Goal: Information Seeking & Learning: Learn about a topic

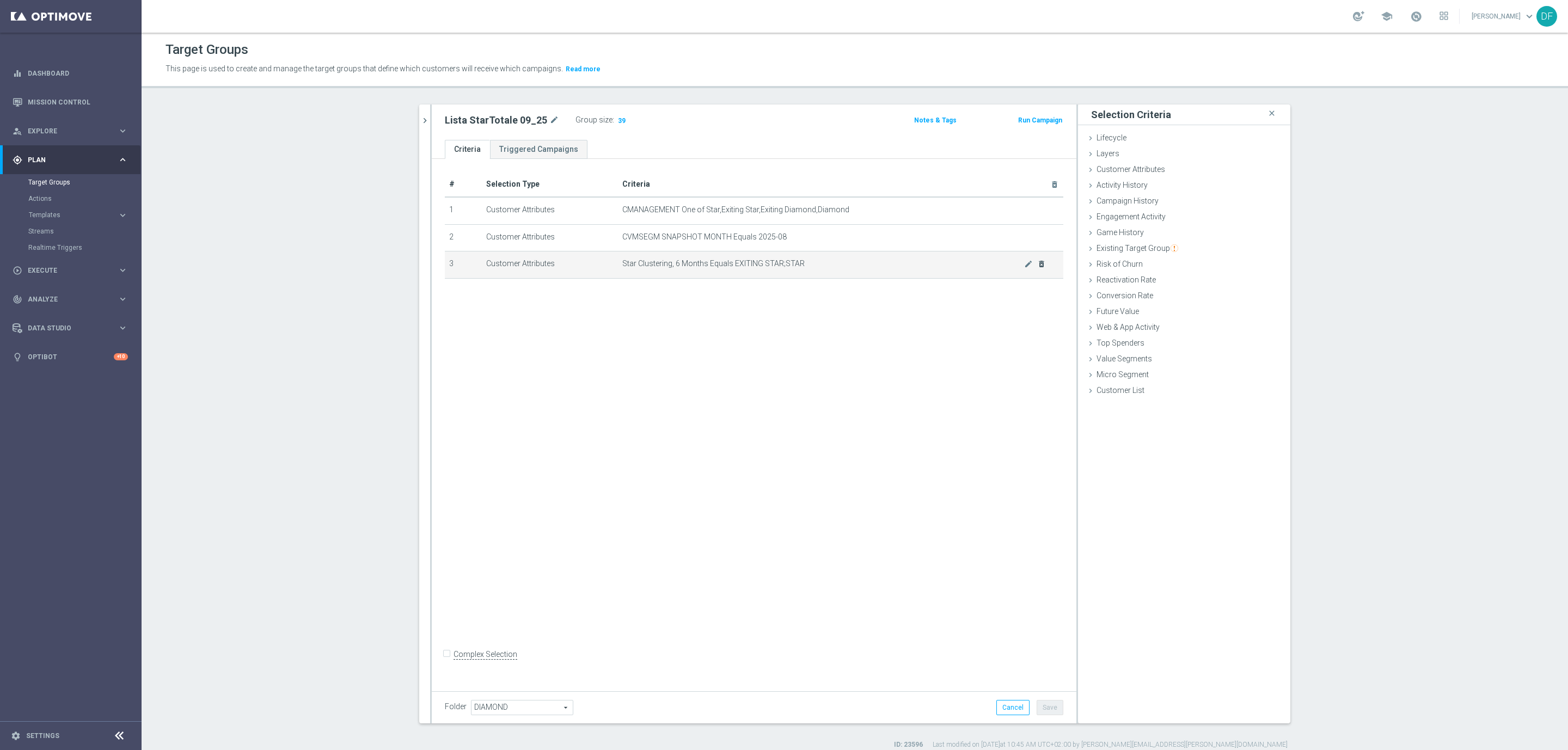
click at [1037, 263] on icon "delete_forever" at bounding box center [1041, 264] width 9 height 9
click at [1047, 709] on button "Save" at bounding box center [1050, 708] width 27 height 15
click at [41, 97] on link "Mission Control" at bounding box center [78, 102] width 100 height 29
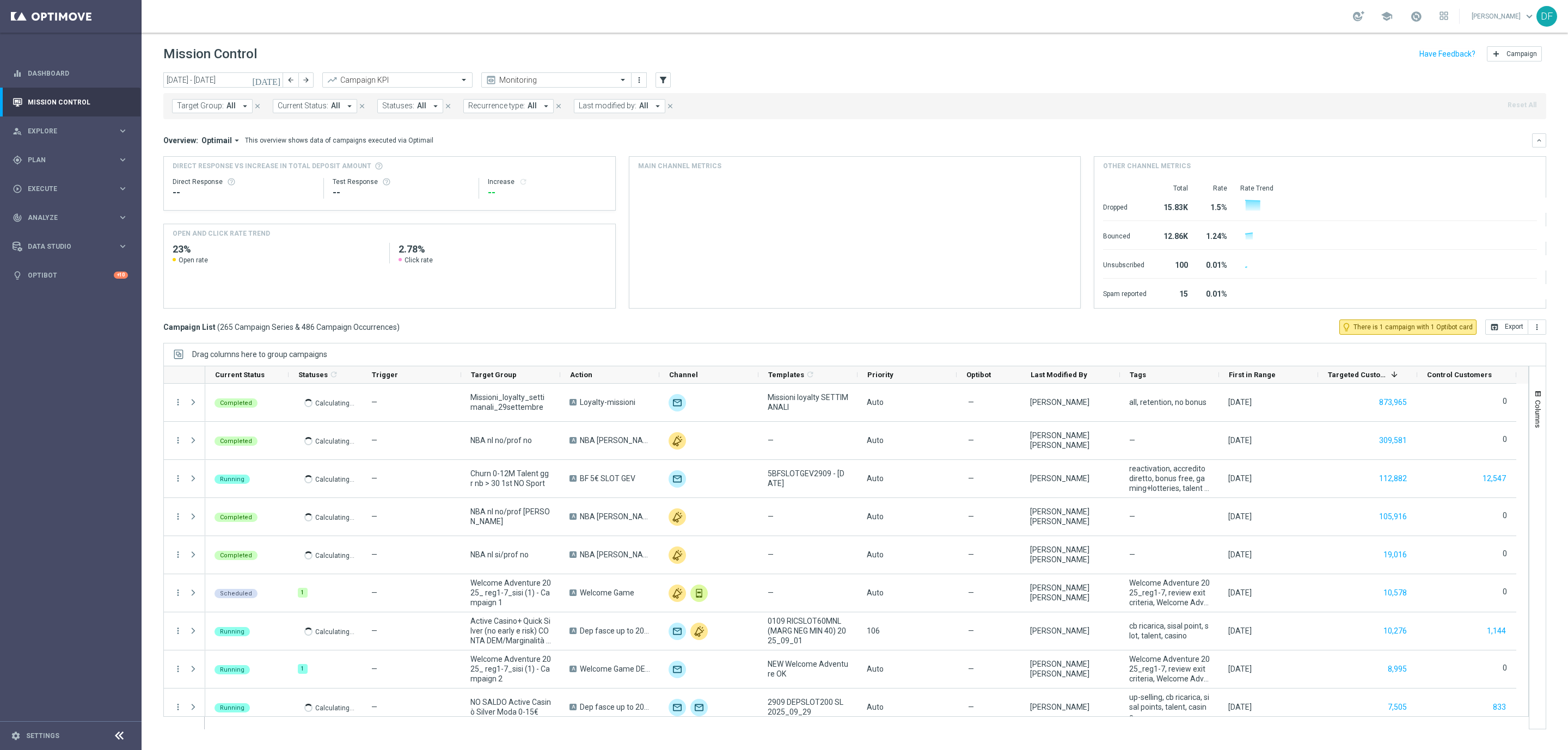
click at [275, 79] on icon "[DATE]" at bounding box center [266, 80] width 30 height 10
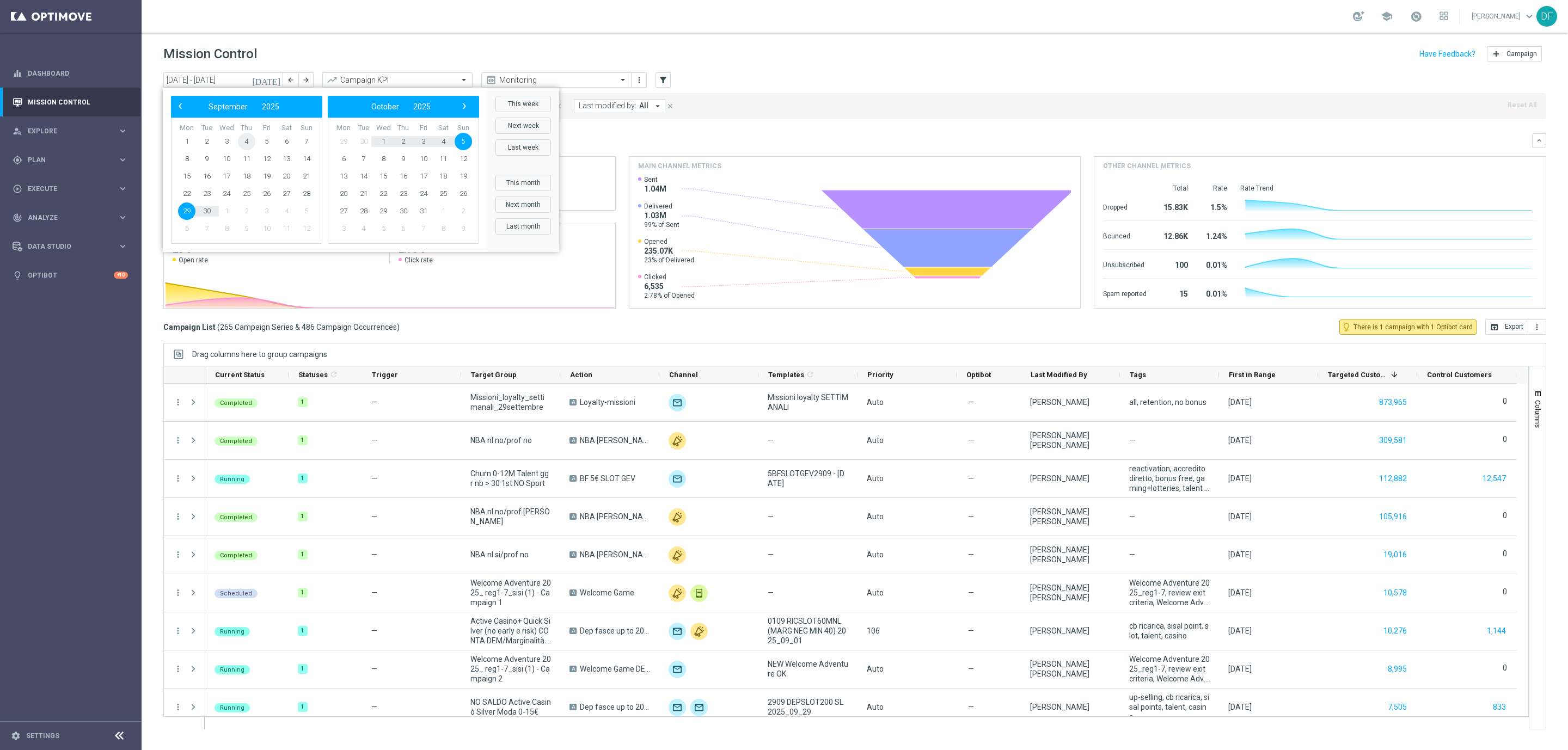
click at [238, 141] on span "4" at bounding box center [246, 141] width 17 height 17
click at [189, 209] on span "29" at bounding box center [186, 211] width 17 height 17
type input "[DATE] - [DATE]"
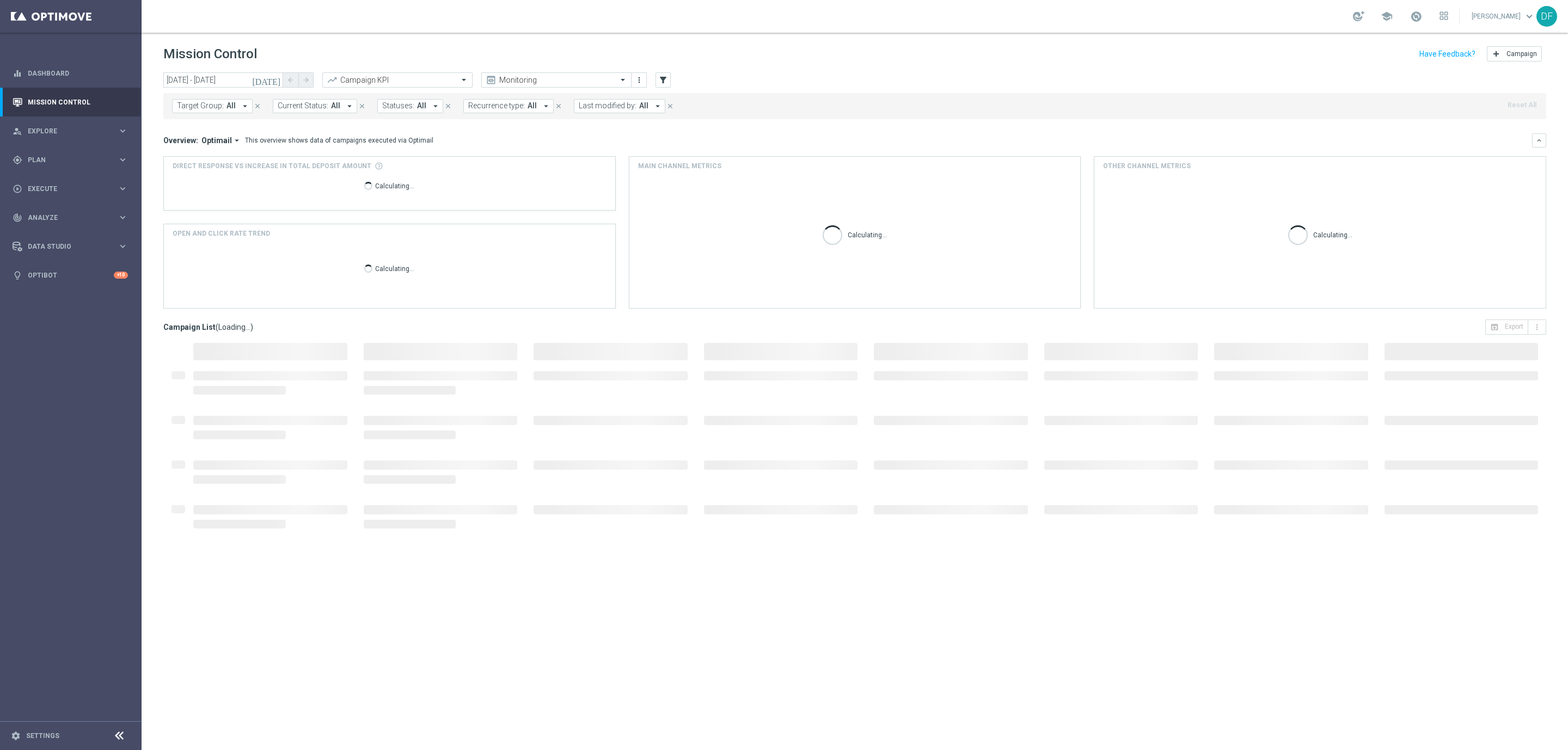
click at [640, 109] on span "All" at bounding box center [644, 106] width 9 height 9
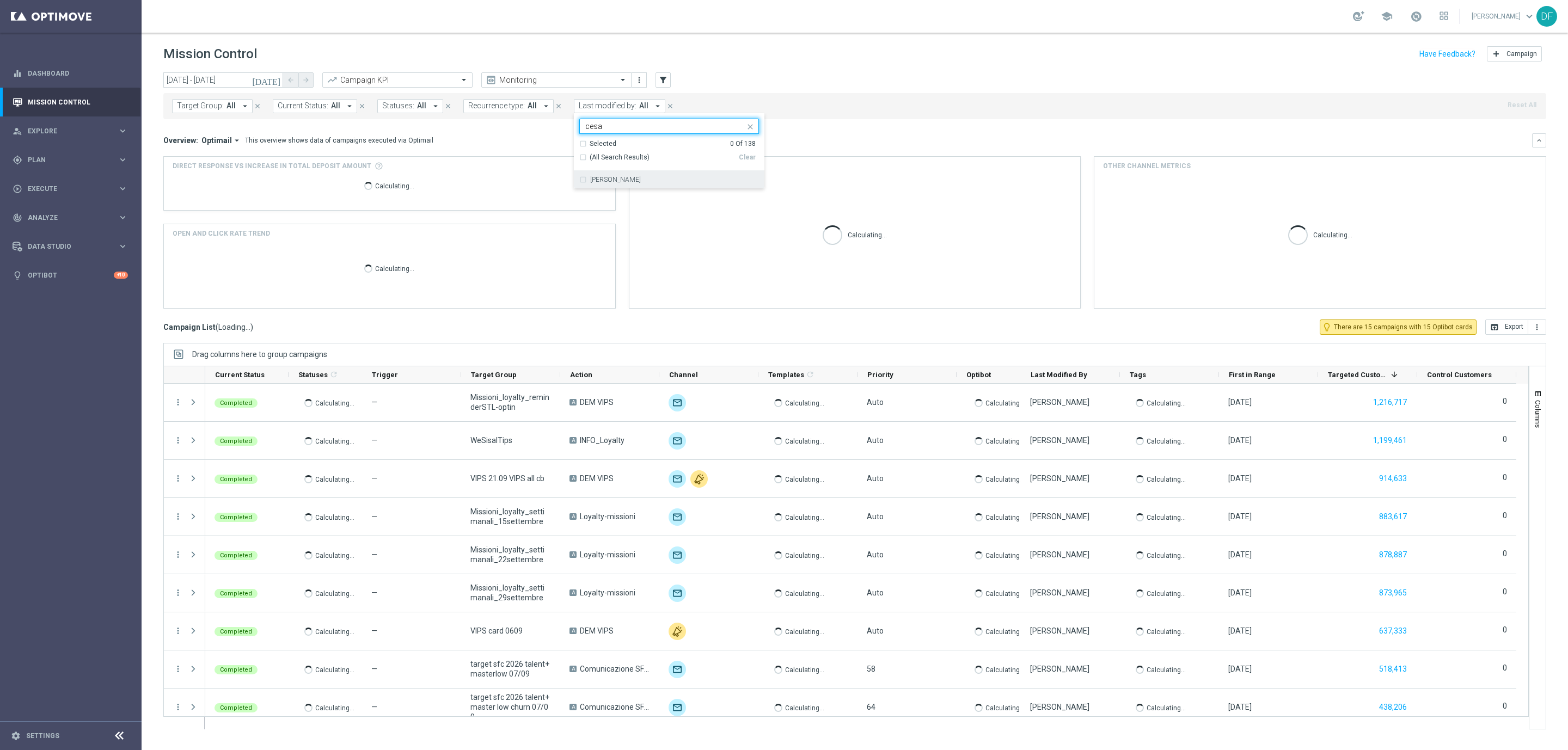
click at [619, 179] on label "[PERSON_NAME]" at bounding box center [615, 179] width 51 height 6
type input "cesa"
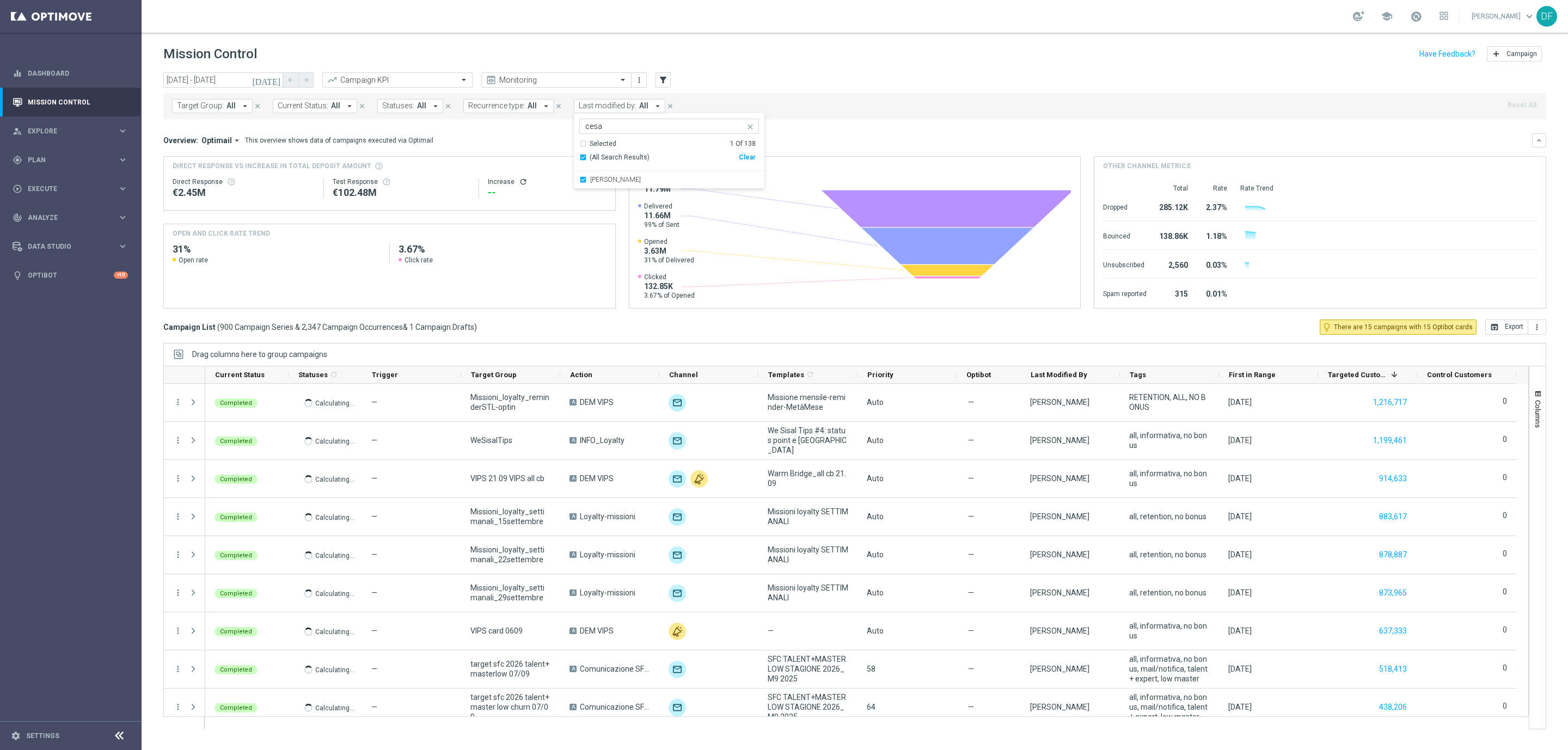
click at [855, 135] on div "Overview: Optimail arrow_drop_down This overview shows data of campaigns execut…" at bounding box center [854, 141] width 1383 height 14
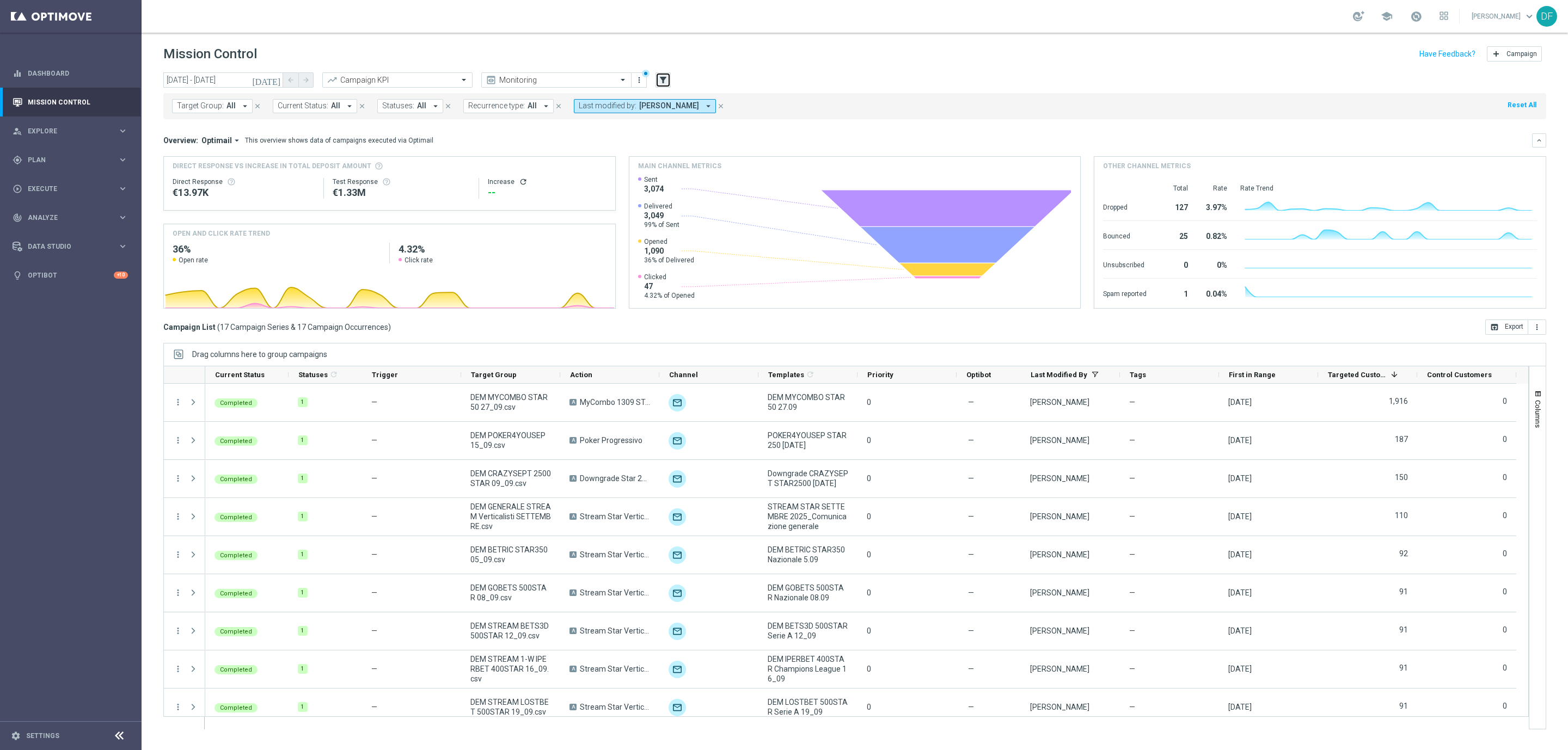
click at [667, 82] on icon "filter_alt" at bounding box center [663, 80] width 10 height 10
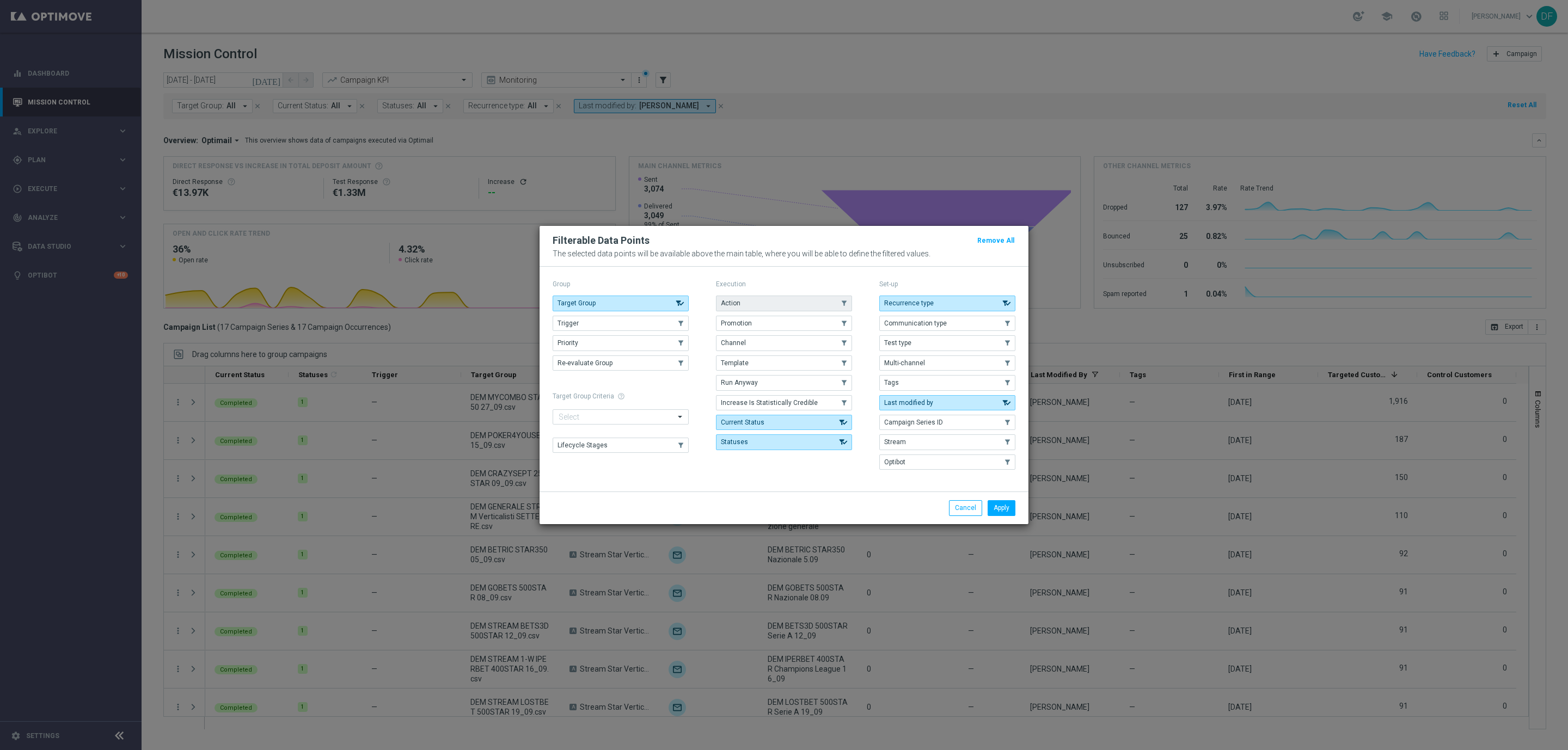
click at [765, 301] on button "Action" at bounding box center [783, 303] width 136 height 15
click at [992, 505] on button "Apply" at bounding box center [1001, 508] width 28 height 15
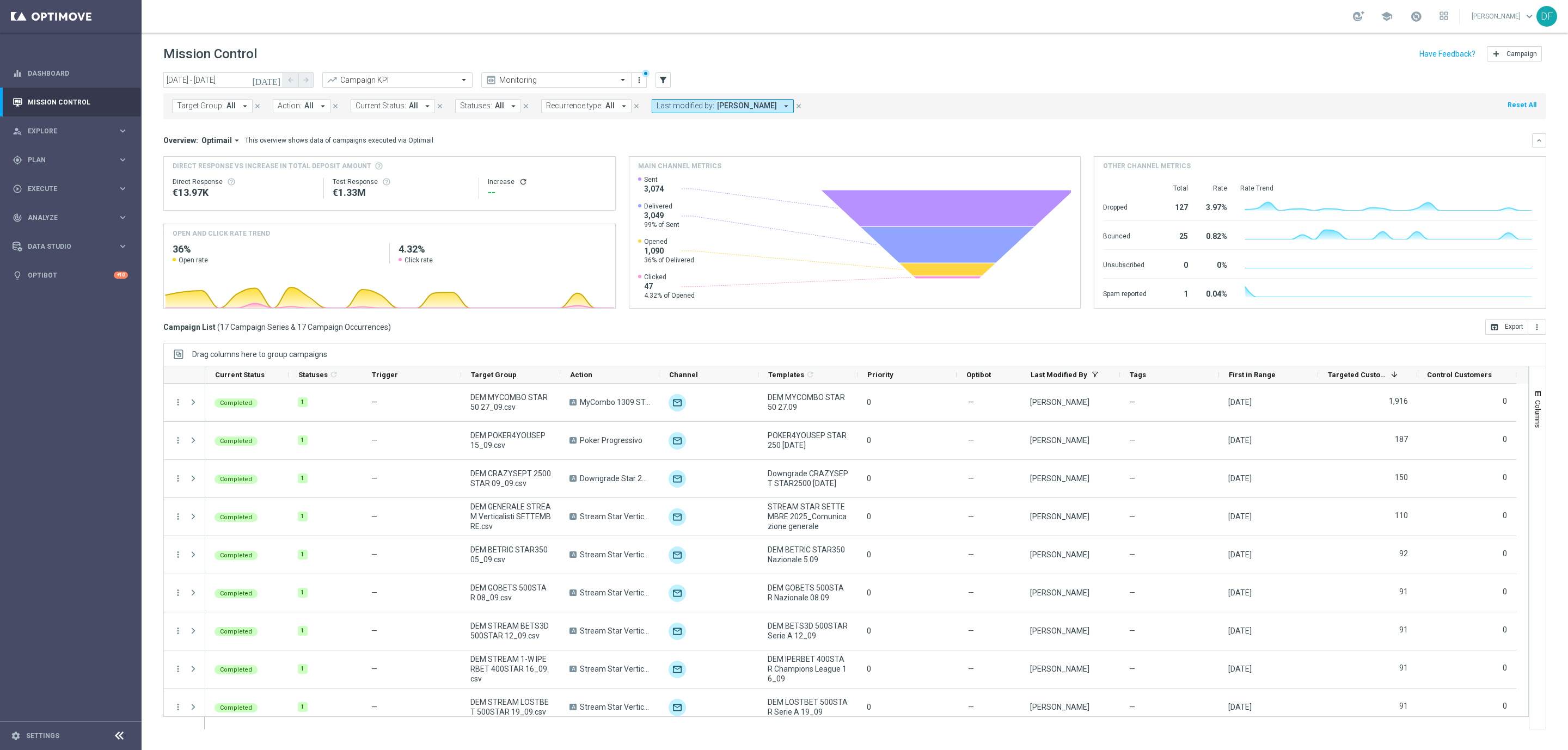
click at [319, 107] on icon "arrow_drop_down" at bounding box center [322, 106] width 10 height 10
click at [280, 180] on div "Stream Star Verticali Sport" at bounding box center [368, 179] width 180 height 17
type input "stream star"
click at [854, 75] on div "[DATE] [DATE] - [DATE] arrow_back arrow_forward Campaign KPI trending_up Monito…" at bounding box center [854, 80] width 1383 height 16
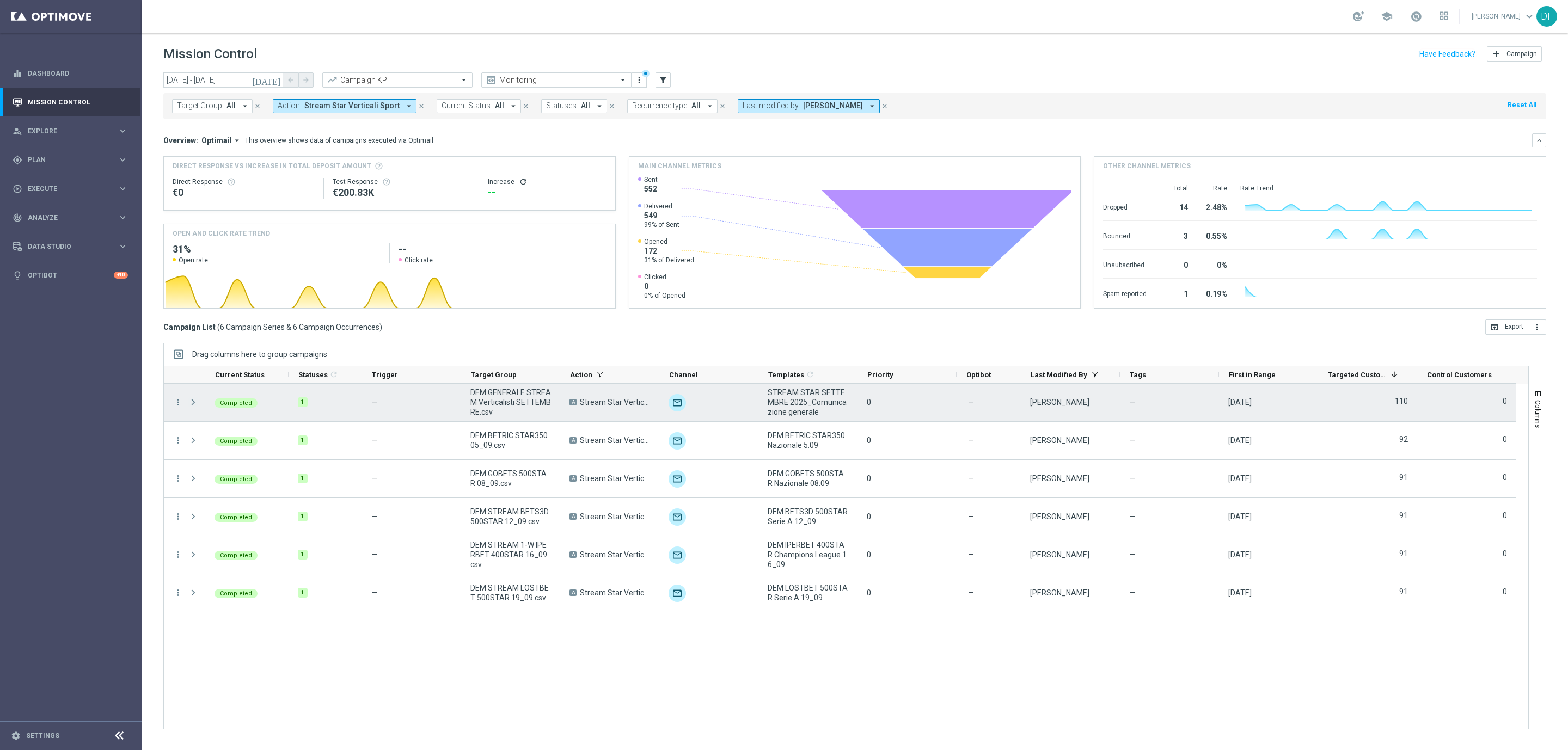
click at [191, 405] on span "Press SPACE to select this row." at bounding box center [193, 403] width 10 height 9
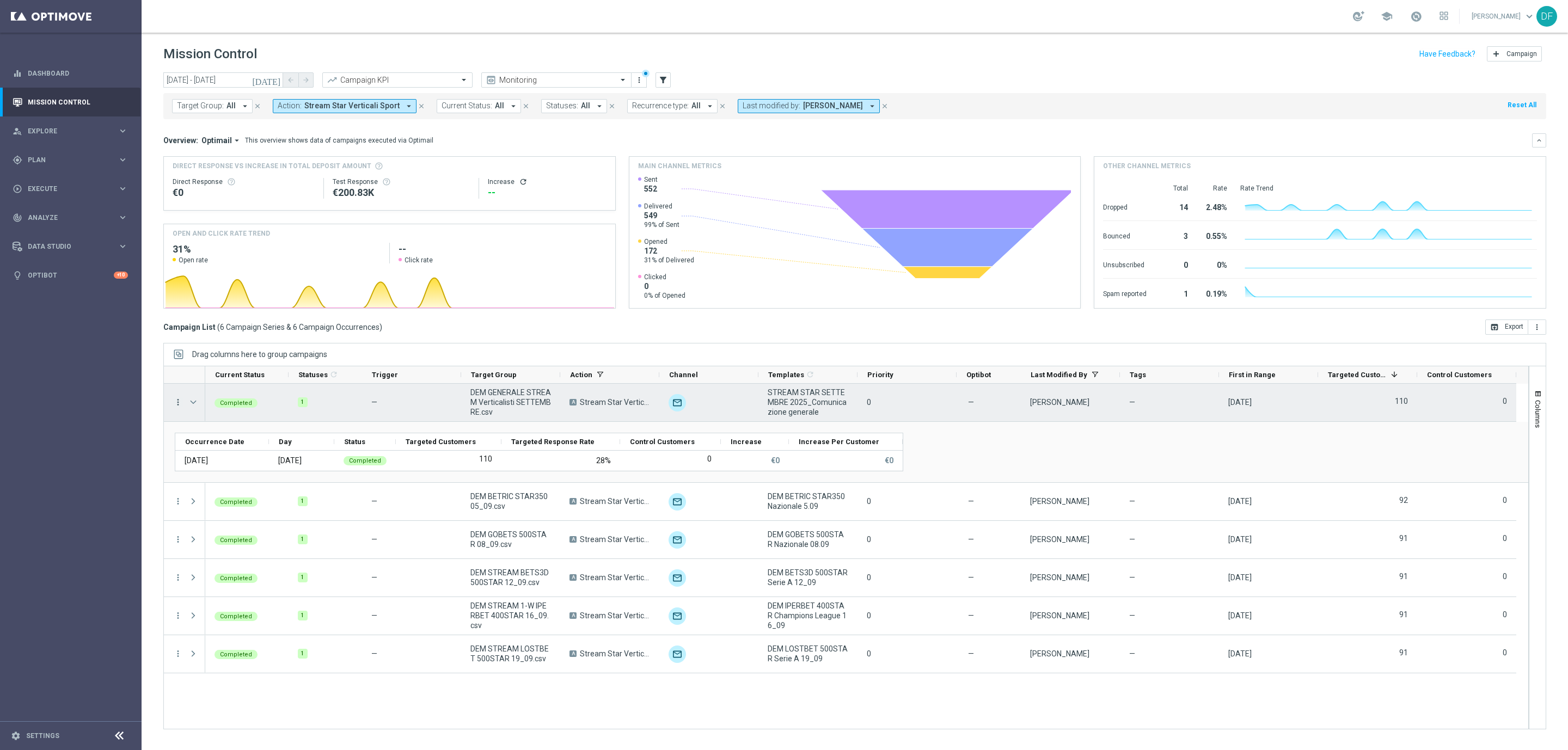
click at [177, 402] on icon "more_vert" at bounding box center [178, 402] width 10 height 10
click at [210, 438] on span "Channel Metrics" at bounding box center [225, 440] width 51 height 7
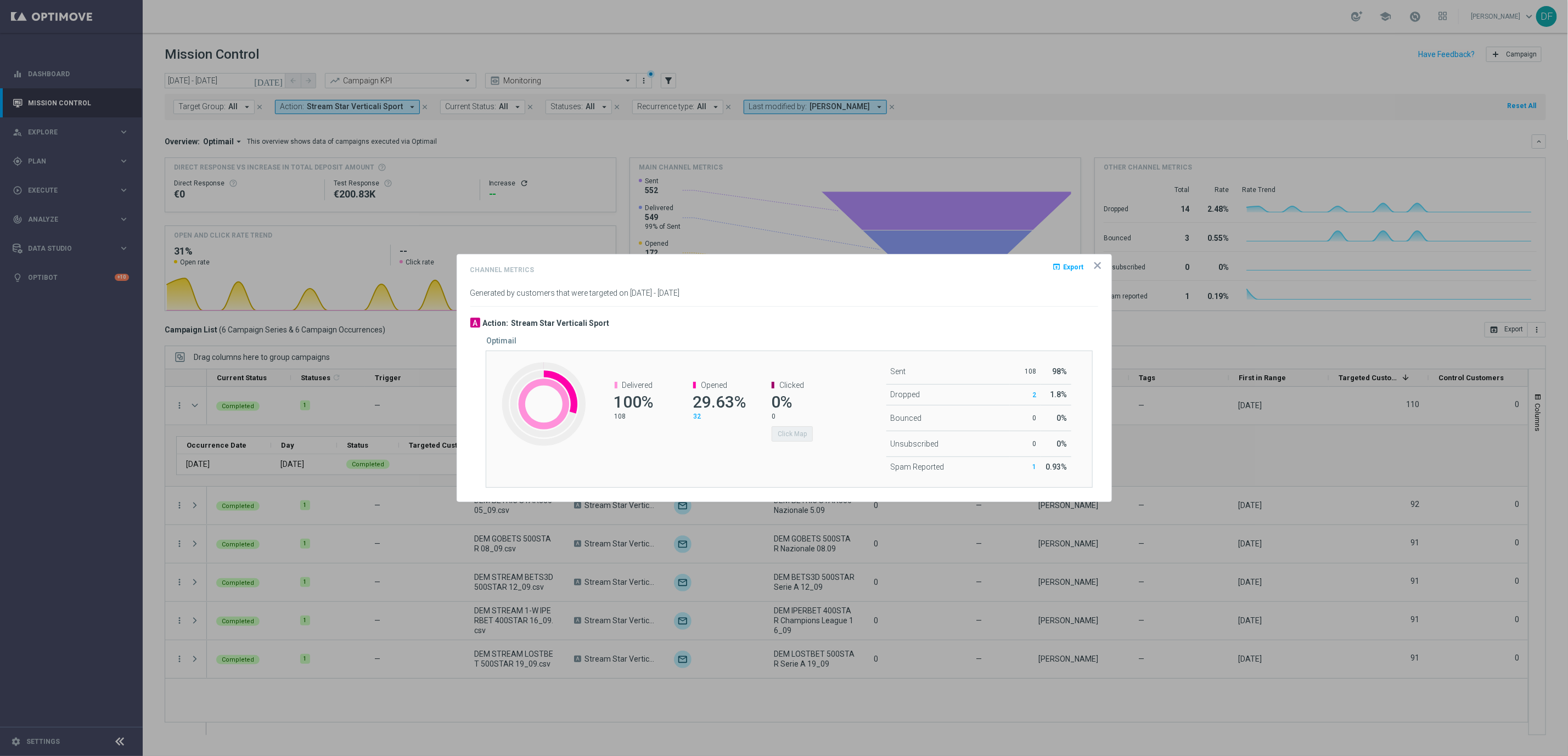
click at [697, 414] on span "32" at bounding box center [697, 416] width 7 height 7
click at [1100, 261] on icon "icon" at bounding box center [1097, 266] width 11 height 11
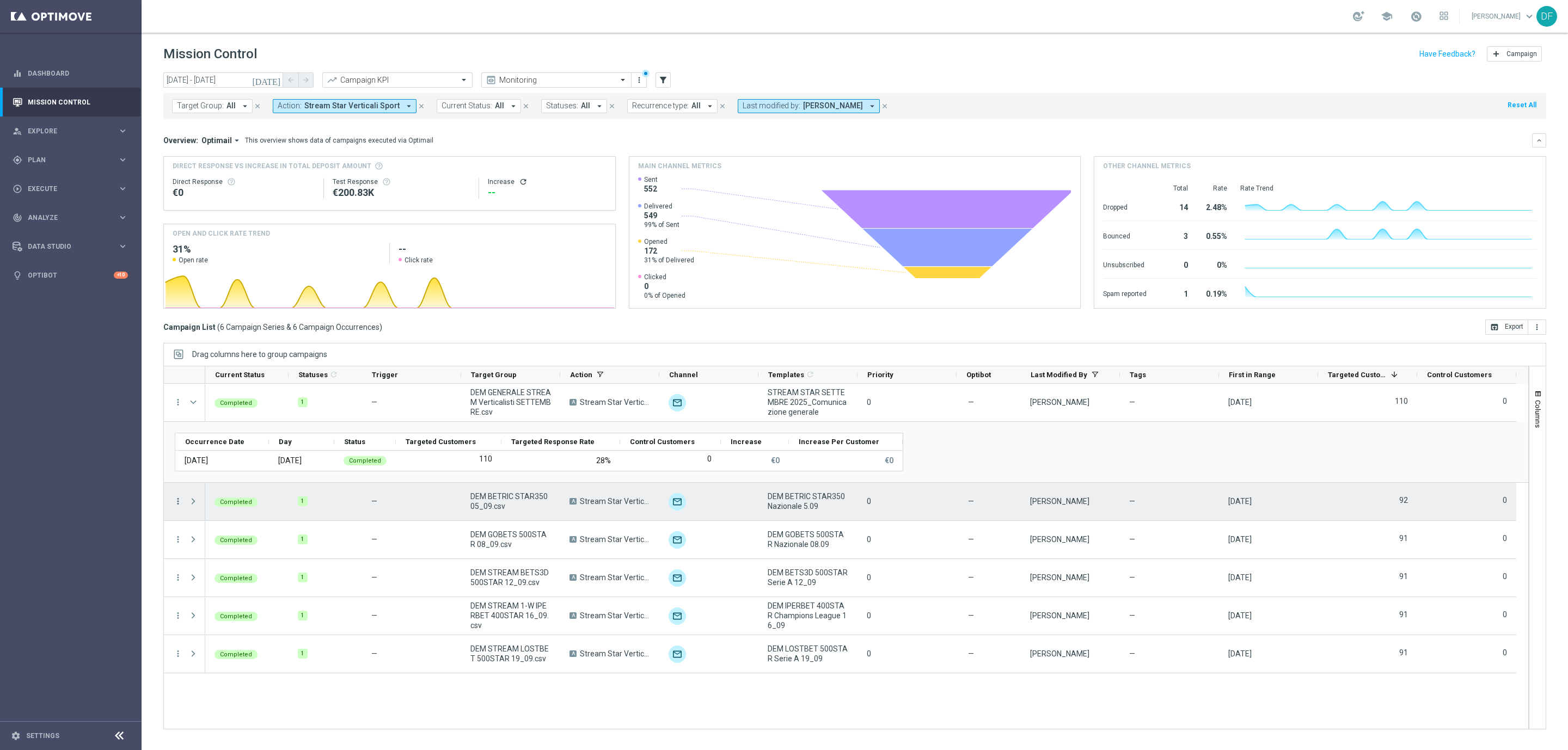
click at [180, 502] on icon "more_vert" at bounding box center [178, 502] width 10 height 10
click at [203, 538] on span "Channel Metrics" at bounding box center [225, 539] width 51 height 7
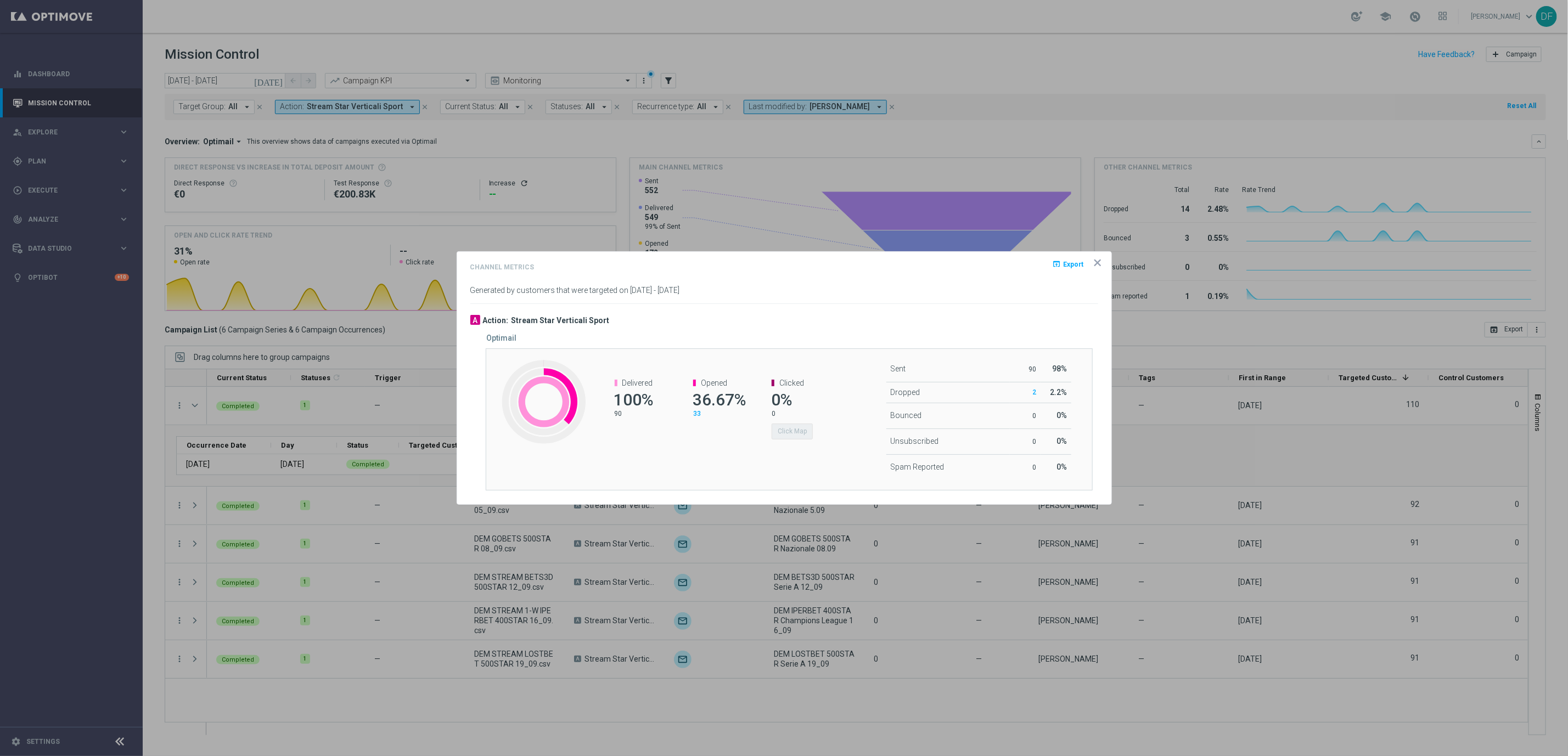
click at [696, 414] on span "33" at bounding box center [697, 414] width 7 height 7
click at [1099, 265] on icon "icon" at bounding box center [1097, 263] width 11 height 11
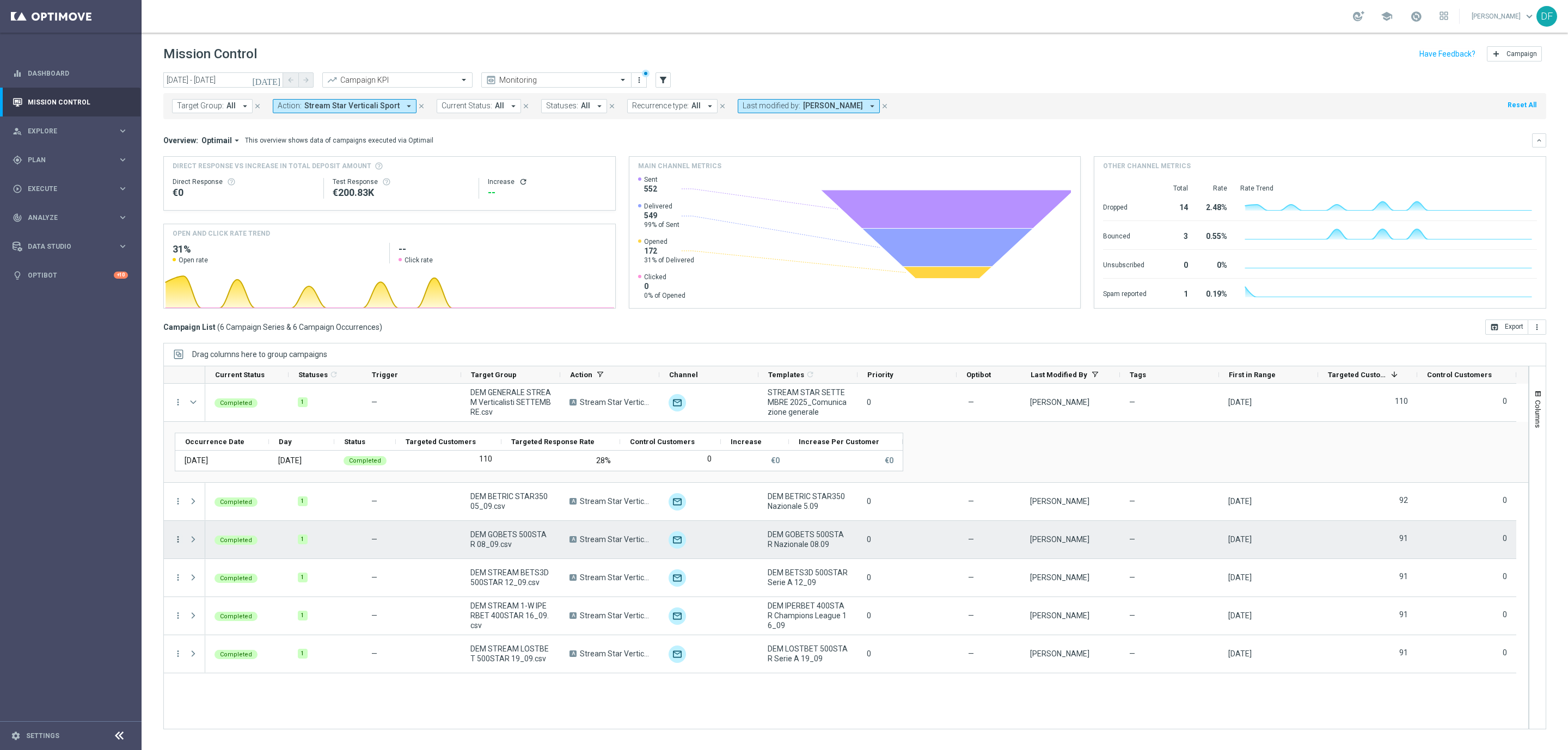
click at [176, 539] on icon "more_vert" at bounding box center [178, 539] width 10 height 10
click at [219, 578] on span "Channel Metrics" at bounding box center [225, 577] width 51 height 7
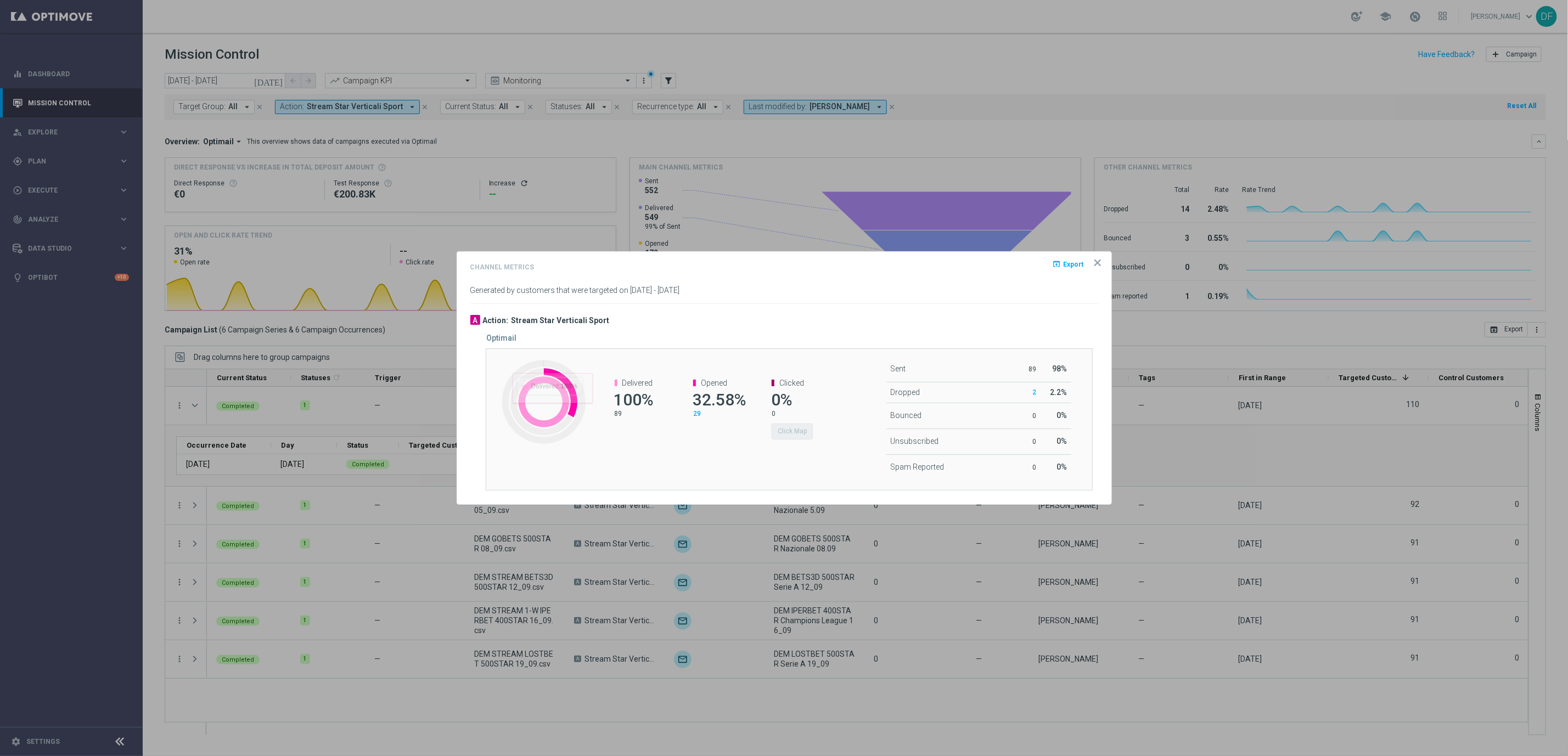
click at [694, 414] on span "29" at bounding box center [697, 414] width 7 height 7
click at [1097, 259] on icon "icon" at bounding box center [1097, 263] width 11 height 11
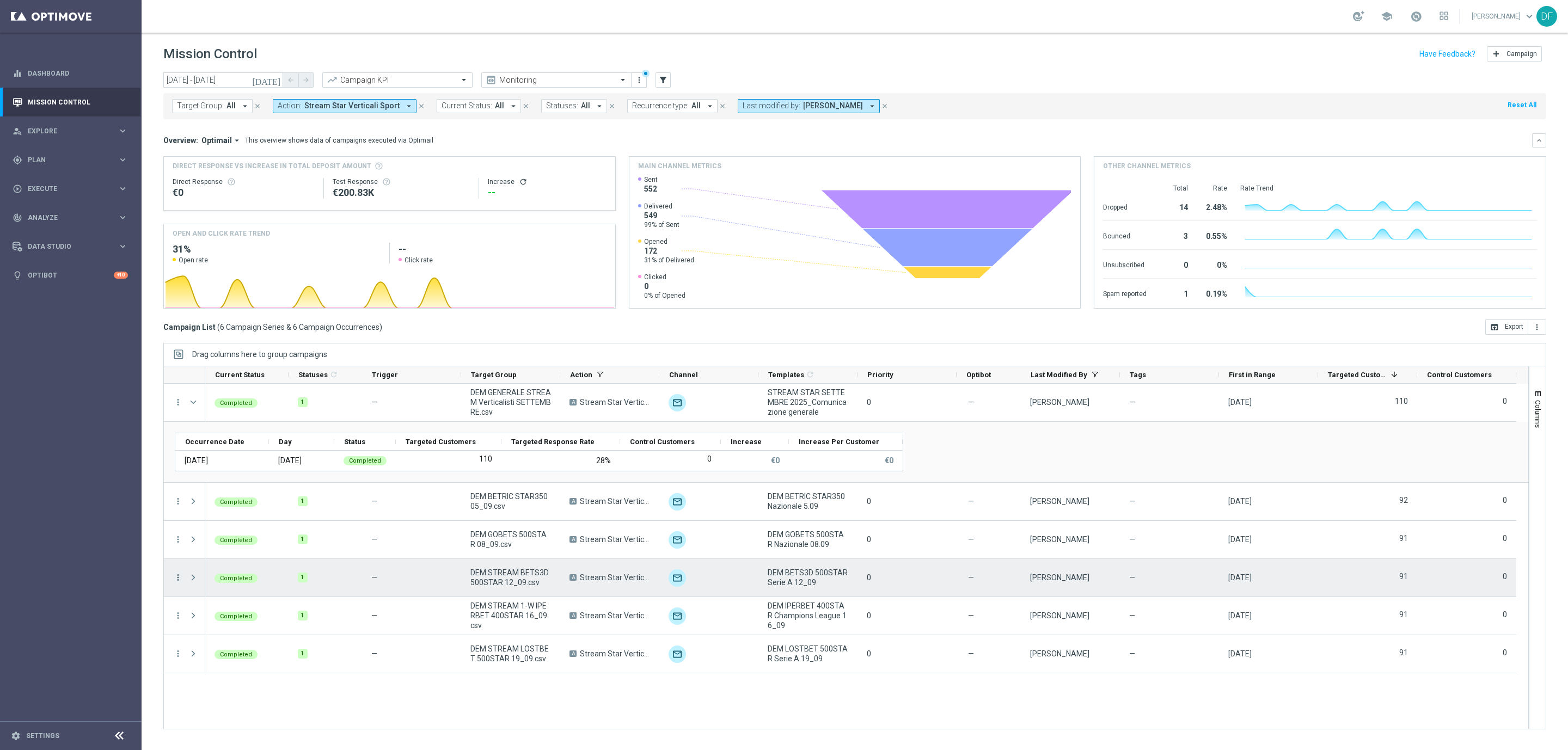
click at [177, 582] on icon "more_vert" at bounding box center [178, 577] width 10 height 10
click at [209, 613] on span "Channel Metrics" at bounding box center [225, 615] width 51 height 7
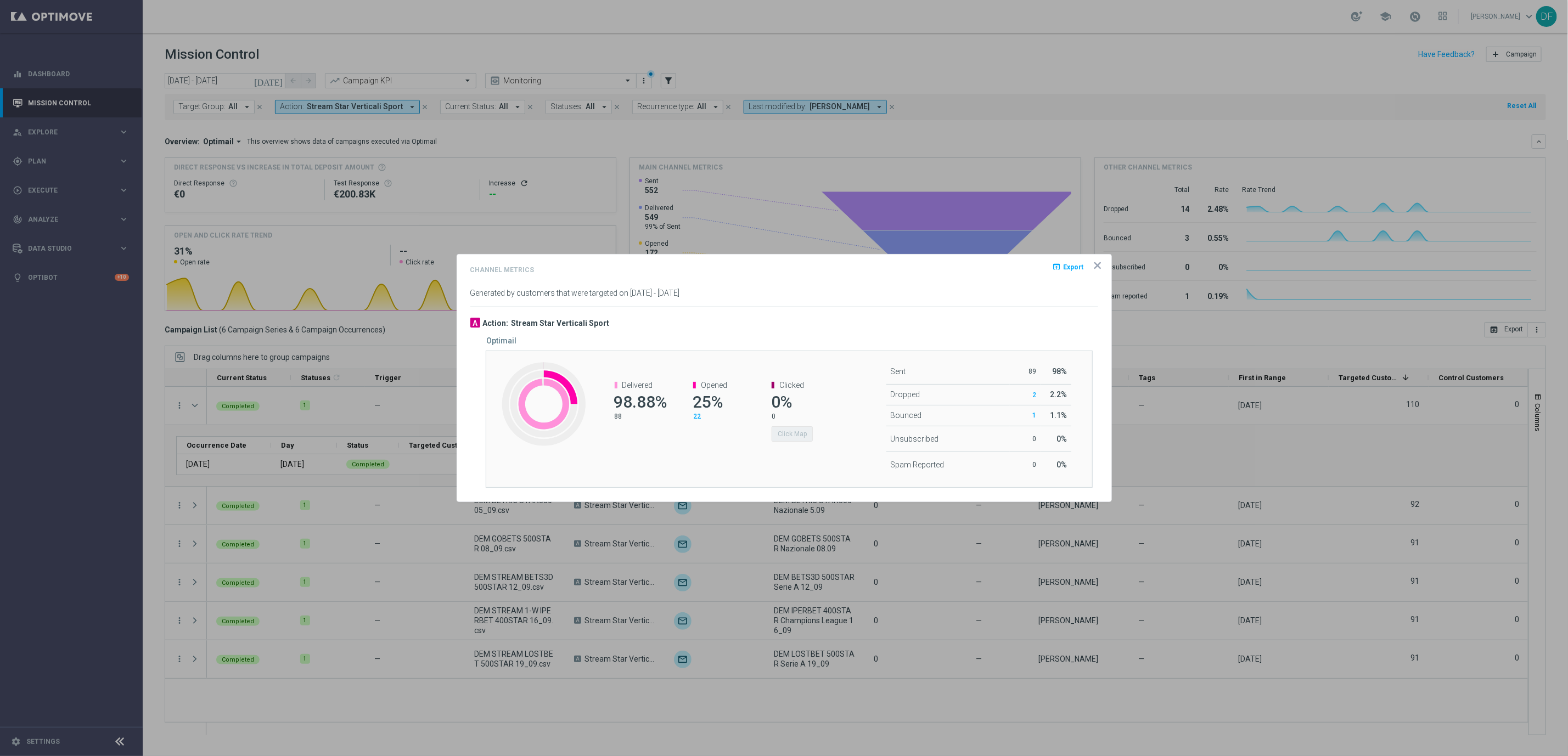
click at [699, 416] on span "22" at bounding box center [697, 416] width 7 height 7
click at [696, 415] on span "22" at bounding box center [697, 416] width 7 height 7
click at [1092, 261] on icon "icon" at bounding box center [1097, 266] width 11 height 11
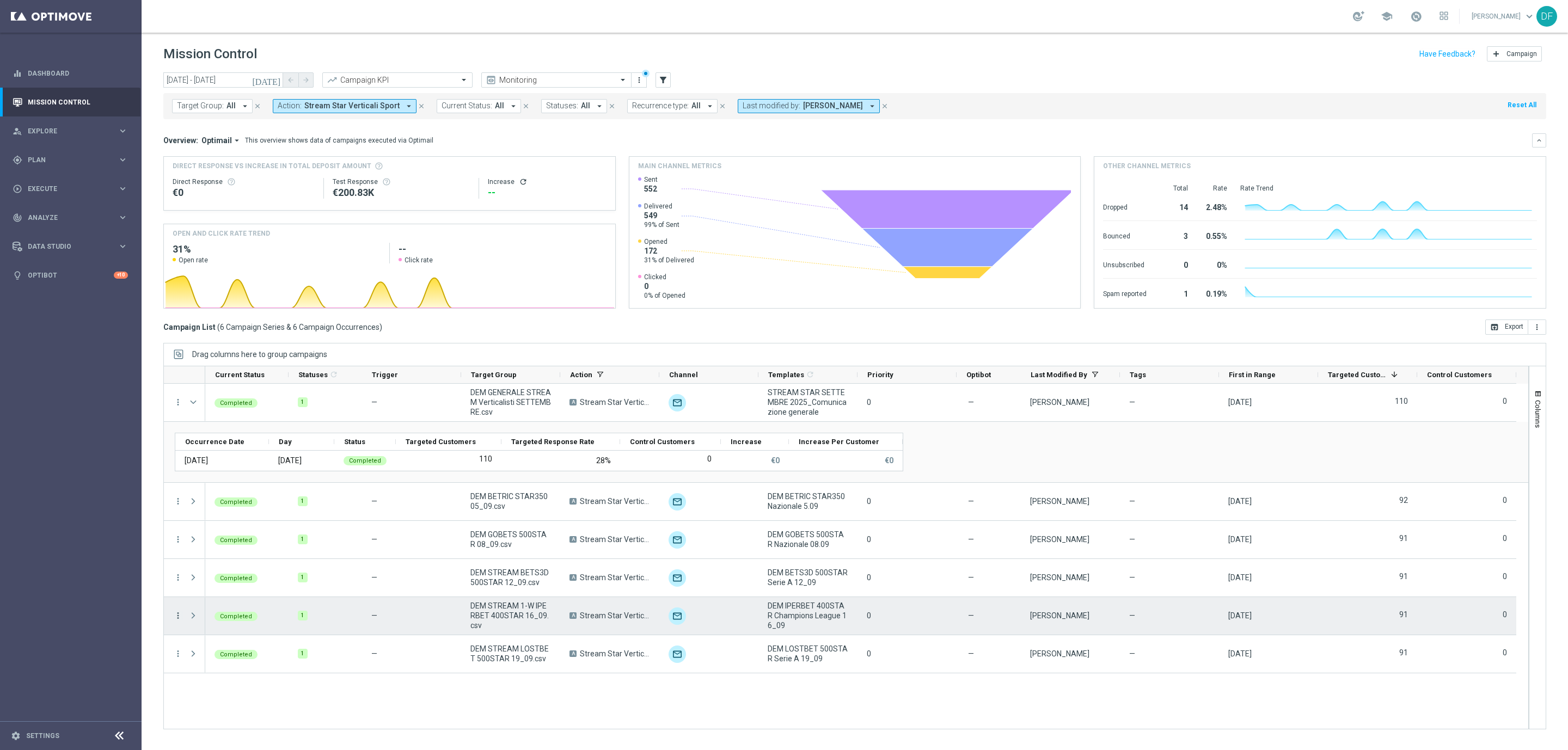
click at [176, 612] on icon "more_vert" at bounding box center [178, 615] width 10 height 10
click at [236, 654] on span "Channel Metrics" at bounding box center [225, 654] width 51 height 7
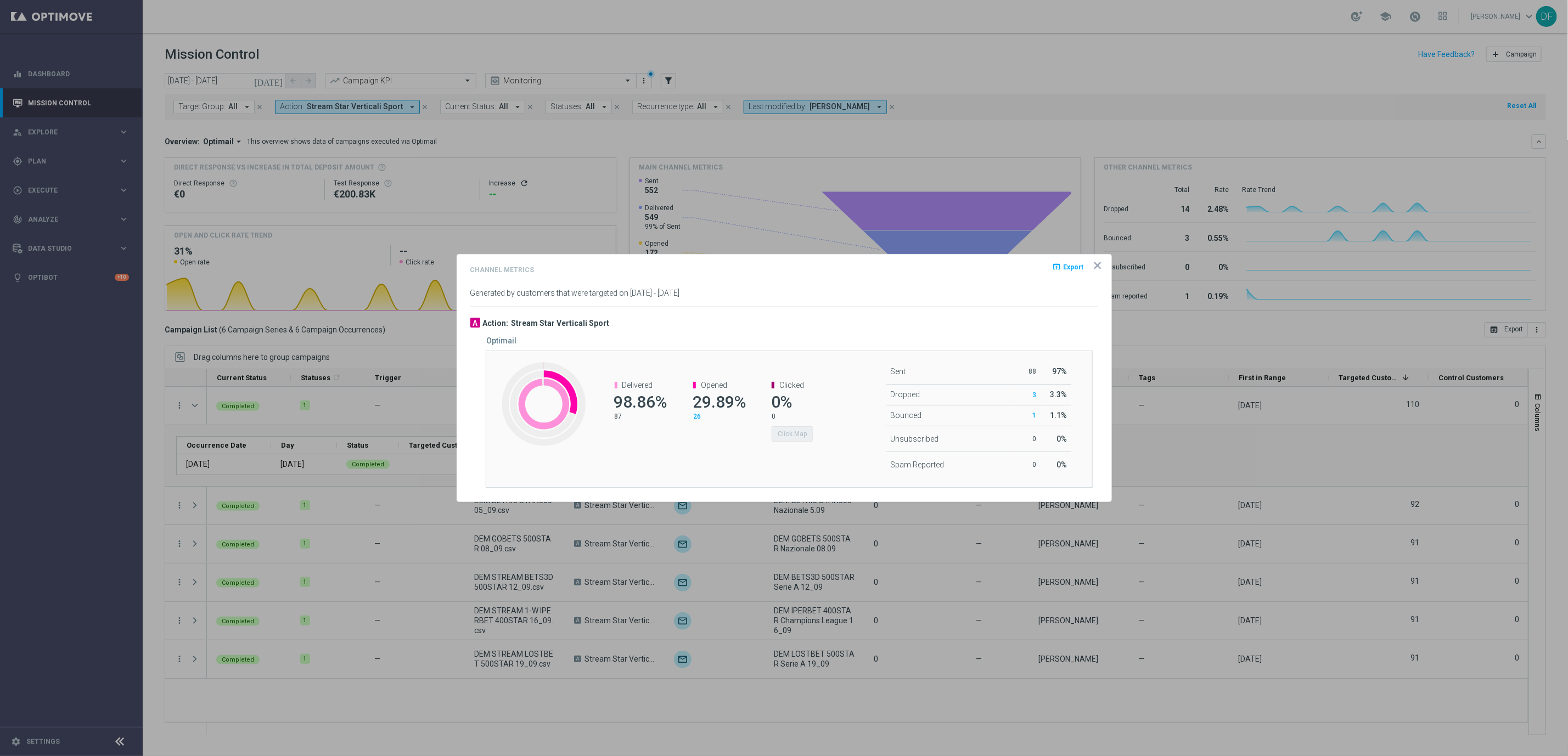
click at [695, 413] on span "26" at bounding box center [697, 416] width 7 height 7
click at [1102, 267] on icon "icon" at bounding box center [1097, 266] width 11 height 11
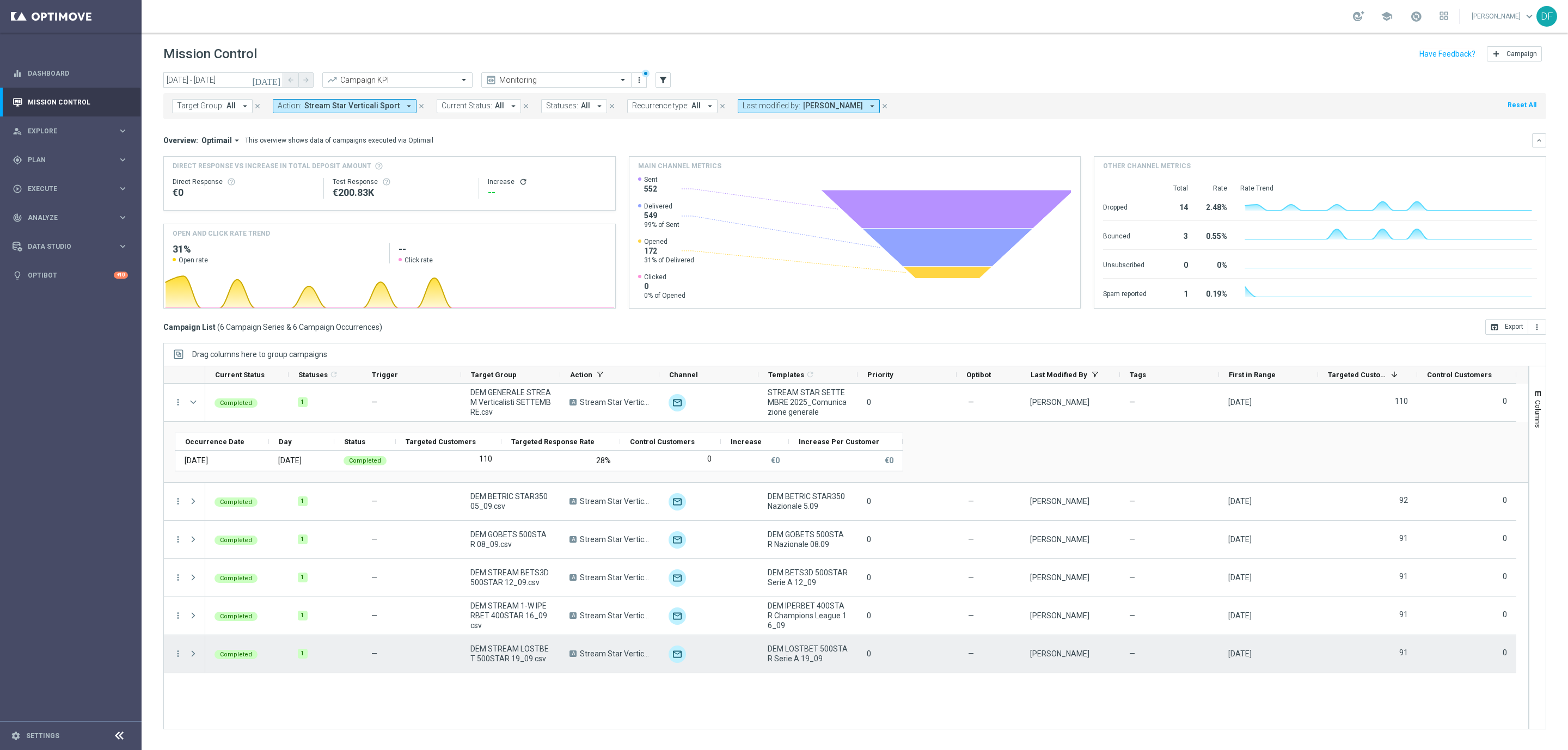
click at [173, 661] on div "more_vert" at bounding box center [173, 654] width 20 height 38
click at [178, 654] on icon "more_vert" at bounding box center [178, 653] width 10 height 10
click at [234, 558] on span "Channel Metrics" at bounding box center [225, 557] width 51 height 7
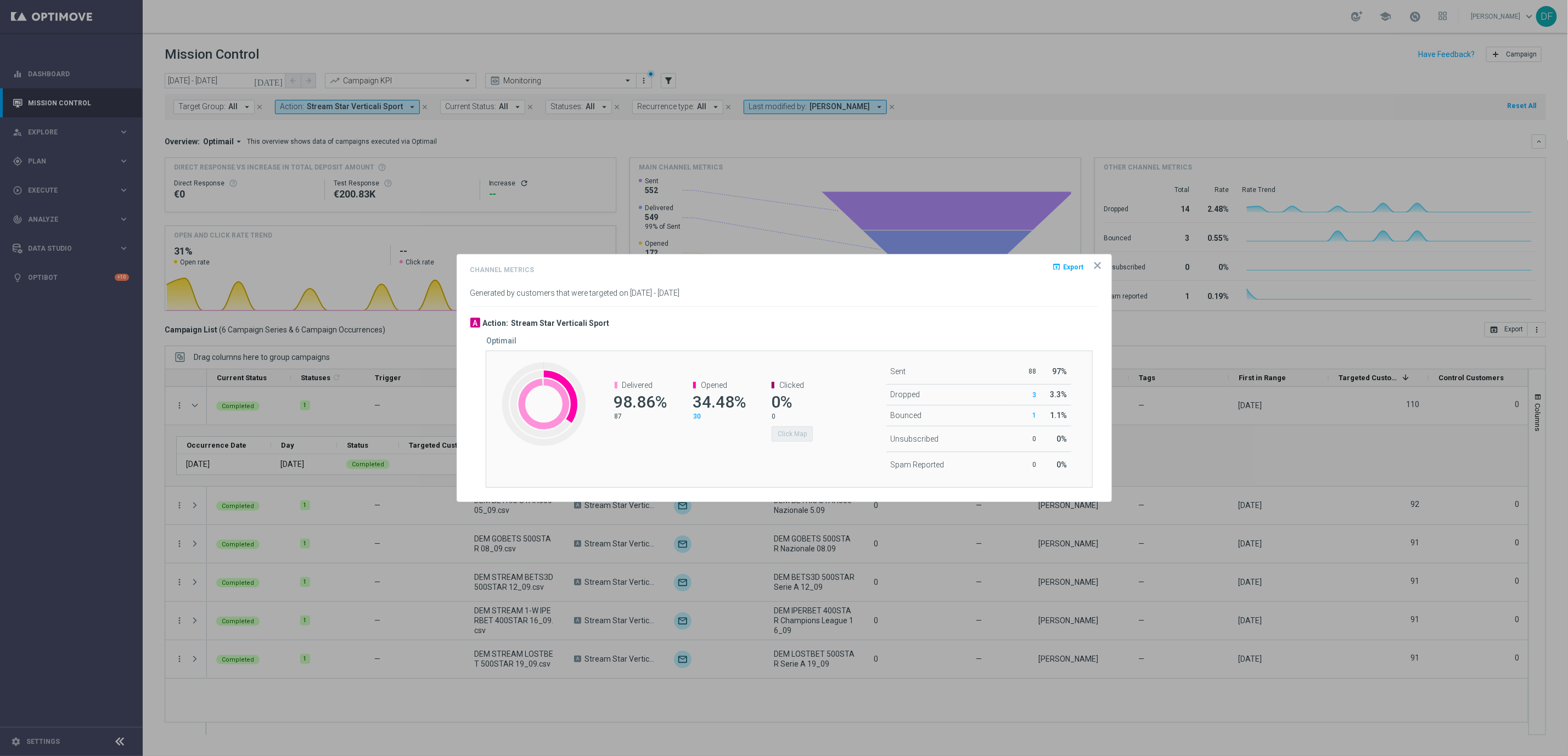
click at [697, 414] on span "30" at bounding box center [697, 416] width 7 height 7
click at [1096, 267] on icon "icon" at bounding box center [1097, 266] width 11 height 11
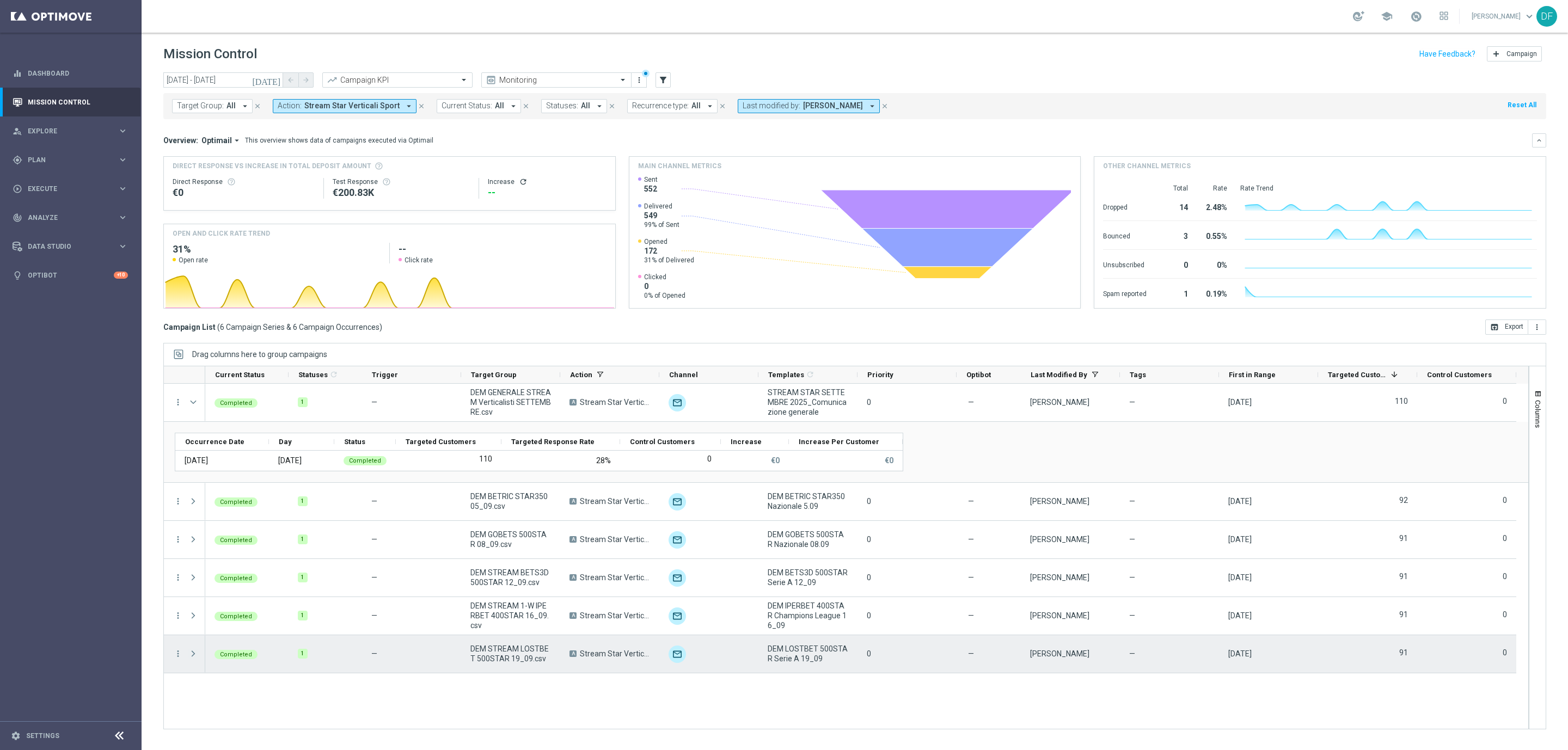
click at [193, 653] on span "Press SPACE to select this row." at bounding box center [193, 654] width 10 height 9
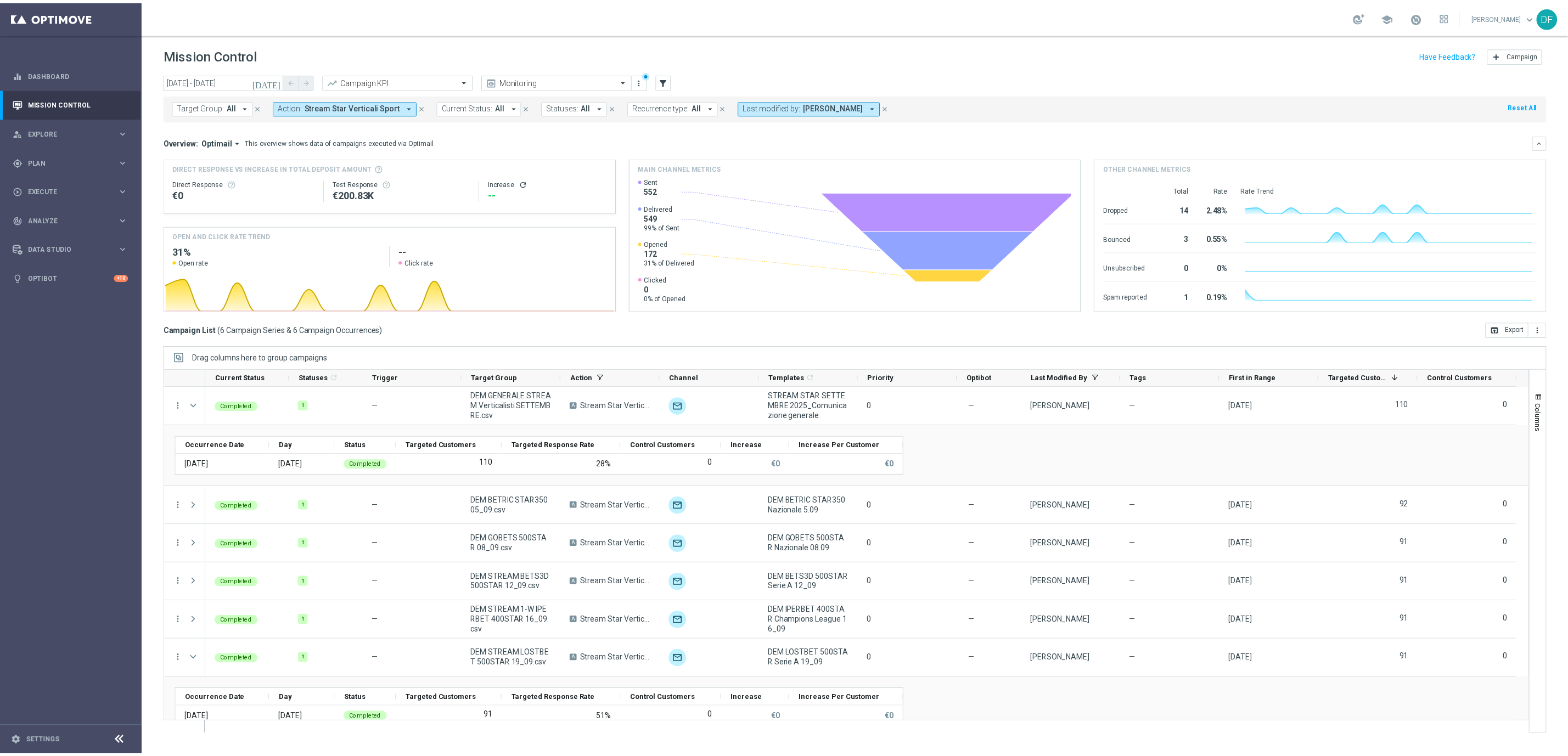
scroll to position [18, 0]
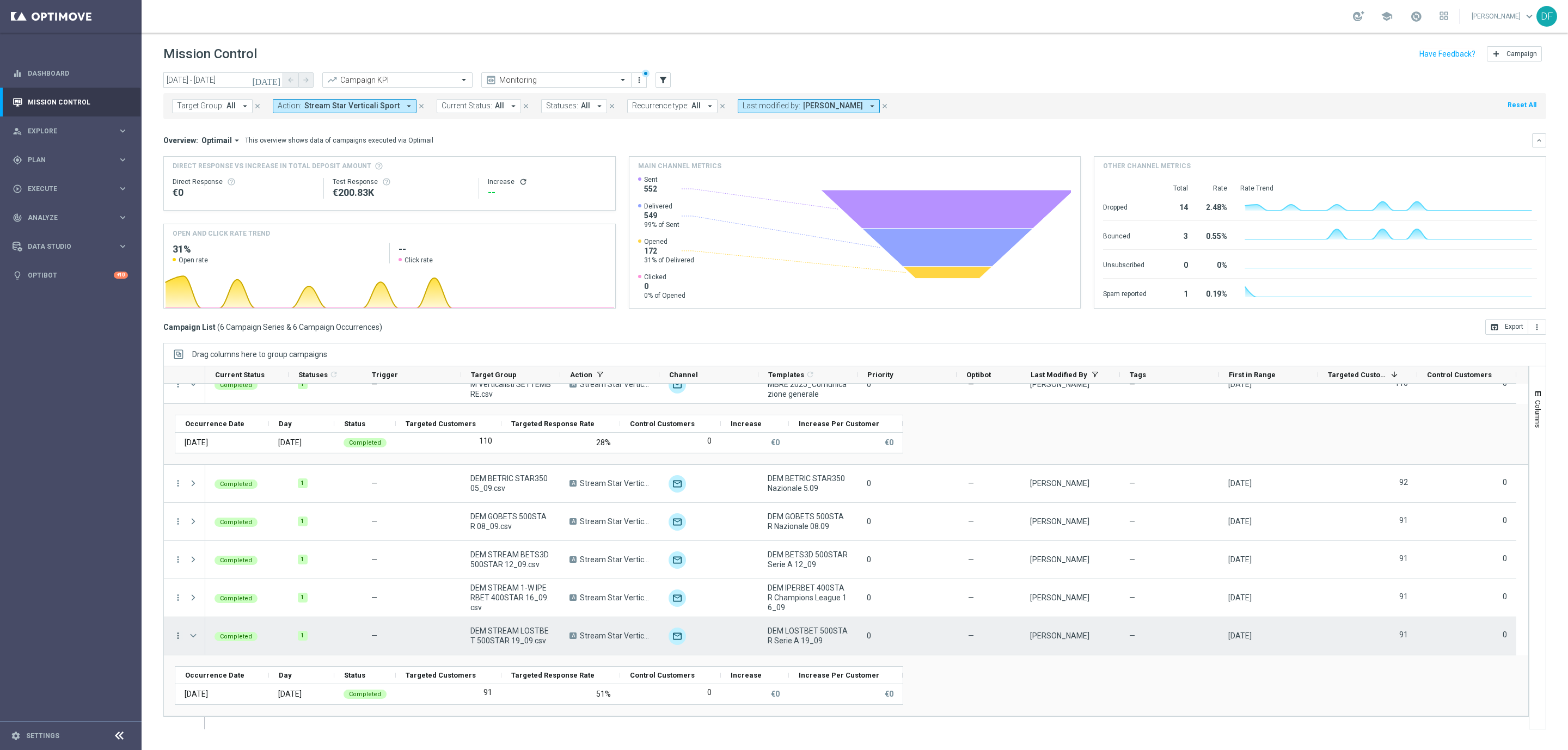
click at [174, 639] on icon "more_vert" at bounding box center [178, 635] width 10 height 10
click at [242, 535] on span "Channel Metrics" at bounding box center [225, 538] width 51 height 7
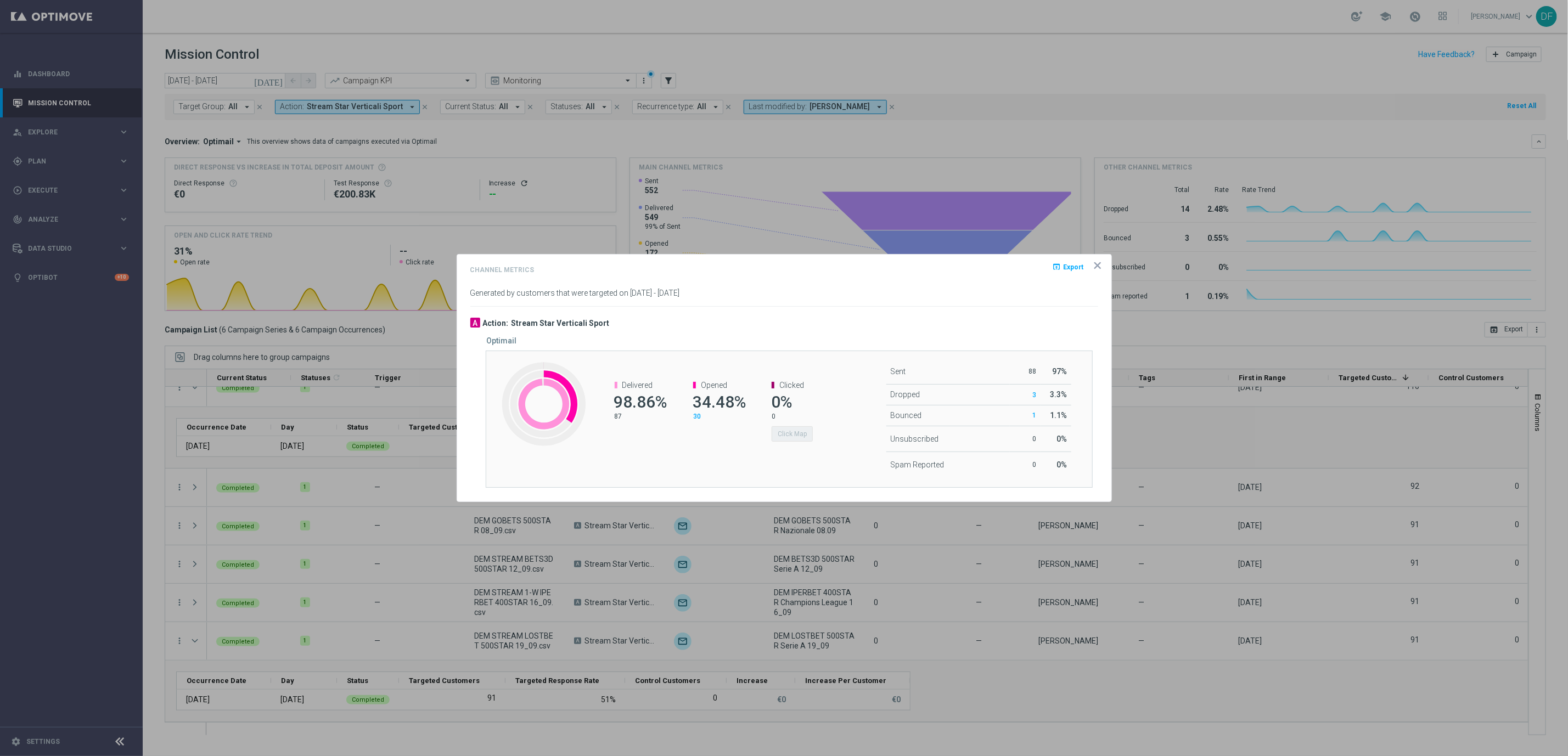
click at [697, 415] on span "30" at bounding box center [697, 416] width 7 height 7
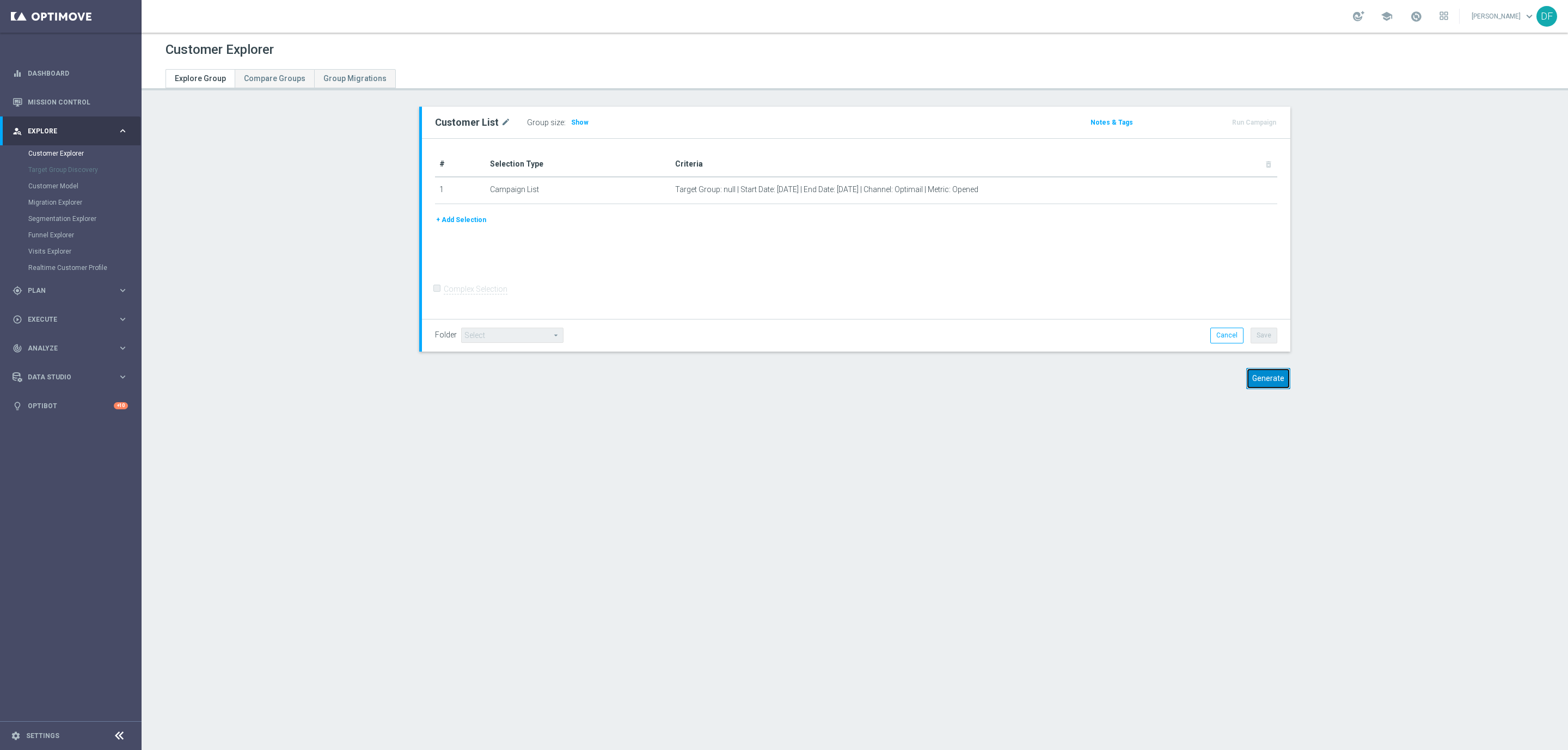
click at [1261, 383] on button "Generate" at bounding box center [1267, 379] width 44 height 22
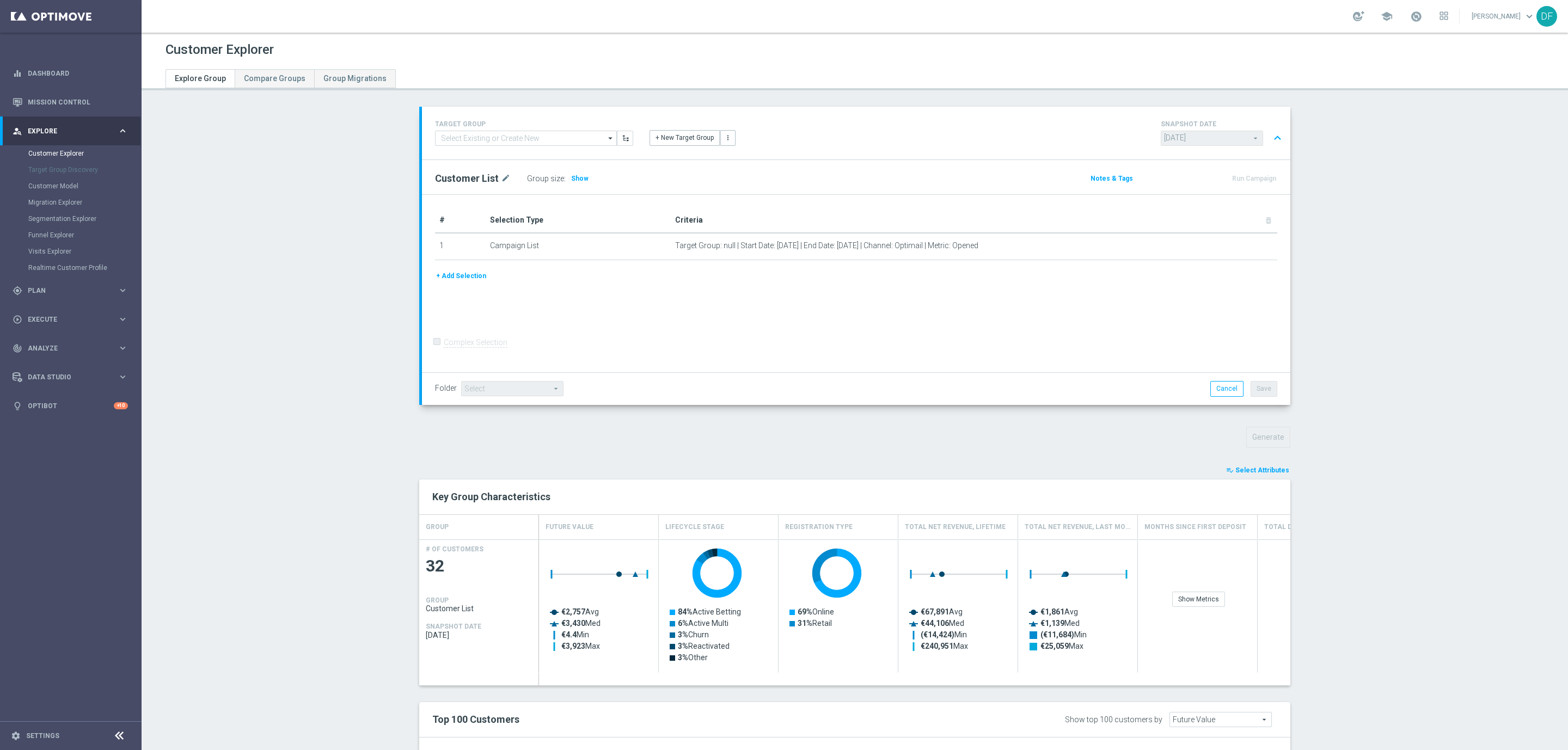
click at [1264, 471] on span "Select Attributes" at bounding box center [1262, 470] width 54 height 7
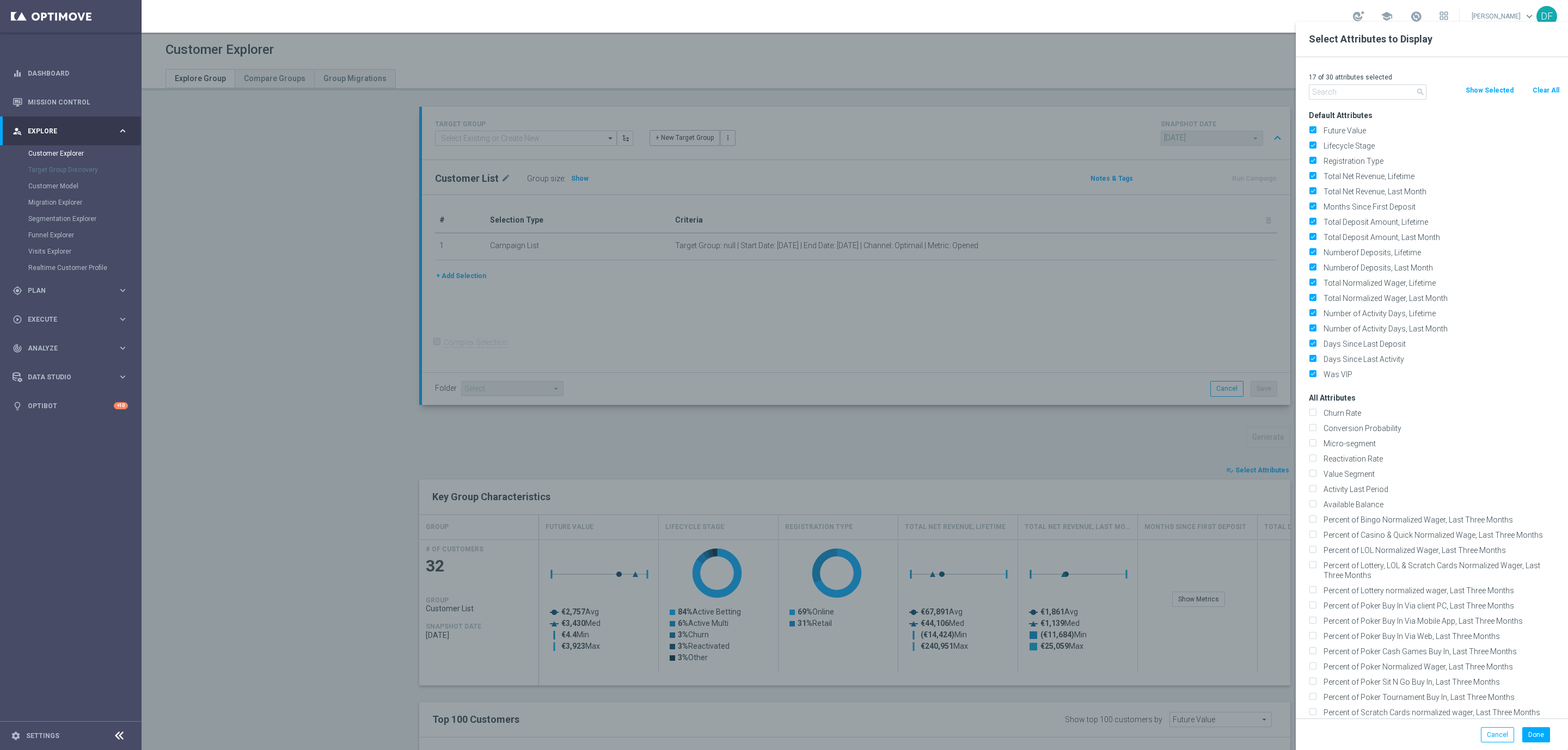
click at [1542, 85] on button "Clear All" at bounding box center [1545, 89] width 29 height 12
checkbox input "false"
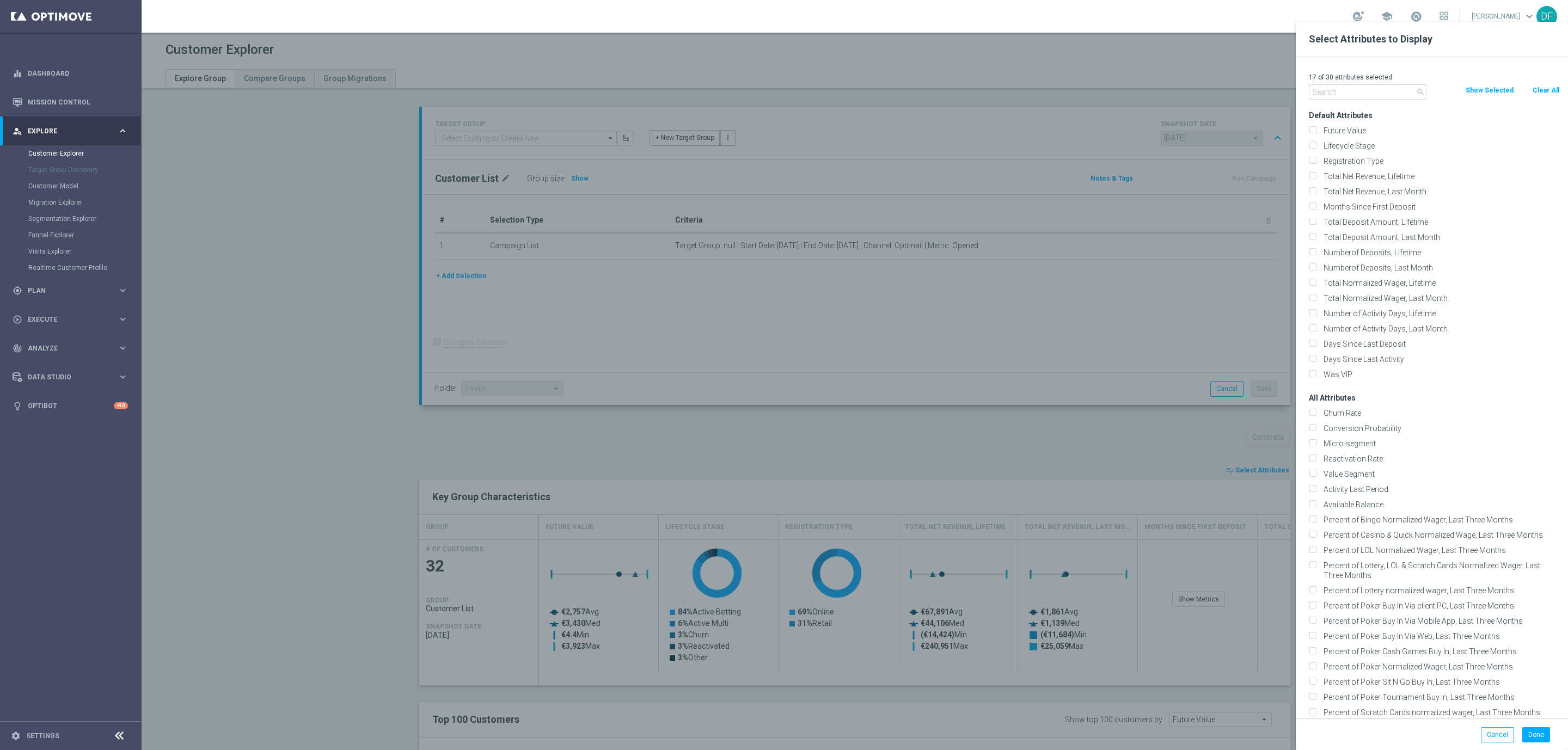
checkbox input "false"
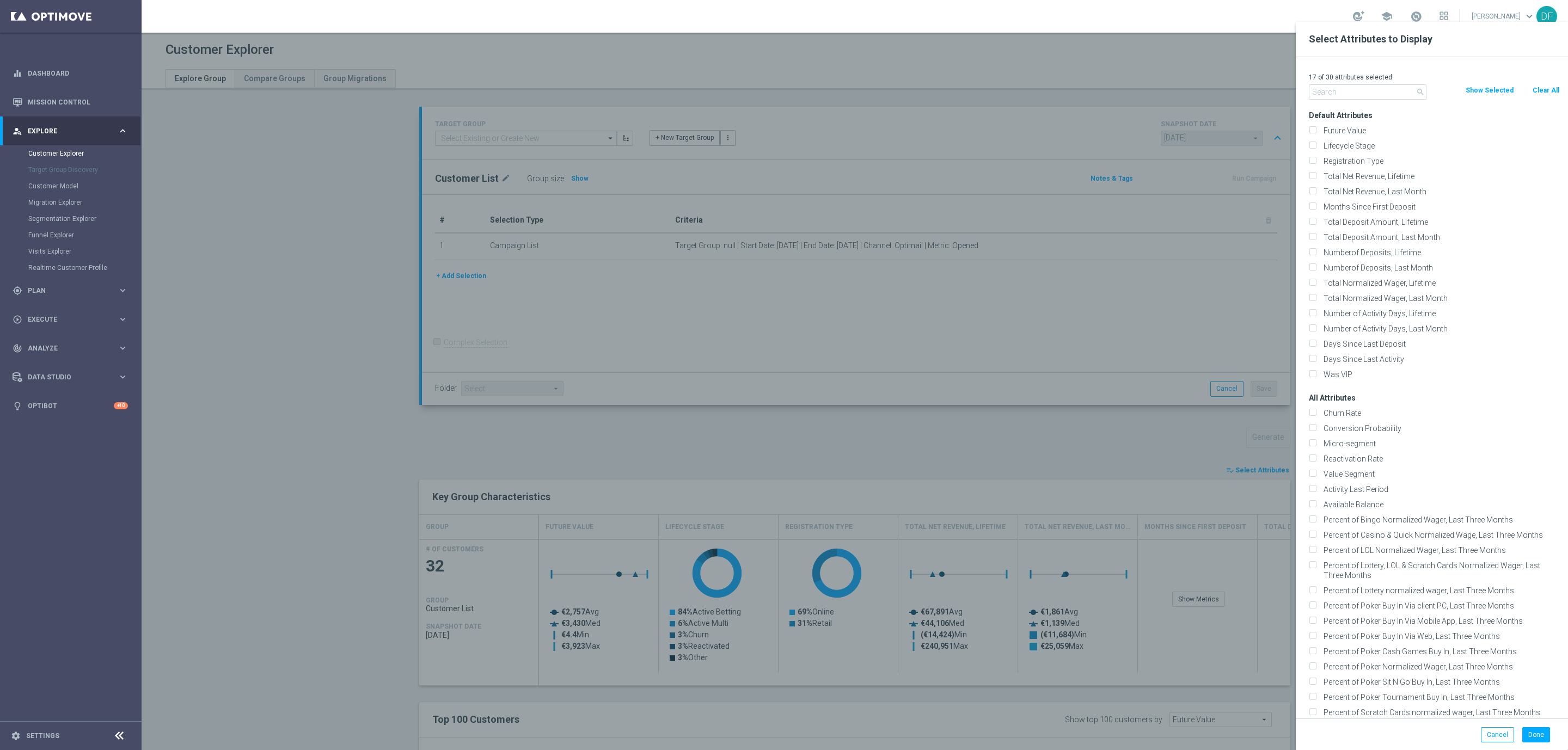
checkbox input "false"
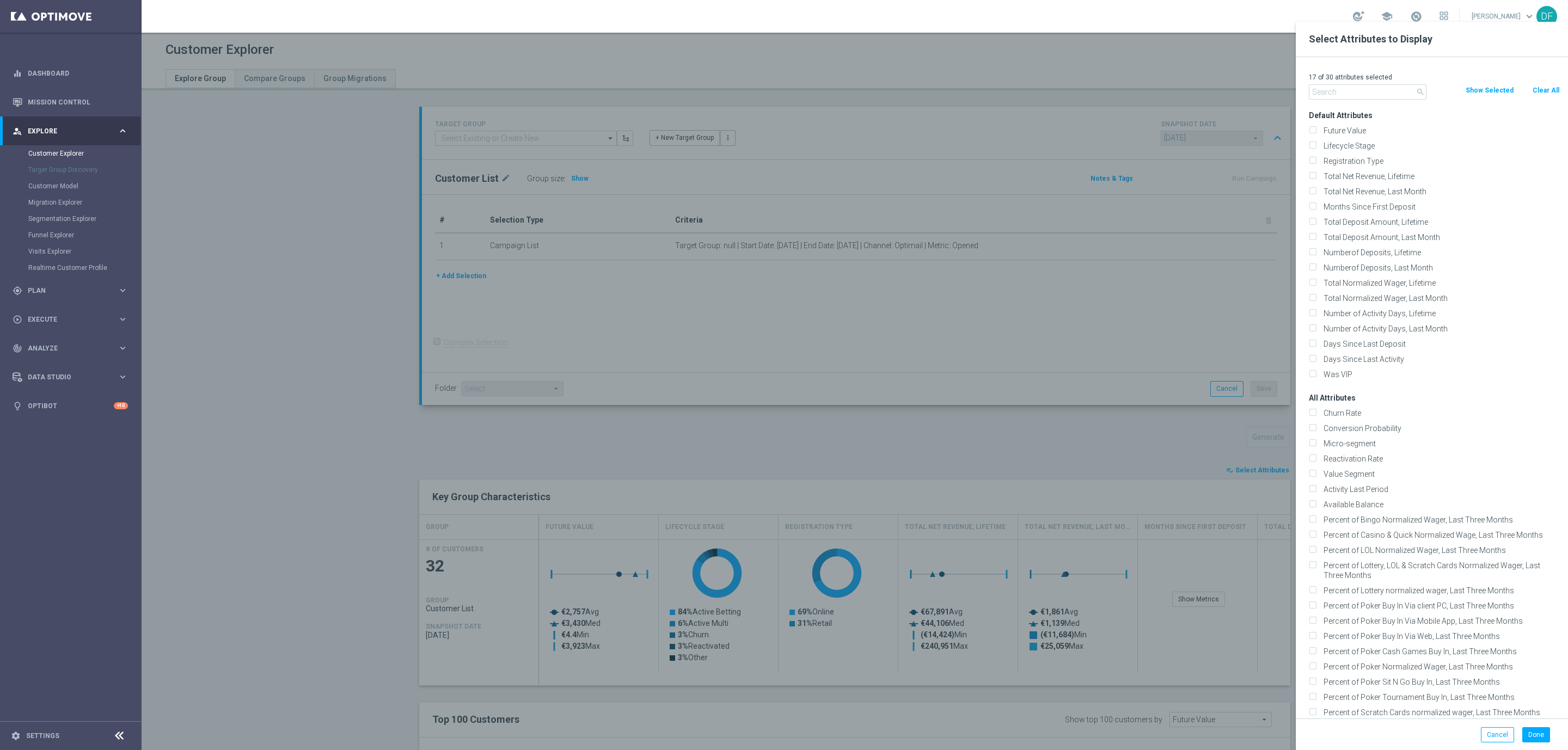
checkbox input "false"
click at [1338, 95] on input "text" at bounding box center [1367, 91] width 117 height 15
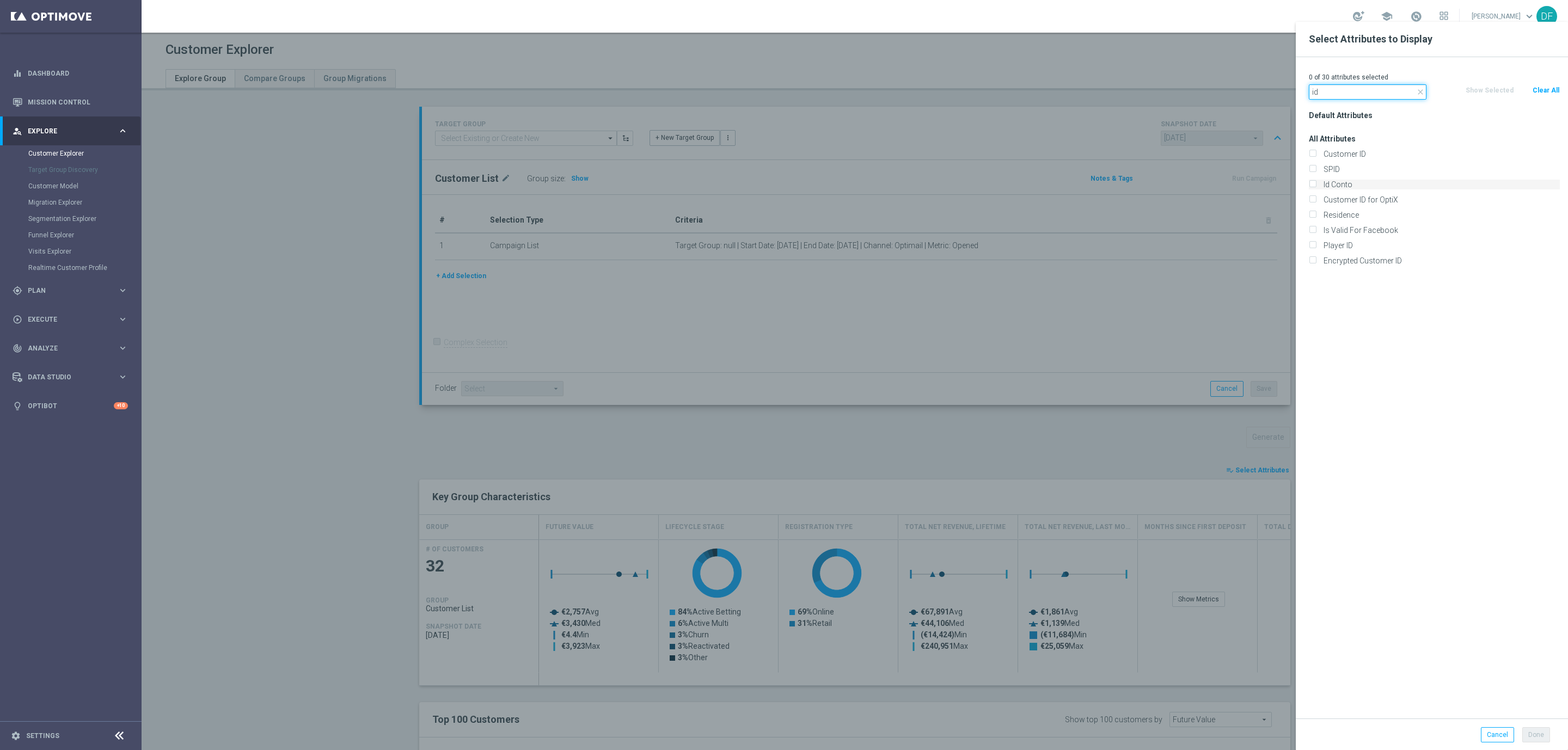
type input "id"
click at [1313, 184] on input "Id Conto" at bounding box center [1312, 186] width 7 height 7
checkbox input "true"
click at [1545, 734] on button "Done" at bounding box center [1535, 735] width 28 height 15
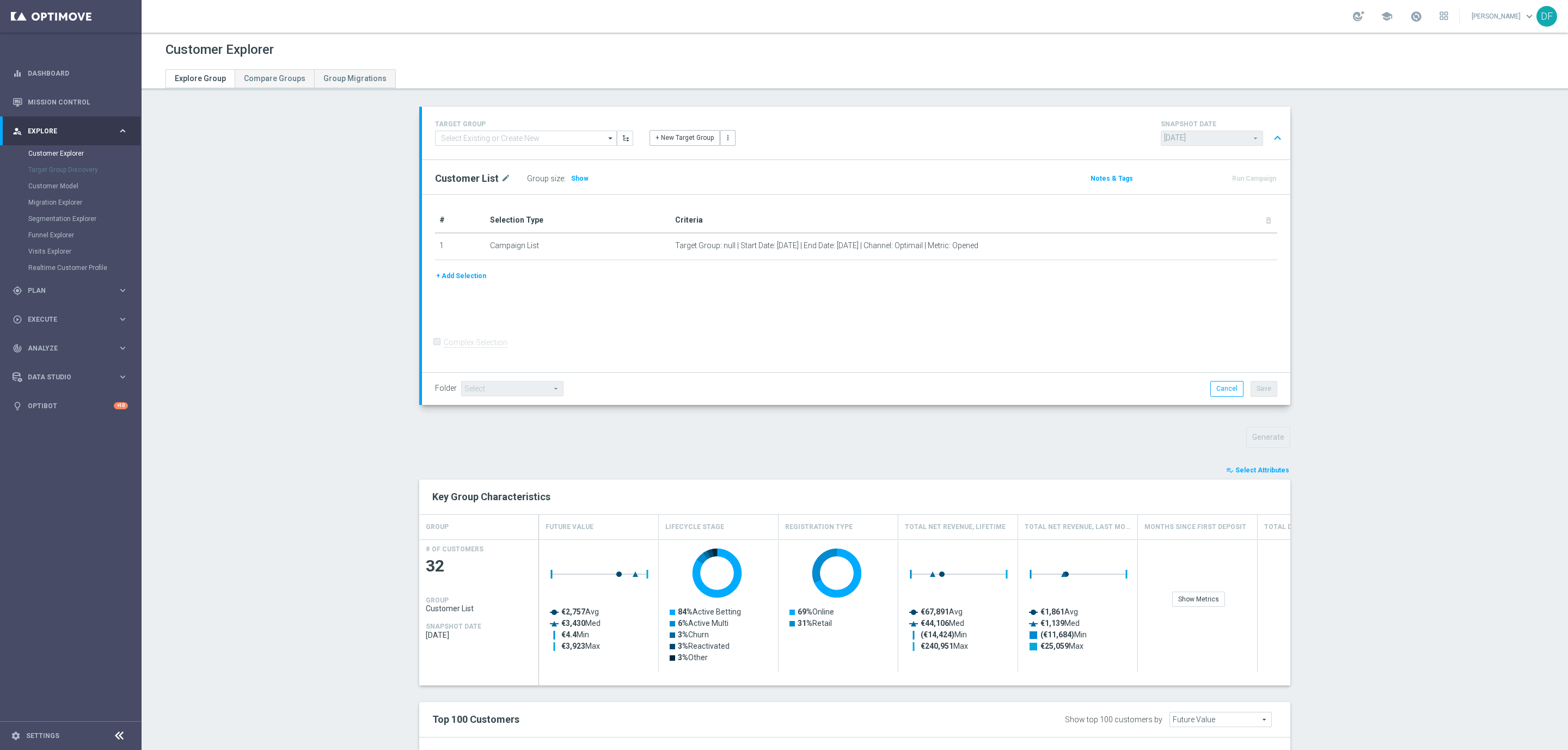
type input "Search"
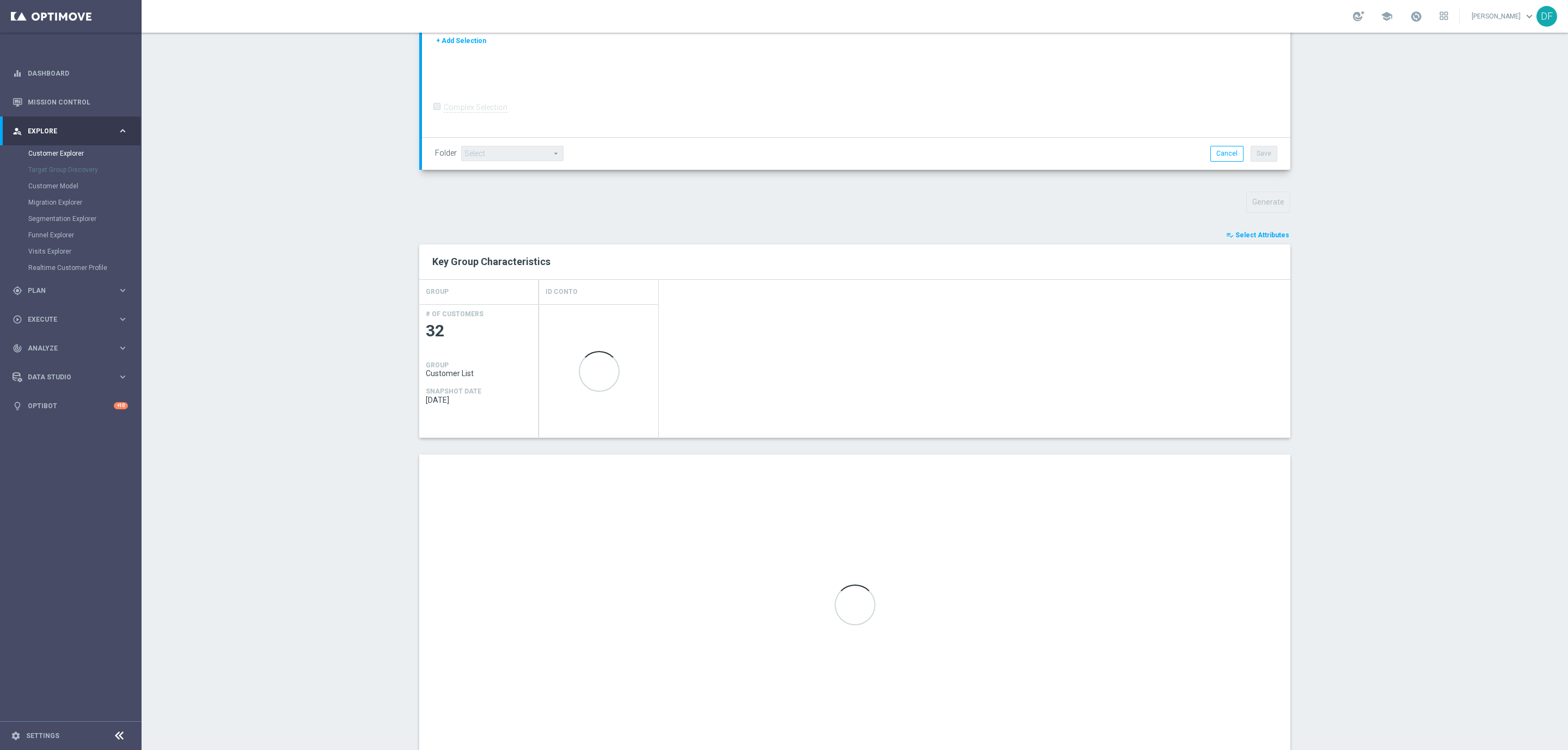
scroll to position [269, 0]
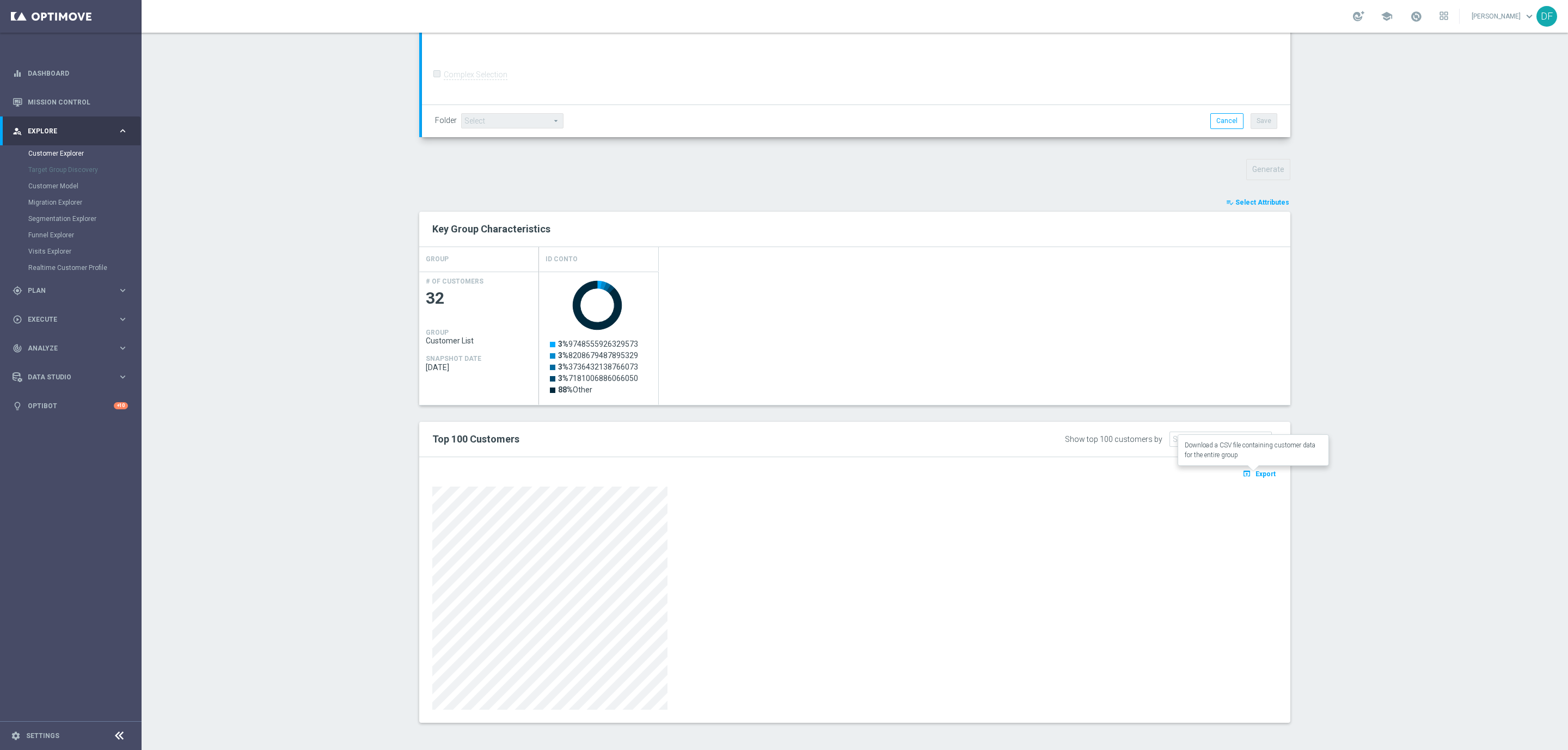
click at [1265, 475] on span "Export" at bounding box center [1265, 474] width 20 height 7
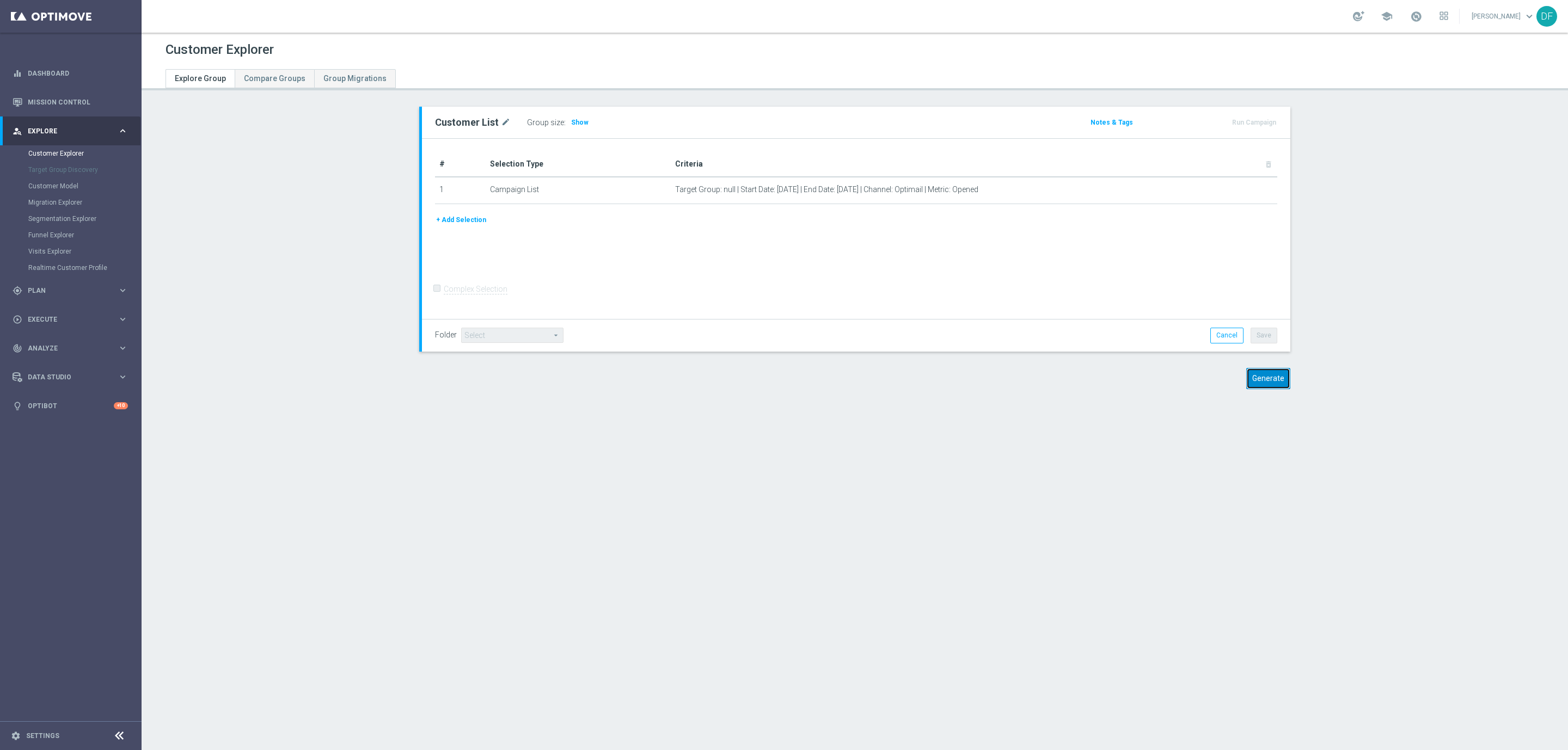
click at [1260, 374] on button "Generate" at bounding box center [1267, 379] width 44 height 22
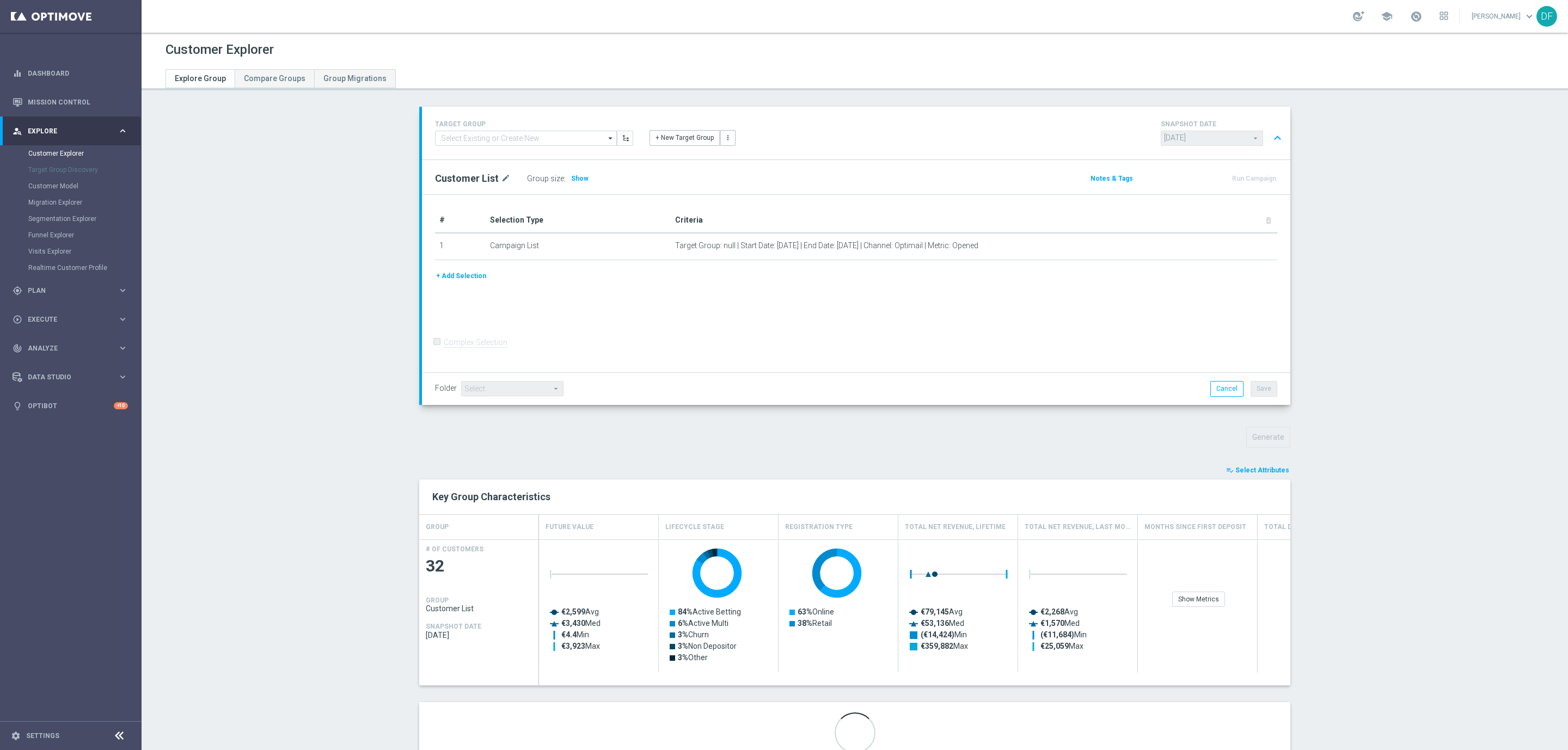
click at [1255, 469] on span "Select Attributes" at bounding box center [1262, 470] width 54 height 7
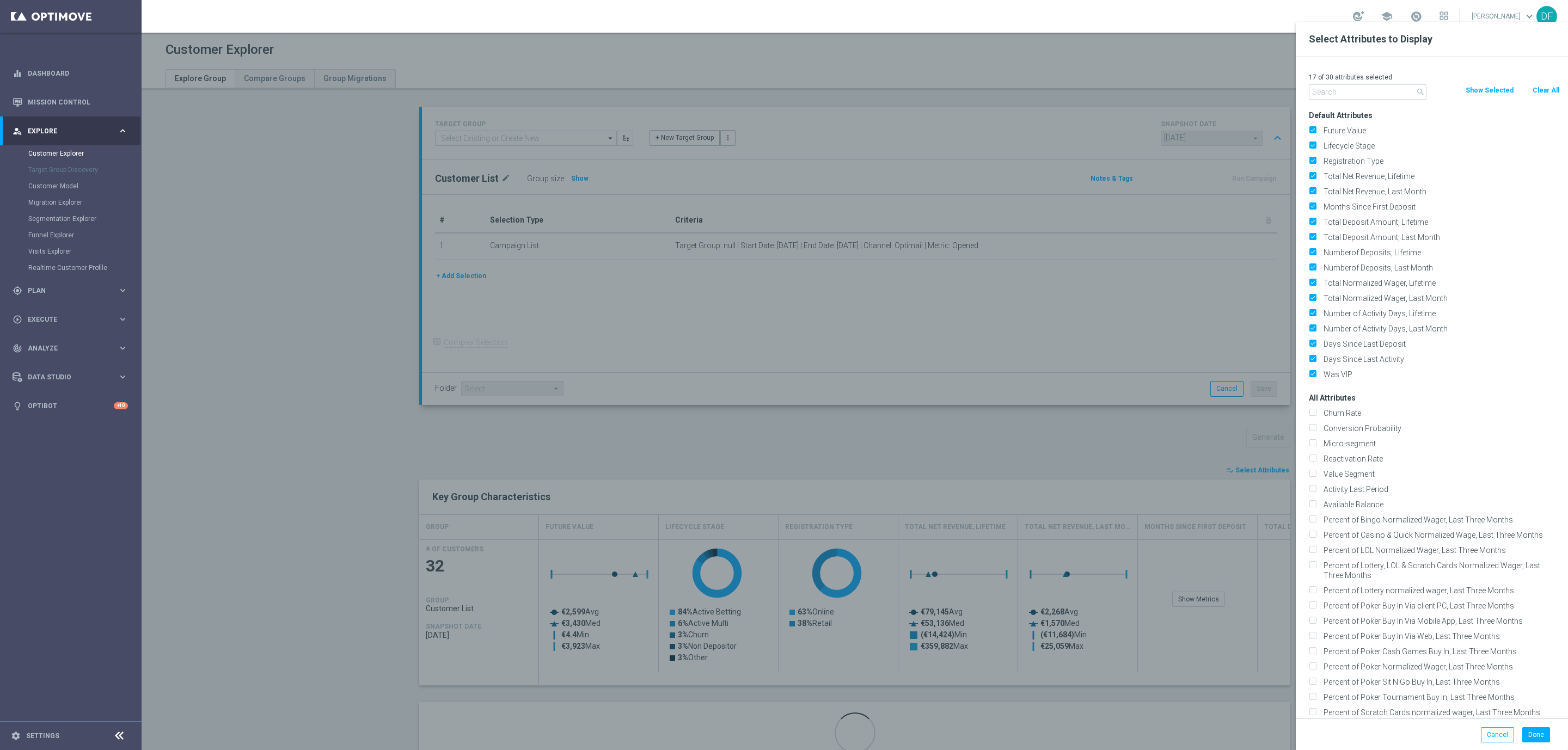
click at [1544, 91] on button "Clear All" at bounding box center [1545, 89] width 29 height 12
checkbox input "false"
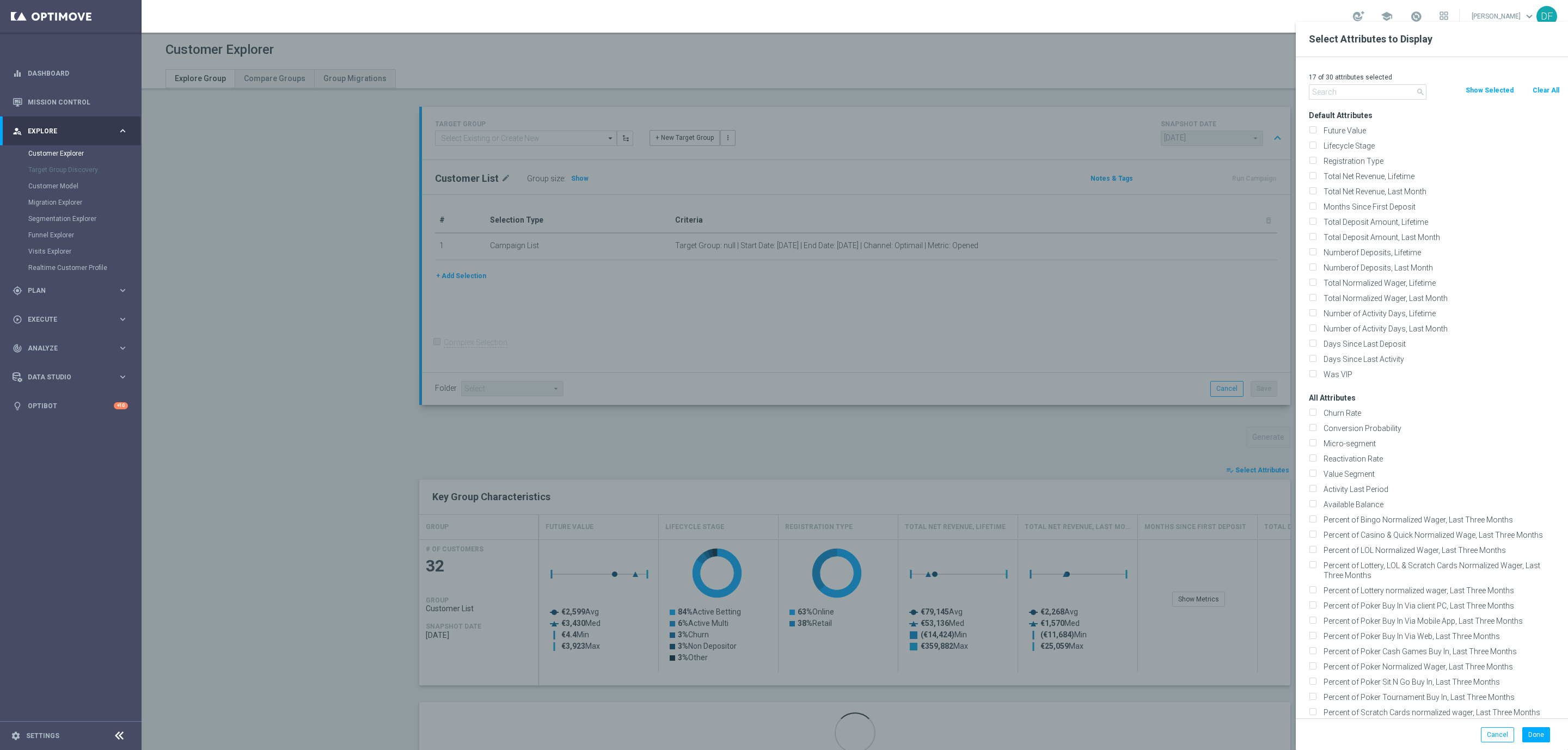
checkbox input "false"
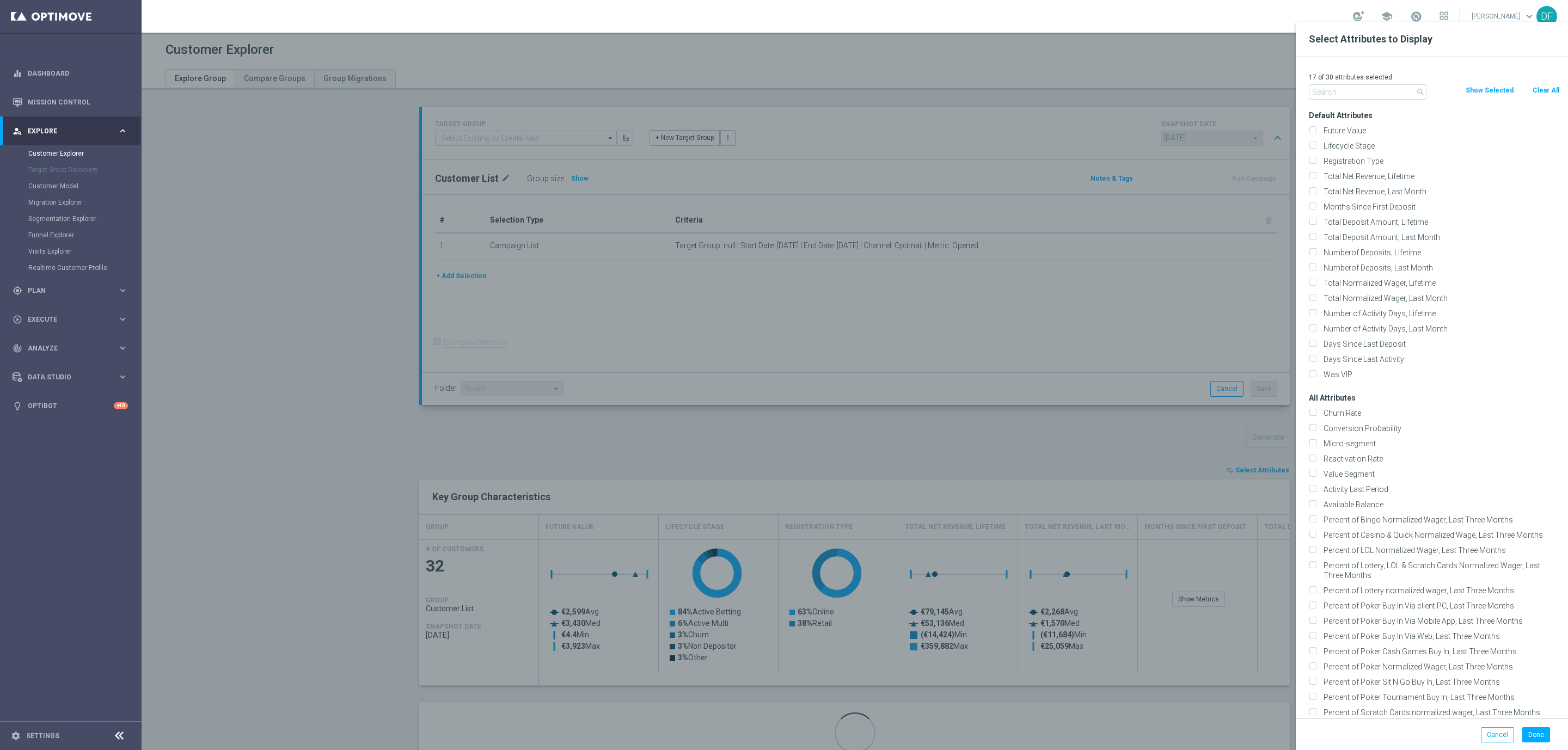
checkbox input "false"
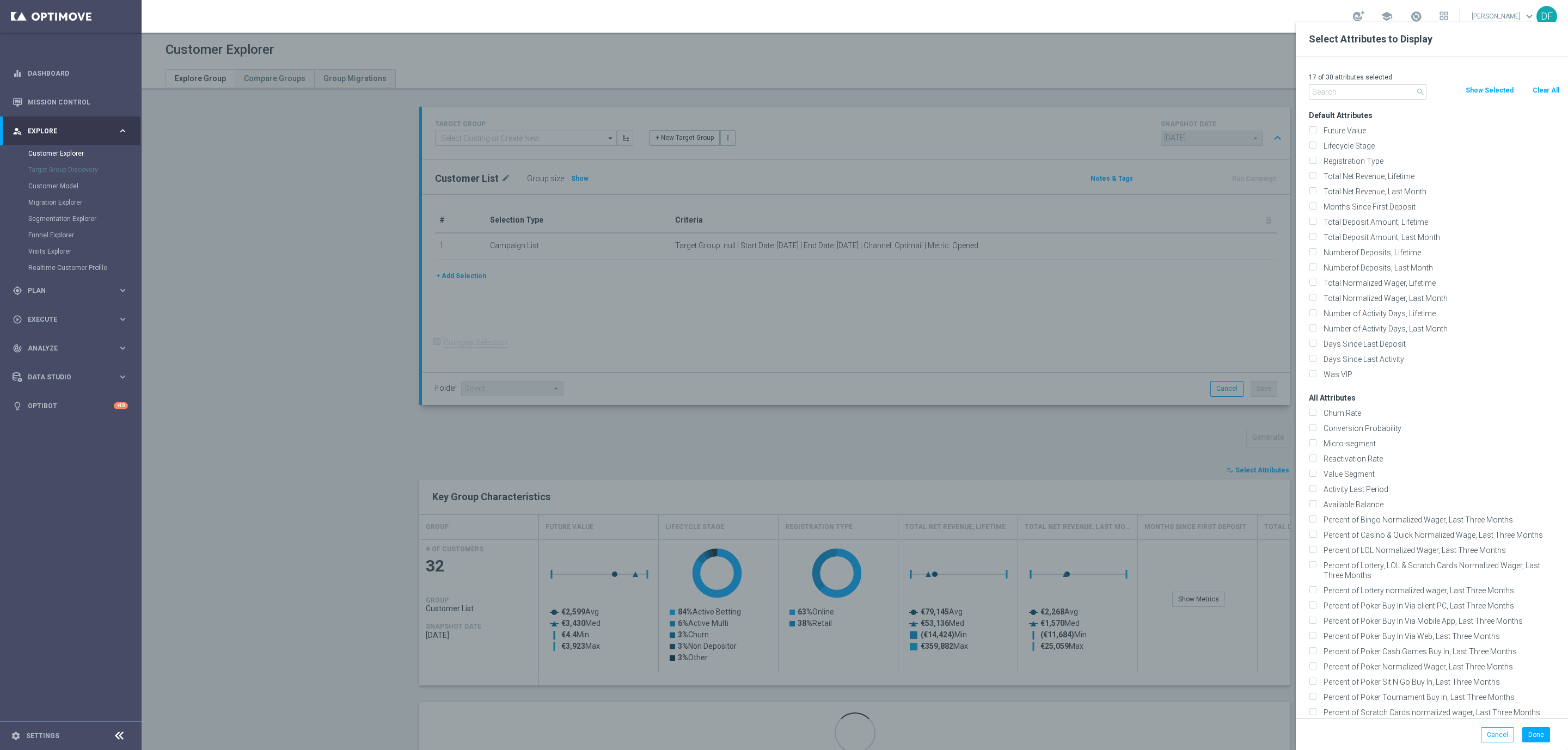
checkbox input "false"
click at [1346, 94] on input "text" at bounding box center [1367, 91] width 117 height 15
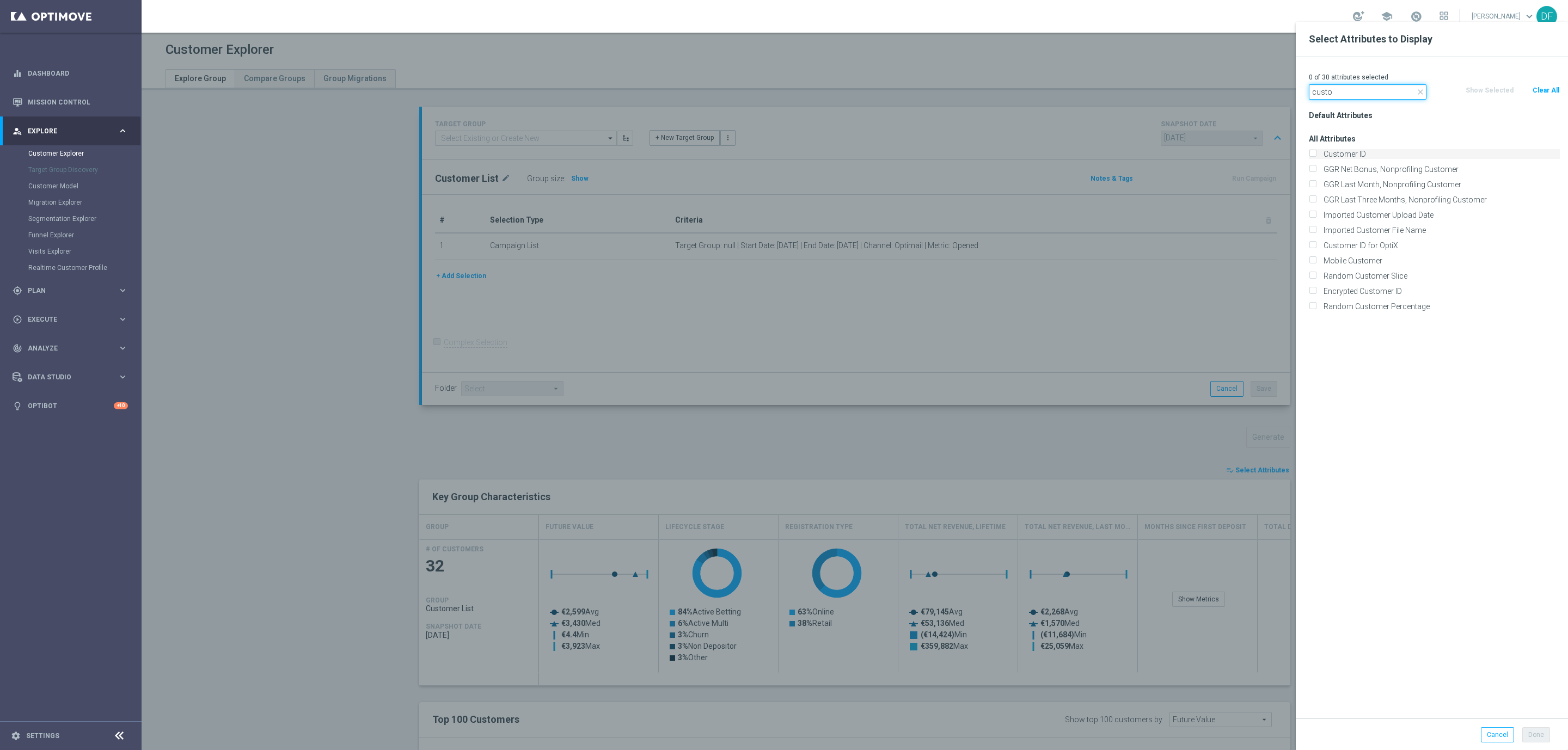
type input "custo"
click at [1314, 154] on input "Customer ID" at bounding box center [1312, 155] width 7 height 7
checkbox input "true"
click at [1542, 736] on button "Done" at bounding box center [1535, 735] width 28 height 15
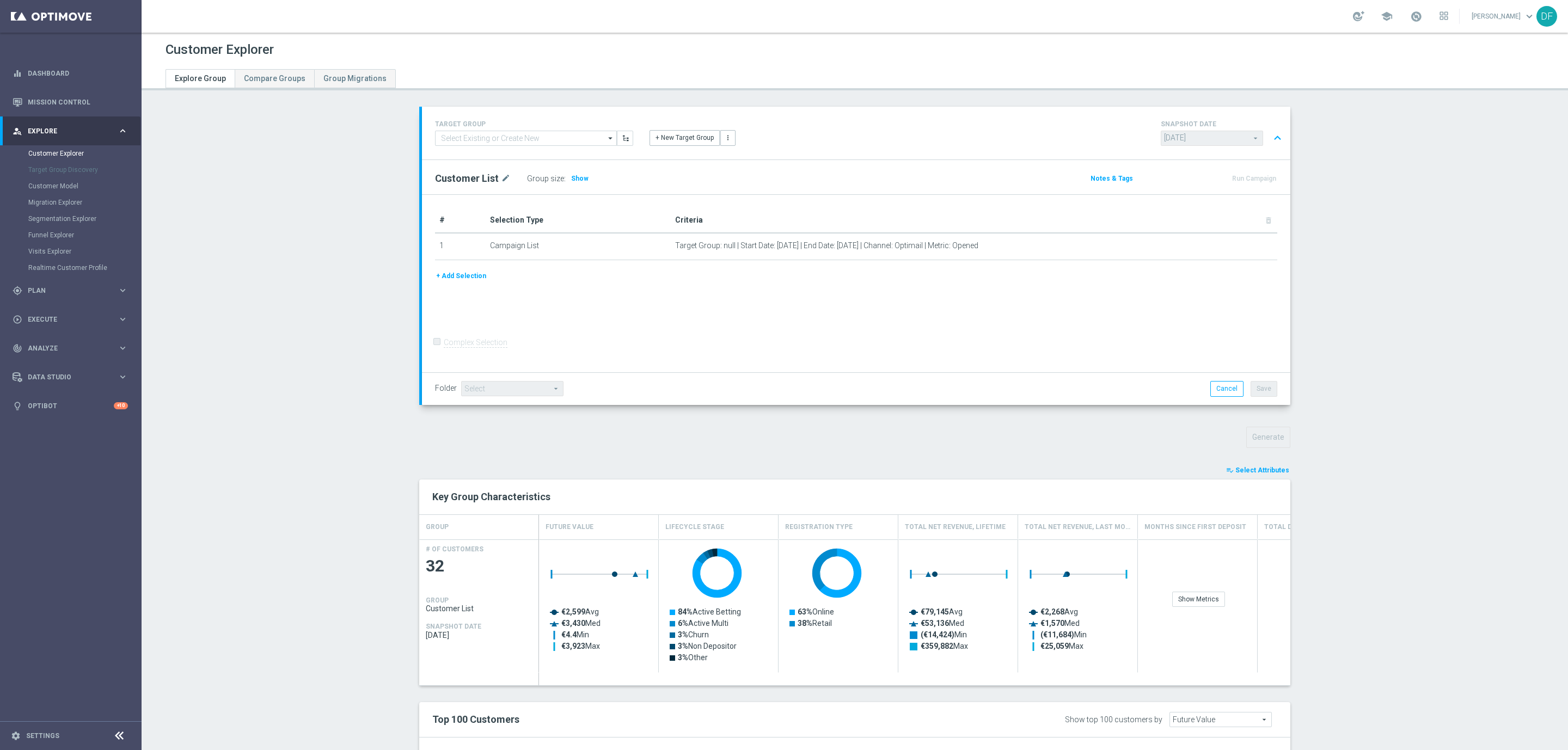
type input "Search"
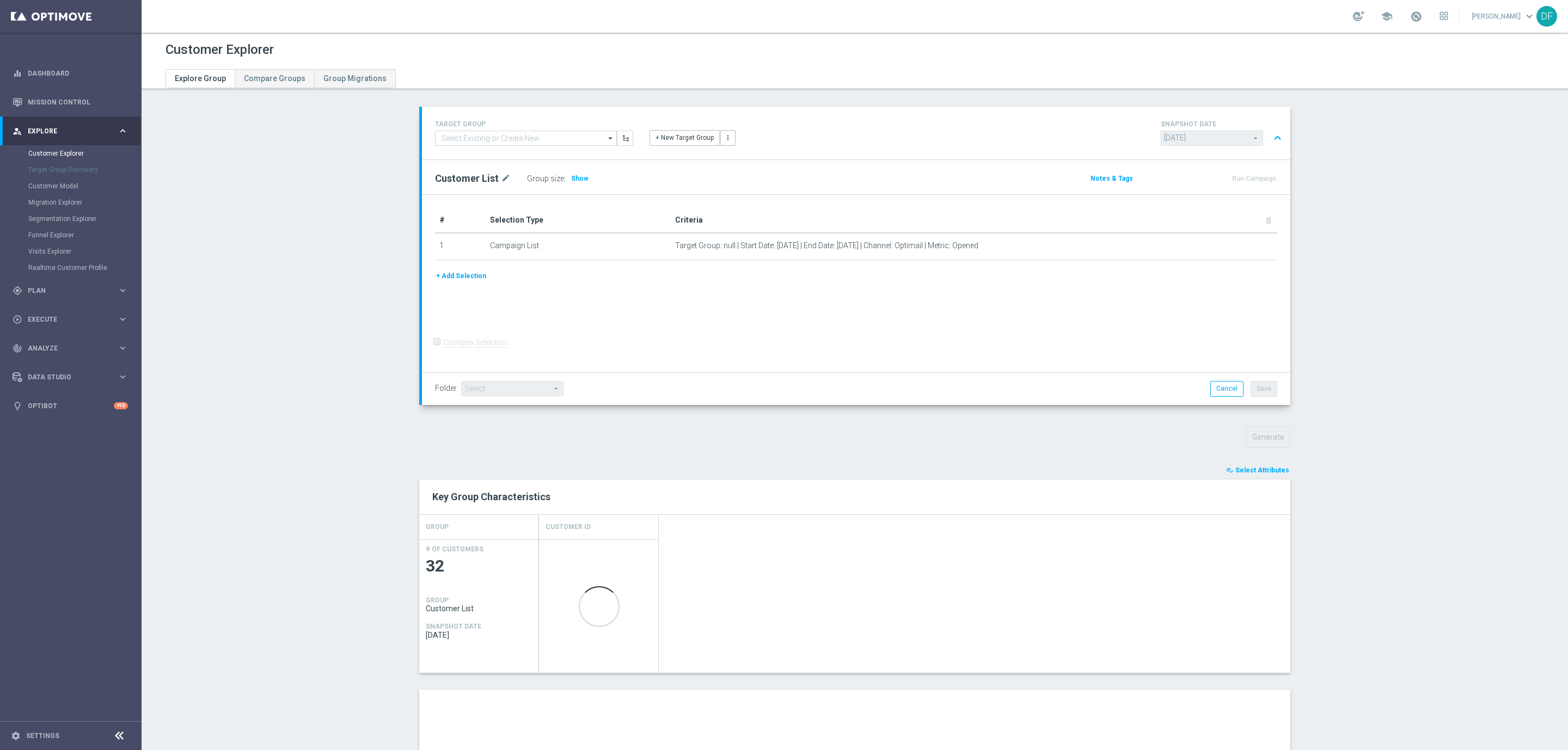
click at [1410, 440] on section "TARGET GROUP arrow_drop_down Show Selected 0 of NaN" at bounding box center [854, 557] width 1426 height 901
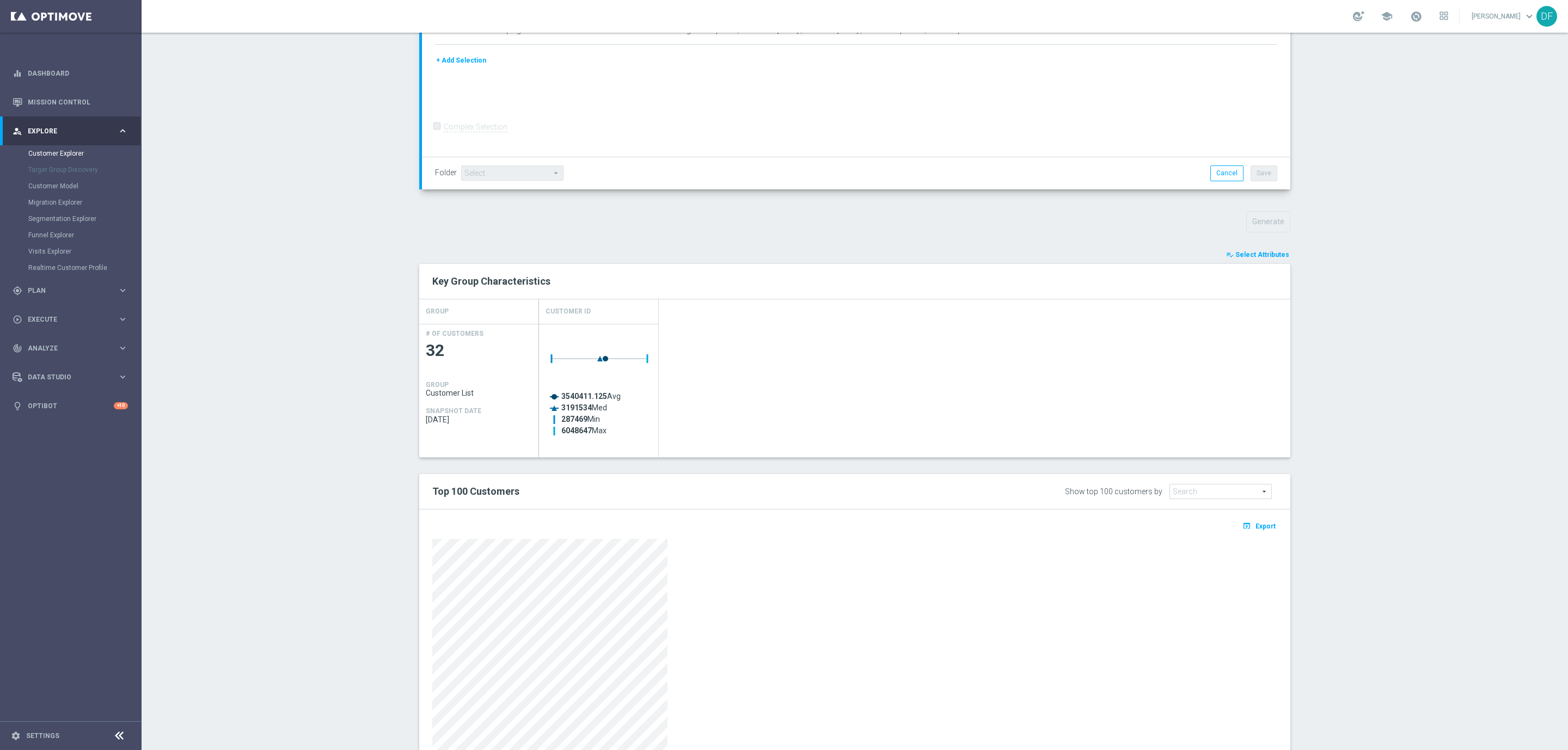
scroll to position [269, 0]
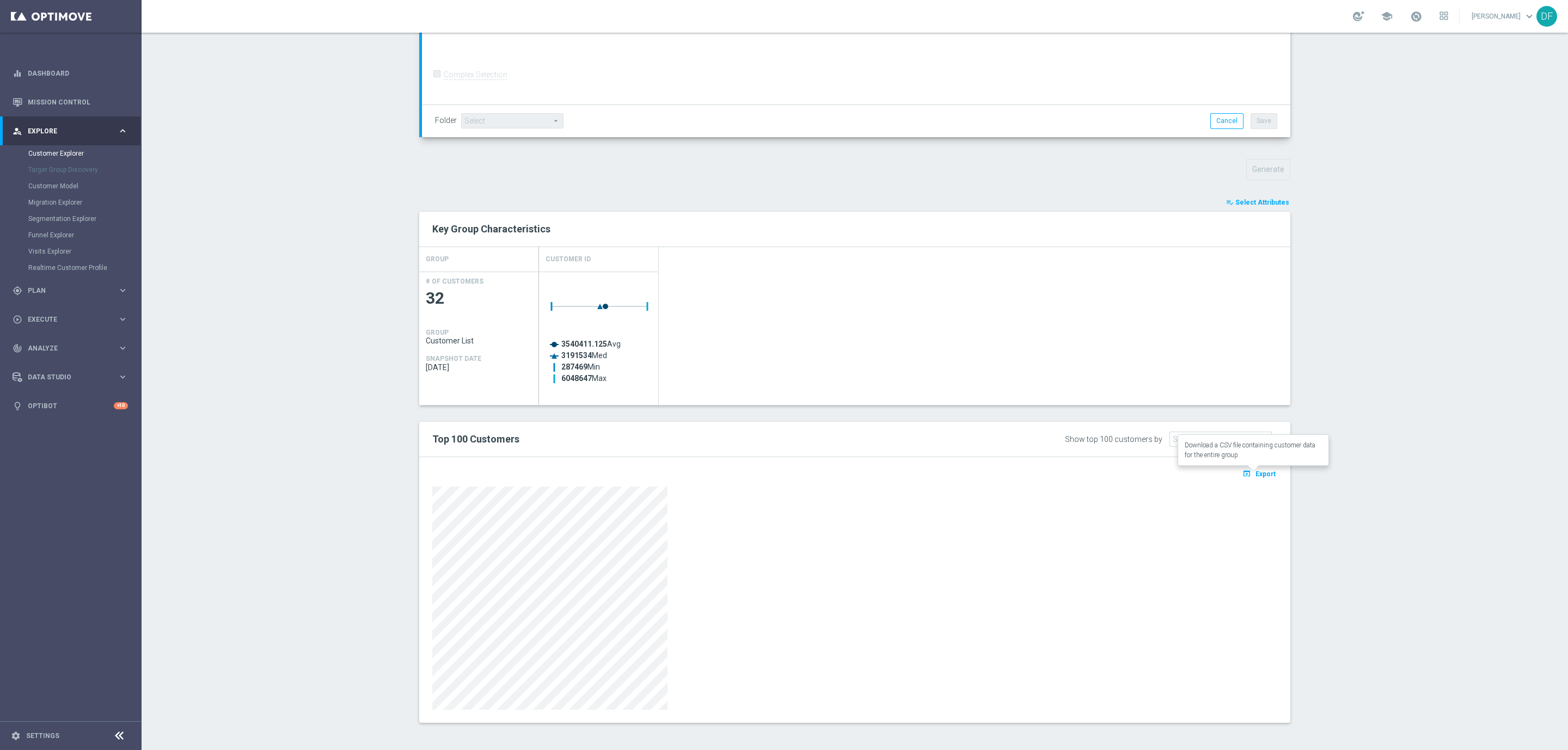
click at [1261, 473] on span "Export" at bounding box center [1265, 474] width 20 height 7
click at [1257, 202] on span "Select Attributes" at bounding box center [1262, 202] width 54 height 7
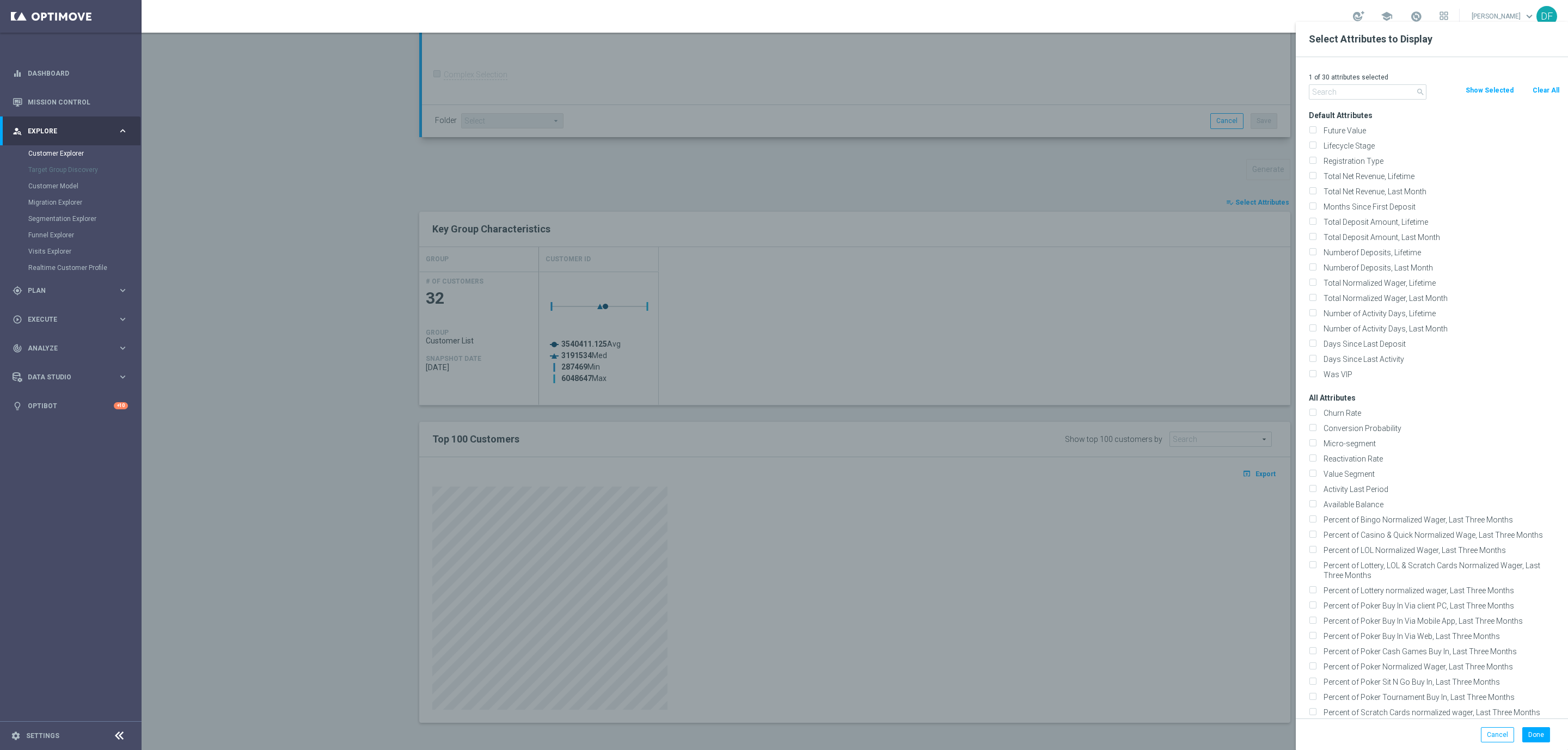
click at [1361, 92] on input "text" at bounding box center [1367, 91] width 117 height 15
click at [1537, 87] on button "Clear All" at bounding box center [1545, 89] width 29 height 12
checkbox input "false"
click at [1364, 98] on input "text" at bounding box center [1367, 91] width 117 height 15
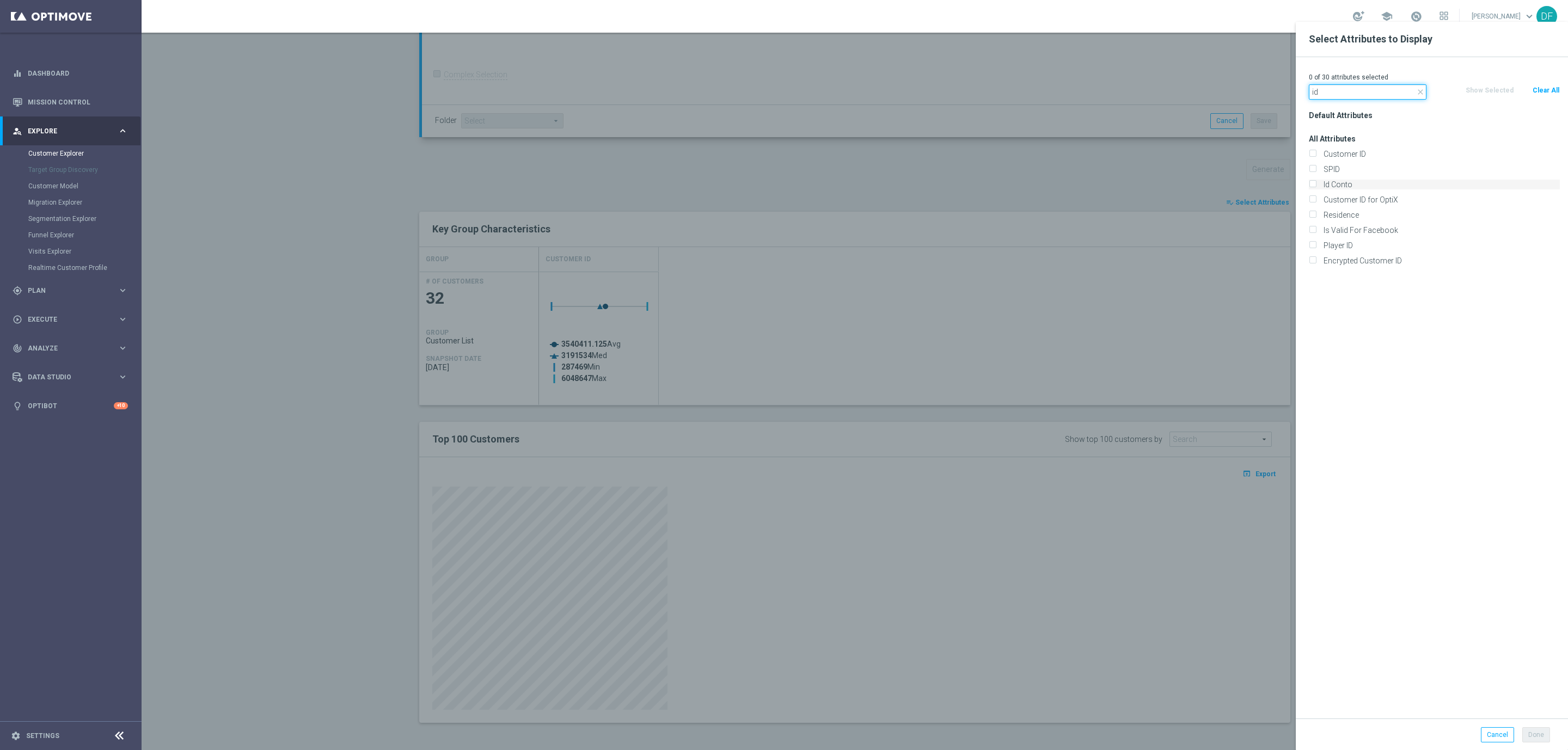
type input "id"
click at [1313, 183] on input "Id Conto" at bounding box center [1312, 186] width 7 height 7
checkbox input "true"
click at [1536, 732] on button "Done" at bounding box center [1535, 735] width 28 height 15
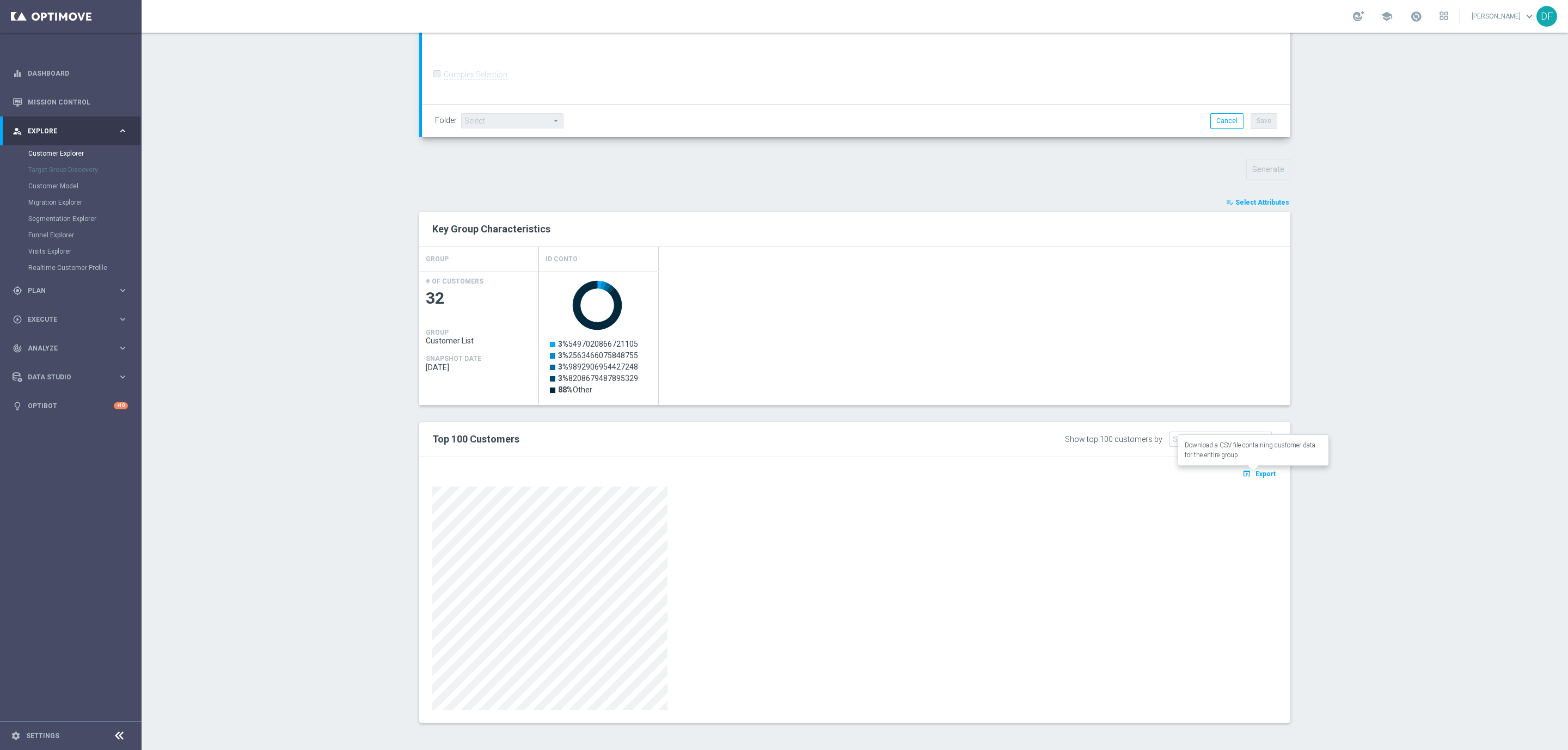
click at [1264, 473] on span "Export" at bounding box center [1265, 474] width 20 height 7
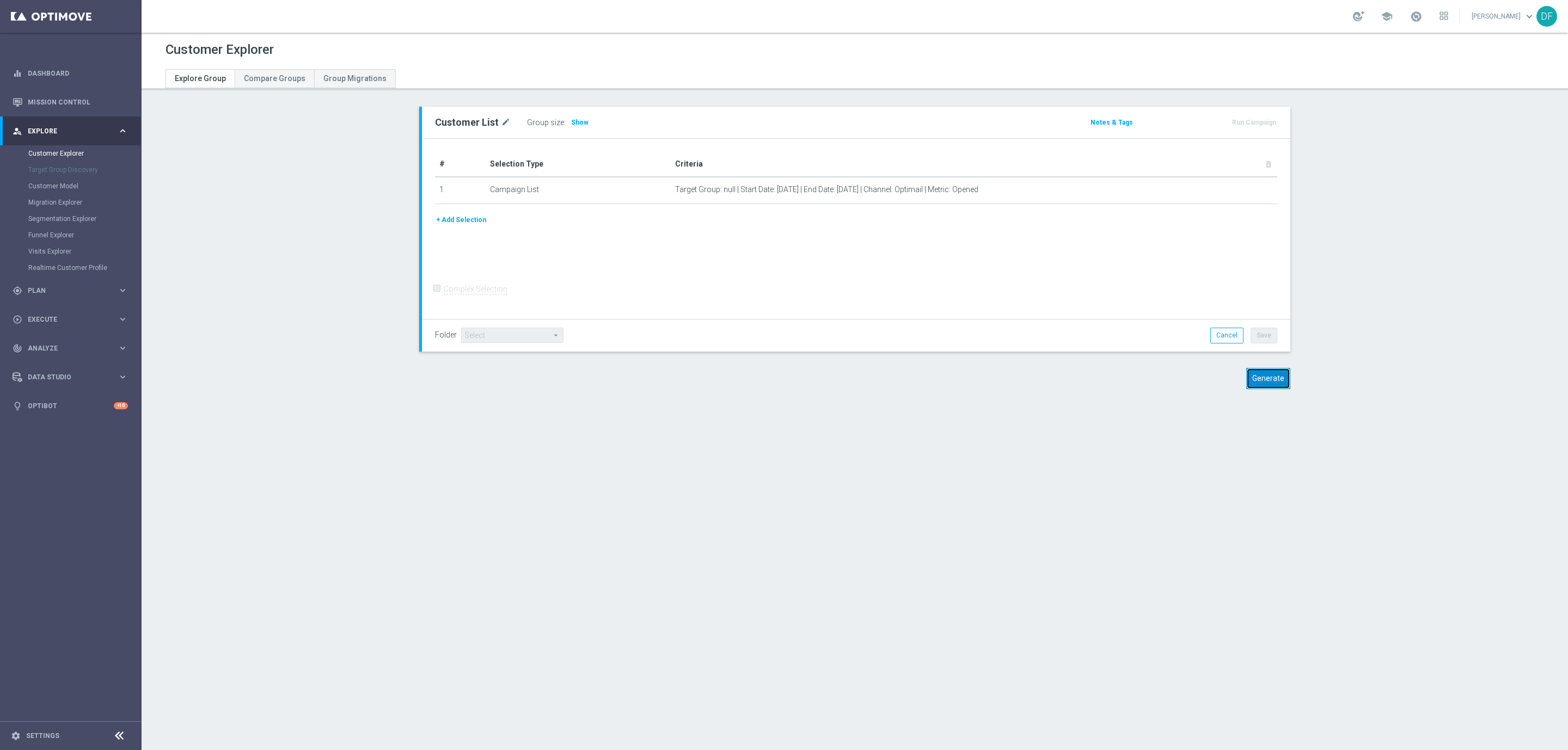
click at [1261, 372] on button "Generate" at bounding box center [1267, 379] width 44 height 22
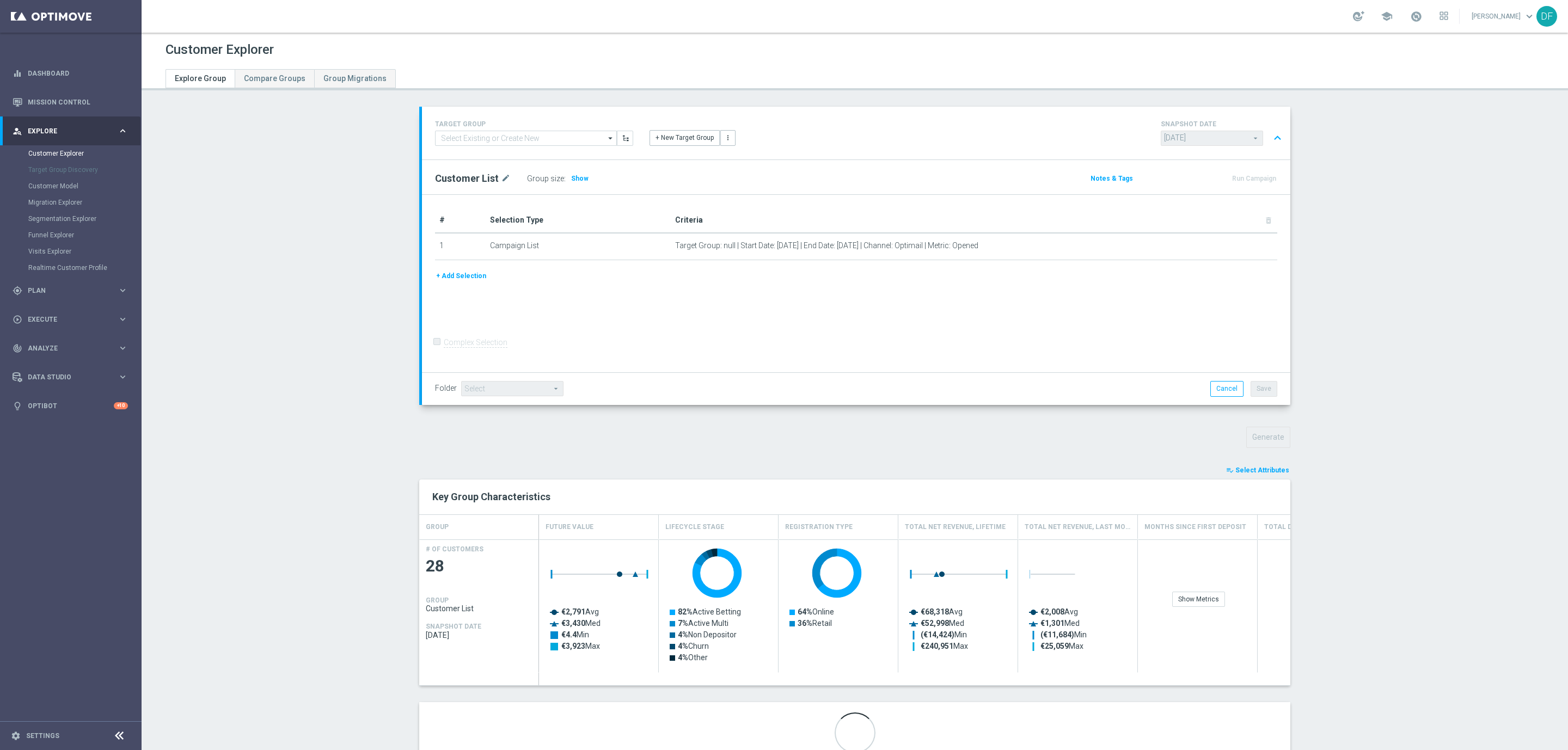
click at [1252, 469] on span "Select Attributes" at bounding box center [1262, 470] width 54 height 7
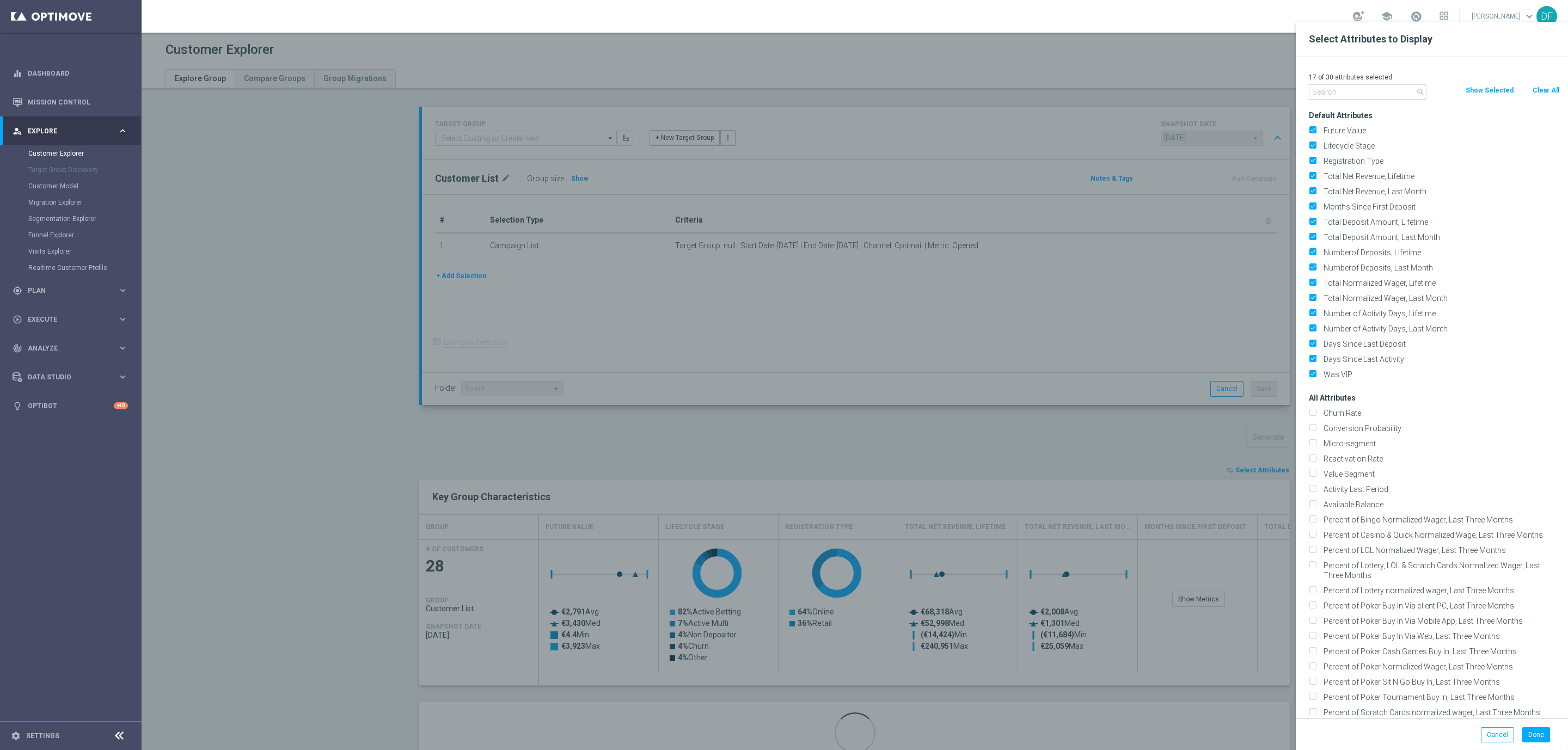
click at [1546, 91] on button "Clear All" at bounding box center [1545, 89] width 29 height 12
checkbox input "false"
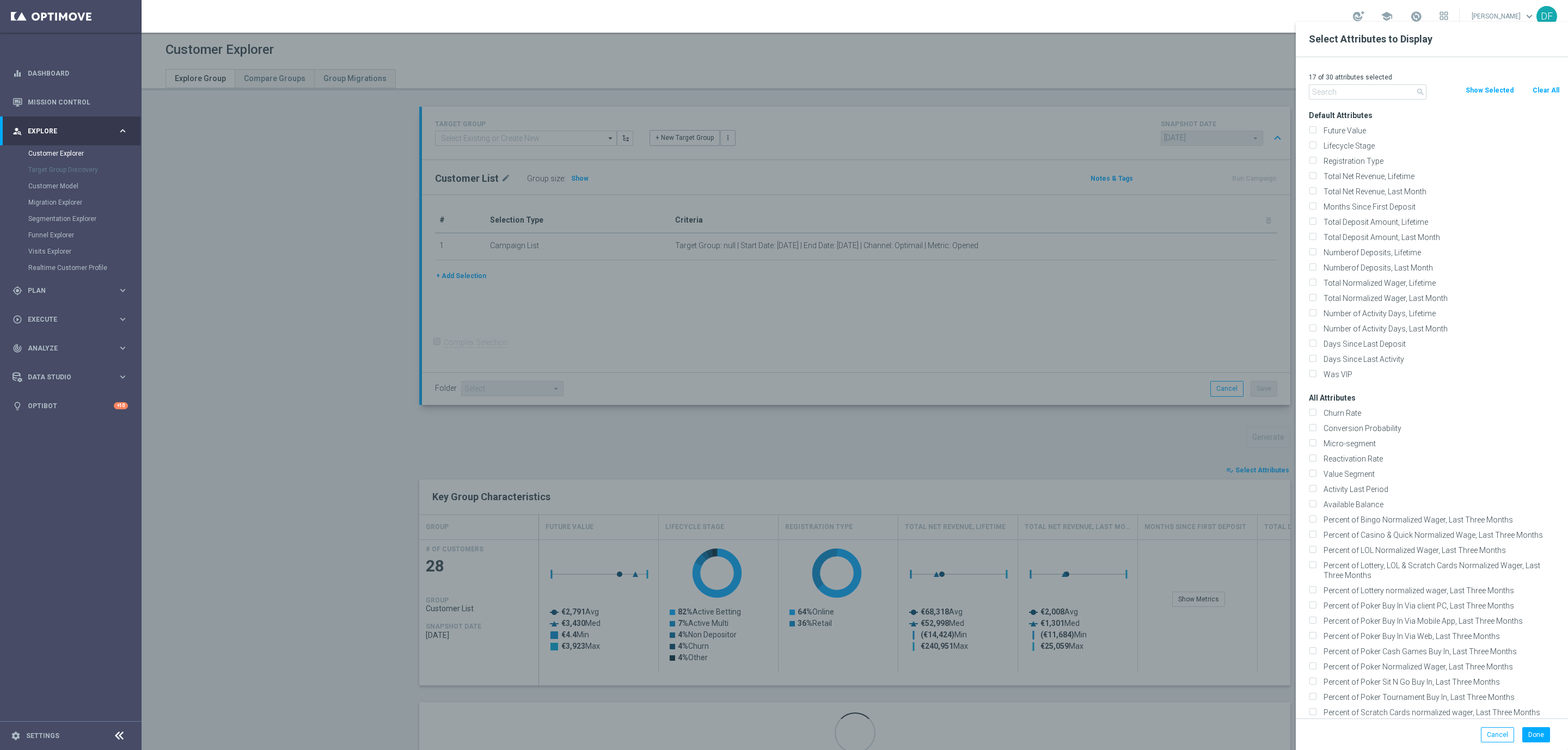
checkbox input "false"
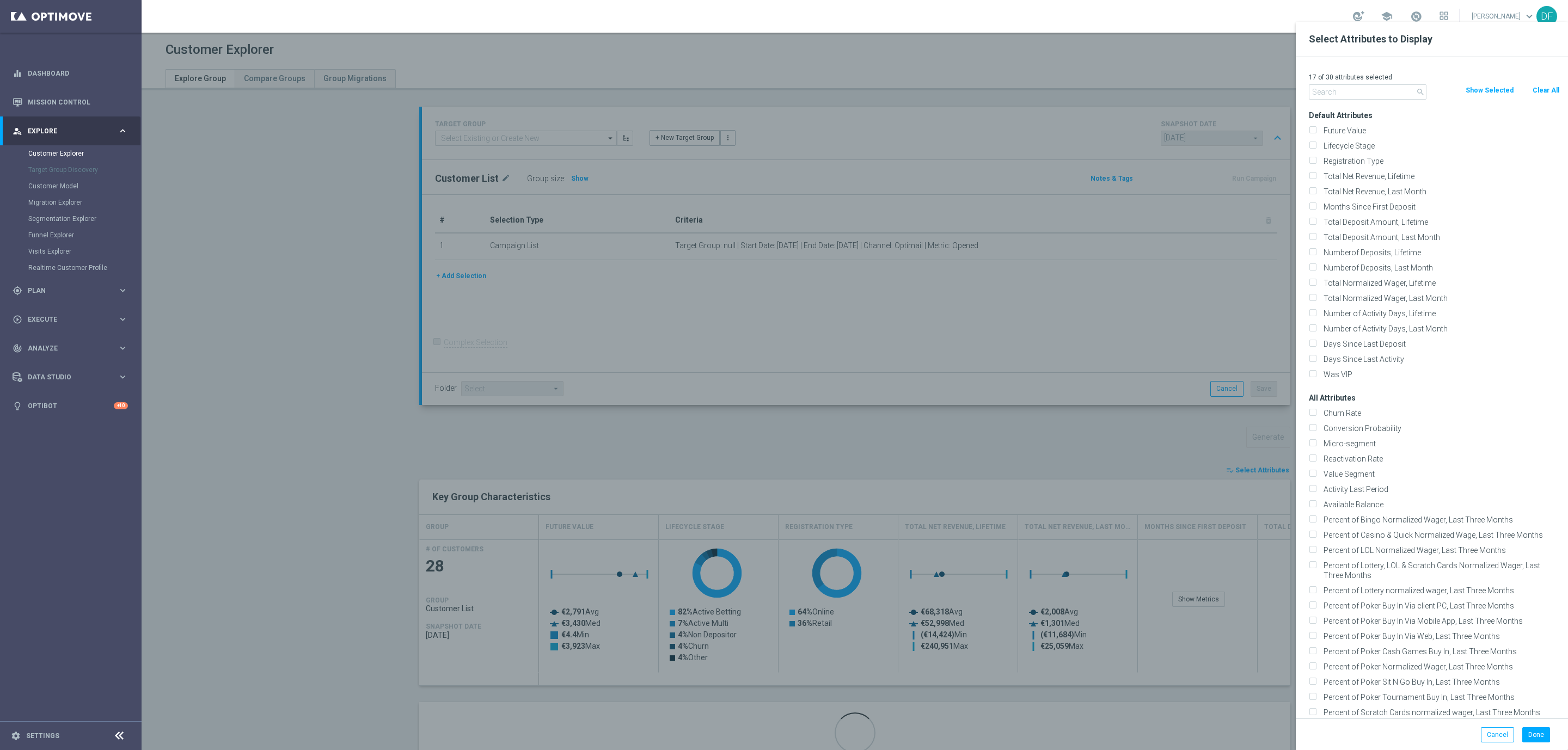
checkbox input "false"
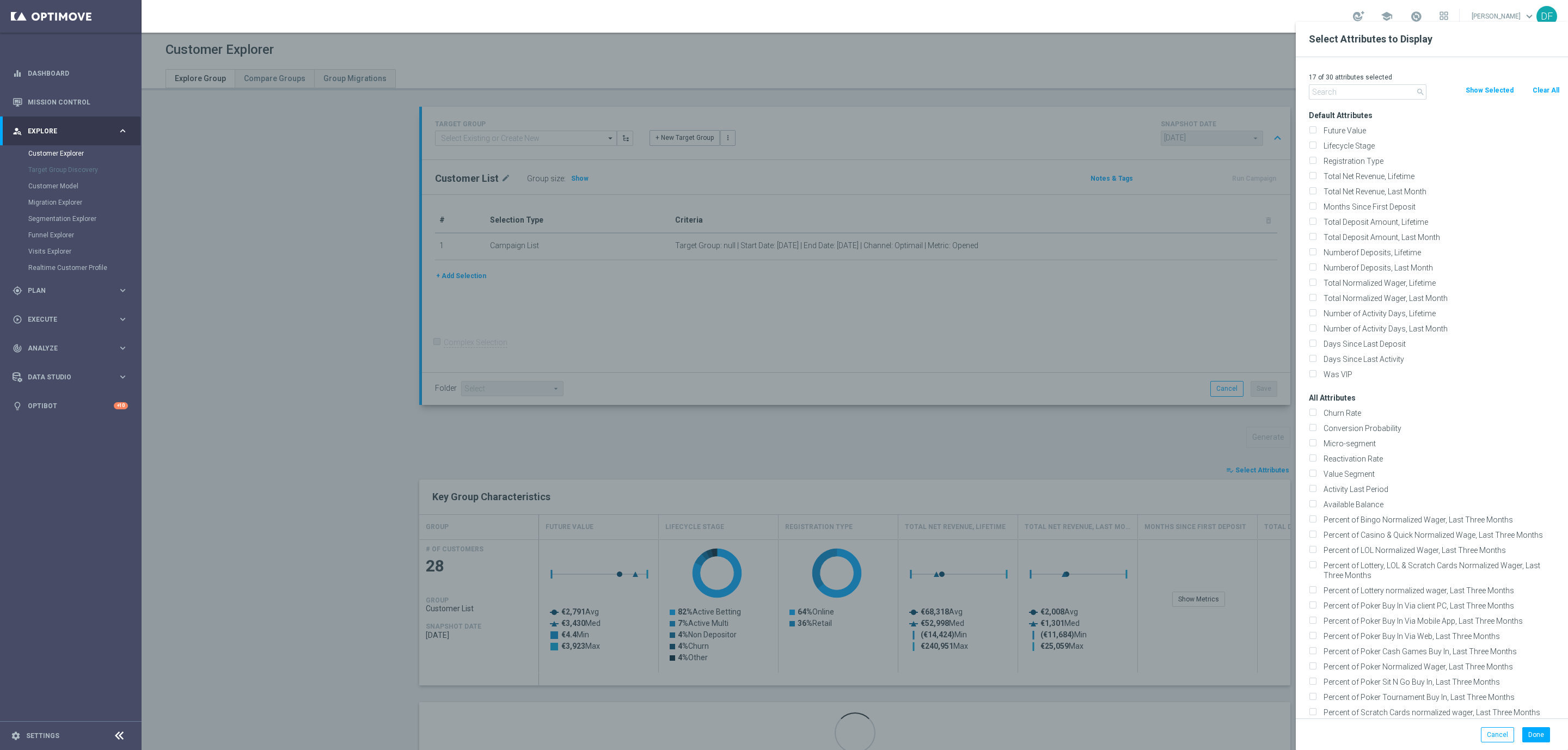
checkbox input "false"
click at [1338, 89] on input "text" at bounding box center [1367, 91] width 117 height 15
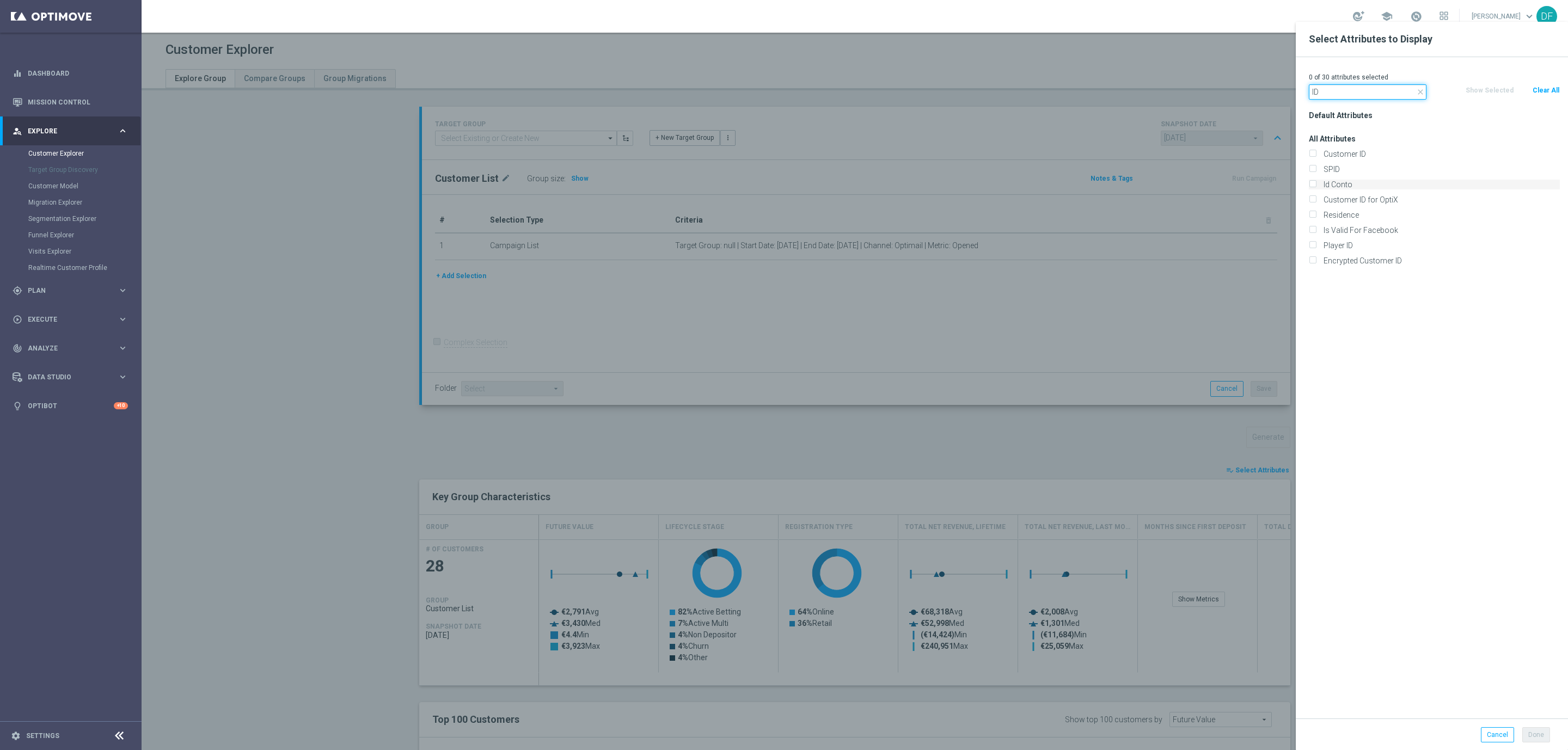
type input "ID"
click at [1320, 182] on label "Id Conto" at bounding box center [1440, 184] width 240 height 10
click at [1311, 183] on input "Id Conto" at bounding box center [1312, 186] width 7 height 7
checkbox input "true"
click at [1535, 737] on button "Done" at bounding box center [1535, 735] width 28 height 15
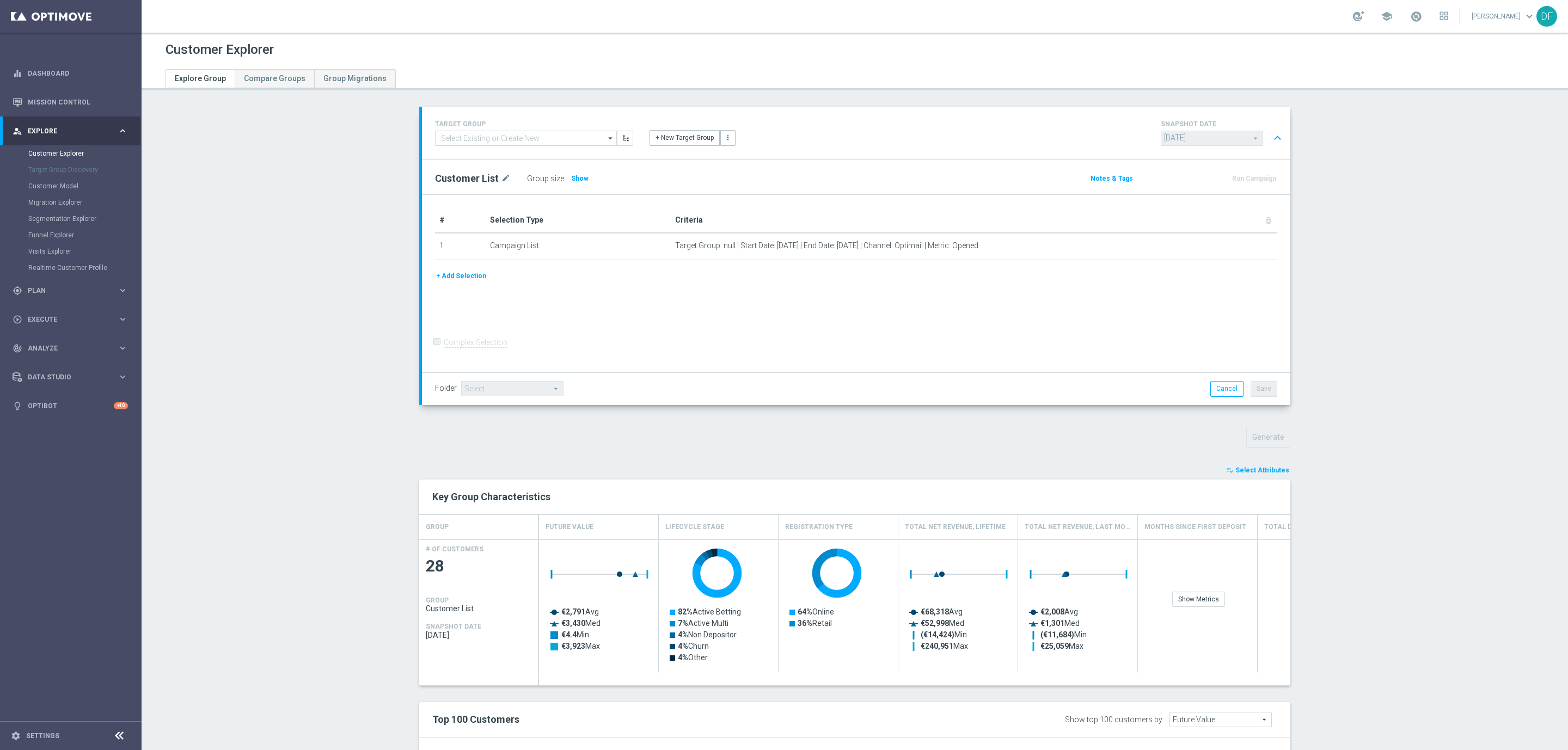
type input "Search"
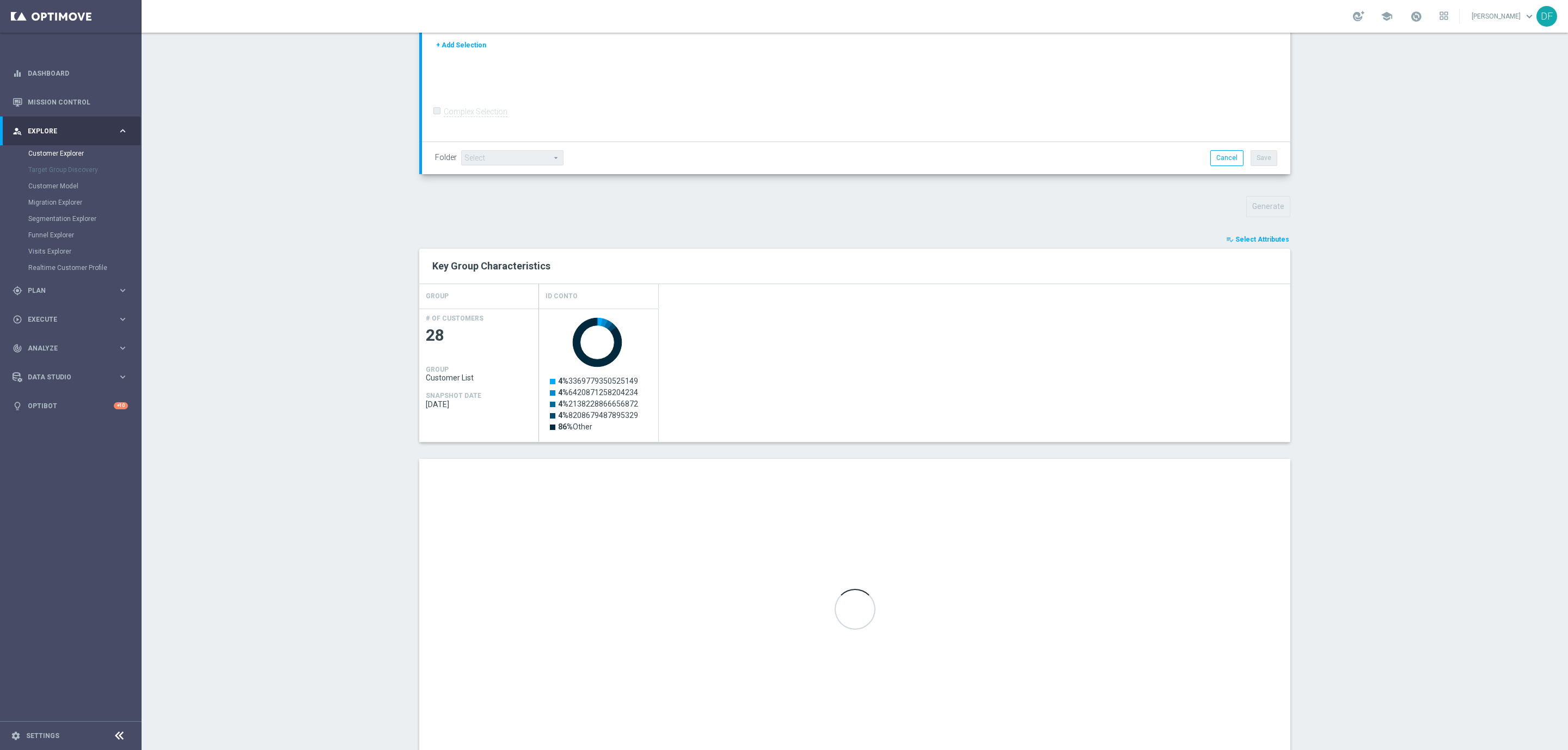
scroll to position [269, 0]
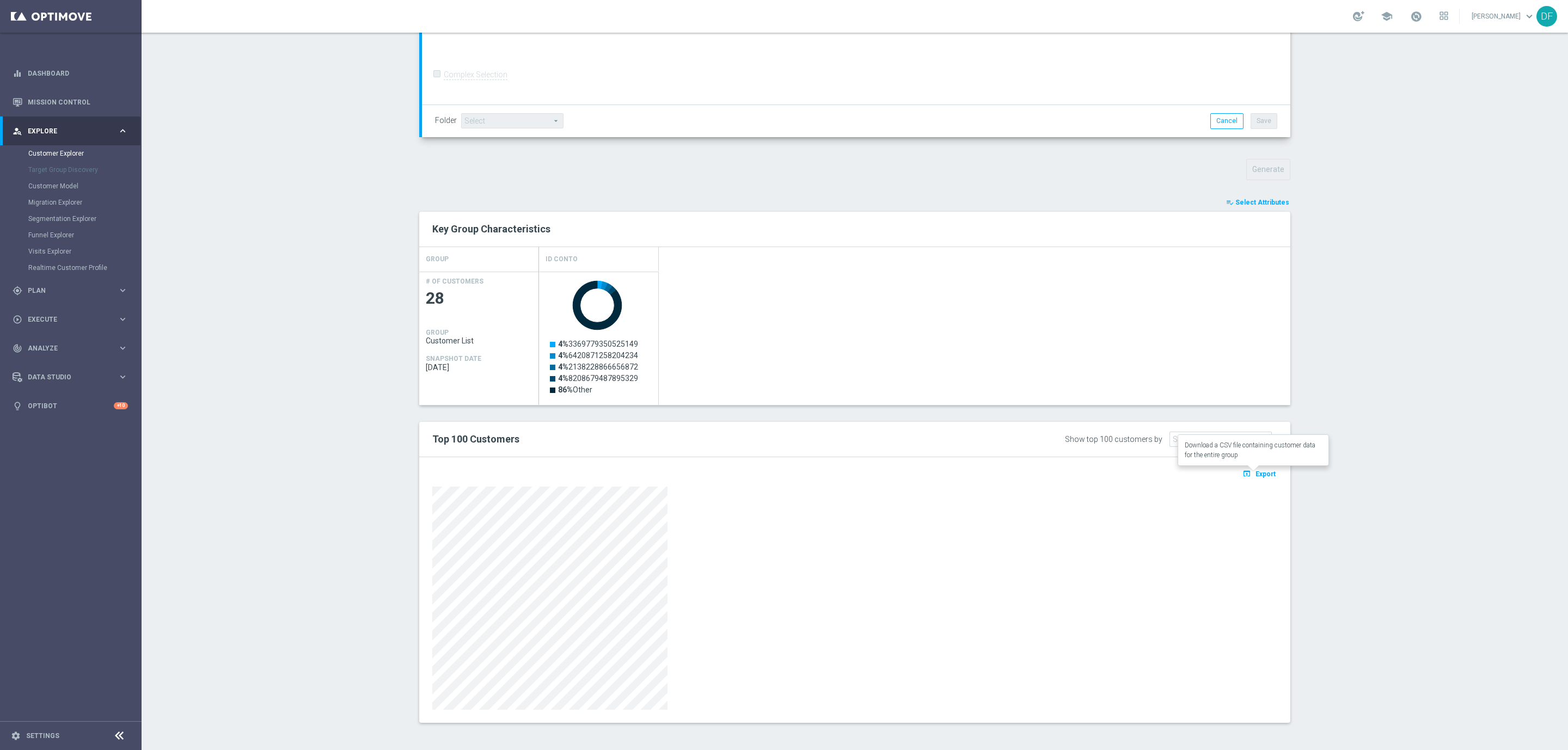
click at [1259, 471] on span "Export" at bounding box center [1265, 474] width 20 height 7
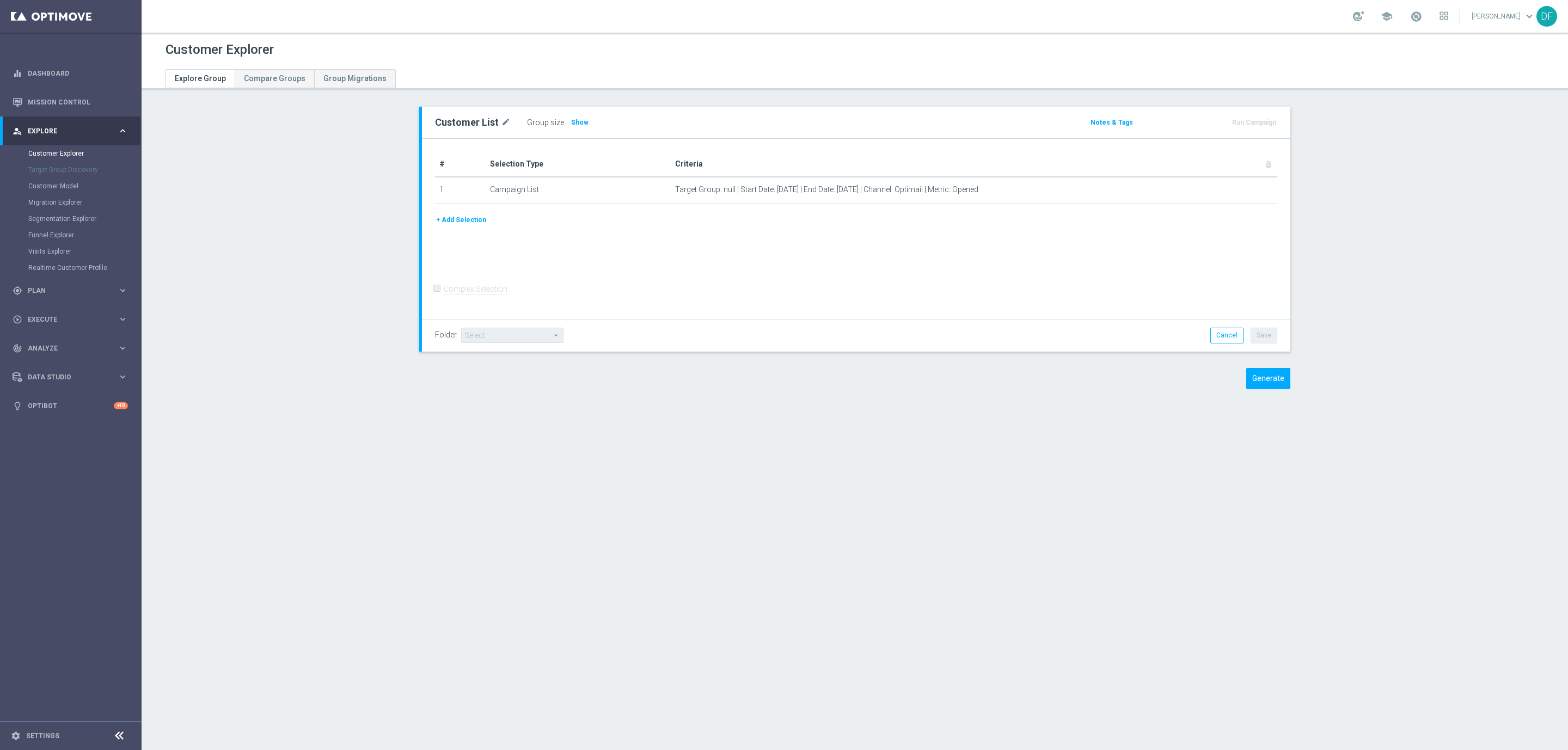
click at [1269, 389] on div "Customer List mode_edit Group size : Show Notes & Tags Run Campaign" at bounding box center [854, 256] width 914 height 299
click at [1265, 381] on button "Generate" at bounding box center [1267, 379] width 44 height 22
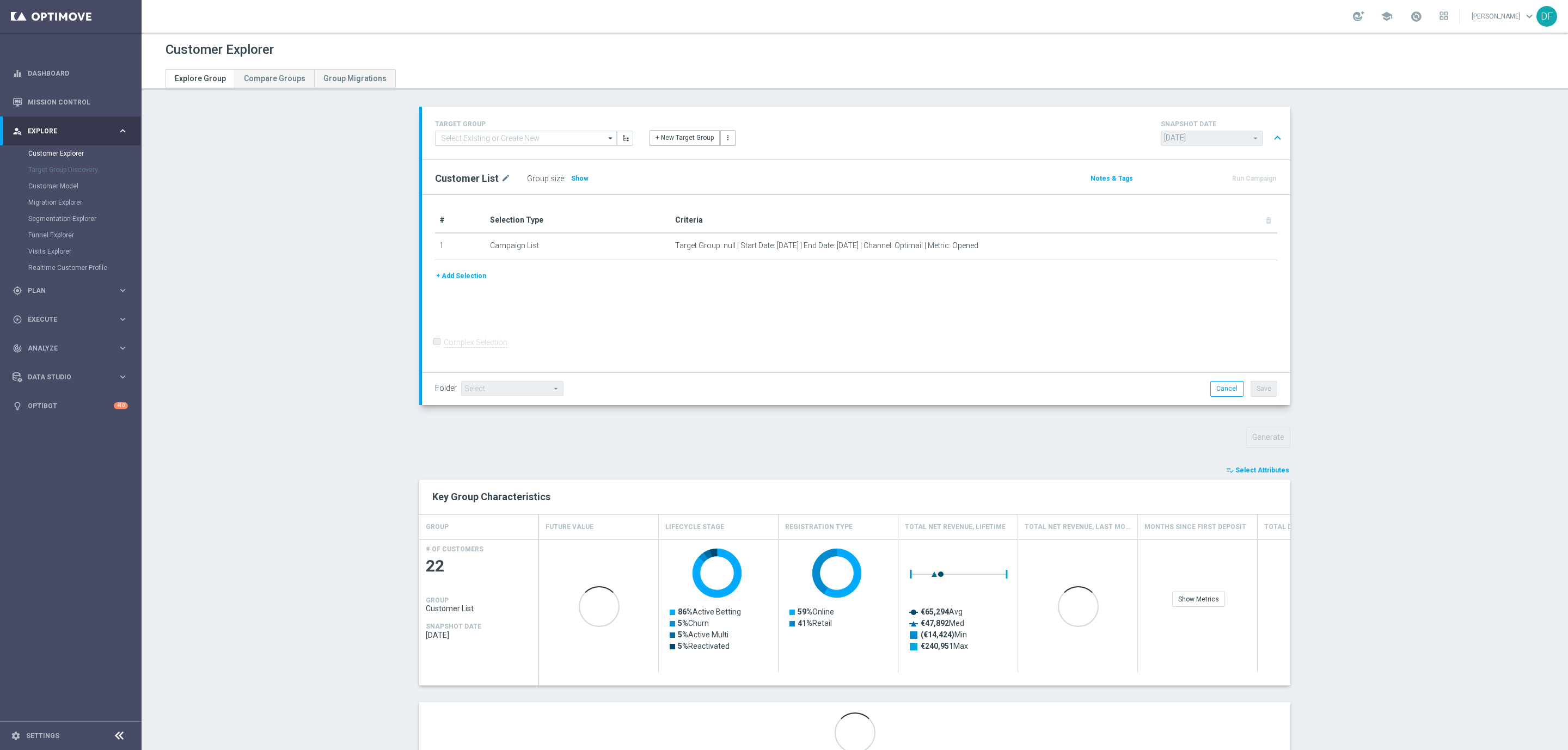
click at [1247, 468] on span "Select Attributes" at bounding box center [1262, 470] width 54 height 7
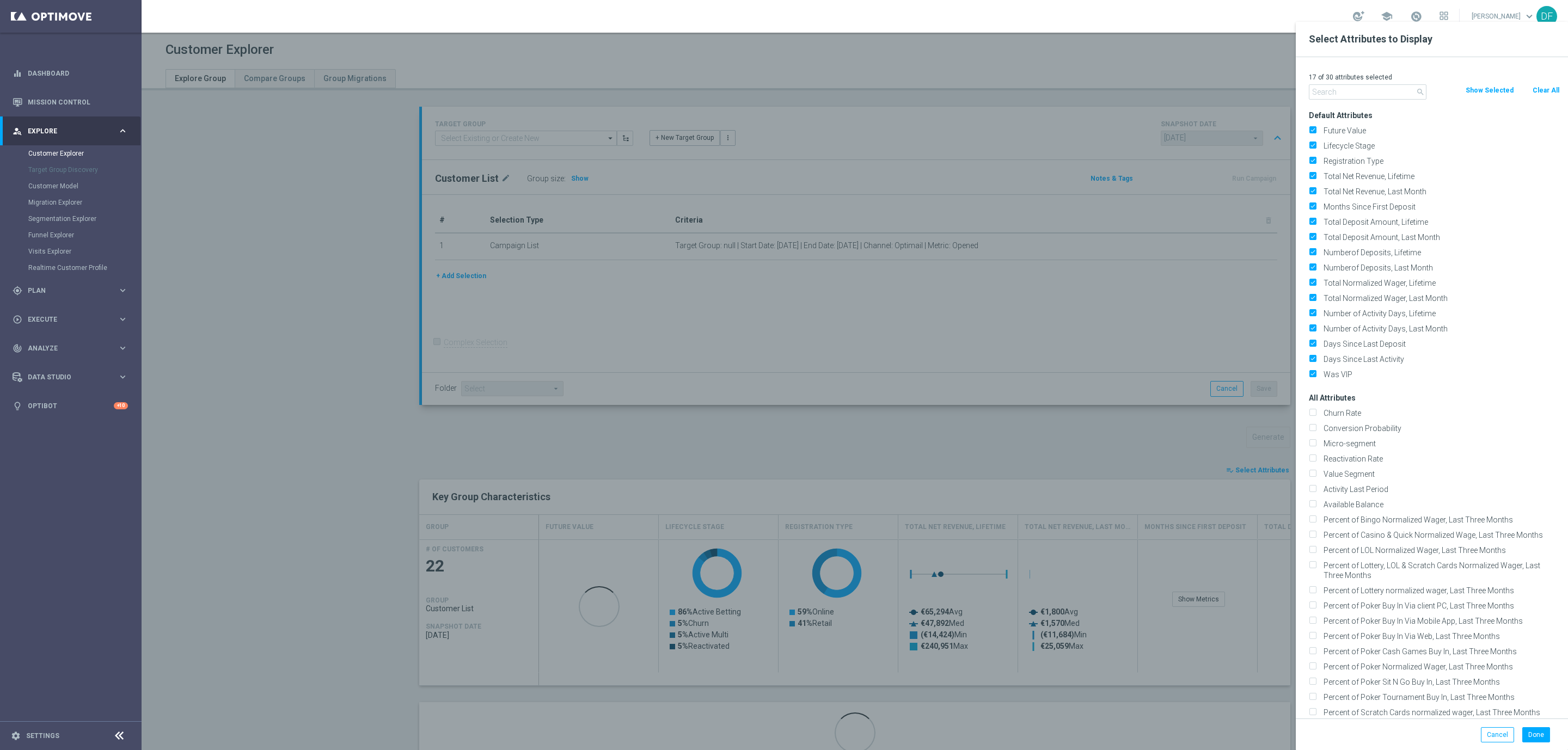
click at [1544, 90] on button "Clear All" at bounding box center [1545, 89] width 29 height 12
checkbox input "false"
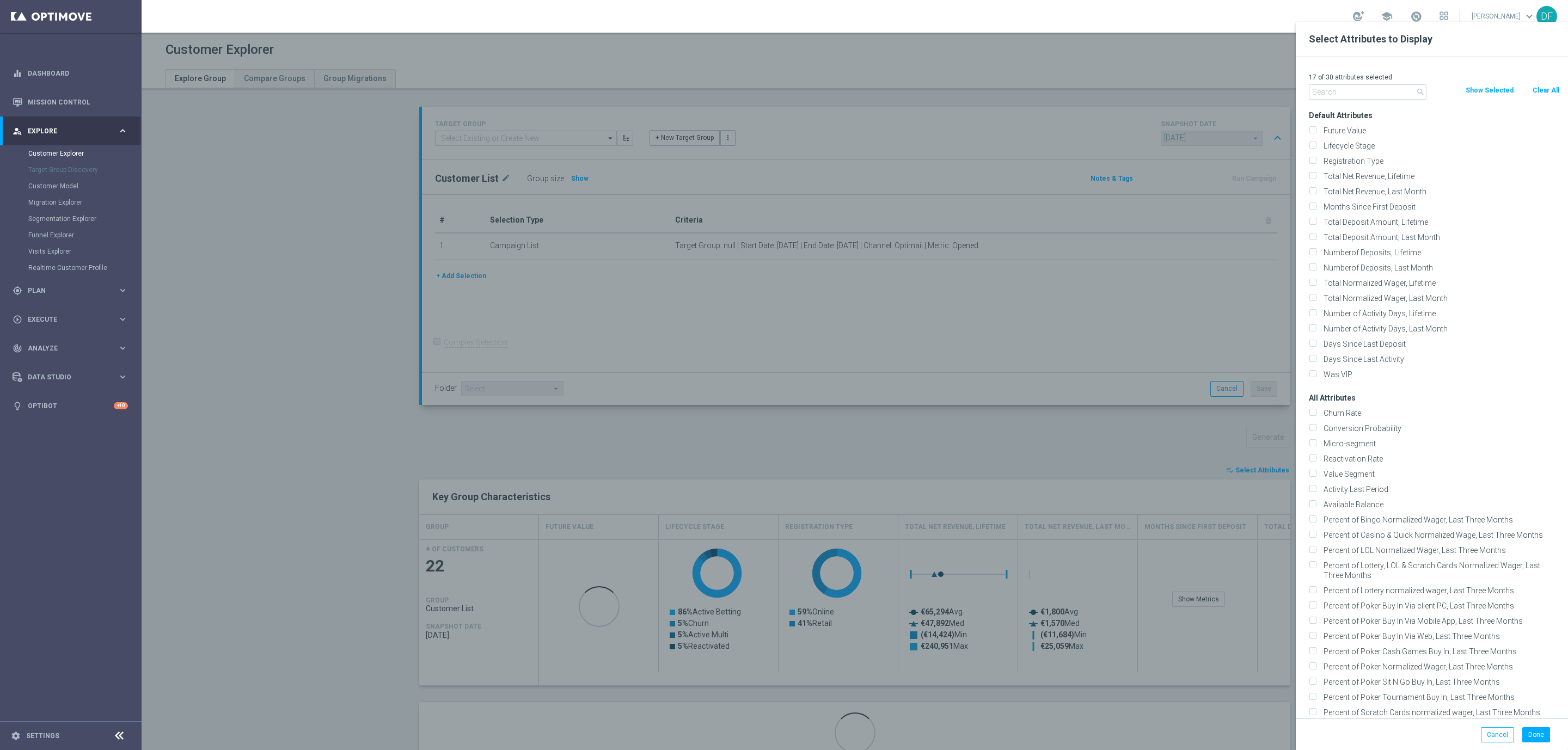
checkbox input "false"
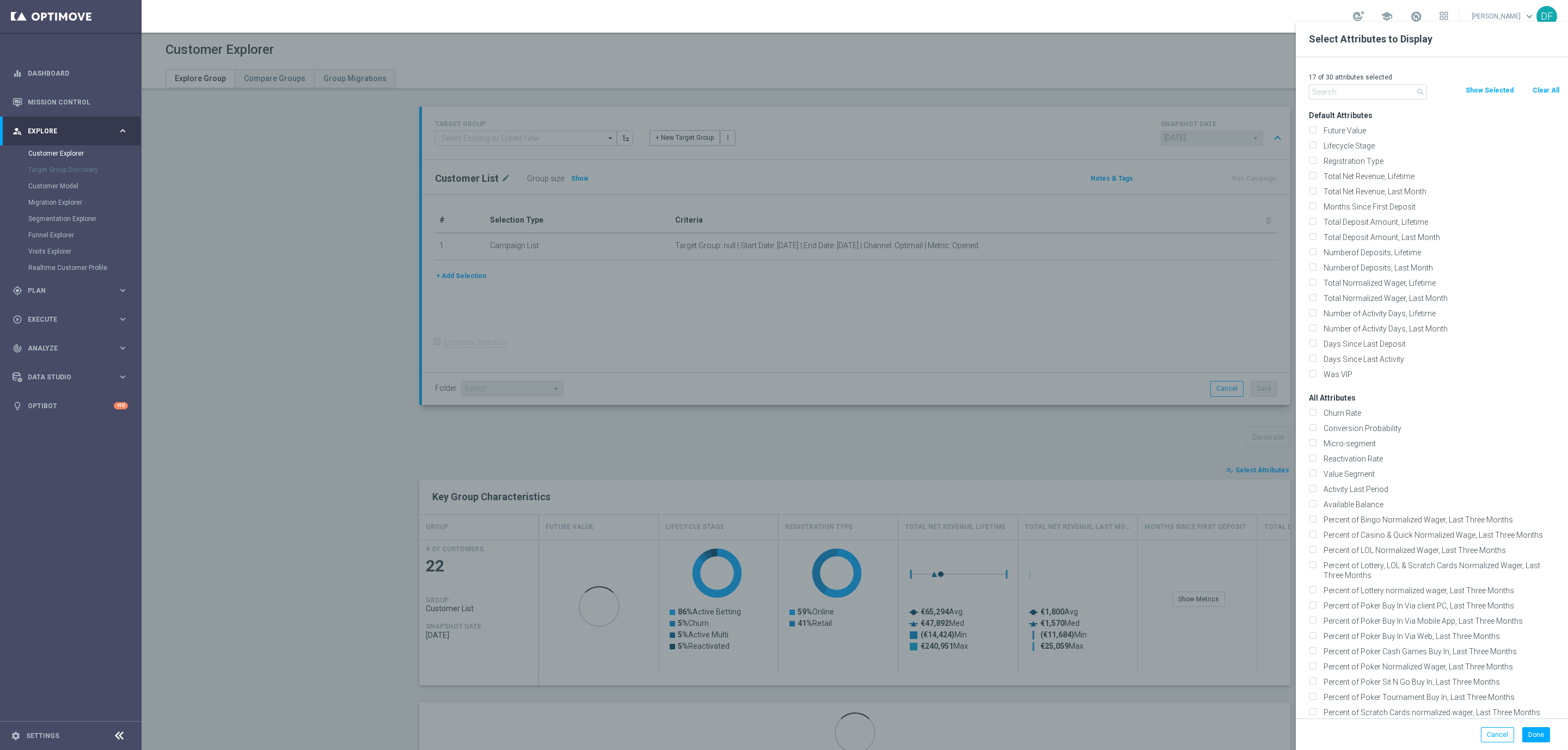
checkbox input "false"
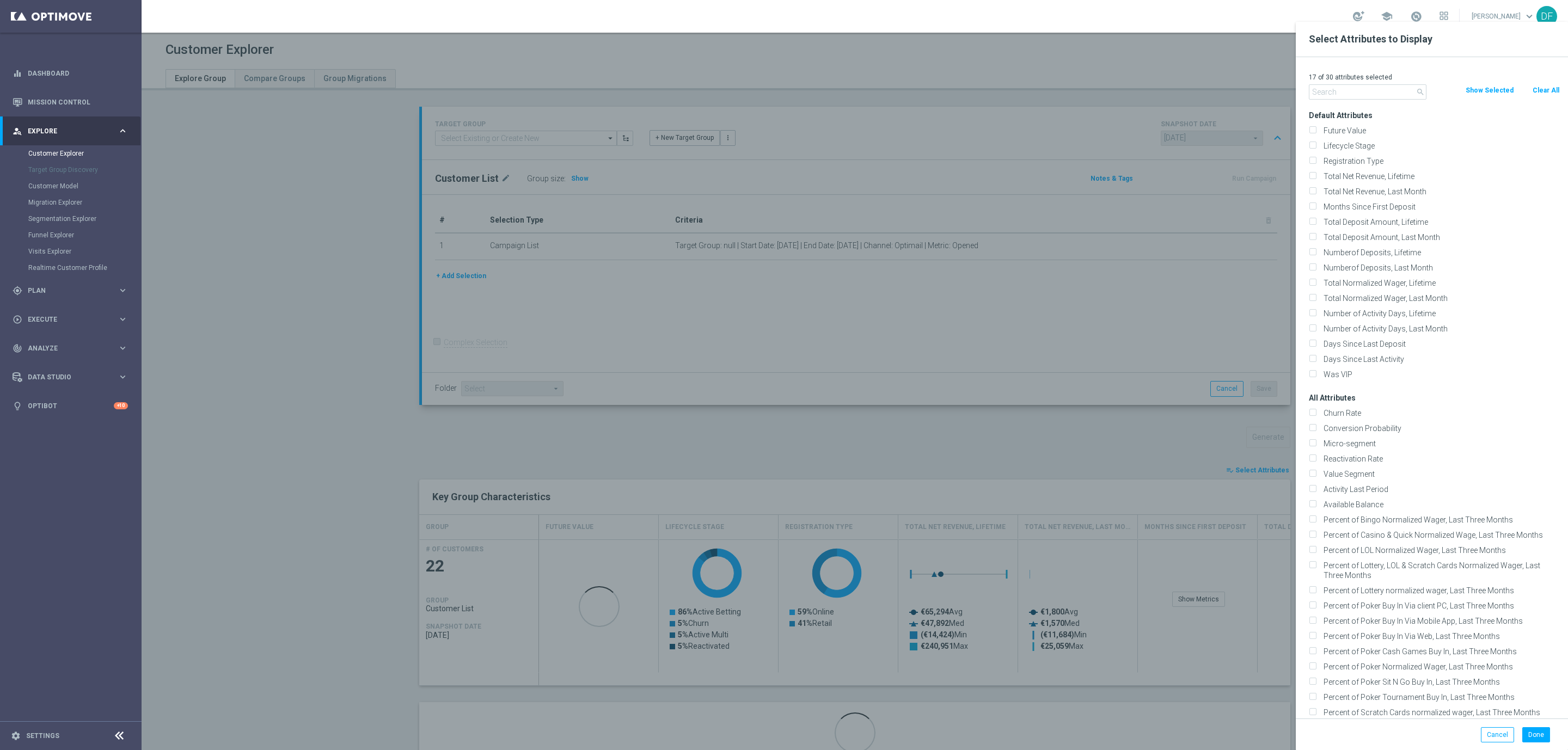
checkbox input "false"
click at [1331, 94] on input "text" at bounding box center [1367, 91] width 117 height 15
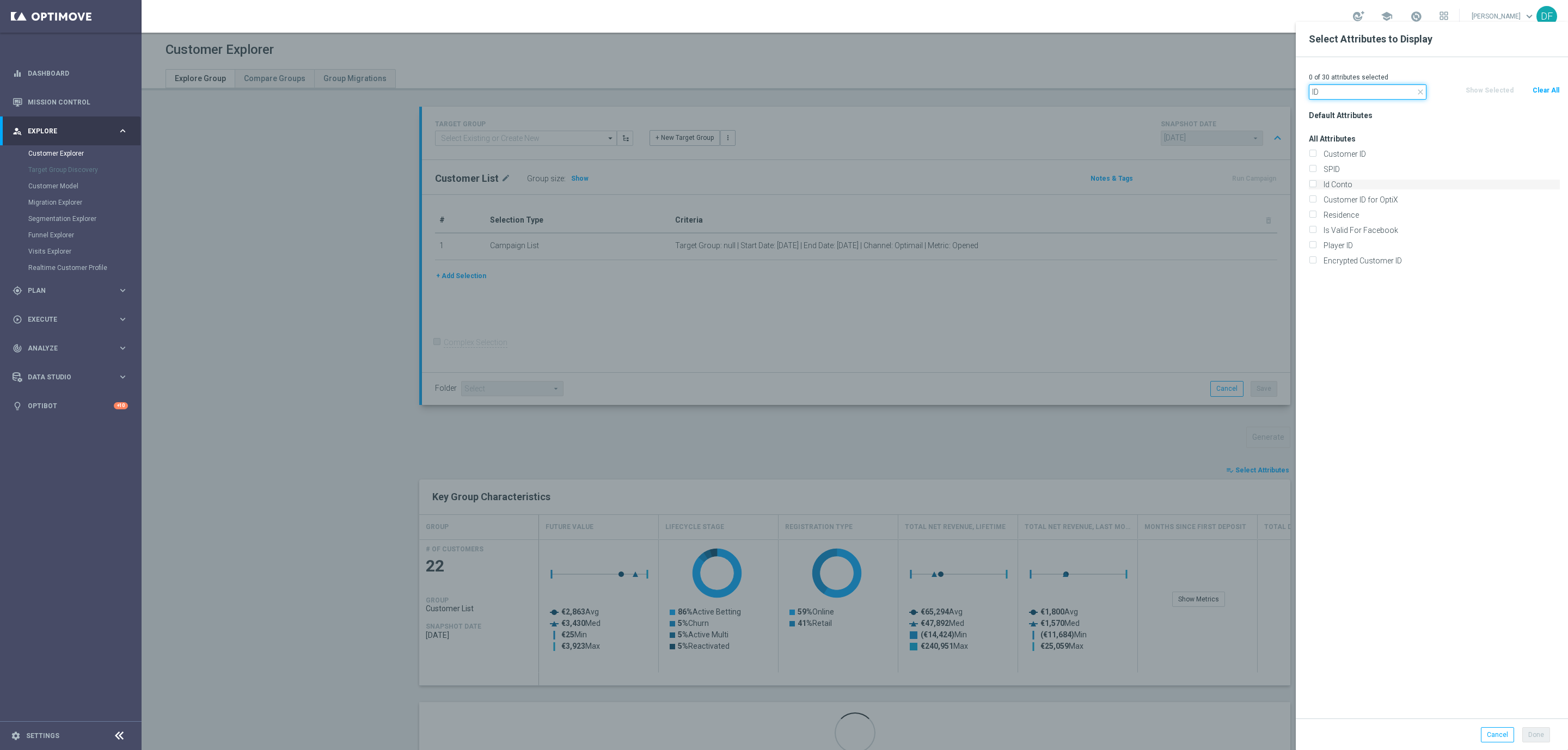
type input "ID"
click at [1311, 184] on input "Id Conto" at bounding box center [1312, 186] width 7 height 7
checkbox input "true"
click at [1535, 736] on button "Done" at bounding box center [1535, 735] width 28 height 15
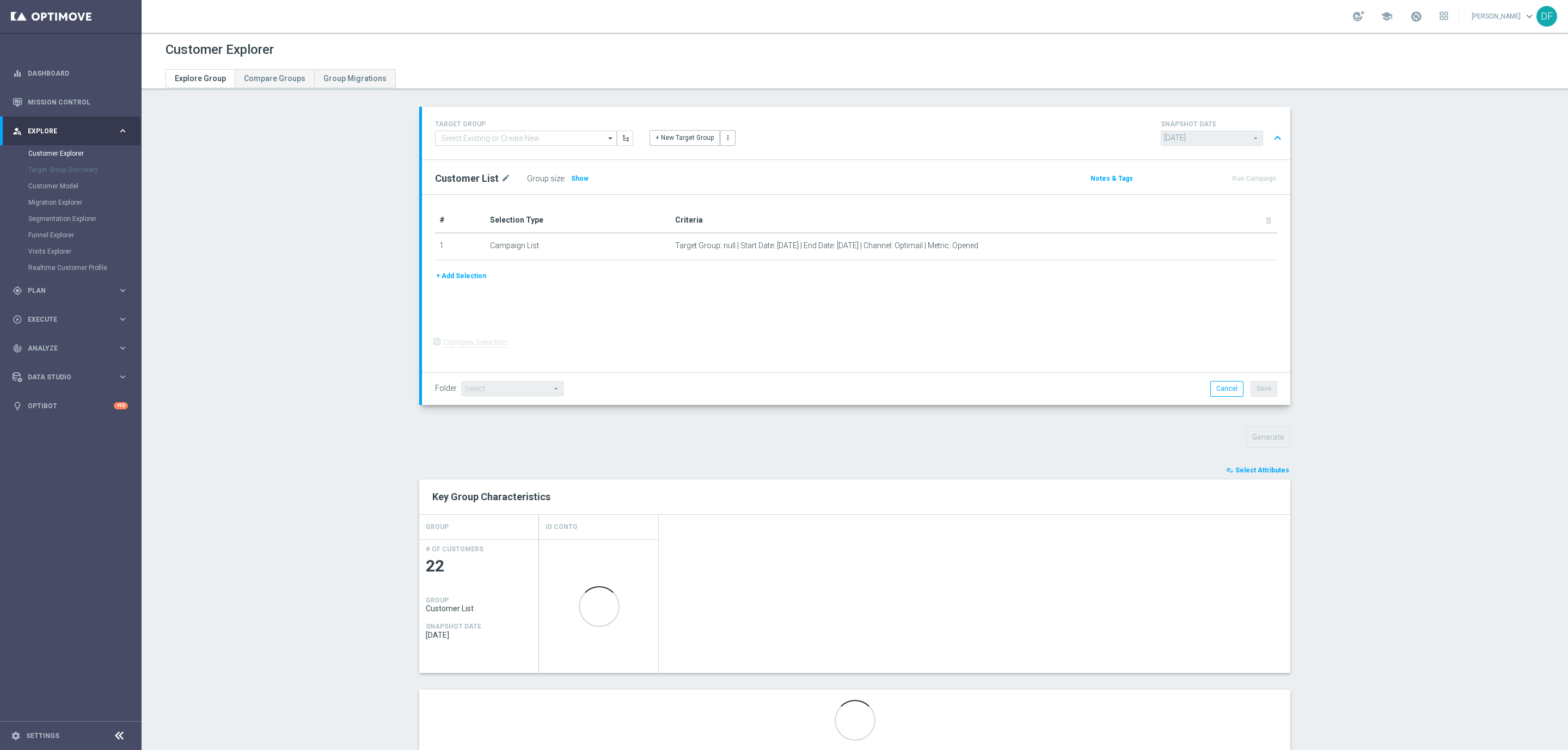
click at [1450, 527] on section "TARGET GROUP arrow_drop_down Show Selected 0 of NaN" at bounding box center [854, 437] width 1426 height 661
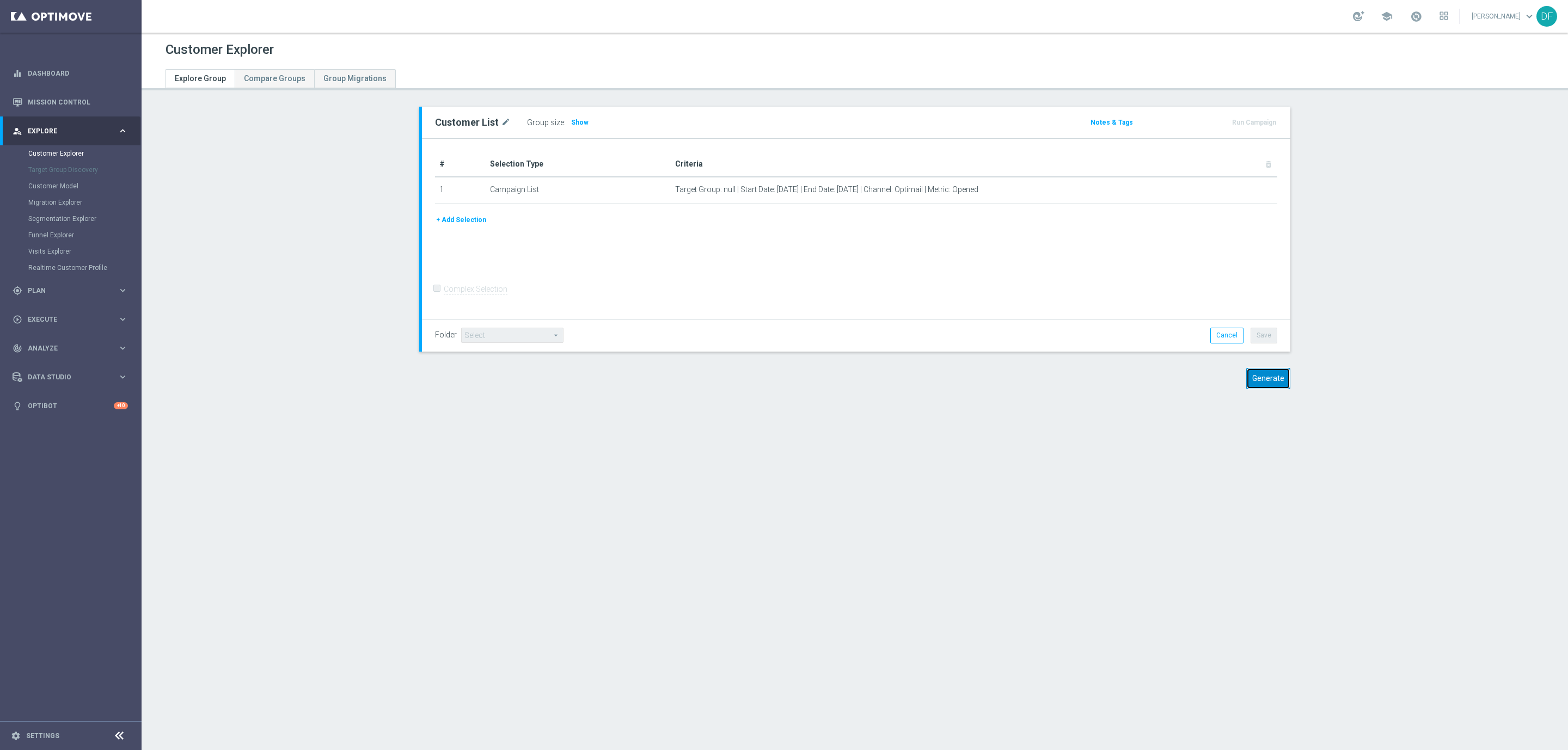
click at [1268, 374] on button "Generate" at bounding box center [1267, 379] width 44 height 22
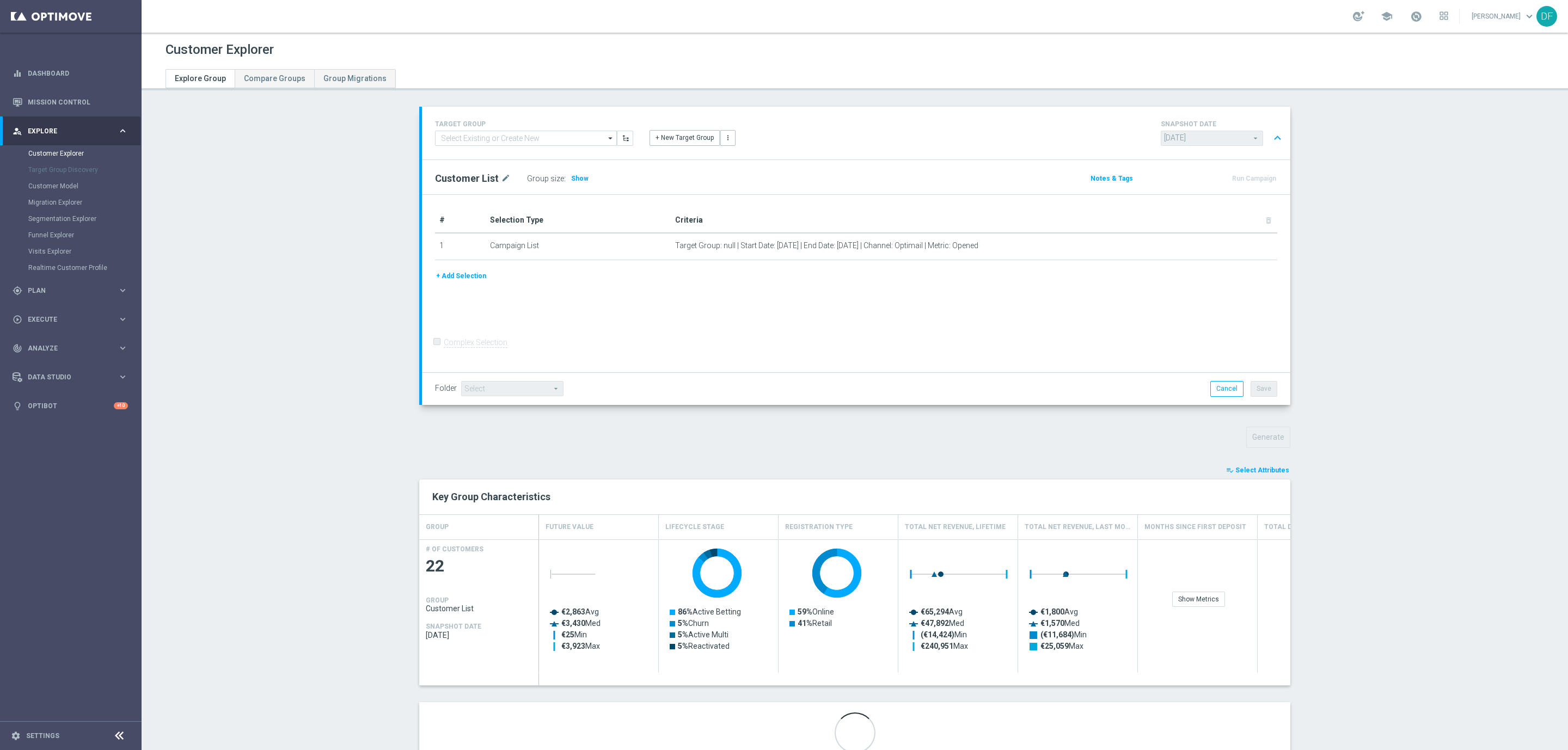
click at [1246, 471] on span "Select Attributes" at bounding box center [1262, 470] width 54 height 7
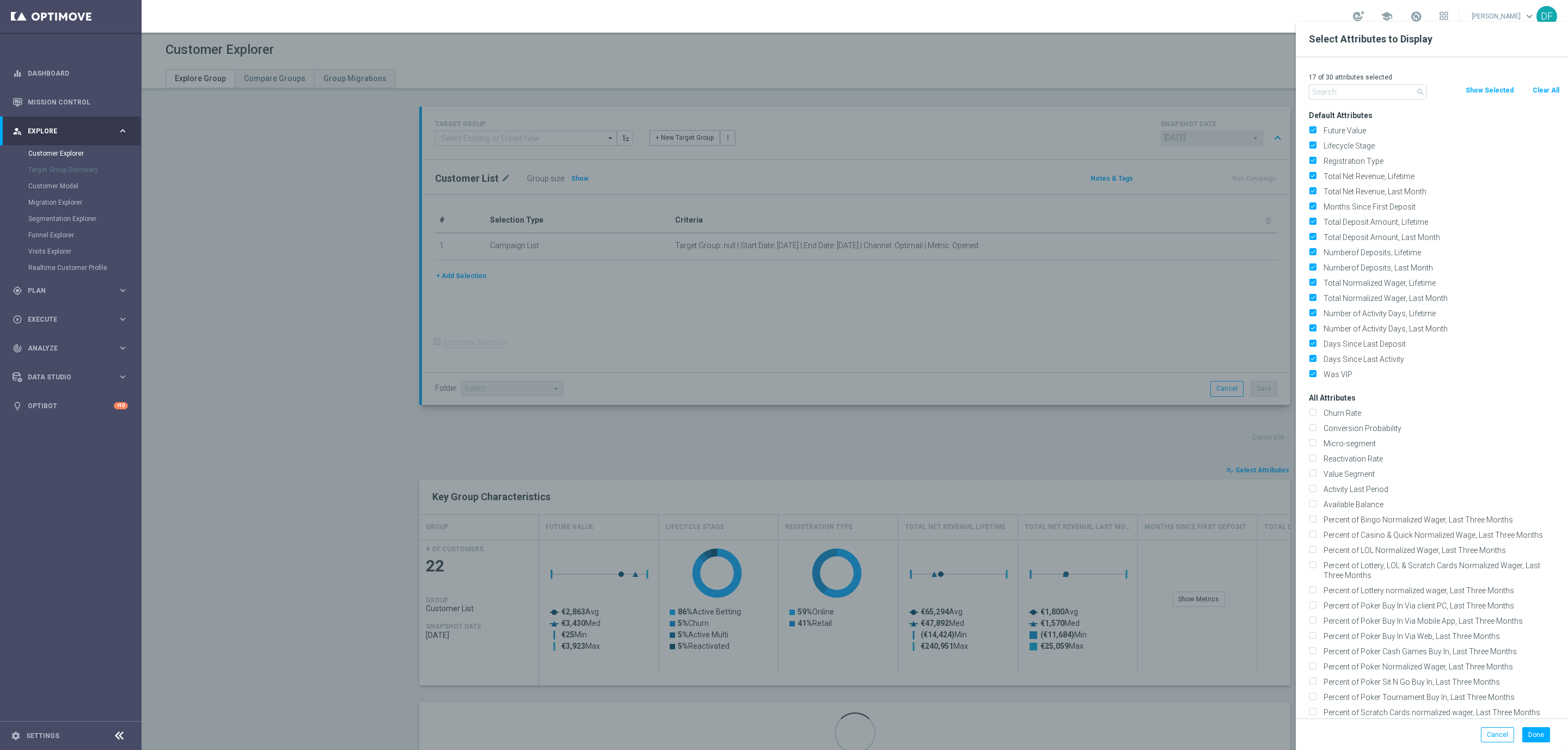
click at [1541, 90] on button "Clear All" at bounding box center [1545, 89] width 29 height 12
checkbox input "false"
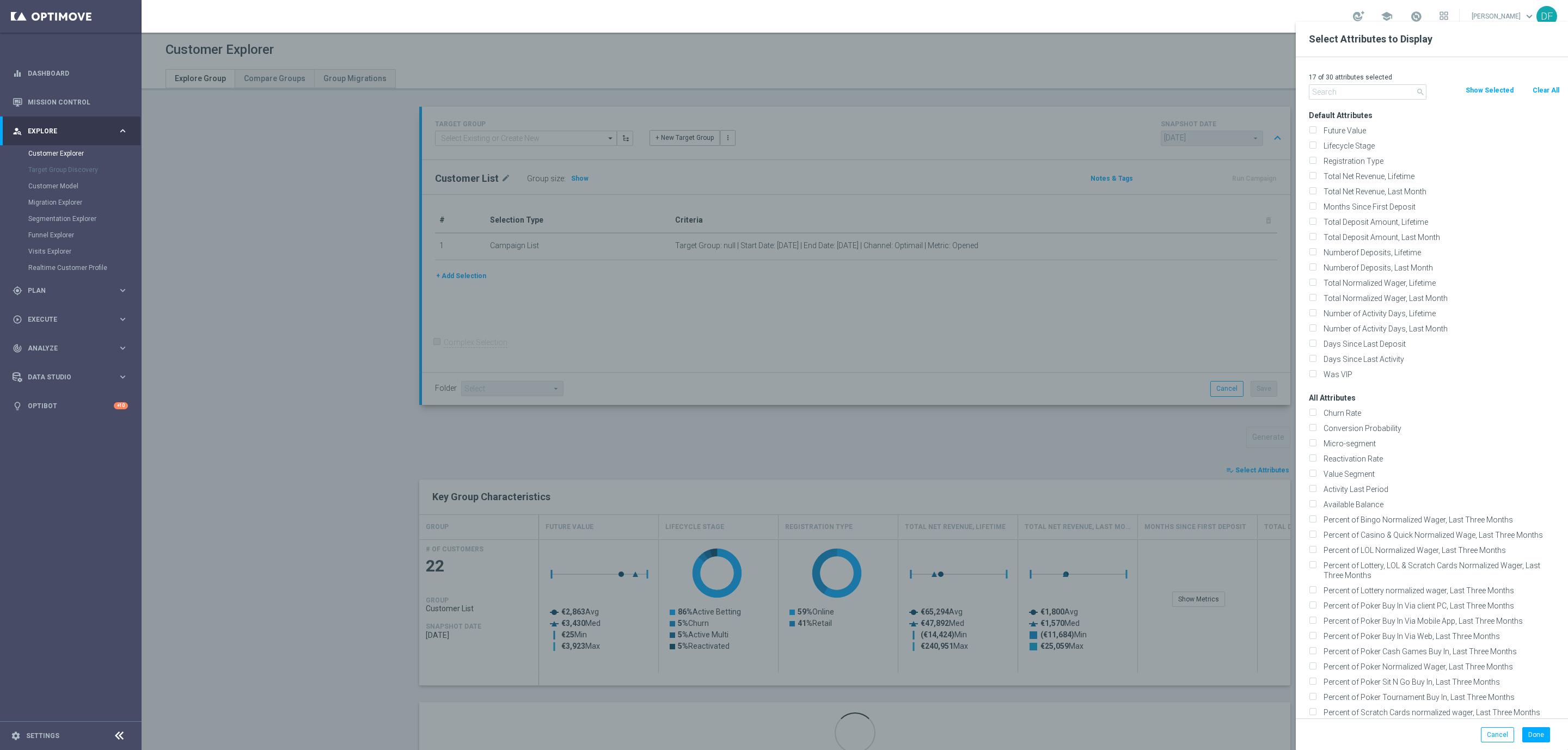
checkbox input "false"
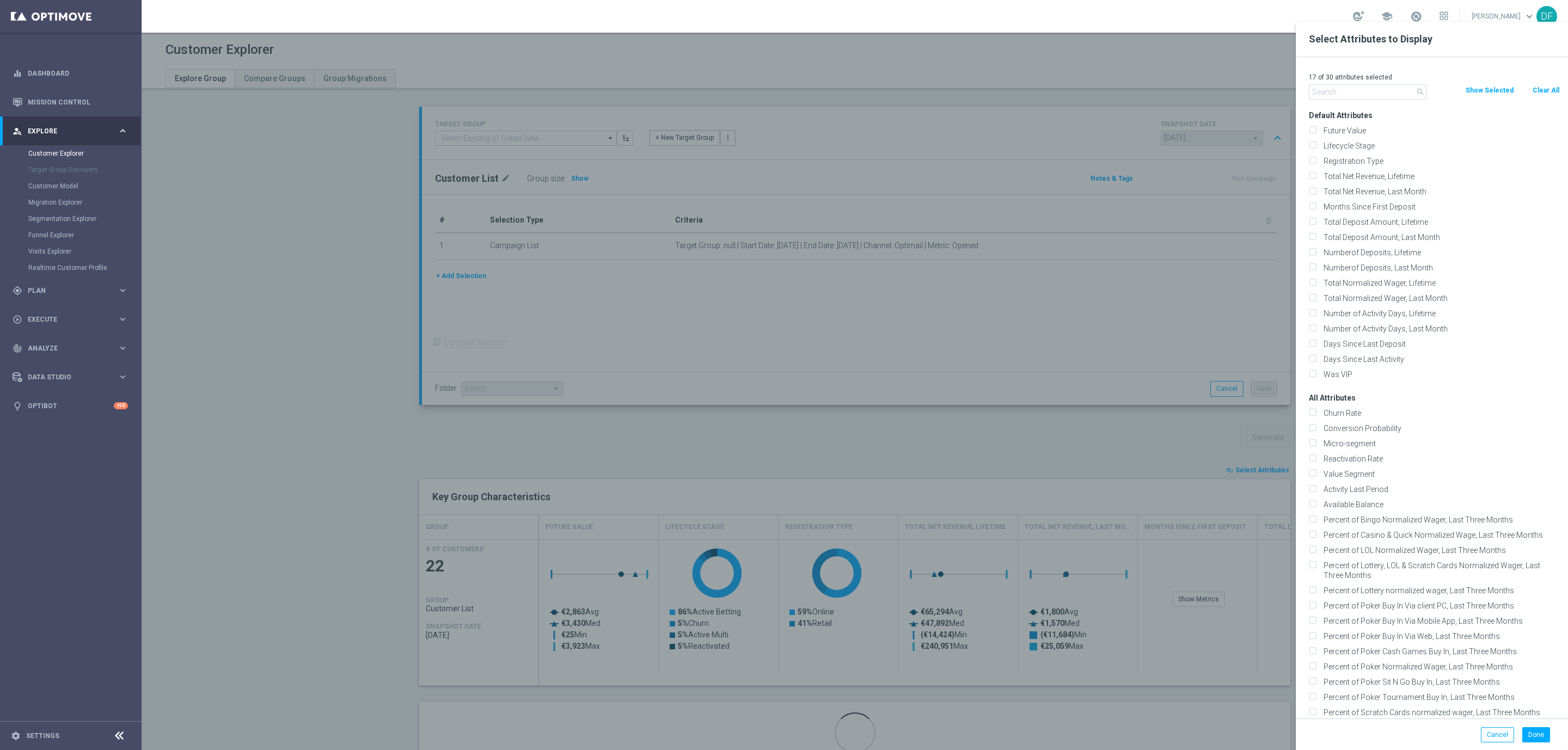
checkbox input "false"
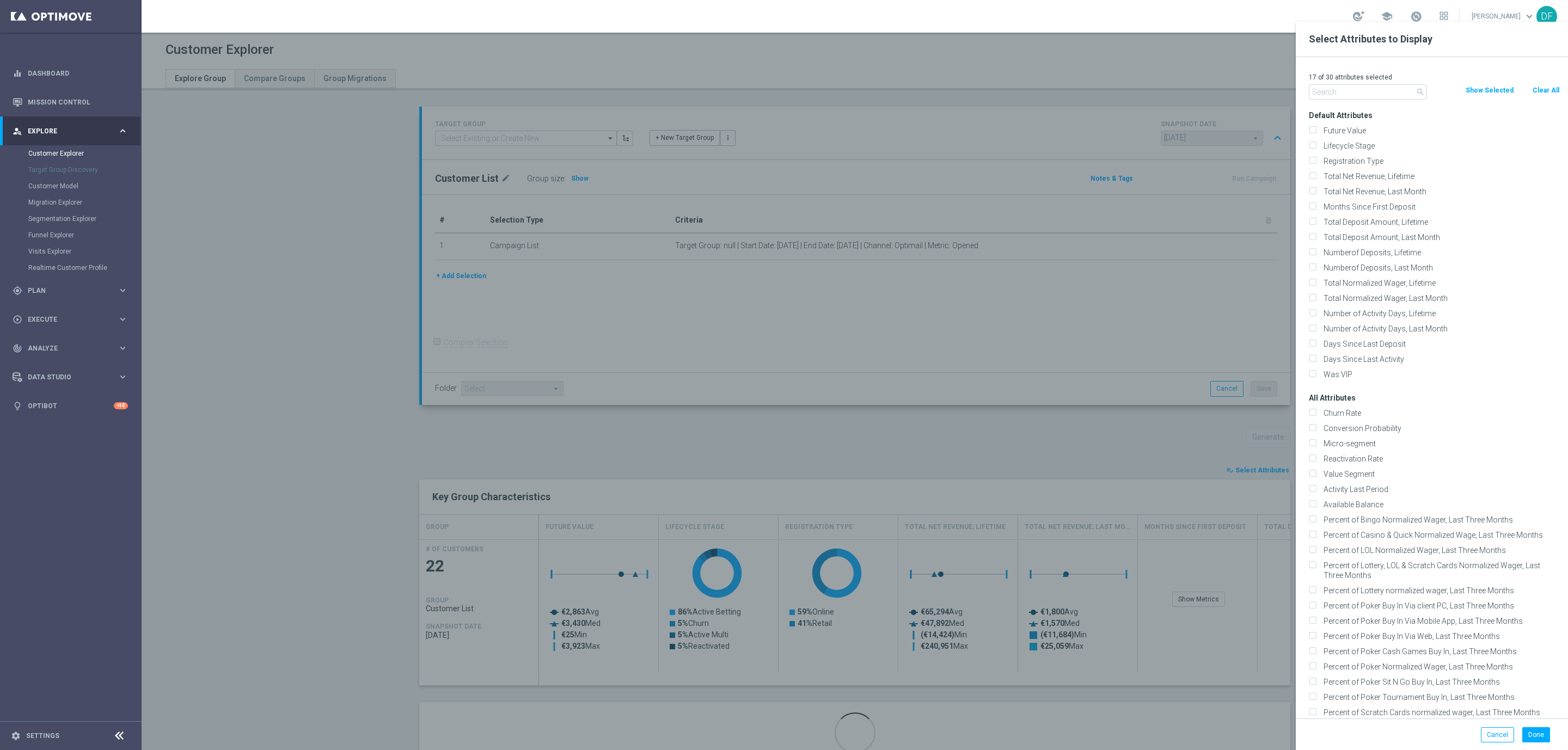
checkbox input "false"
click at [1340, 94] on input "text" at bounding box center [1367, 91] width 117 height 15
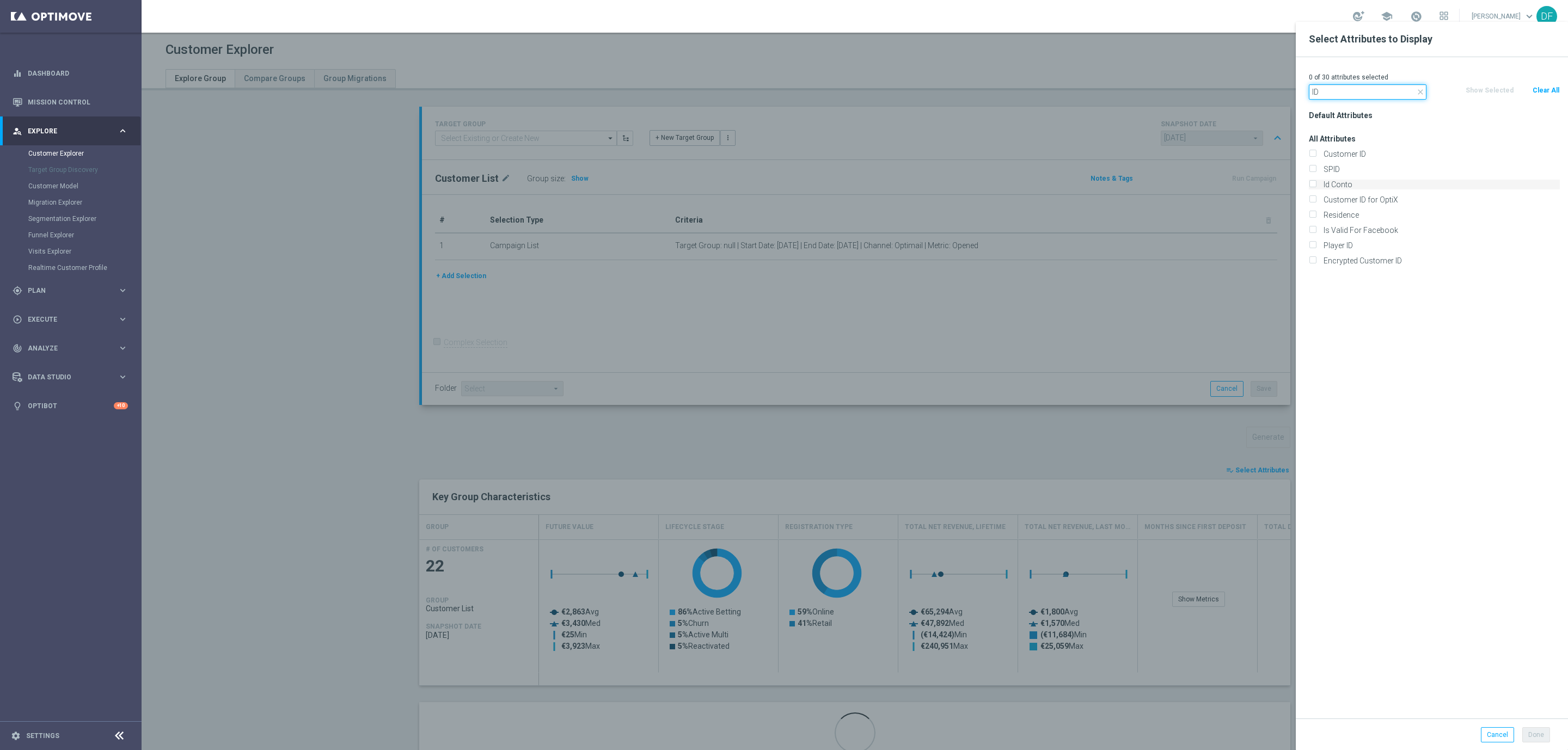
type input "ID"
click at [1311, 183] on input "Id Conto" at bounding box center [1312, 186] width 7 height 7
checkbox input "true"
click at [1536, 733] on button "Done" at bounding box center [1535, 735] width 28 height 15
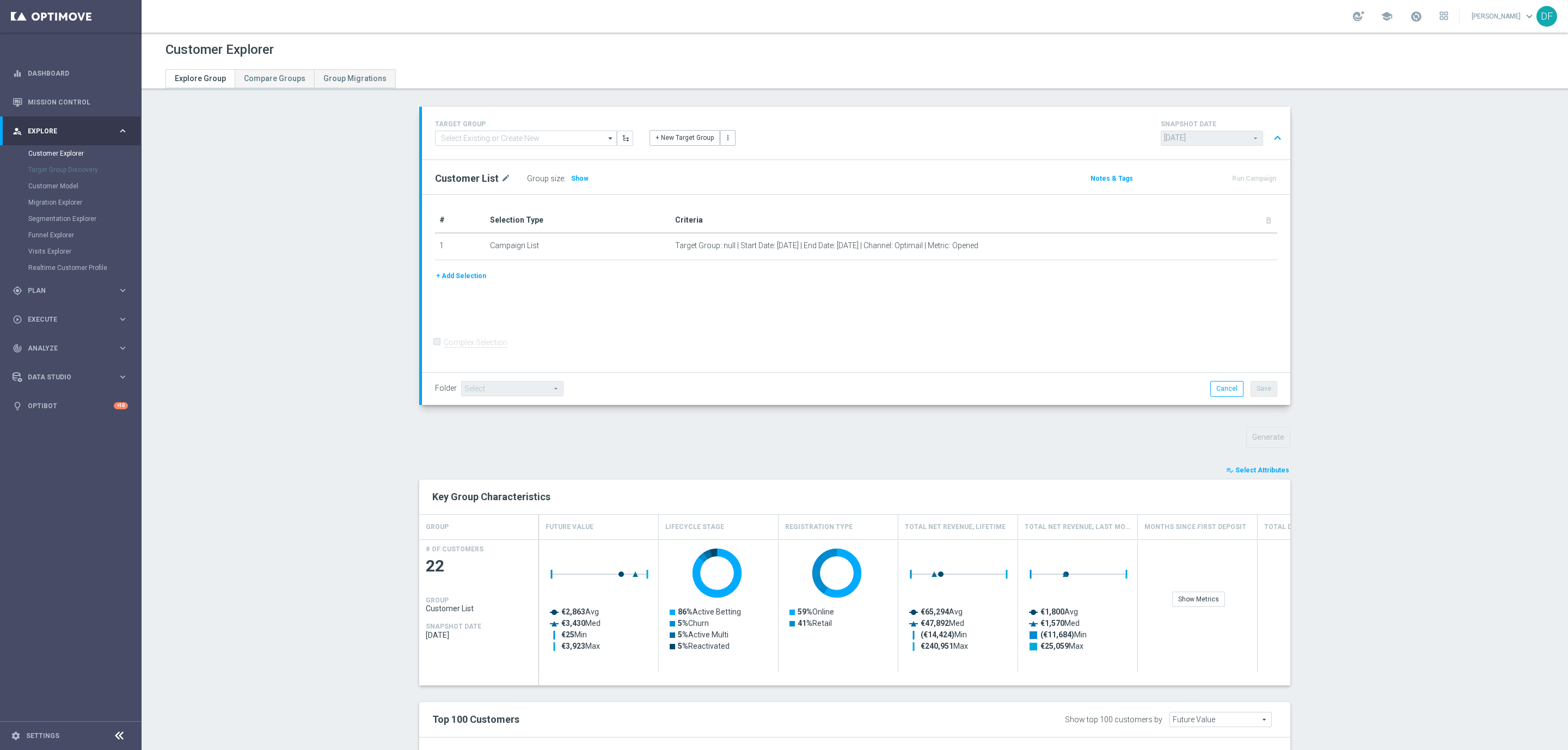
type input "Search"
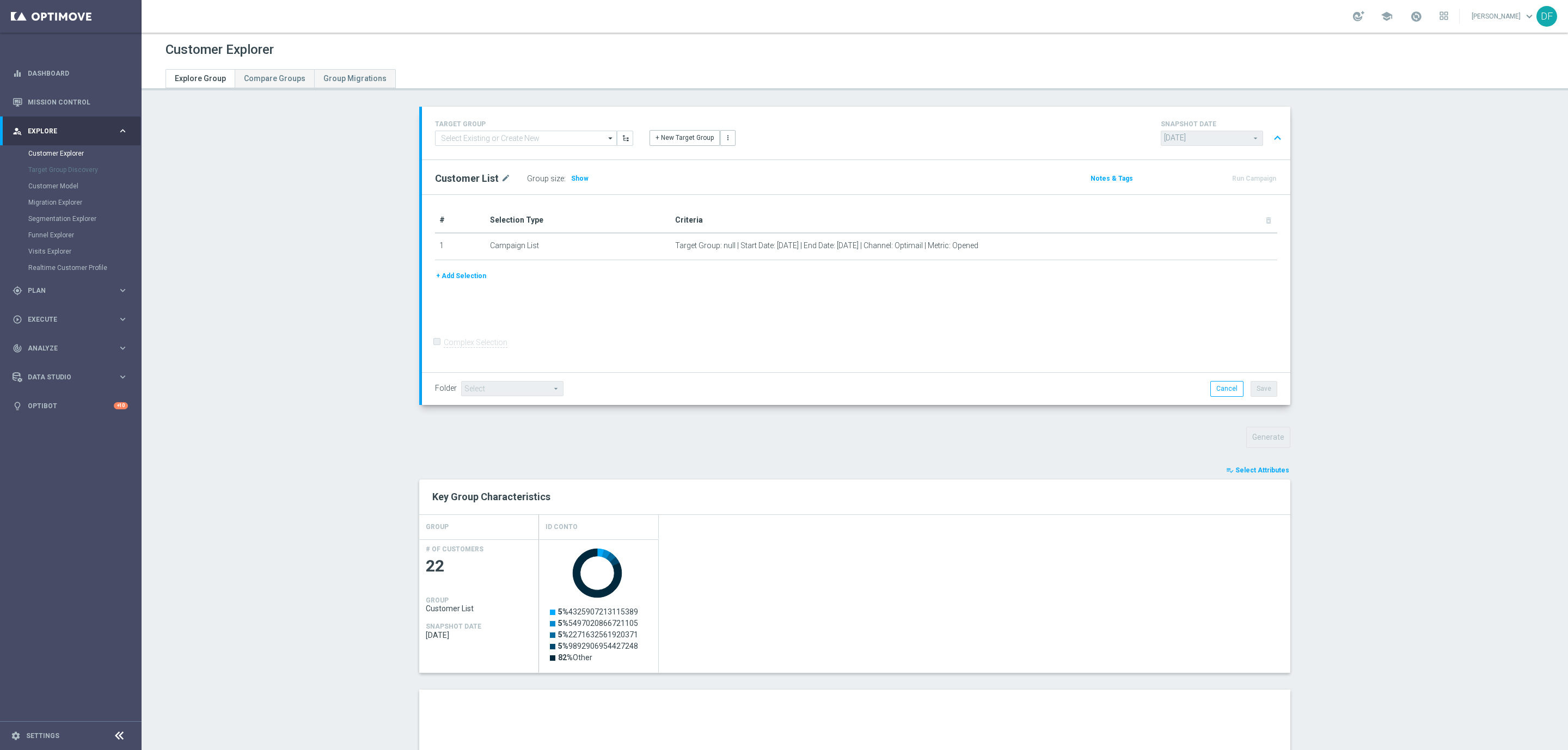
click at [1348, 271] on section "TARGET GROUP arrow_drop_down Show Selected 0 of NaN" at bounding box center [854, 557] width 1426 height 901
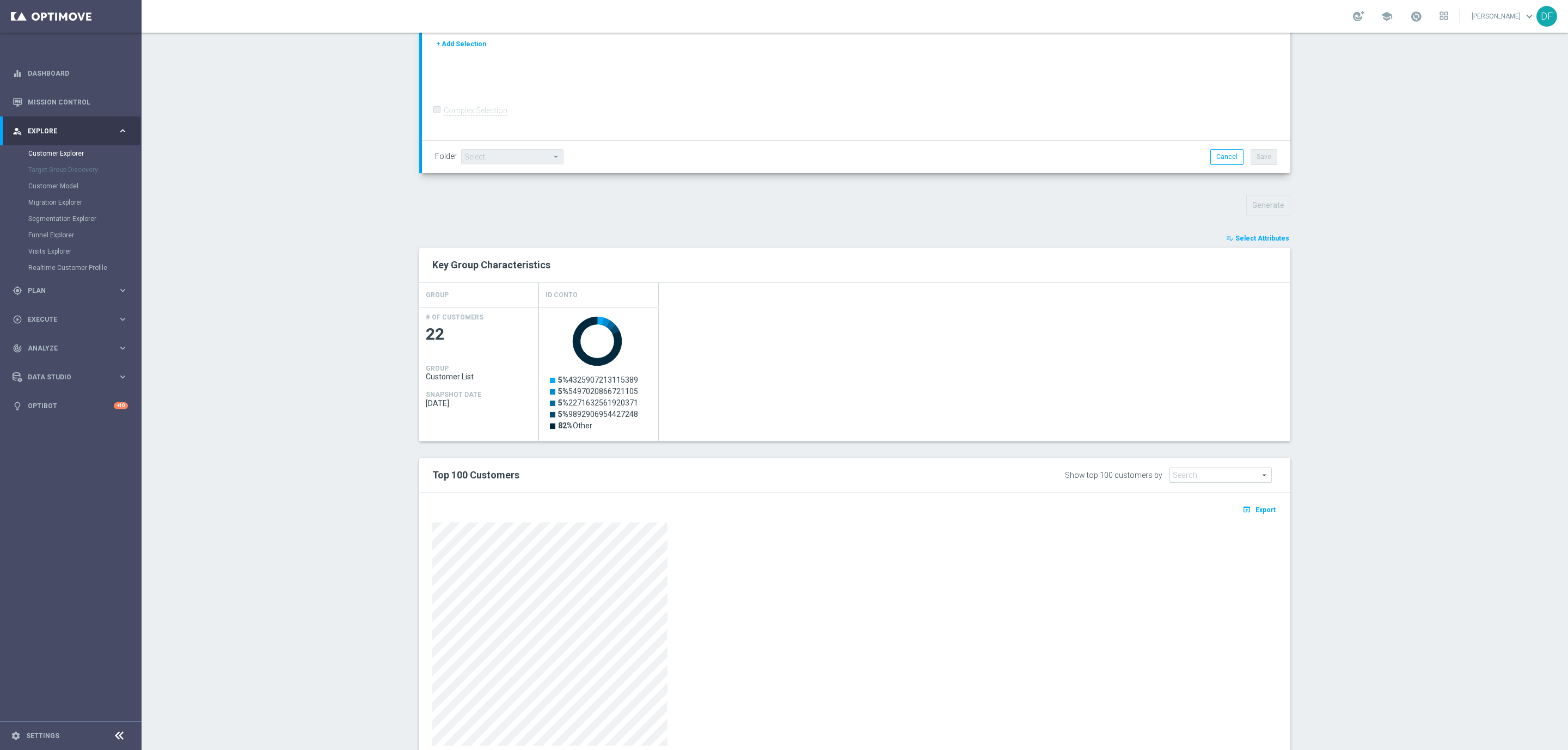
scroll to position [269, 0]
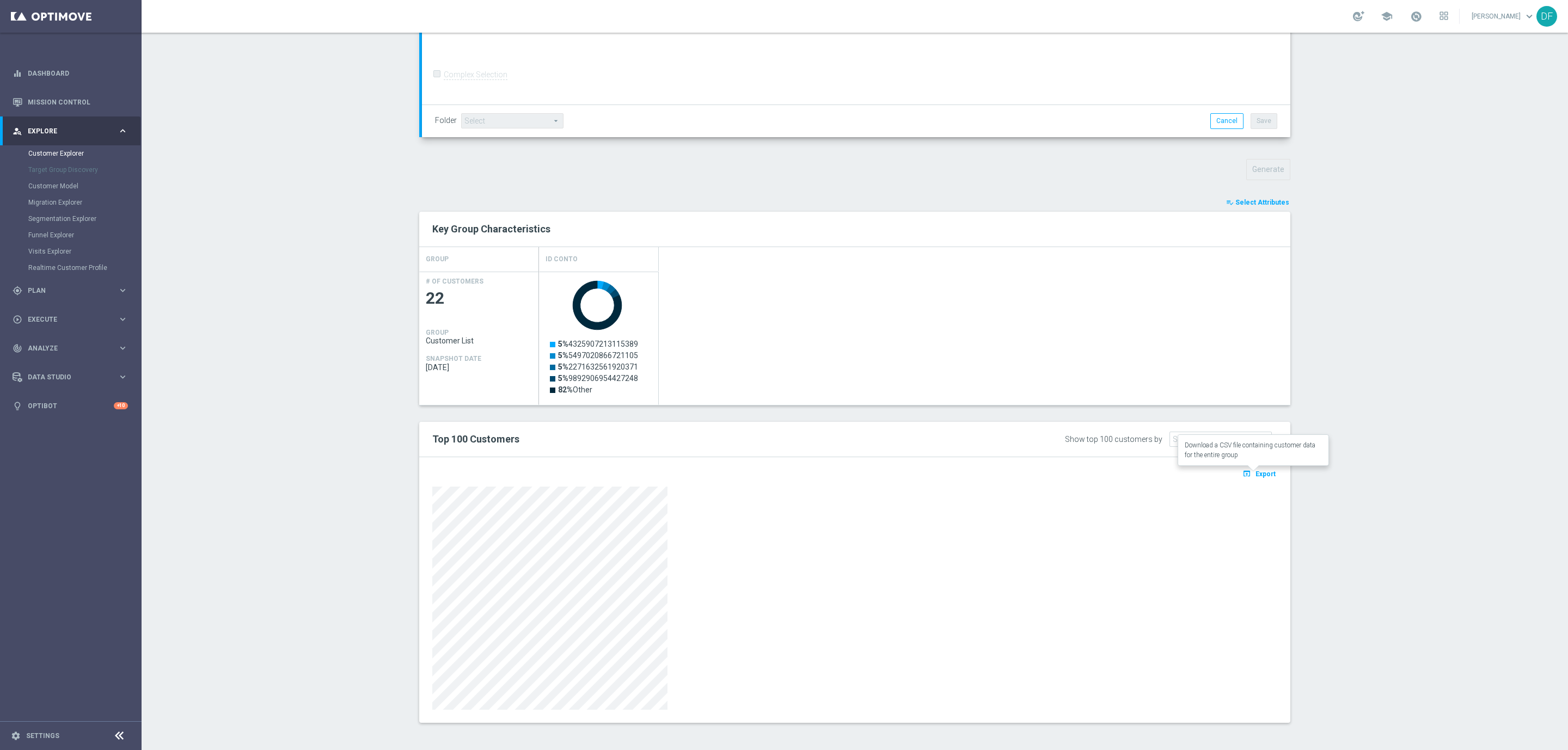
click at [1255, 473] on span "Export" at bounding box center [1265, 474] width 20 height 7
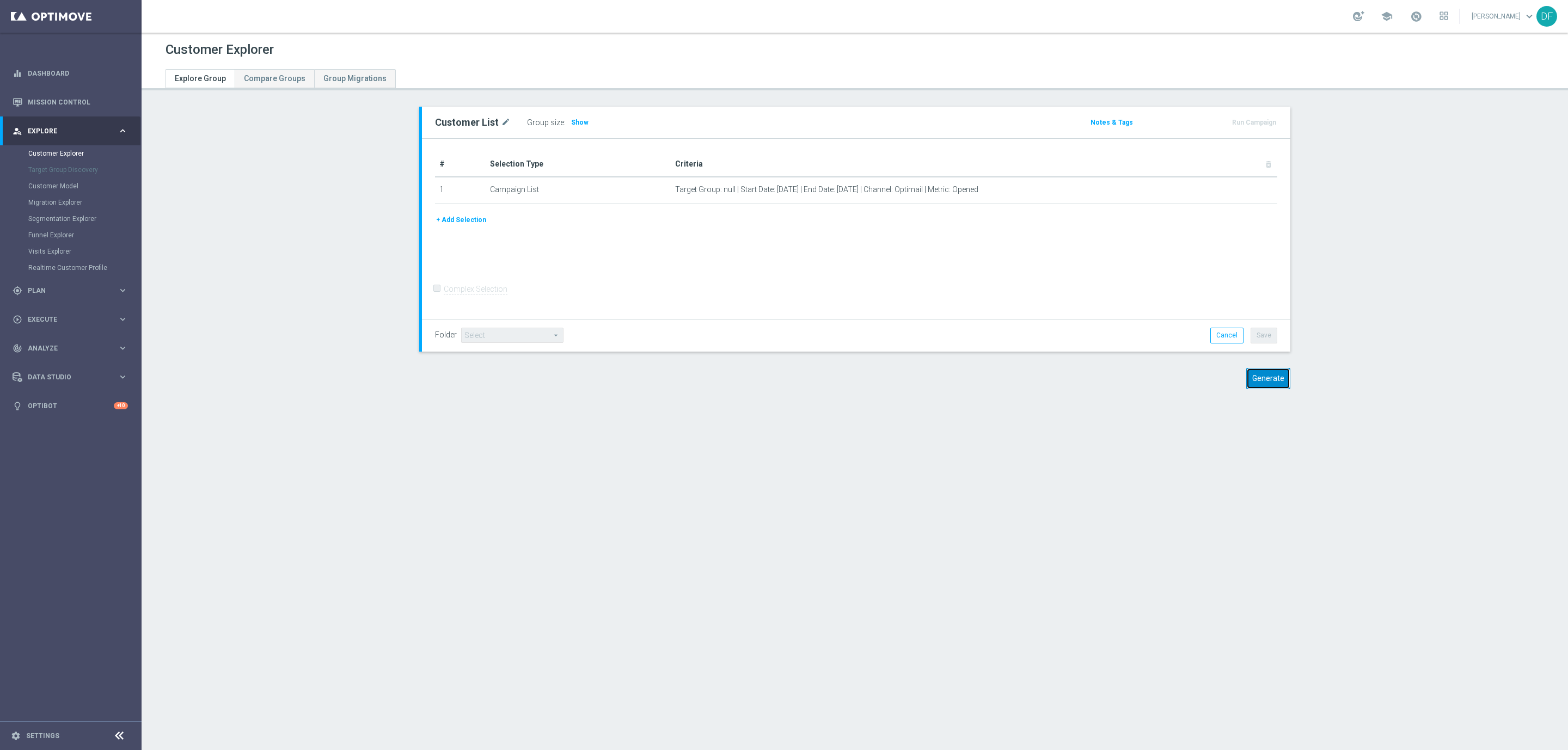
click at [1246, 381] on button "Generate" at bounding box center [1267, 379] width 44 height 22
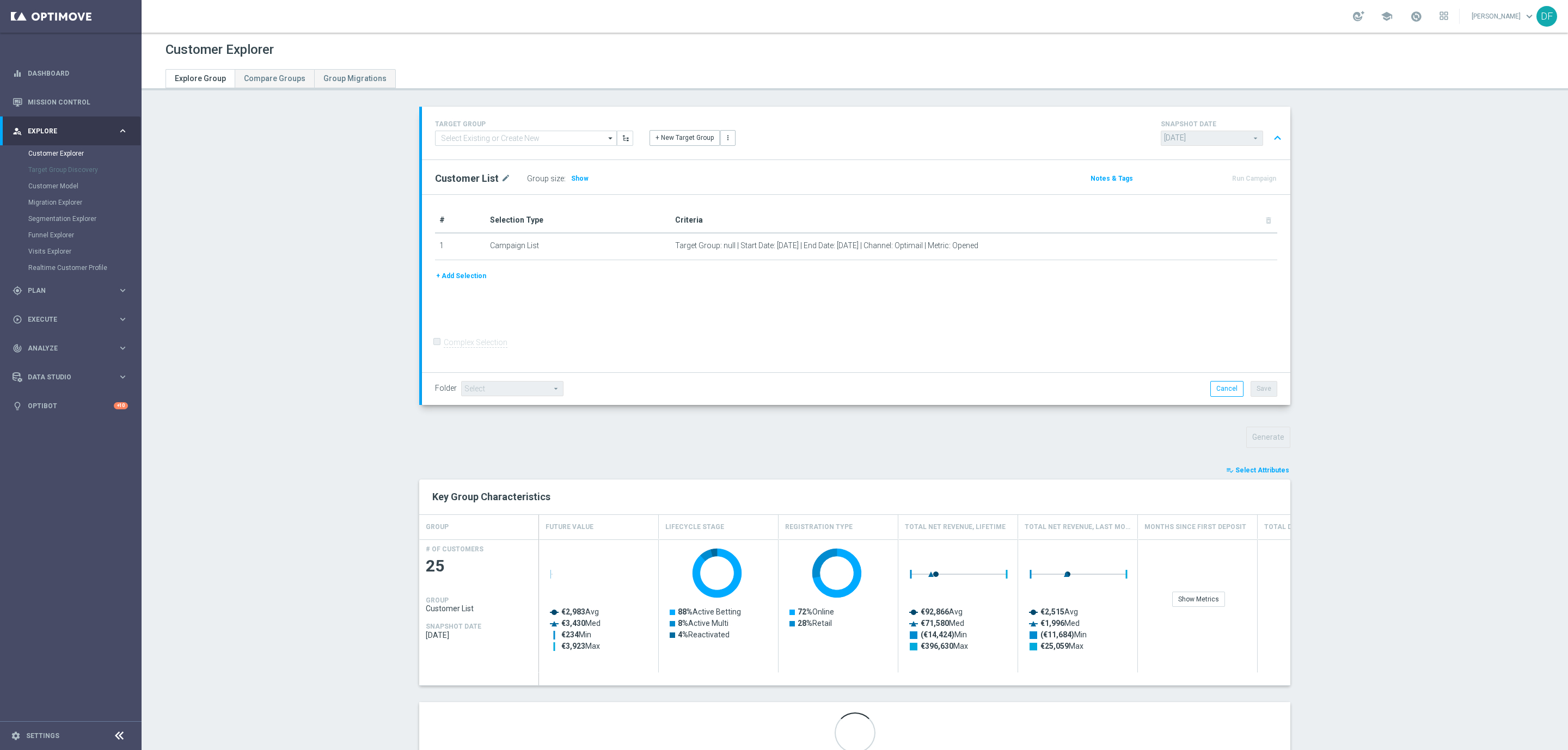
click at [1265, 469] on span "Select Attributes" at bounding box center [1262, 470] width 54 height 7
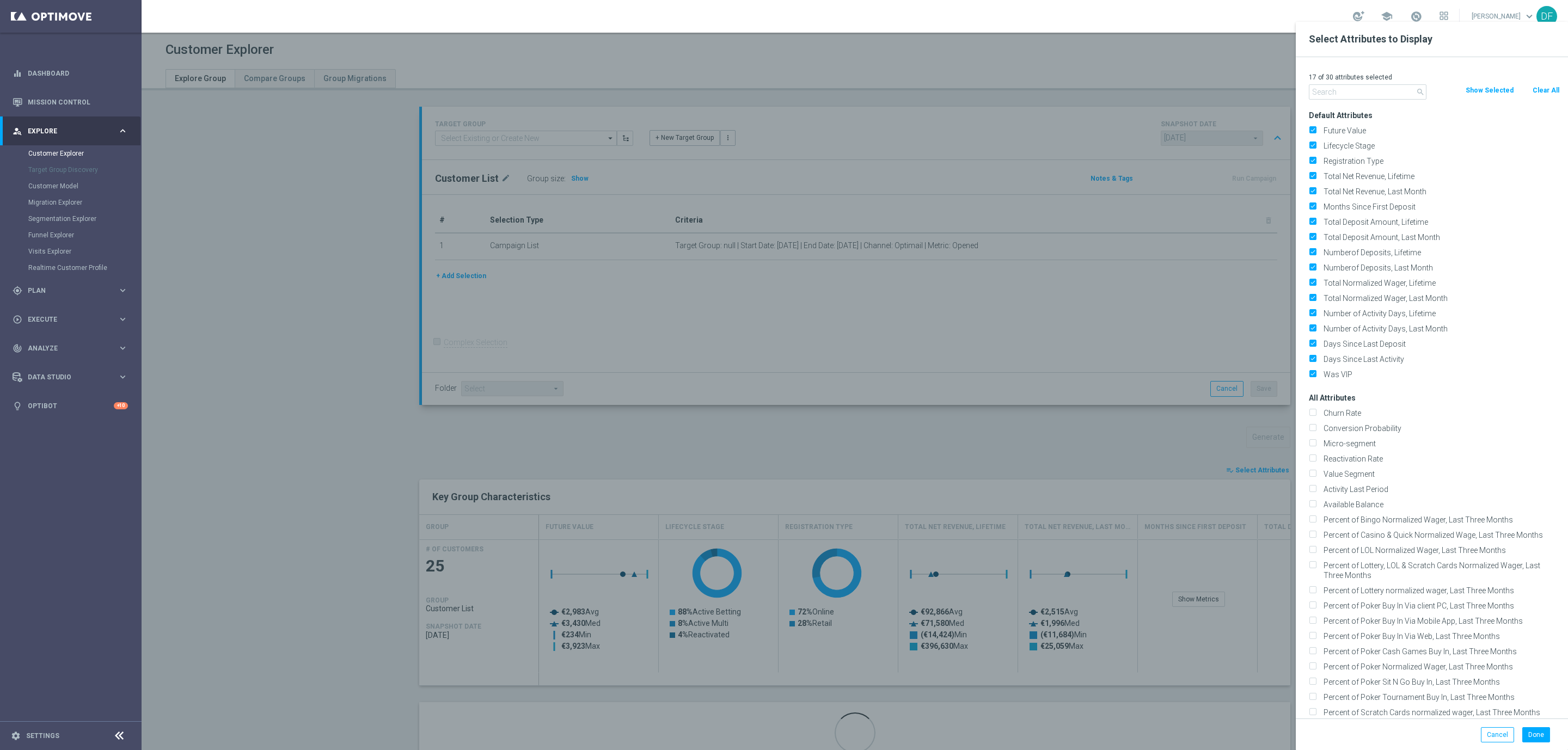
click at [1534, 89] on button "Clear All" at bounding box center [1545, 89] width 29 height 12
checkbox input "false"
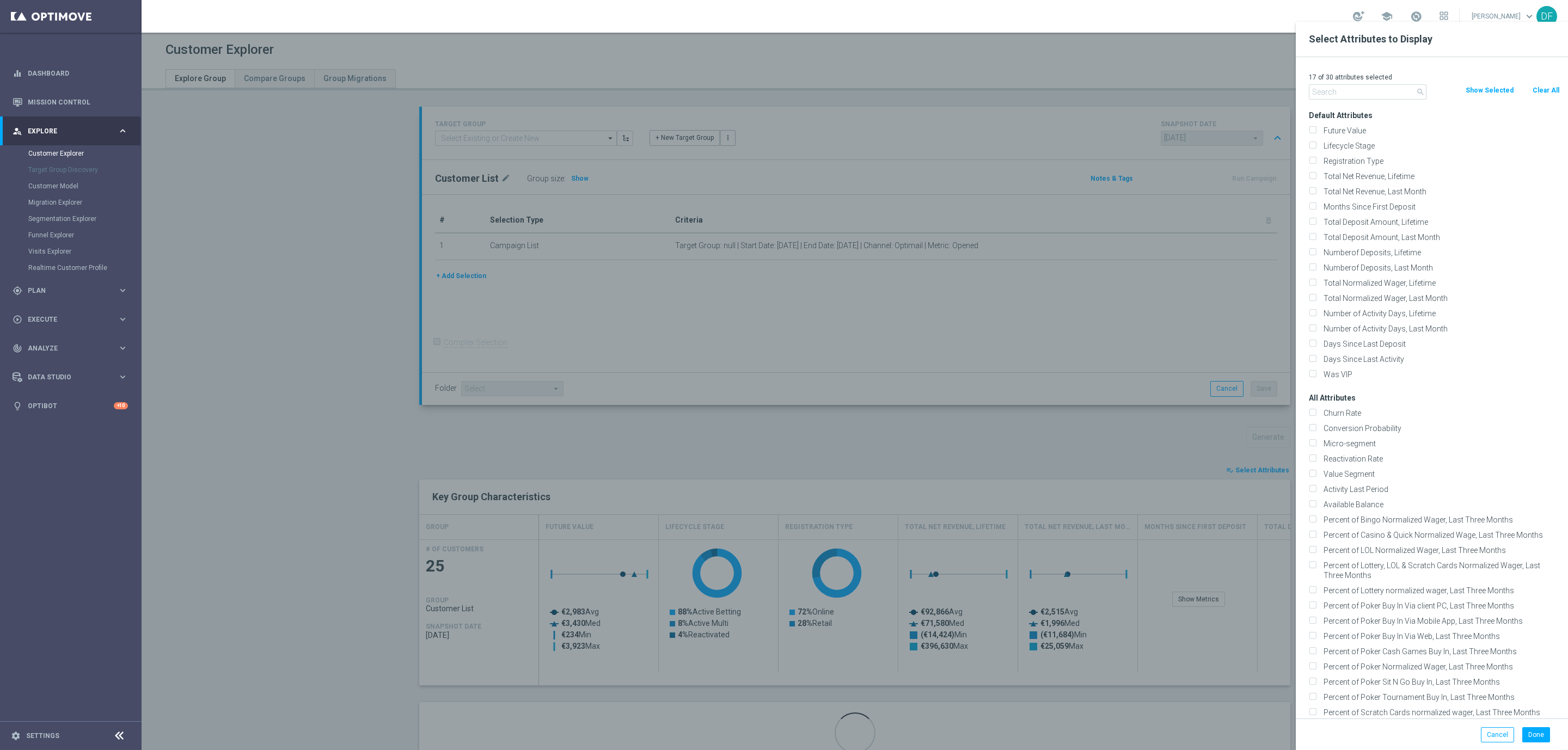
checkbox input "false"
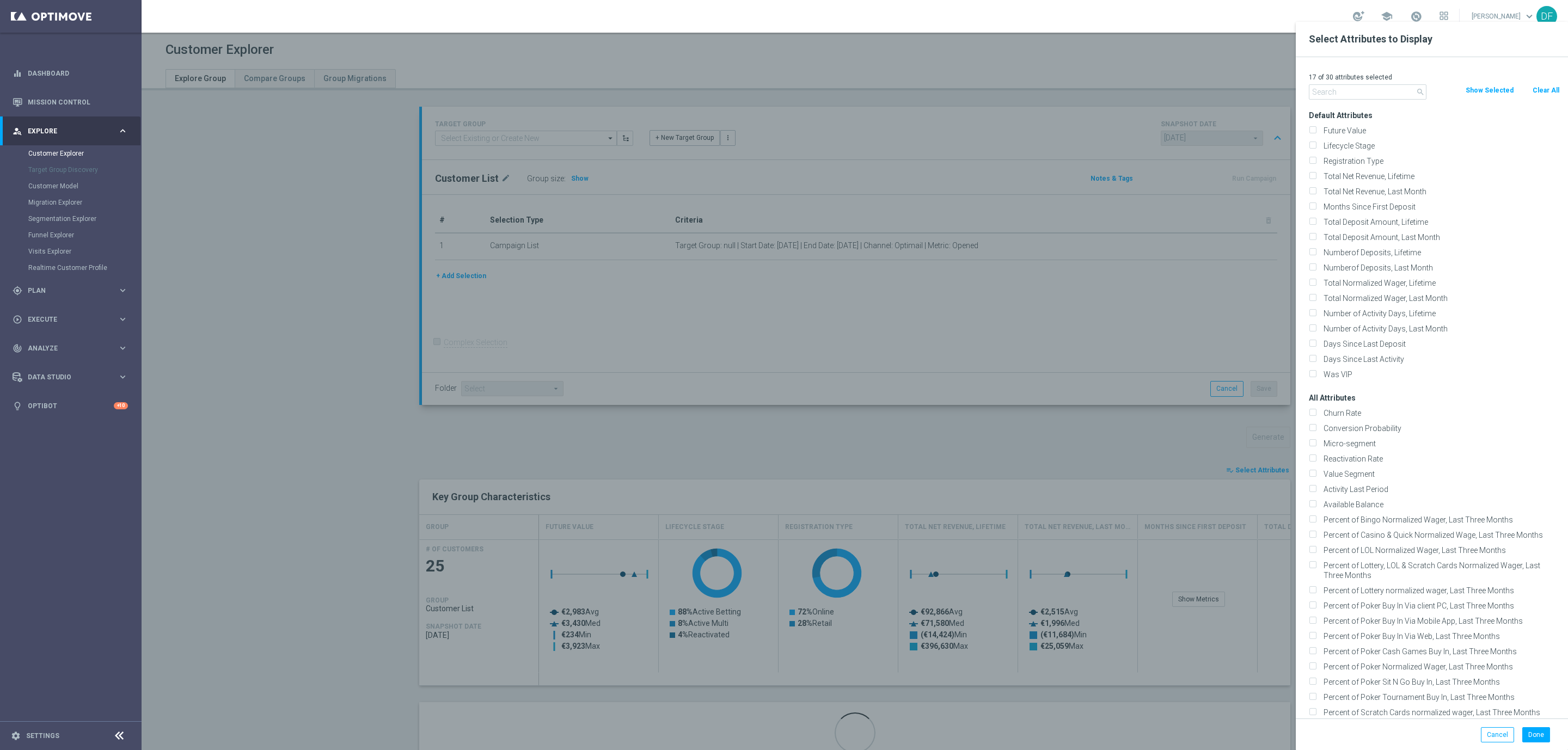
checkbox input "false"
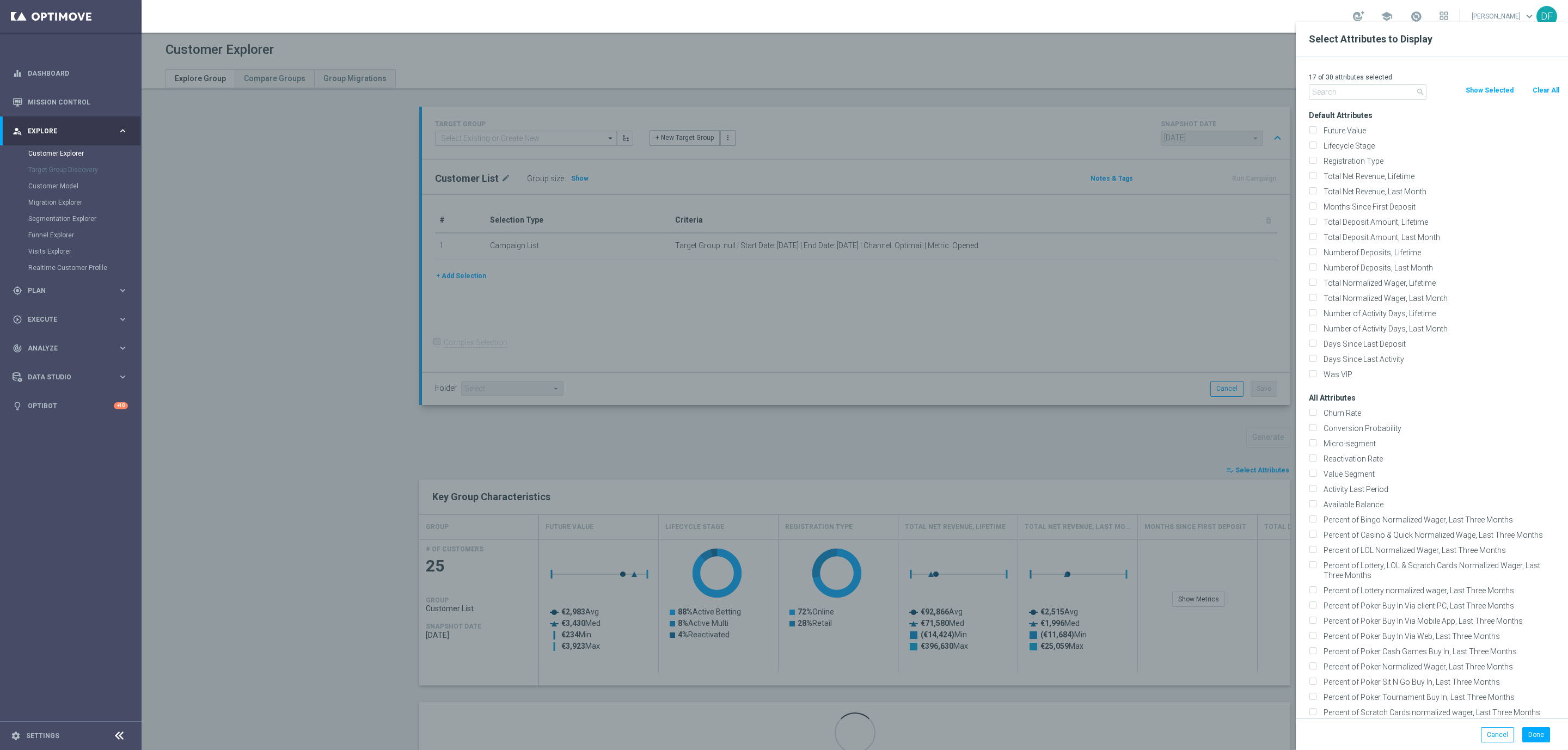
checkbox input "false"
click at [1313, 92] on input "text" at bounding box center [1367, 91] width 117 height 15
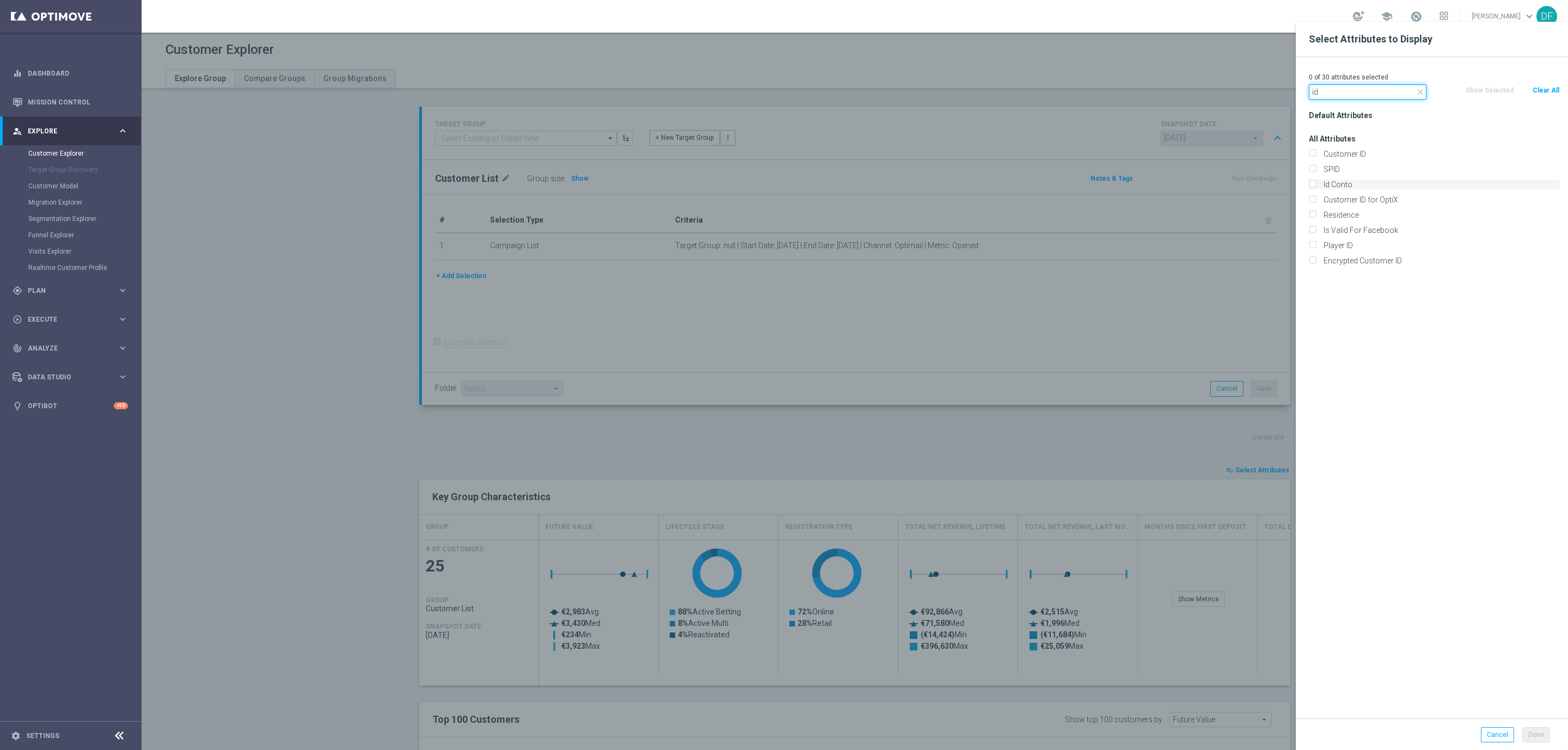
type input "id"
click at [1310, 183] on input "Id Conto" at bounding box center [1312, 186] width 7 height 7
checkbox input "true"
click at [1532, 736] on button "Done" at bounding box center [1535, 735] width 28 height 15
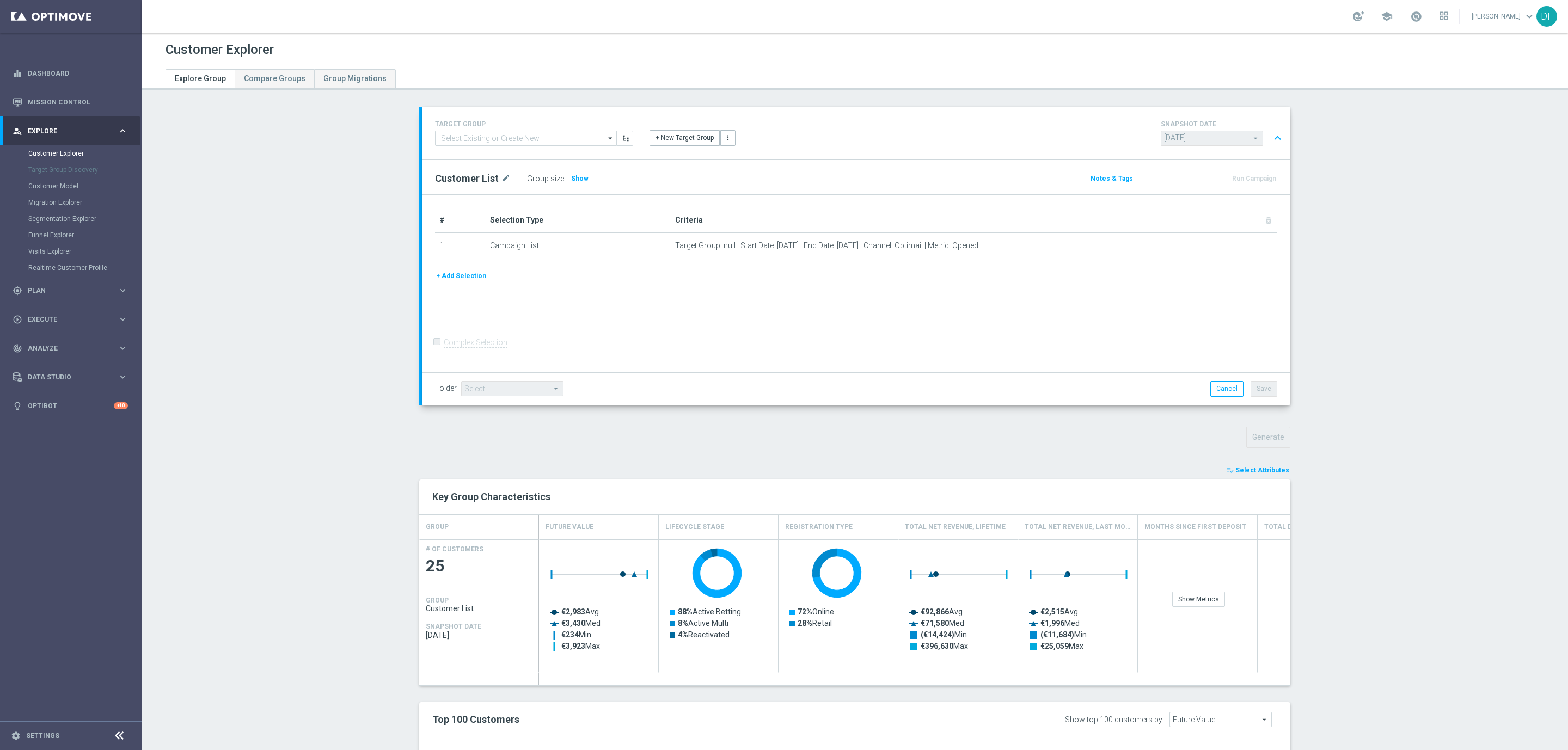
type input "Search"
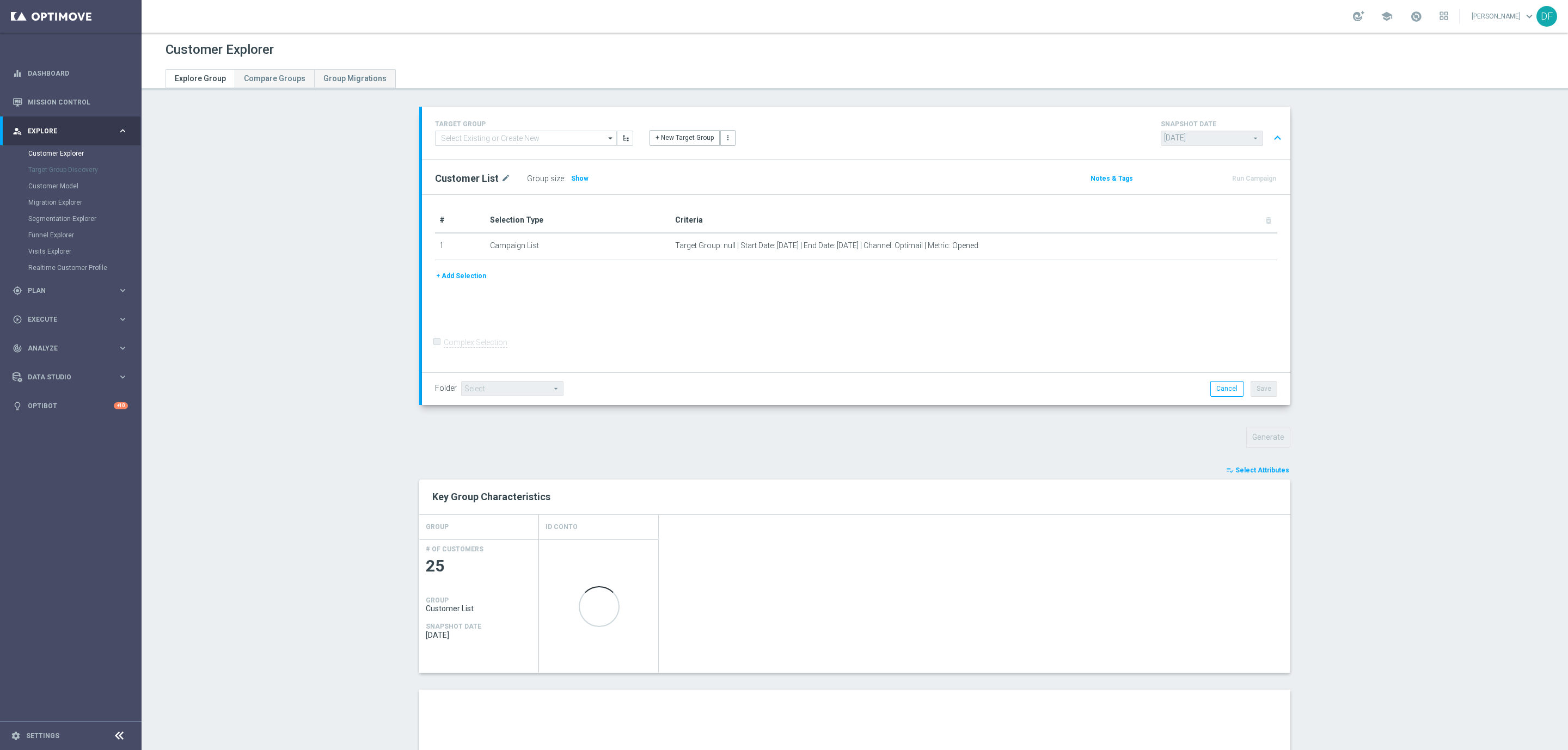
click at [1399, 455] on section "TARGET GROUP arrow_drop_down Show Selected 0 of NaN" at bounding box center [854, 557] width 1426 height 901
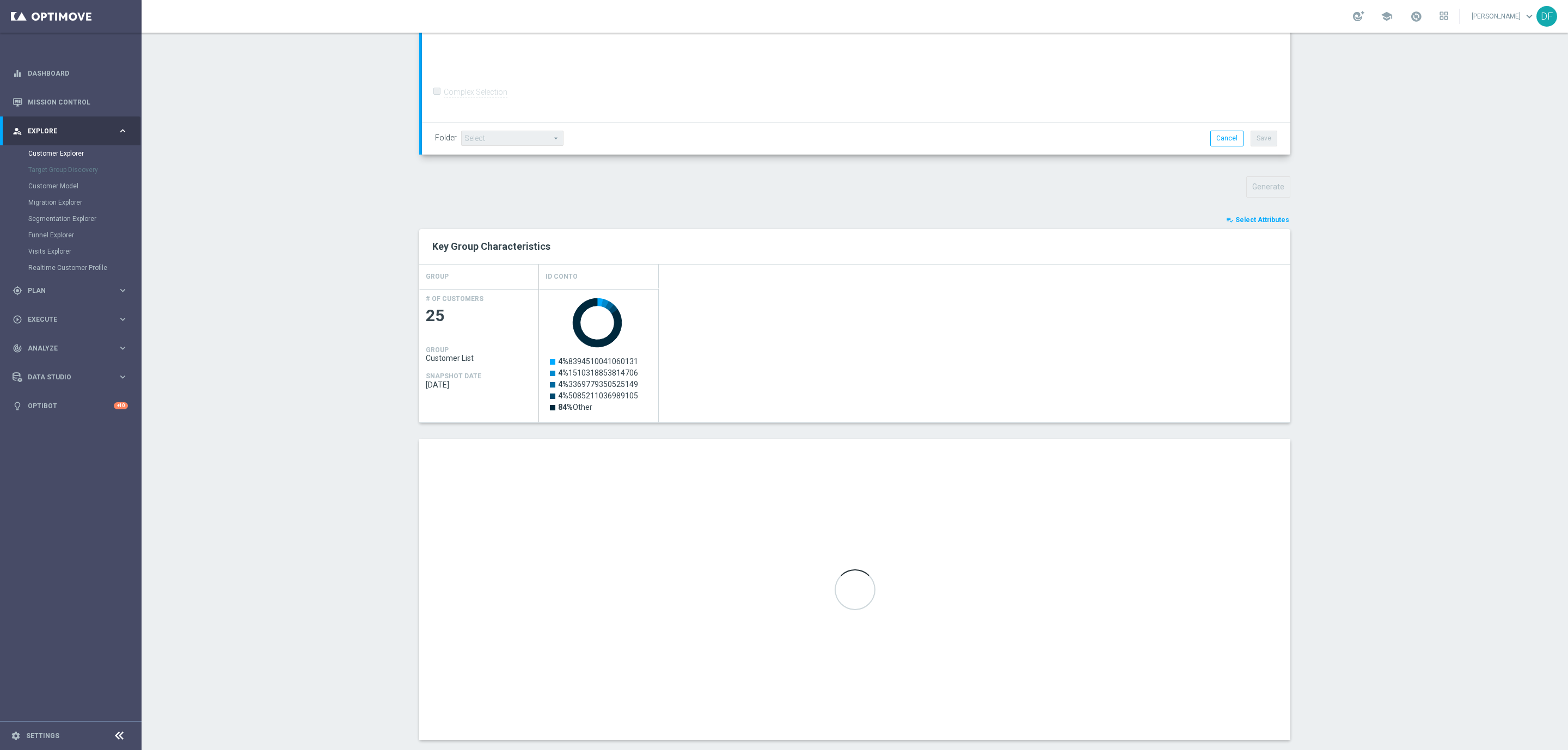
scroll to position [254, 0]
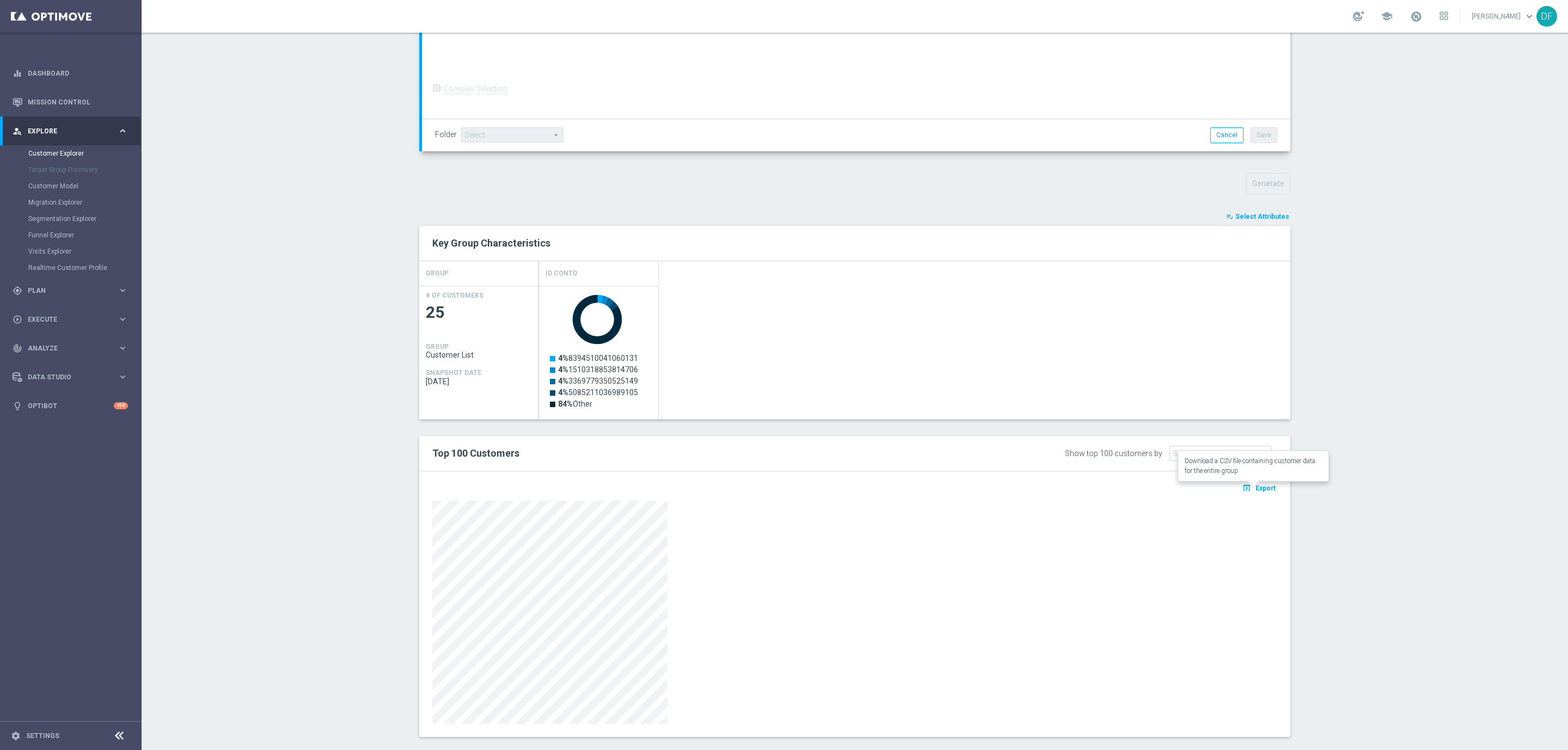
click at [1255, 490] on span "Export" at bounding box center [1265, 488] width 20 height 7
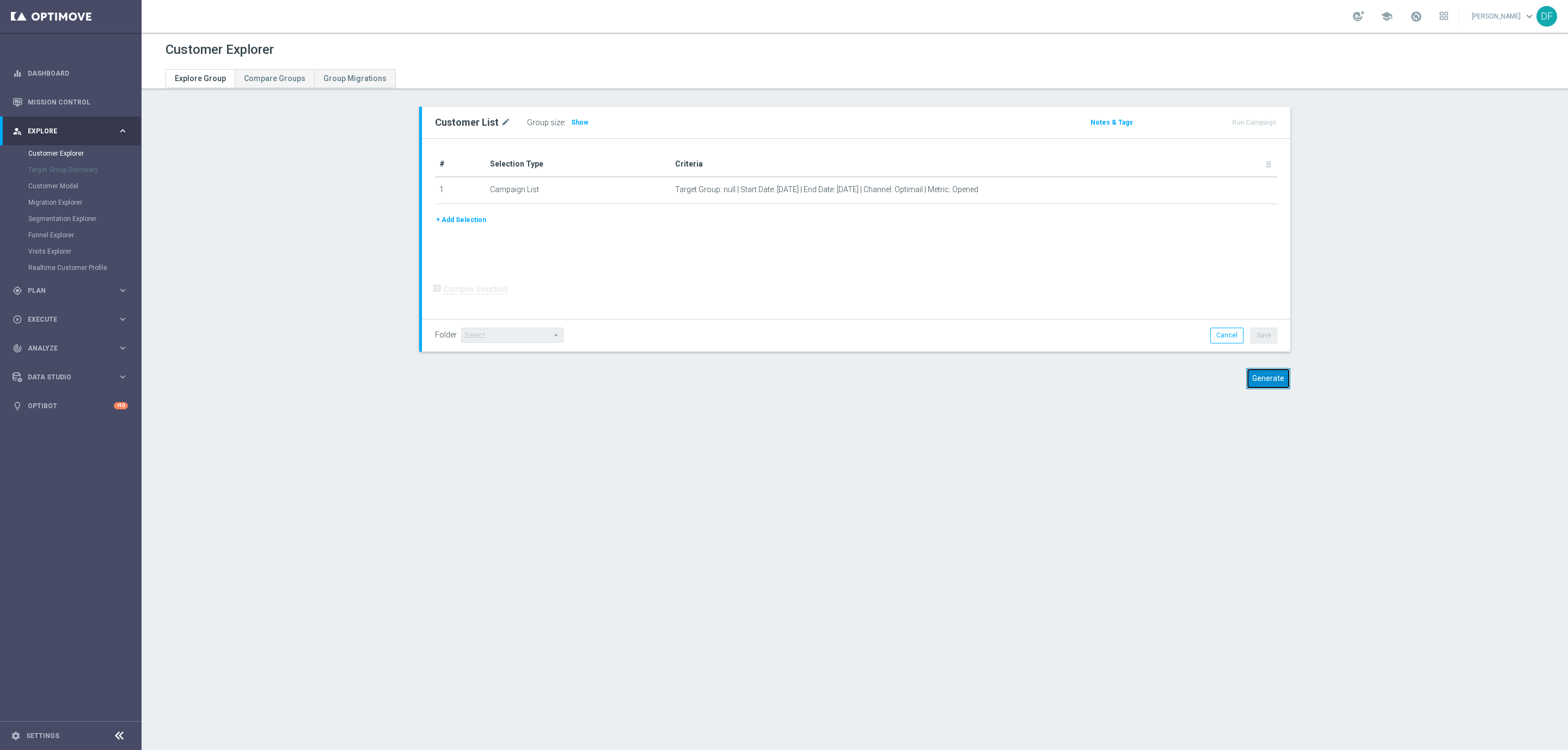
click at [1277, 379] on button "Generate" at bounding box center [1267, 379] width 44 height 22
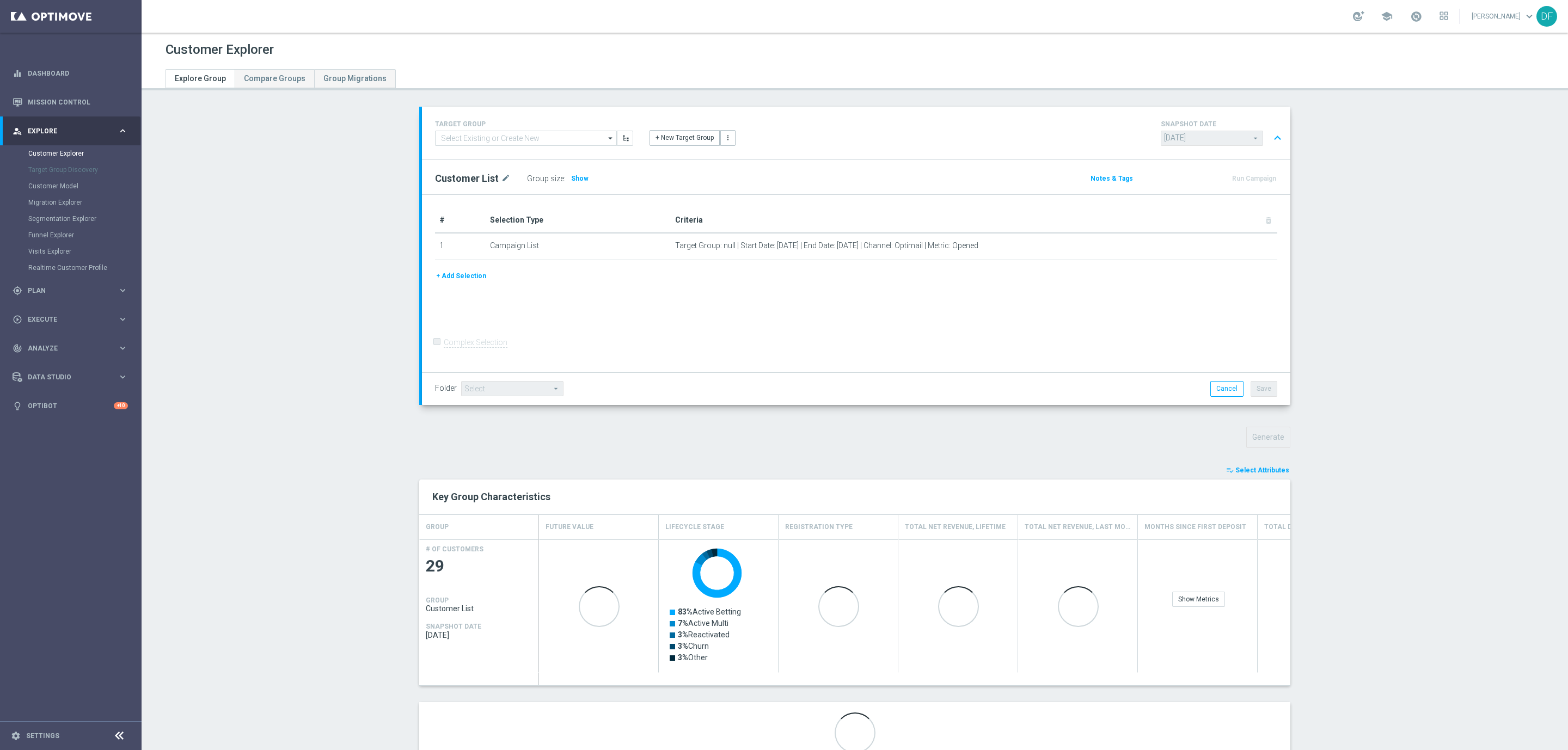
click at [1252, 469] on span "Select Attributes" at bounding box center [1262, 470] width 54 height 7
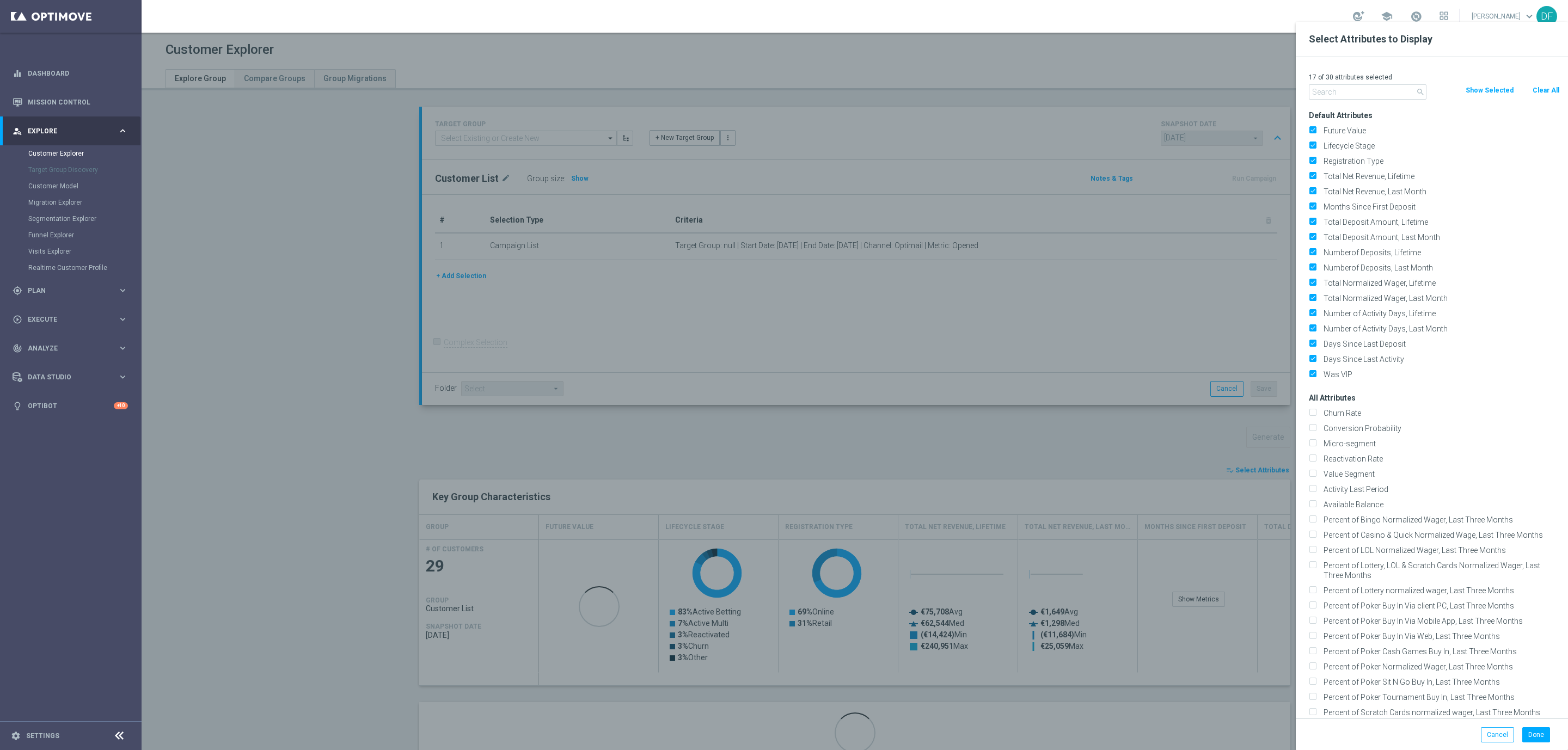
click at [1547, 89] on button "Clear All" at bounding box center [1545, 89] width 29 height 12
checkbox input "false"
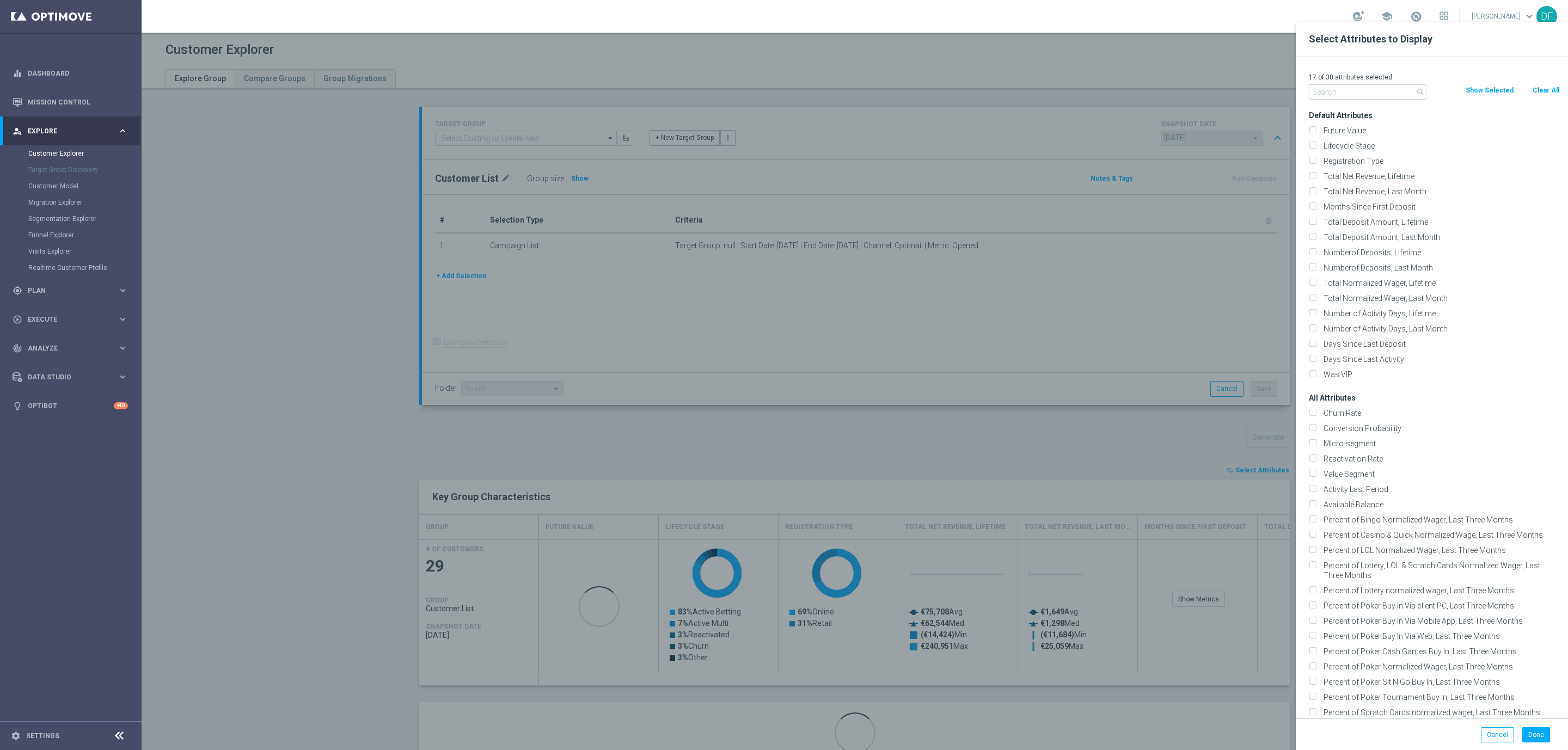
checkbox input "false"
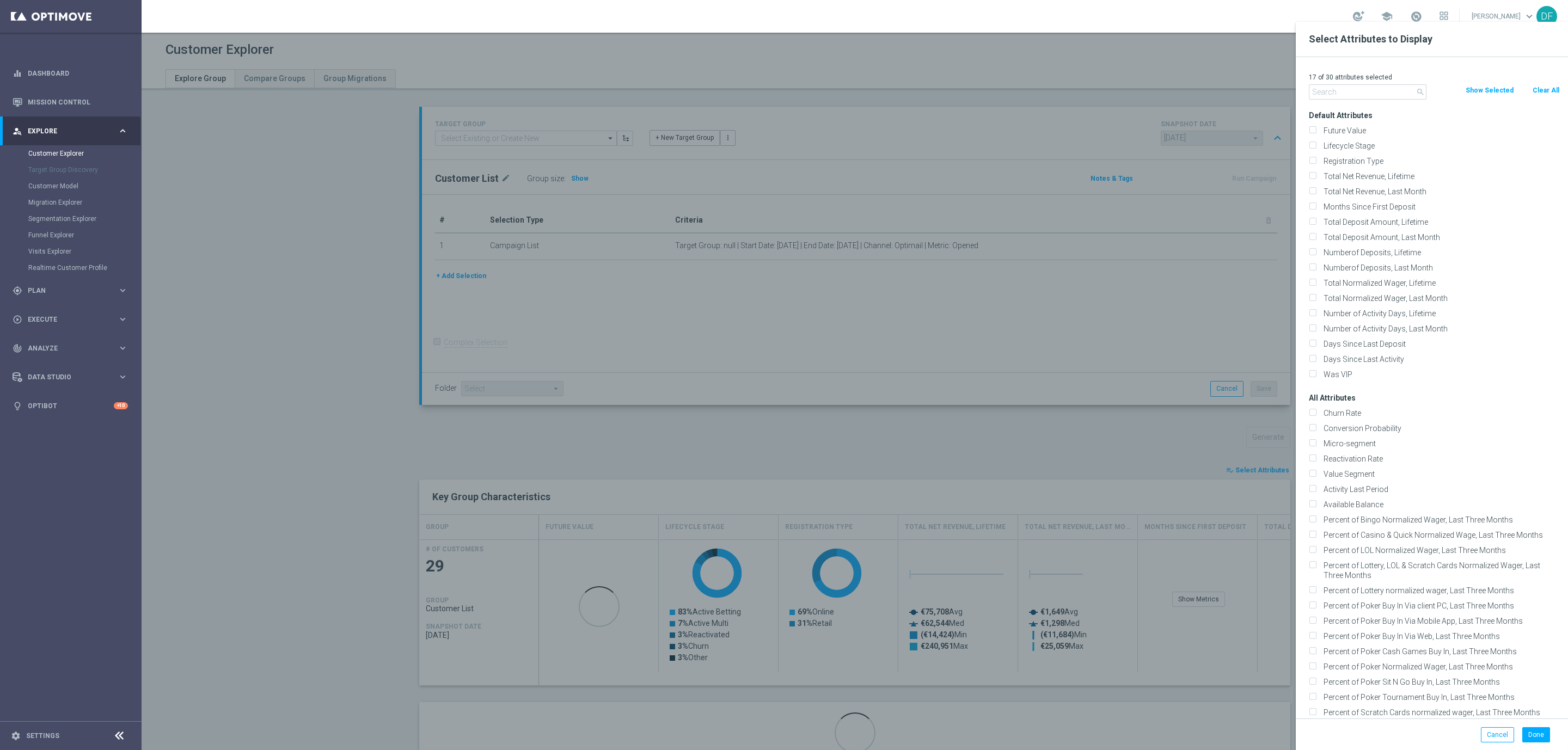
checkbox input "false"
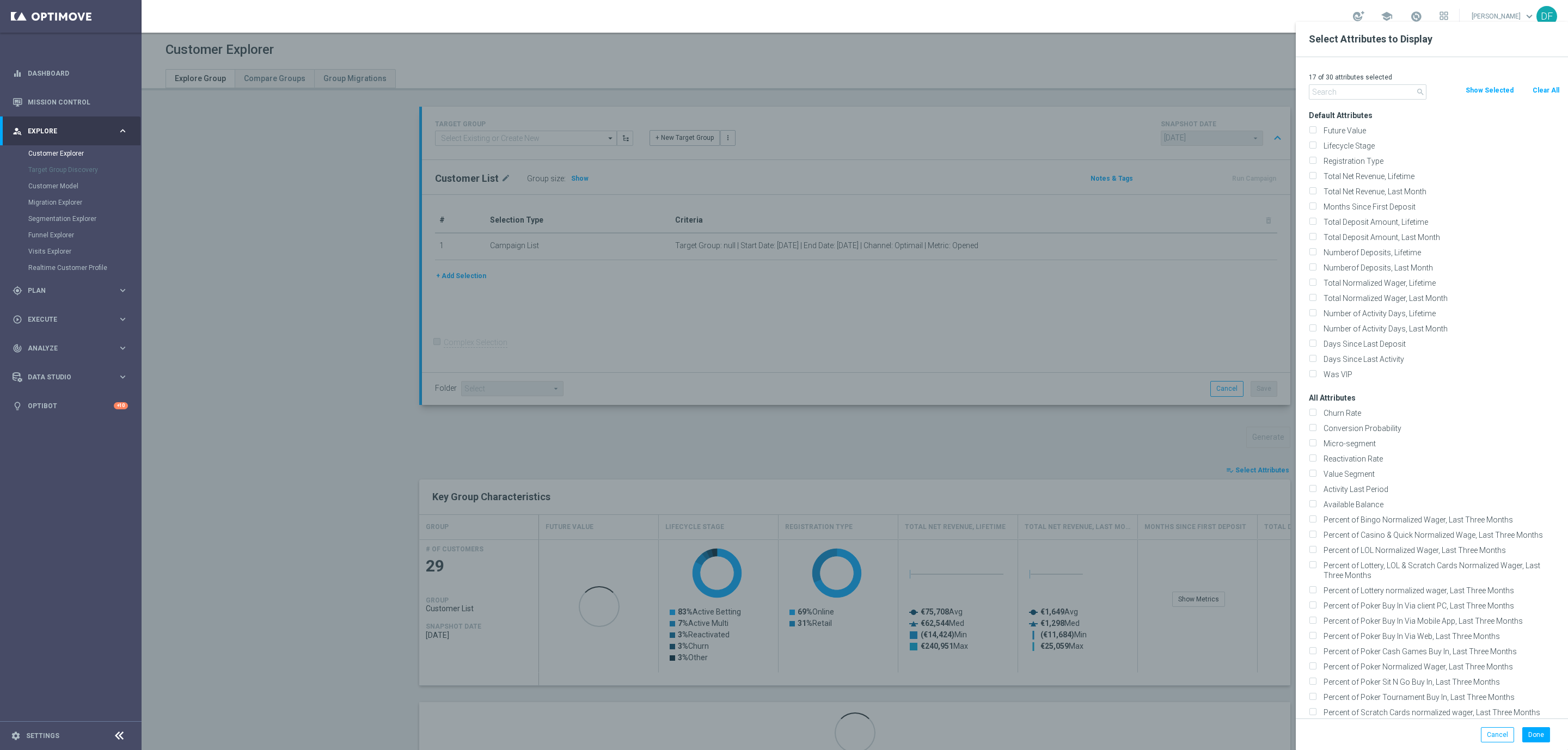
checkbox input "false"
click at [1327, 89] on input "text" at bounding box center [1367, 91] width 117 height 15
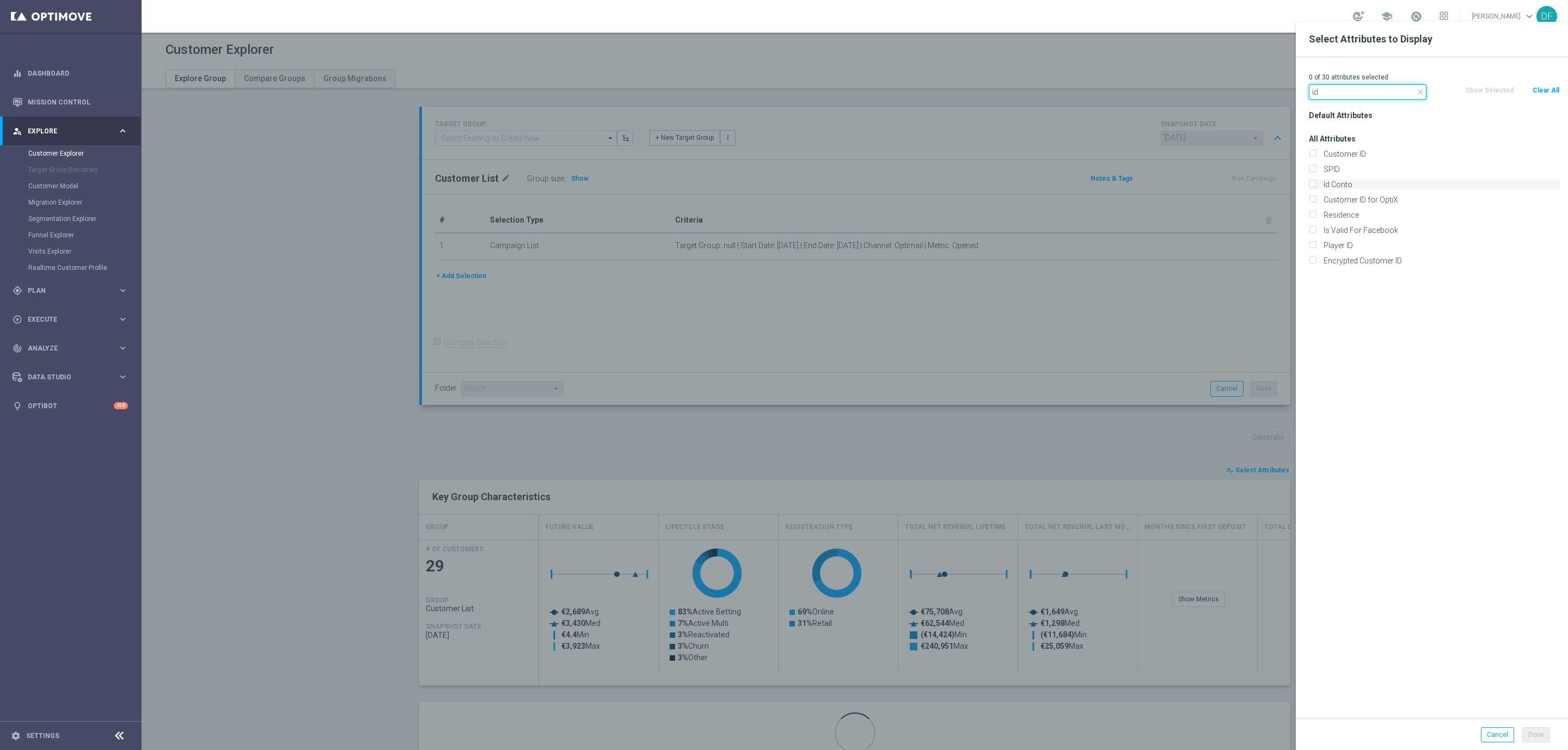
type input "id"
click at [1313, 185] on input "Id Conto" at bounding box center [1312, 186] width 7 height 7
checkbox input "true"
click at [1532, 734] on button "Done" at bounding box center [1535, 735] width 28 height 15
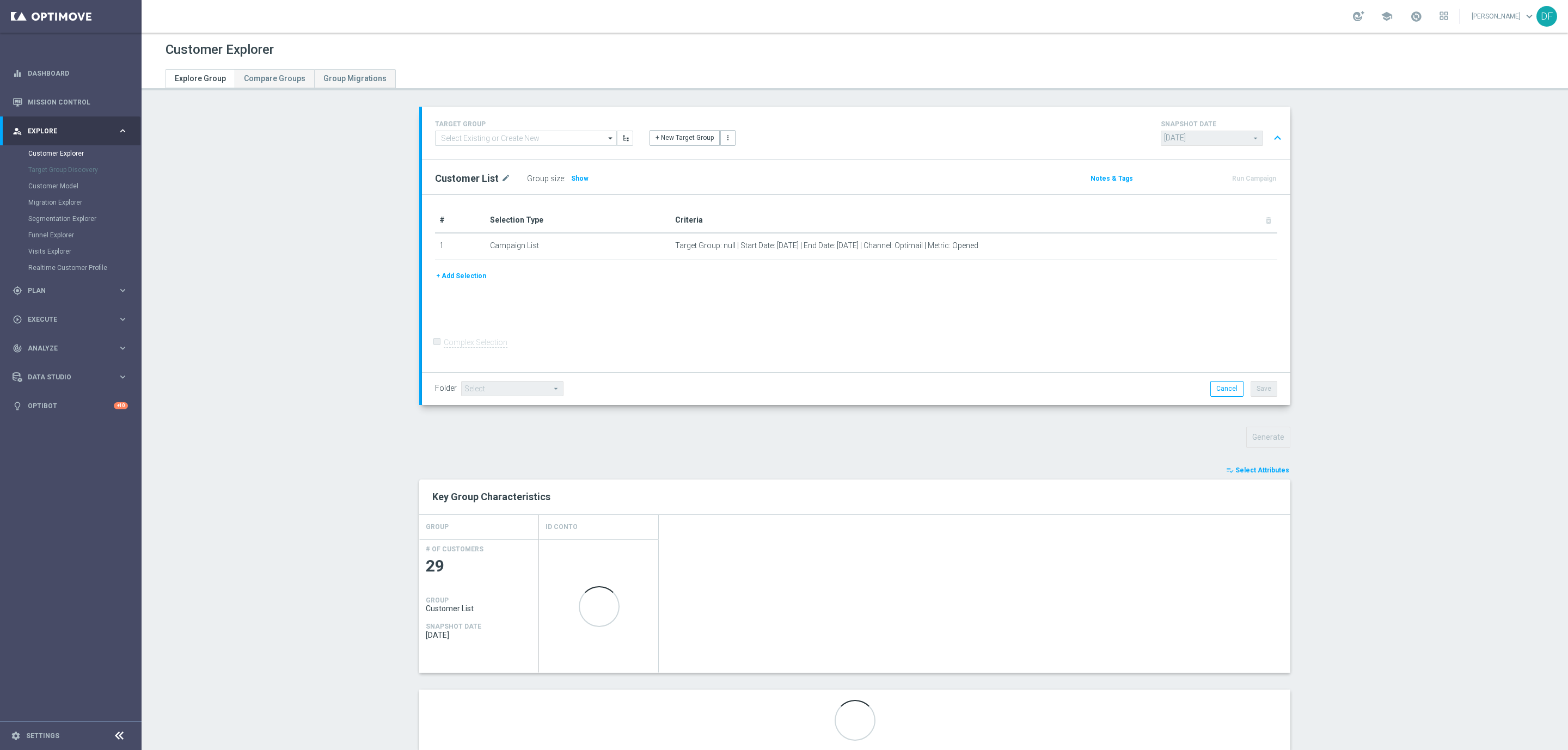
click at [1445, 360] on section "TARGET GROUP arrow_drop_down Show Selected 0 of NaN" at bounding box center [854, 437] width 1426 height 661
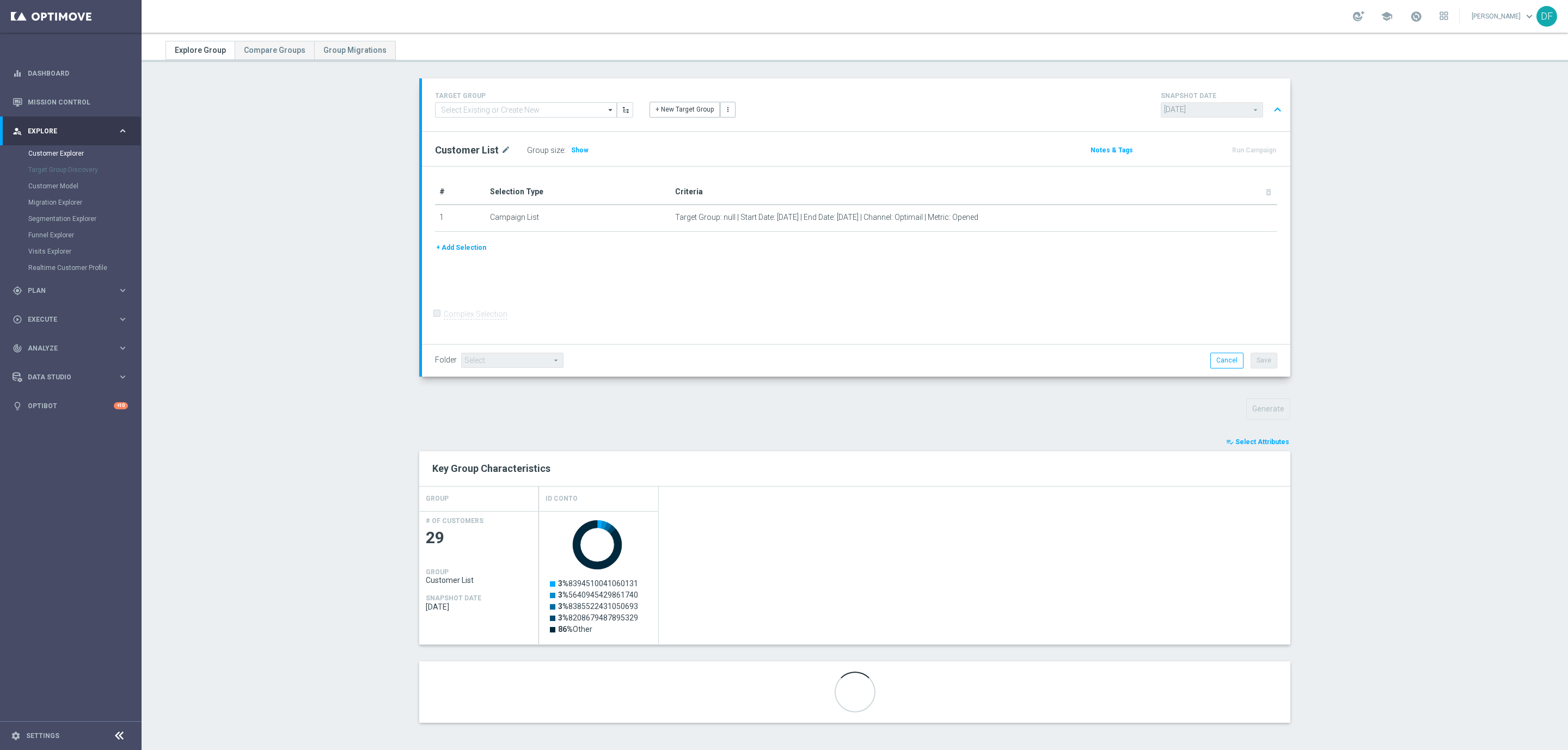
click at [1271, 444] on span "Select Attributes" at bounding box center [1262, 442] width 54 height 7
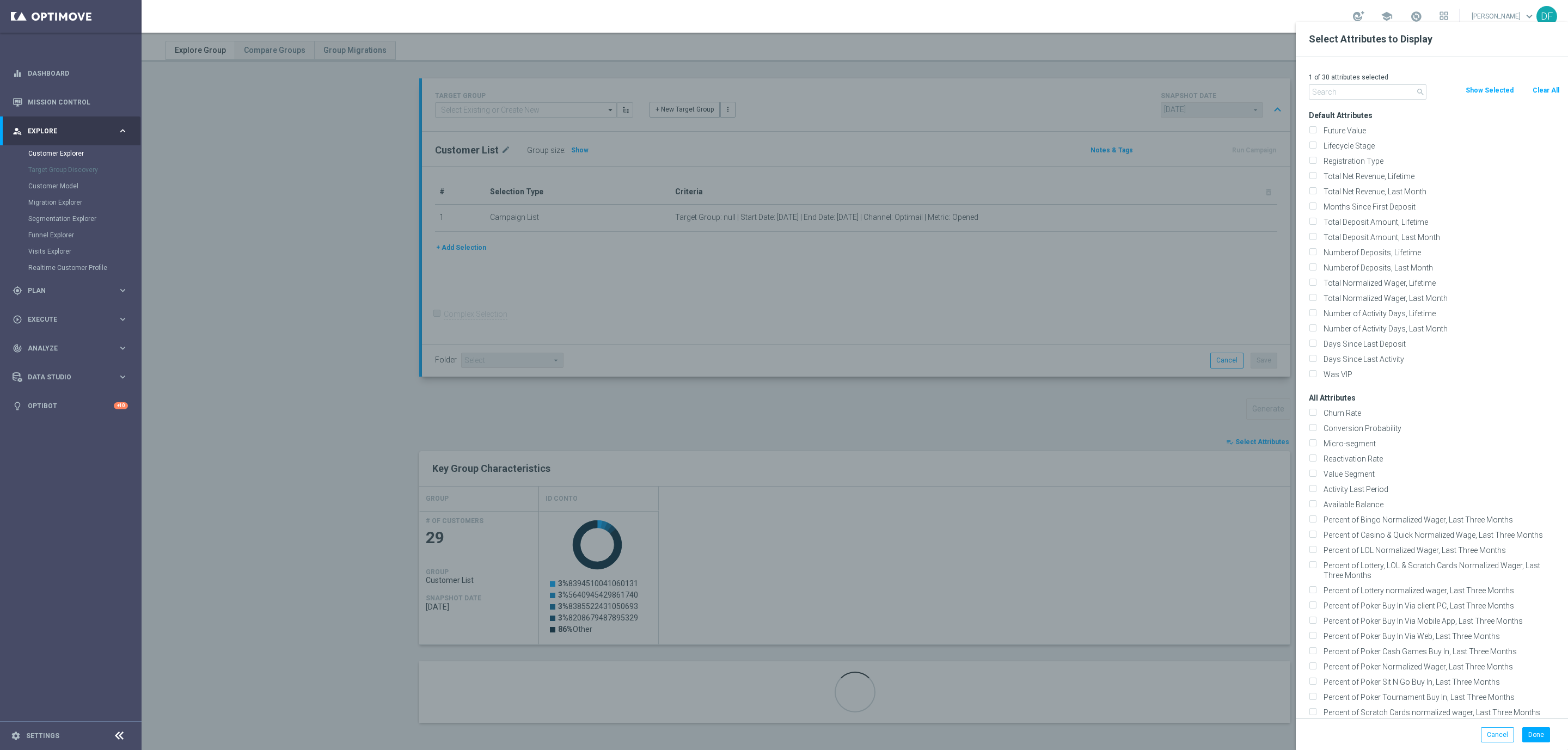
click at [1168, 402] on div at bounding box center [926, 397] width 1568 height 750
click at [1140, 417] on div at bounding box center [926, 397] width 1568 height 750
click at [1529, 731] on button "Done" at bounding box center [1535, 735] width 28 height 15
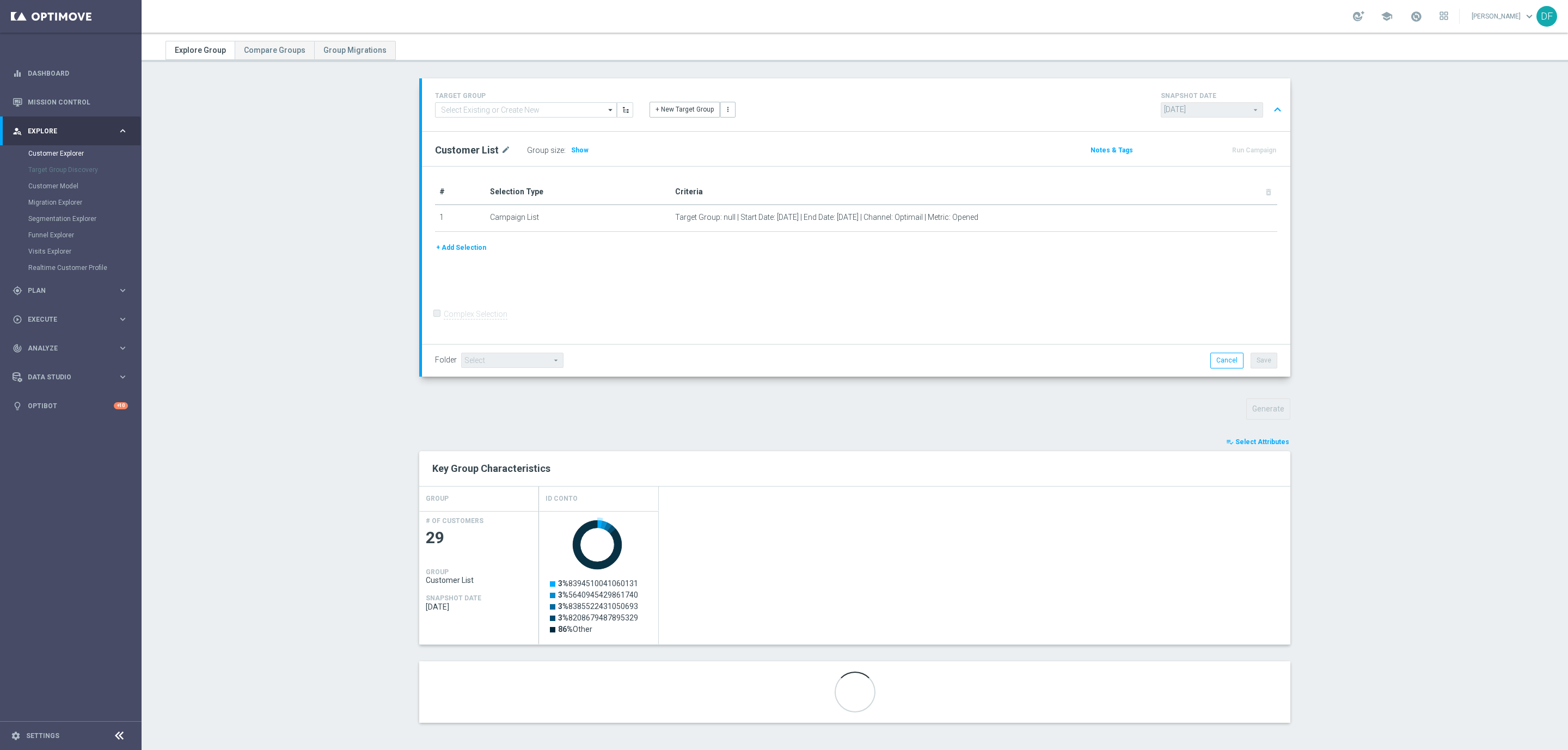
click at [792, 513] on div "Created with Highcharts 9.3.3 3% 8394510041060131 3% 5640945429861740 3% 838552…" at bounding box center [915, 578] width 751 height 134
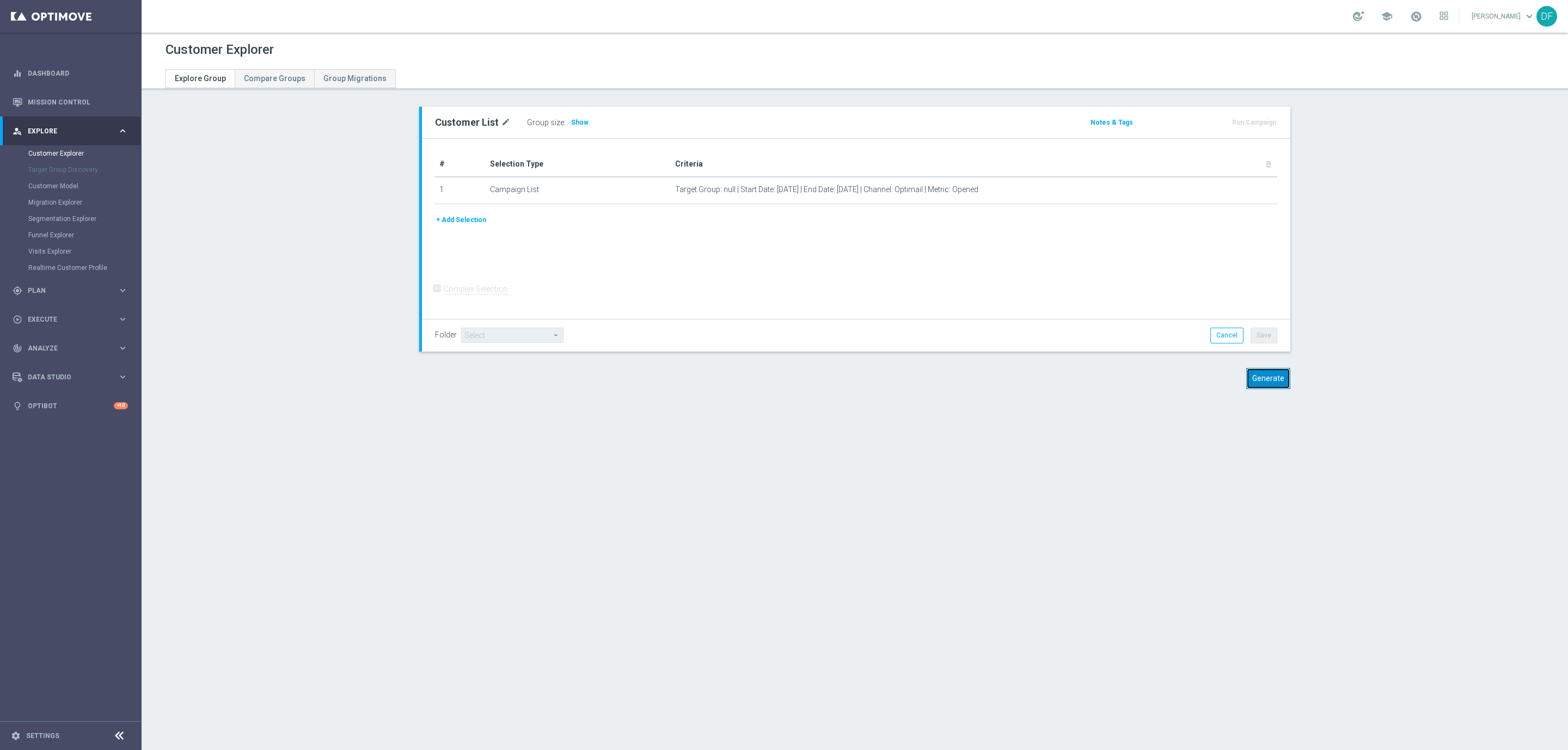
click at [1260, 378] on button "Generate" at bounding box center [1267, 379] width 44 height 22
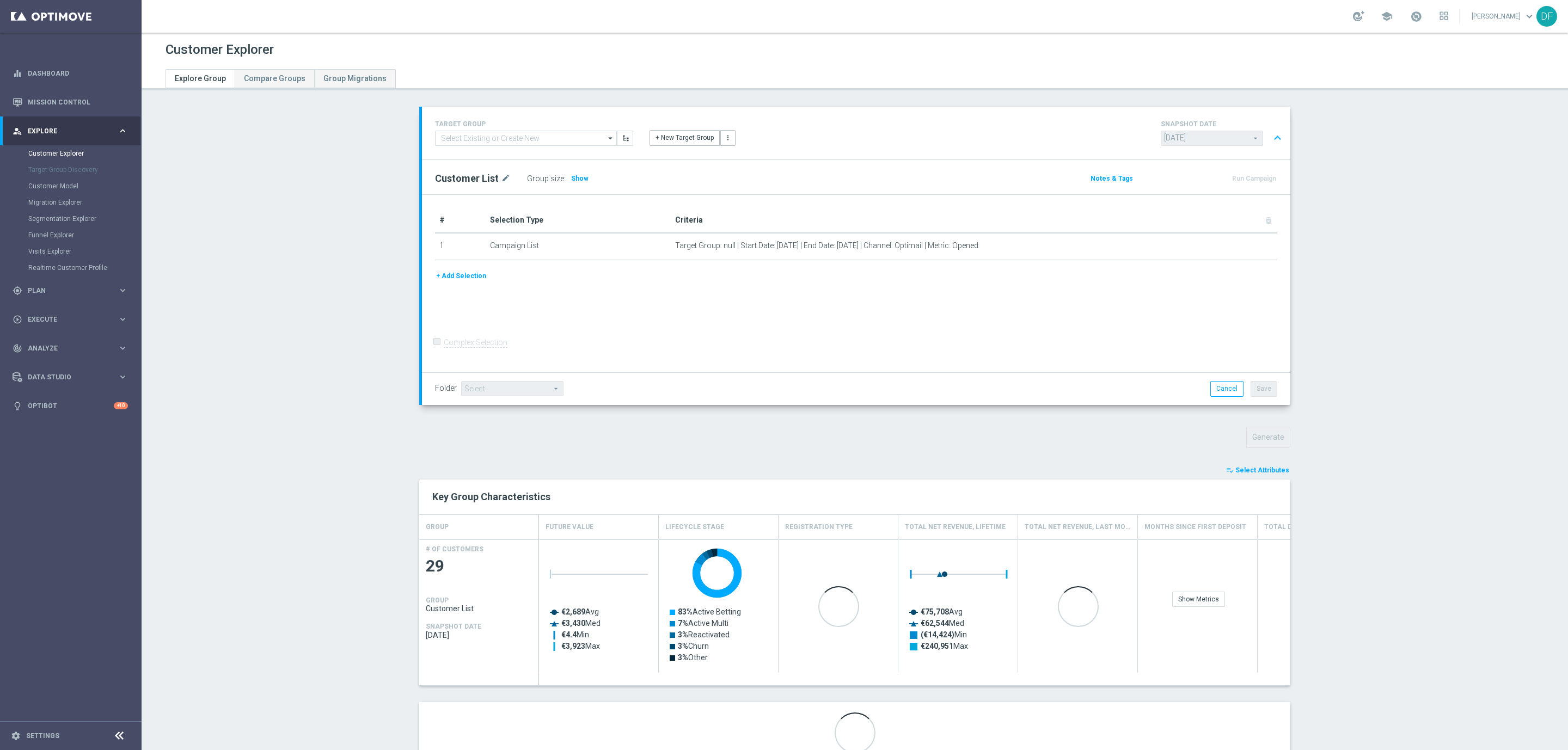
click at [1258, 467] on span "Select Attributes" at bounding box center [1262, 470] width 54 height 7
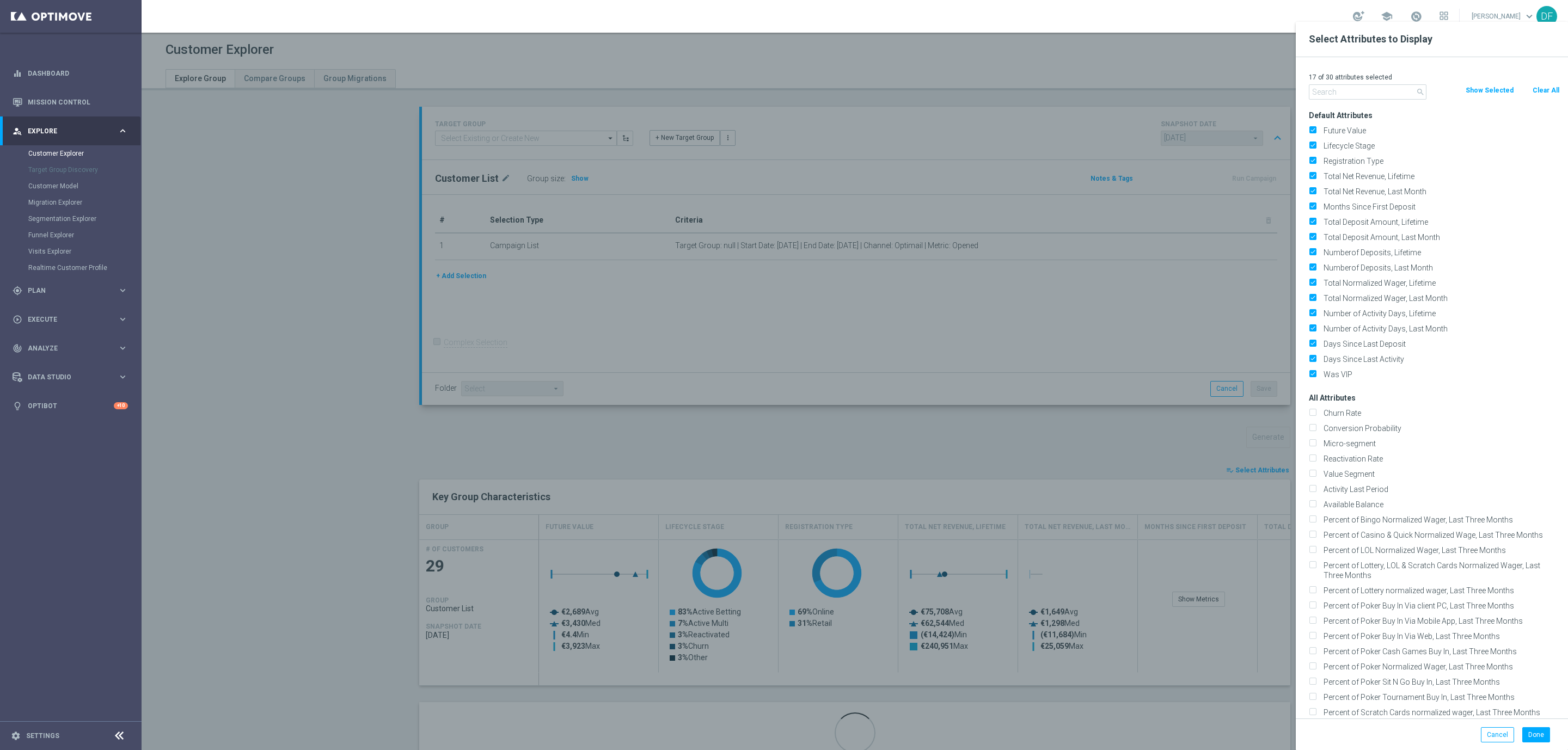
click at [1552, 87] on button "Clear All" at bounding box center [1545, 89] width 29 height 12
checkbox input "false"
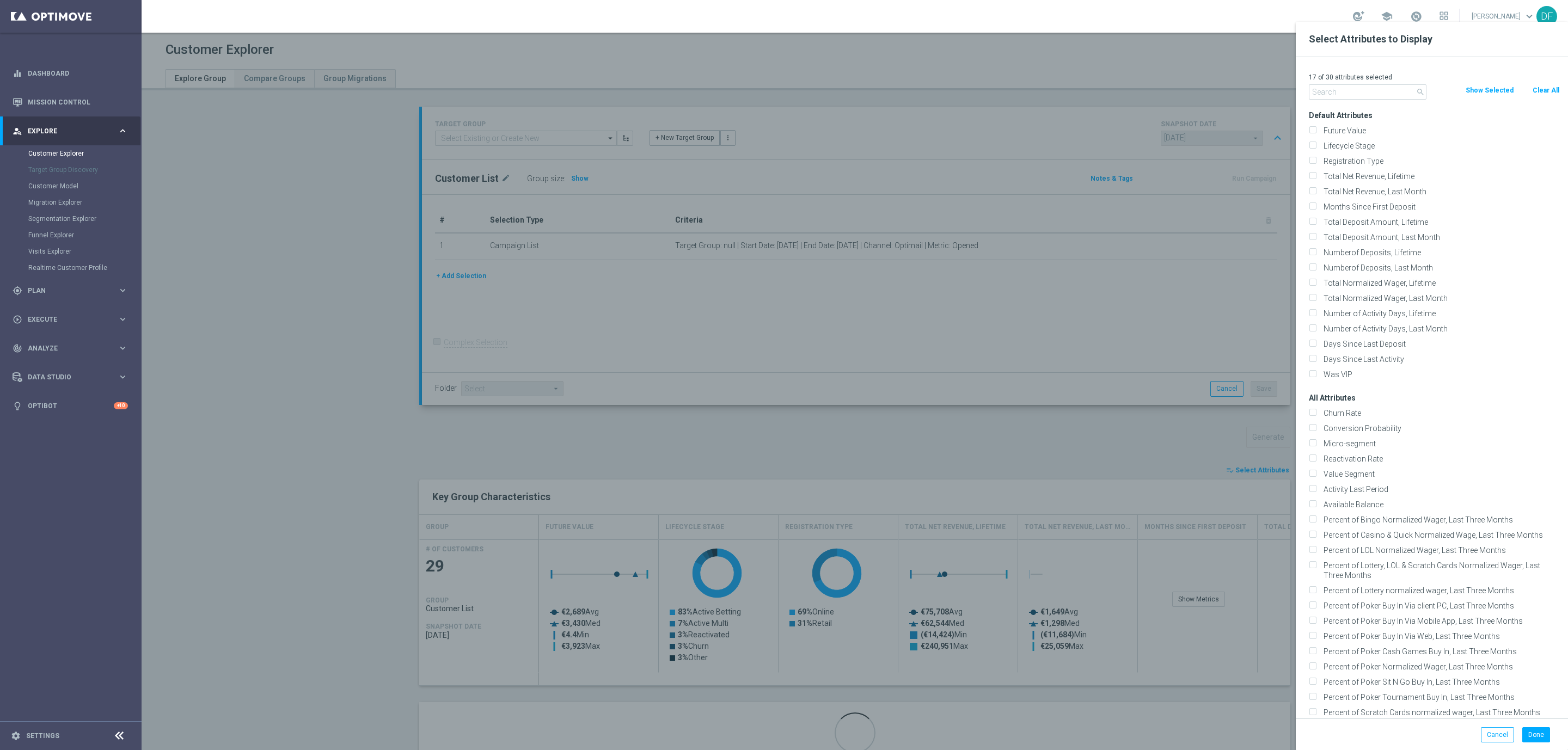
checkbox input "false"
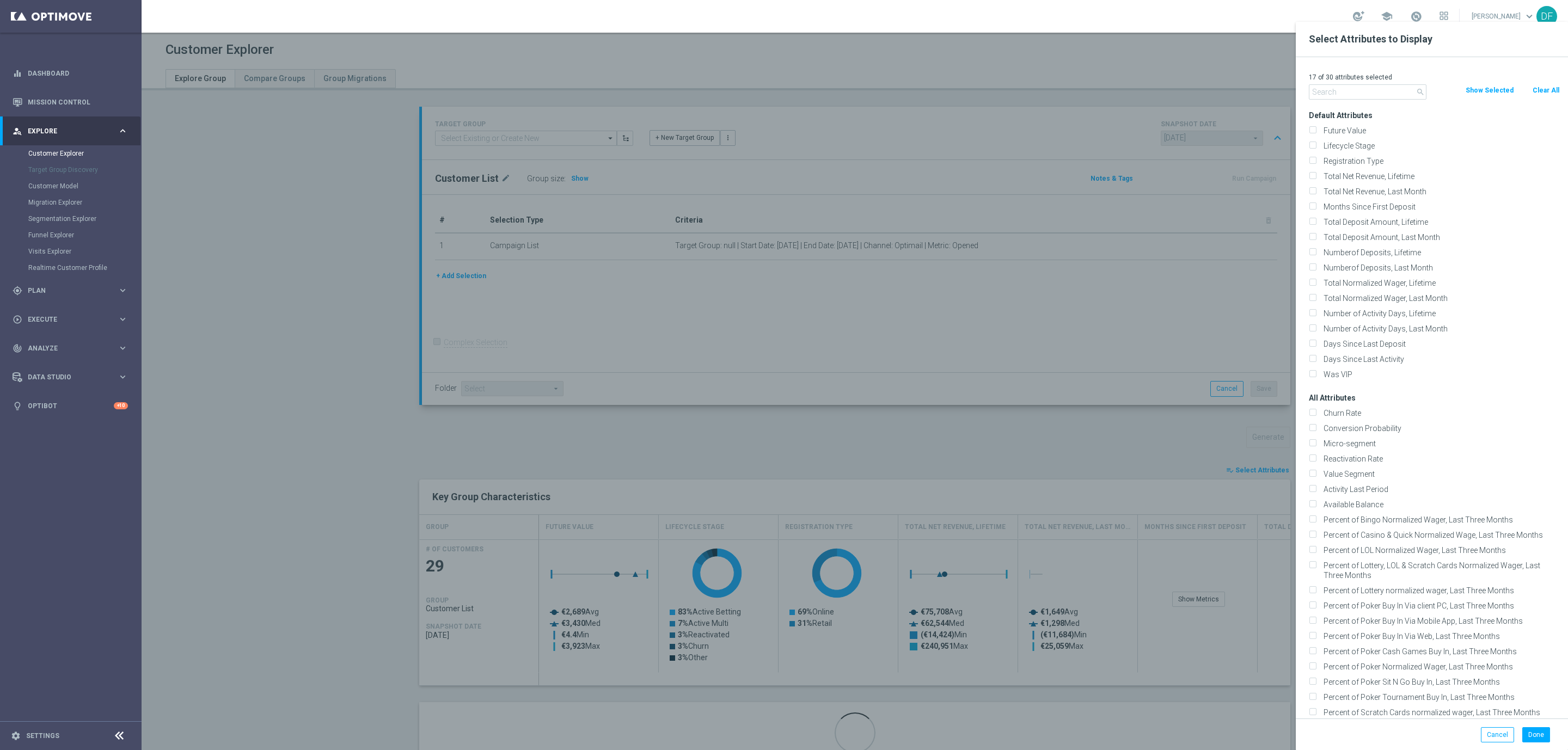
checkbox input "false"
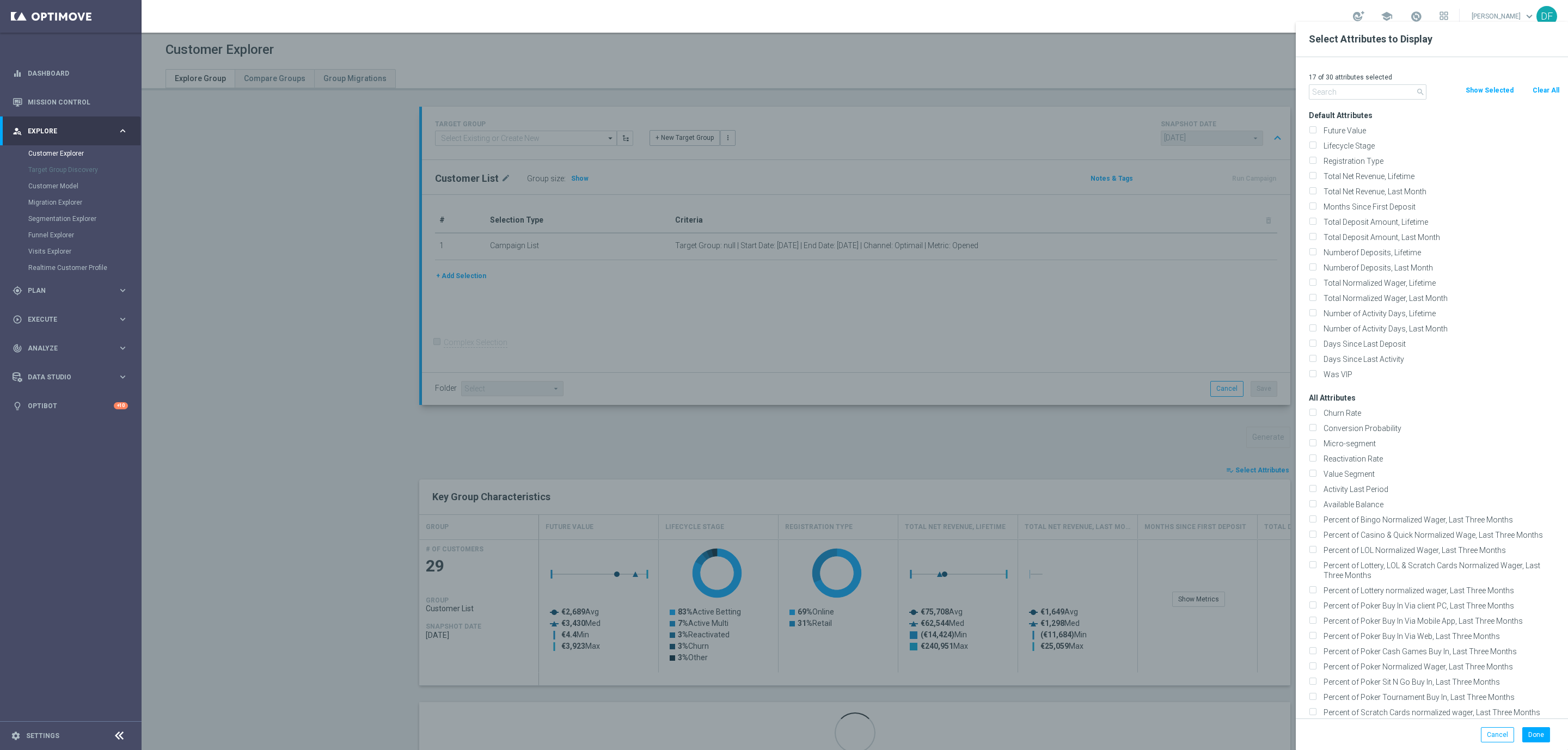
checkbox input "false"
click at [1313, 93] on input "text" at bounding box center [1367, 91] width 117 height 15
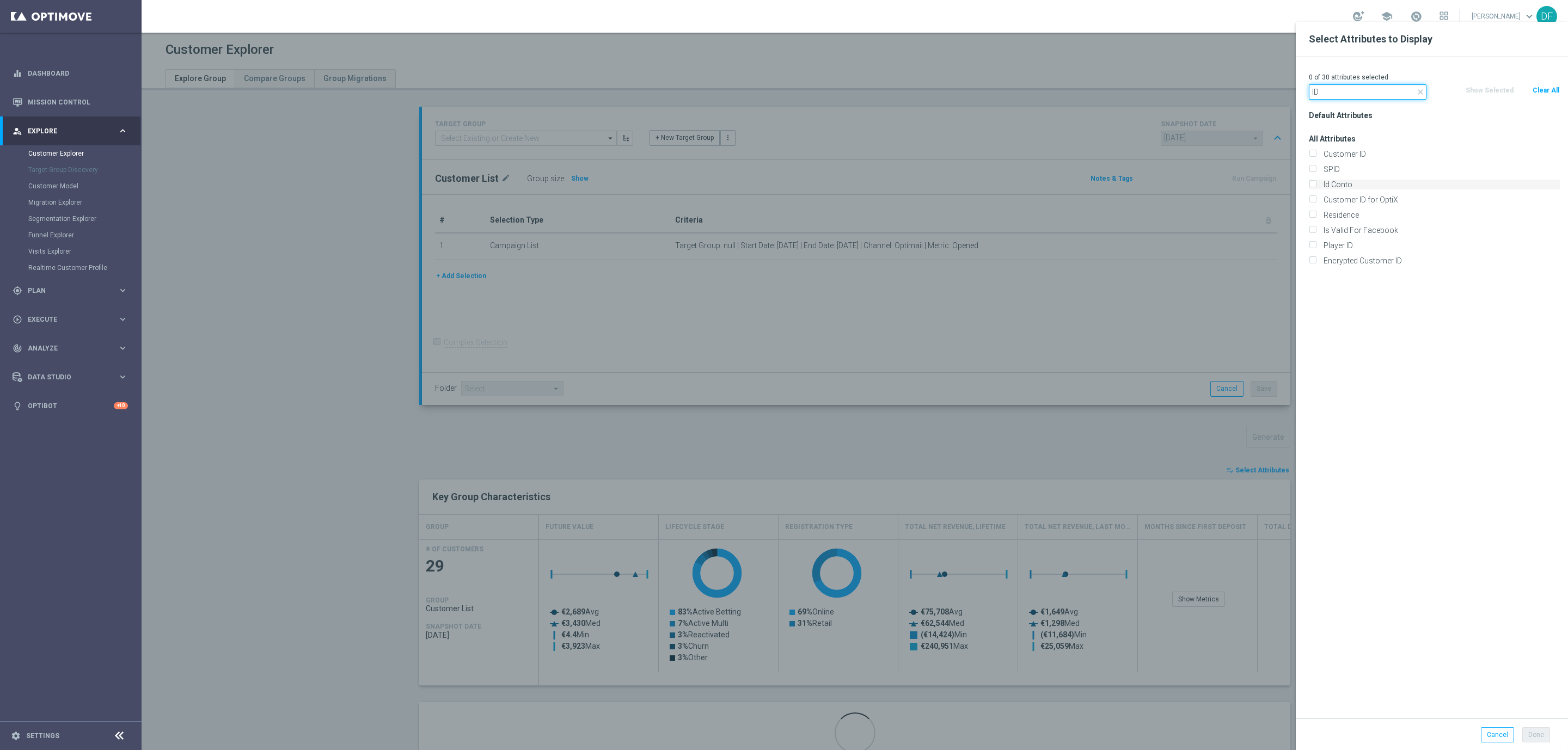
type input "ID"
click at [1320, 182] on label "Id Conto" at bounding box center [1440, 184] width 240 height 10
click at [1311, 183] on input "Id Conto" at bounding box center [1312, 186] width 7 height 7
checkbox input "true"
click at [1542, 728] on button "Done" at bounding box center [1535, 735] width 28 height 15
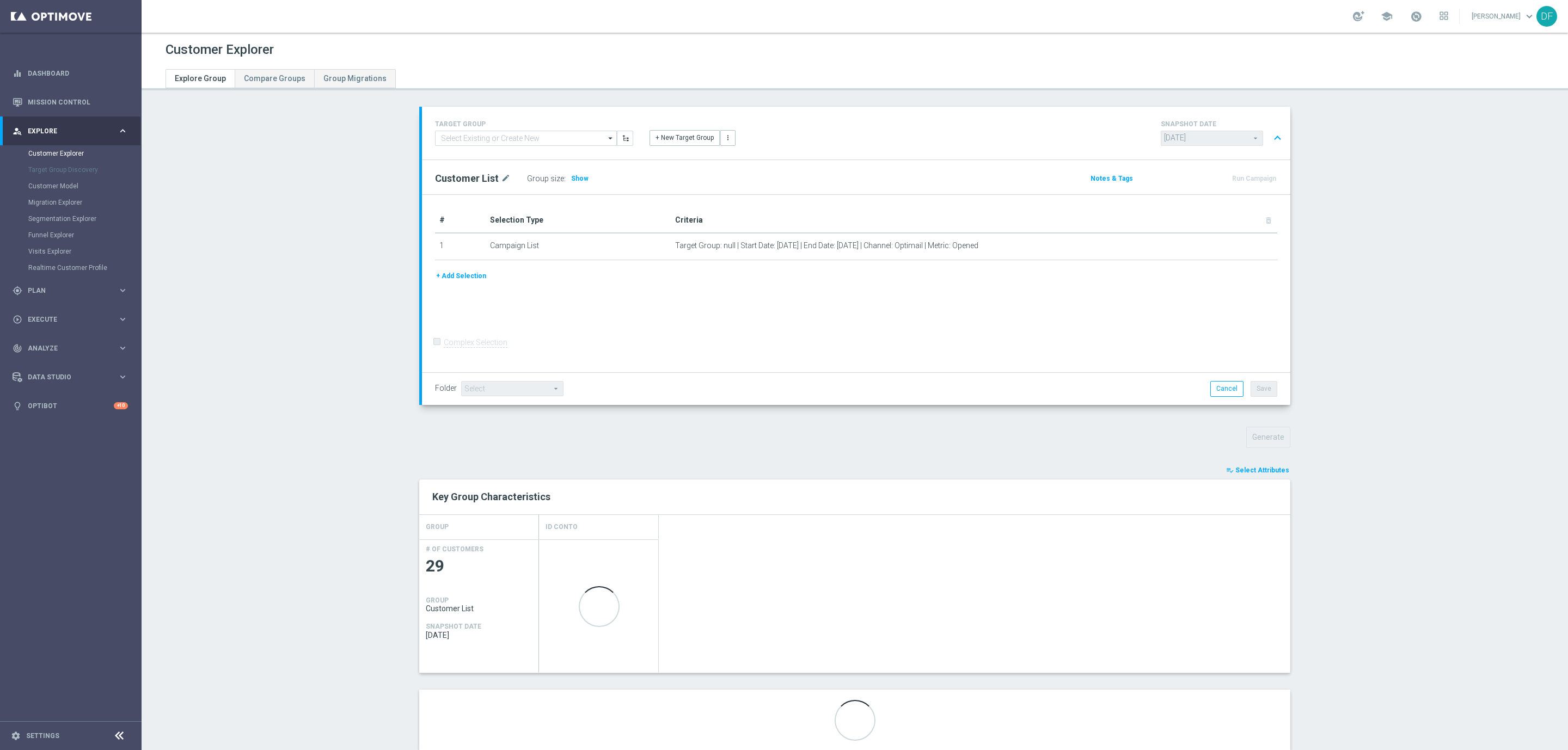
click at [1406, 516] on section "TARGET GROUP arrow_drop_down Show Selected 0 of NaN" at bounding box center [854, 437] width 1426 height 661
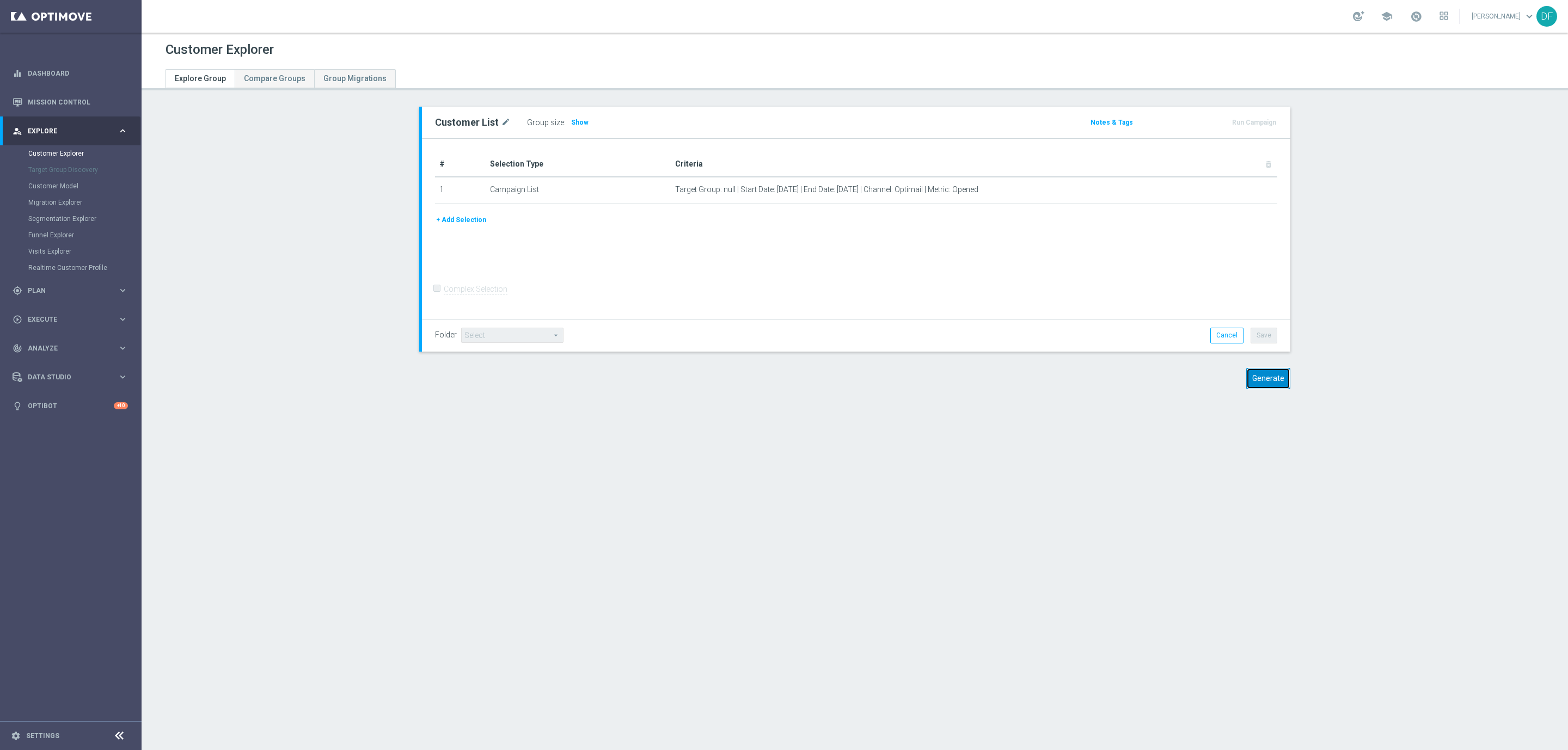
click at [1253, 376] on button "Generate" at bounding box center [1267, 379] width 44 height 22
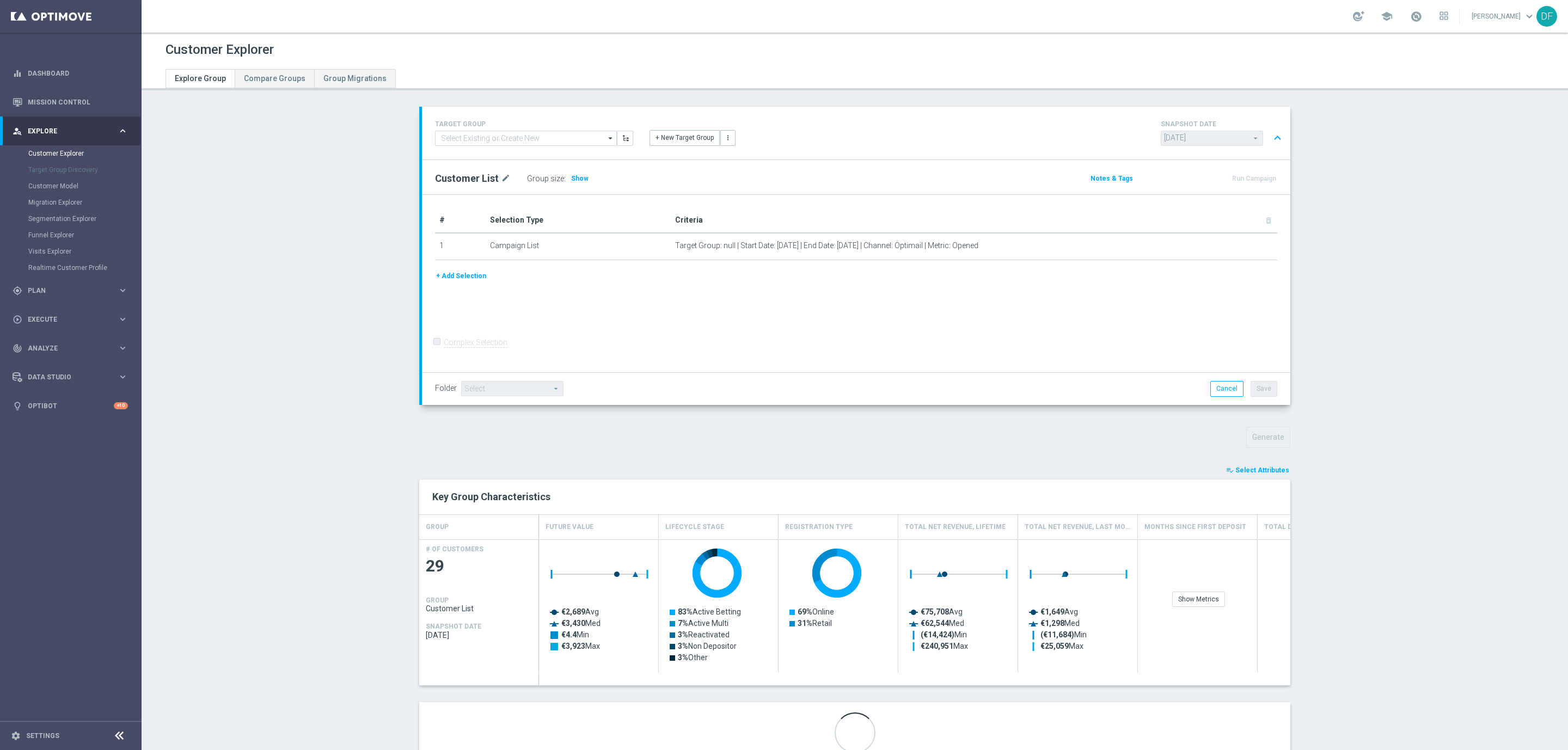
click at [1263, 468] on span "Select Attributes" at bounding box center [1262, 470] width 54 height 7
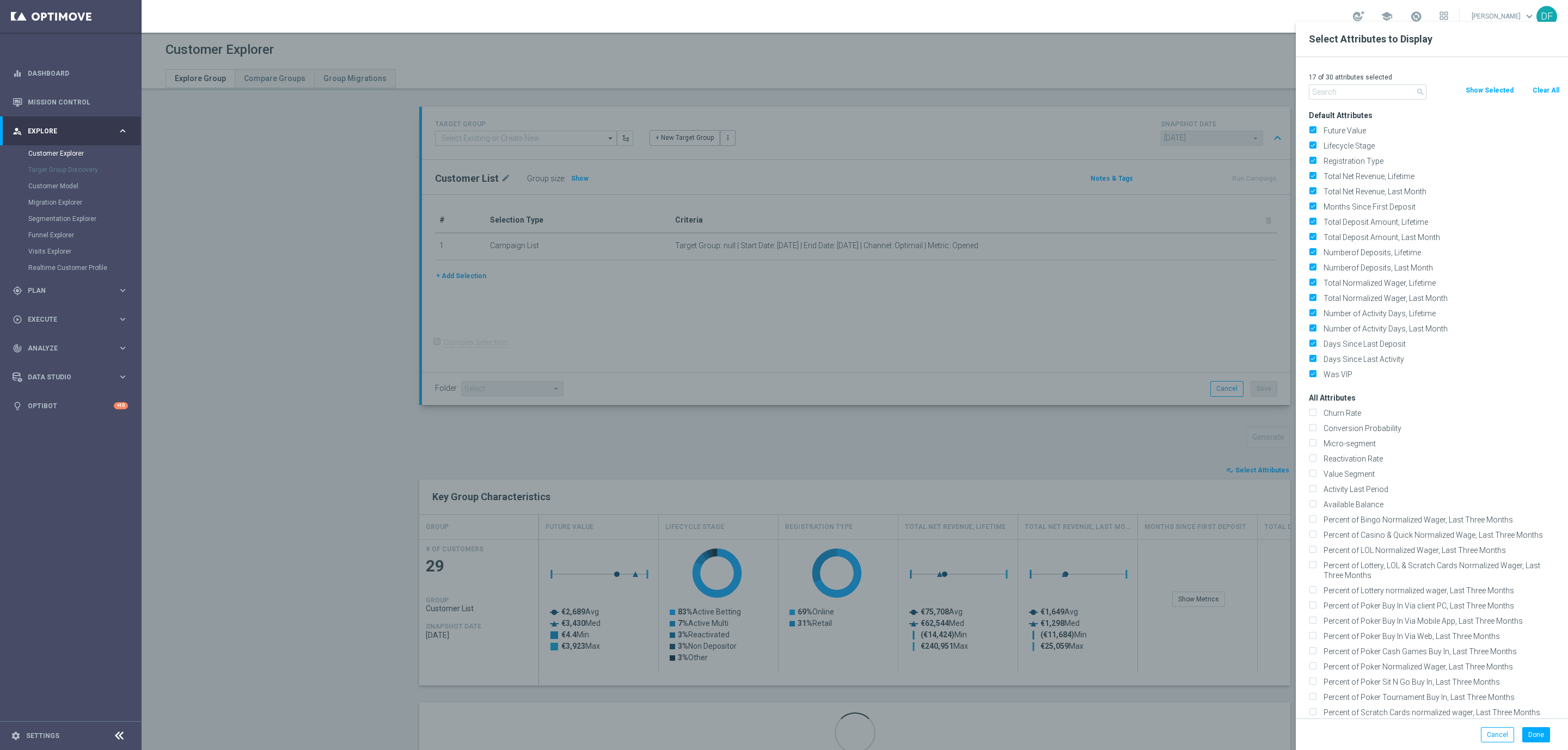
click at [1534, 93] on button "Clear All" at bounding box center [1545, 89] width 29 height 12
checkbox input "false"
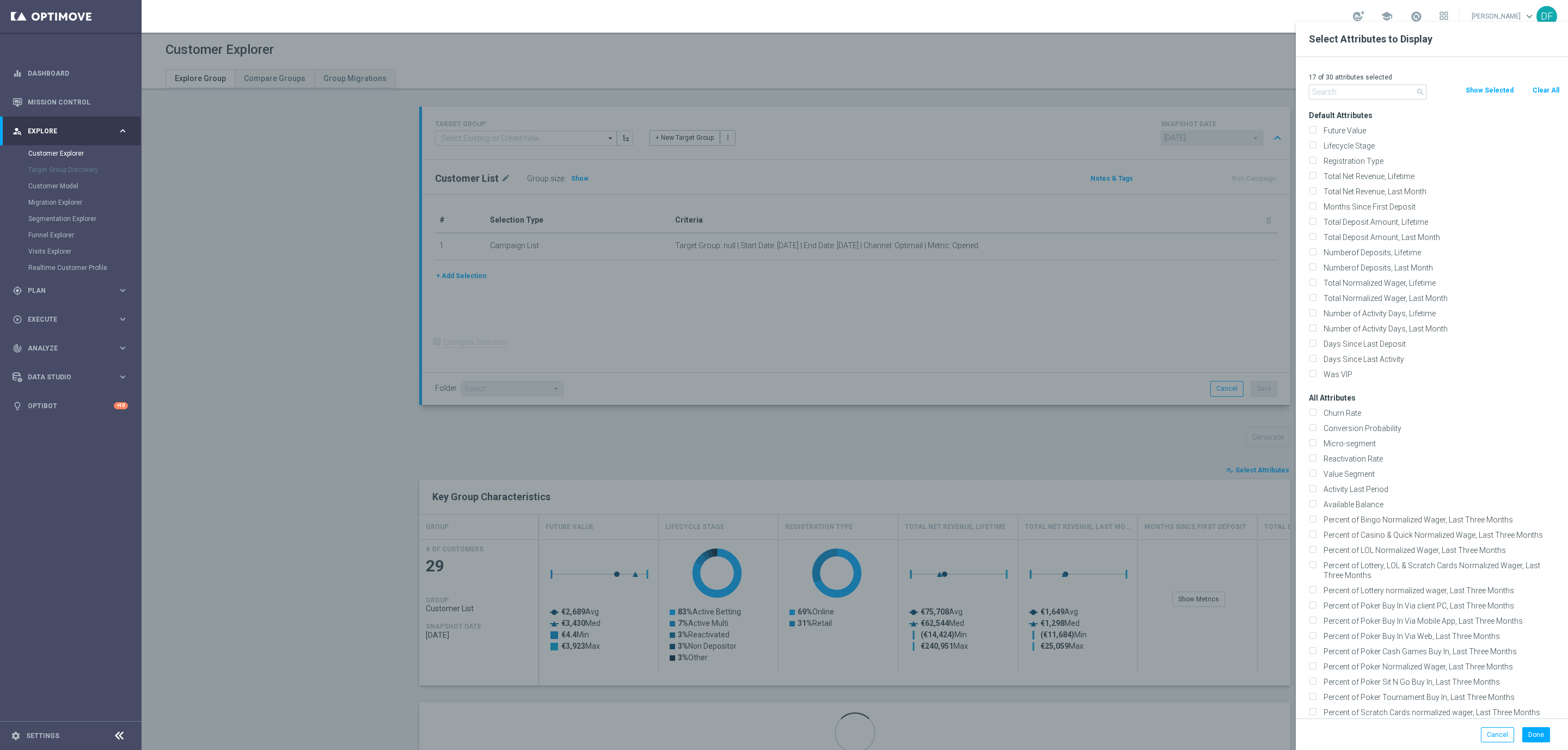
checkbox input "false"
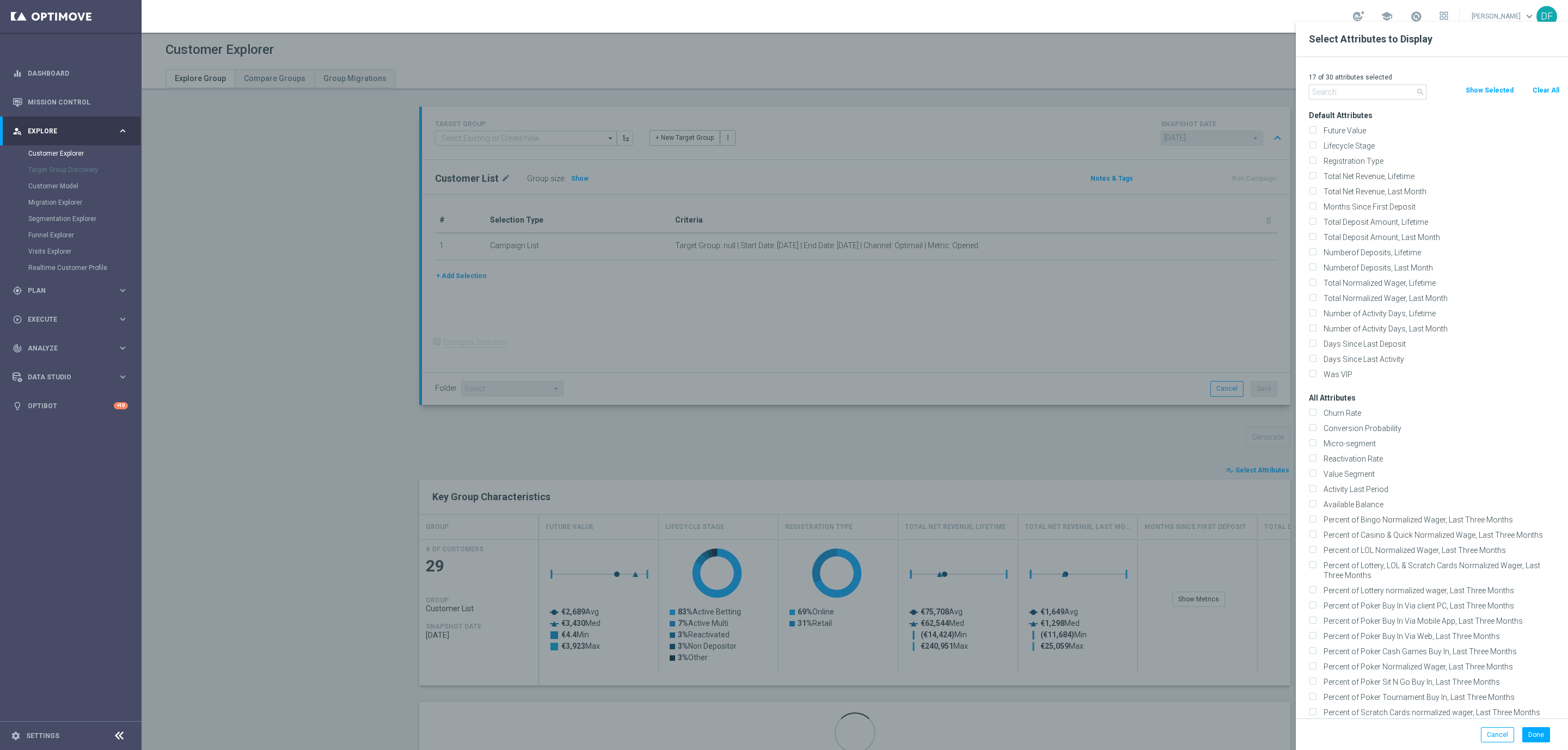
checkbox input "false"
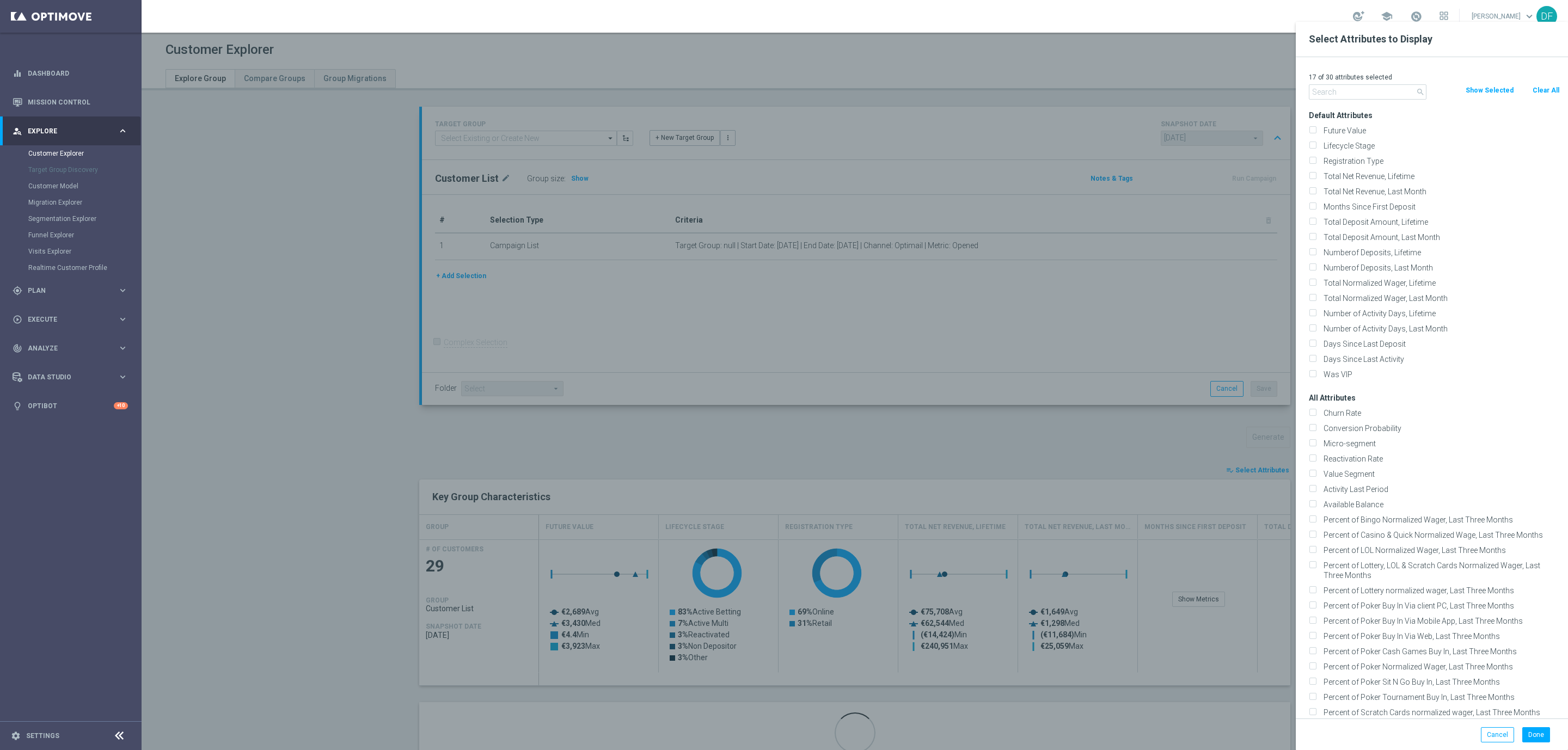
checkbox input "false"
click at [1348, 91] on input "text" at bounding box center [1367, 91] width 117 height 15
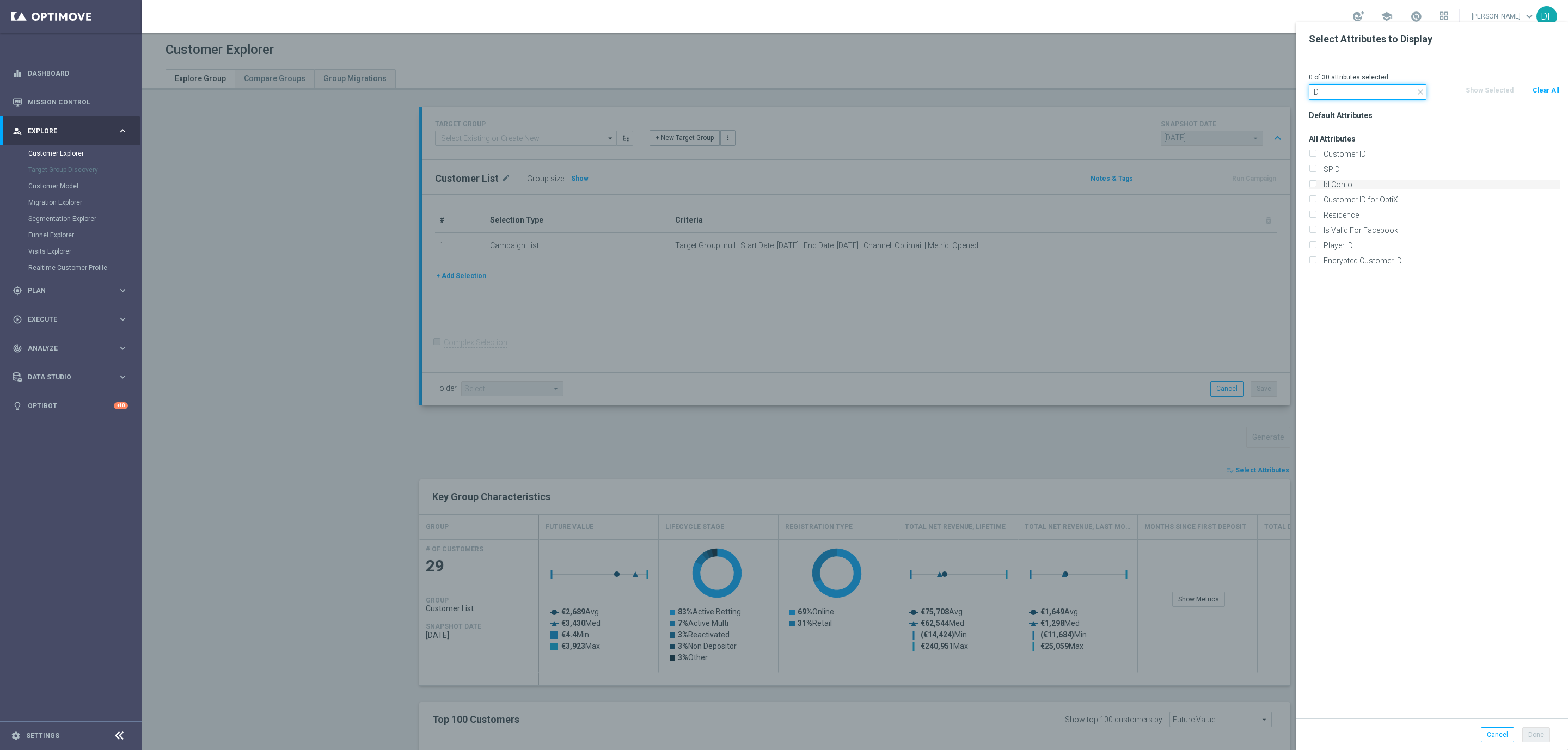
type input "ID"
click at [1314, 183] on input "Id Conto" at bounding box center [1312, 186] width 7 height 7
checkbox input "true"
click at [1531, 736] on button "Done" at bounding box center [1535, 735] width 28 height 15
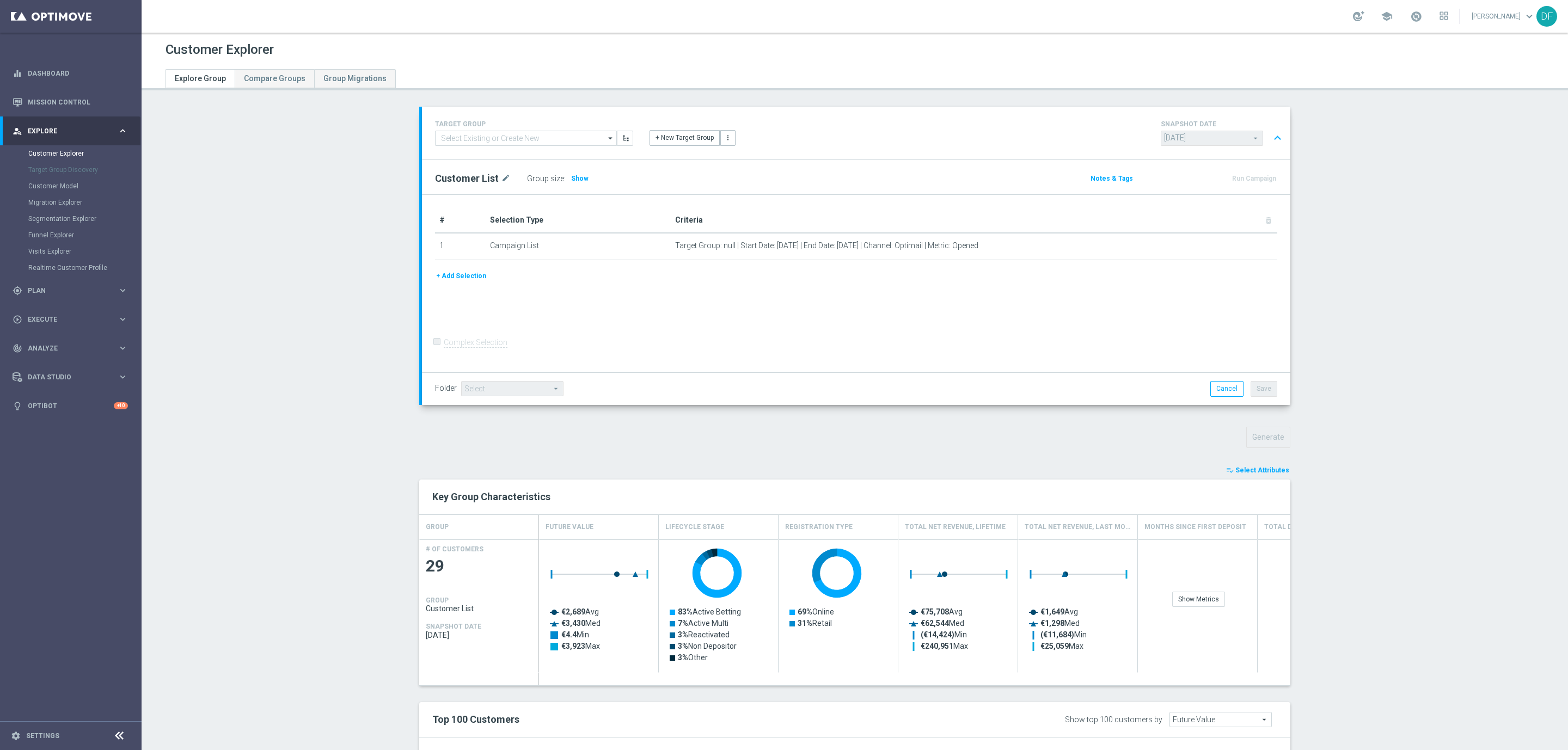
type input "Search"
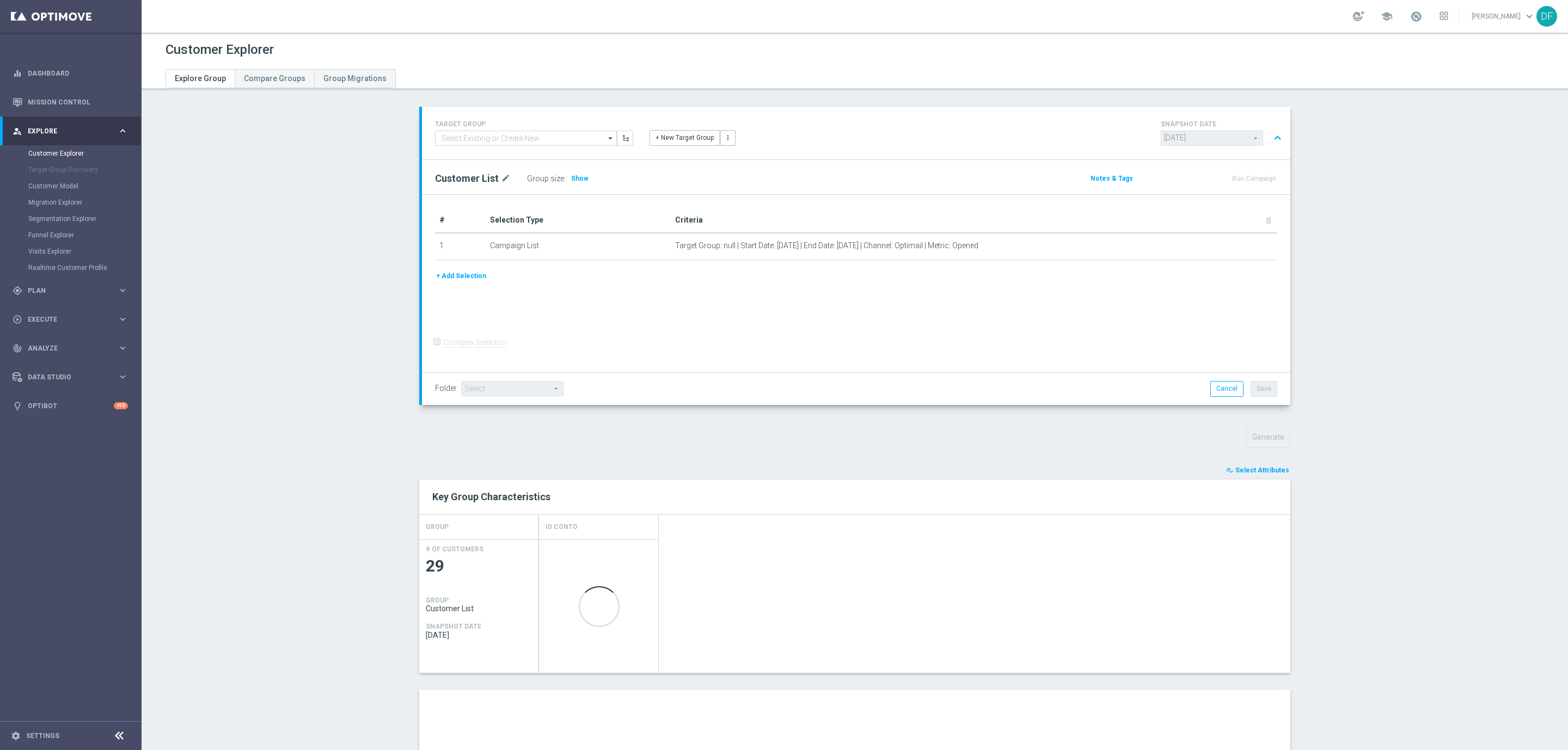
click at [1390, 253] on section "TARGET GROUP arrow_drop_down Show Selected 0 of NaN" at bounding box center [854, 557] width 1426 height 901
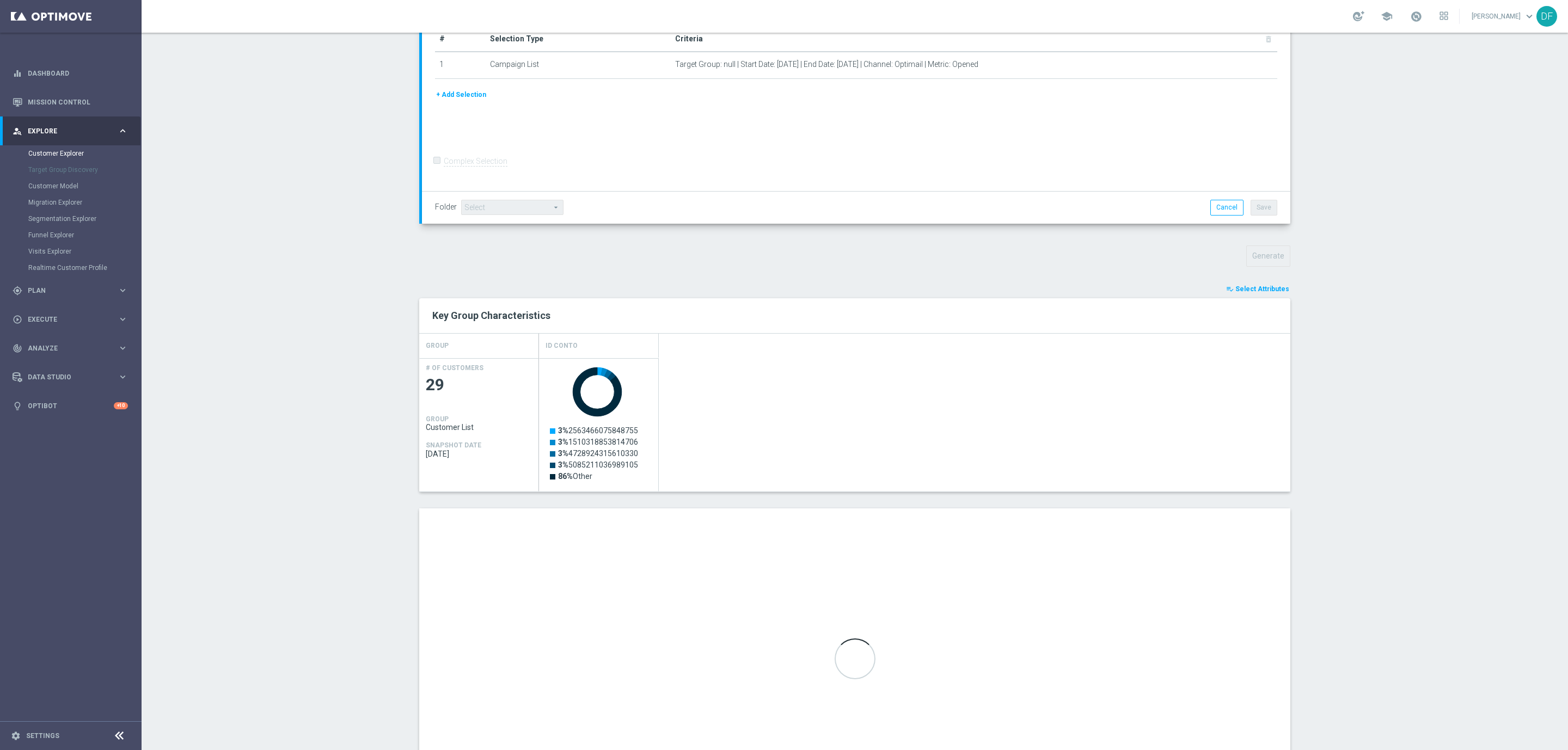
scroll to position [234, 0]
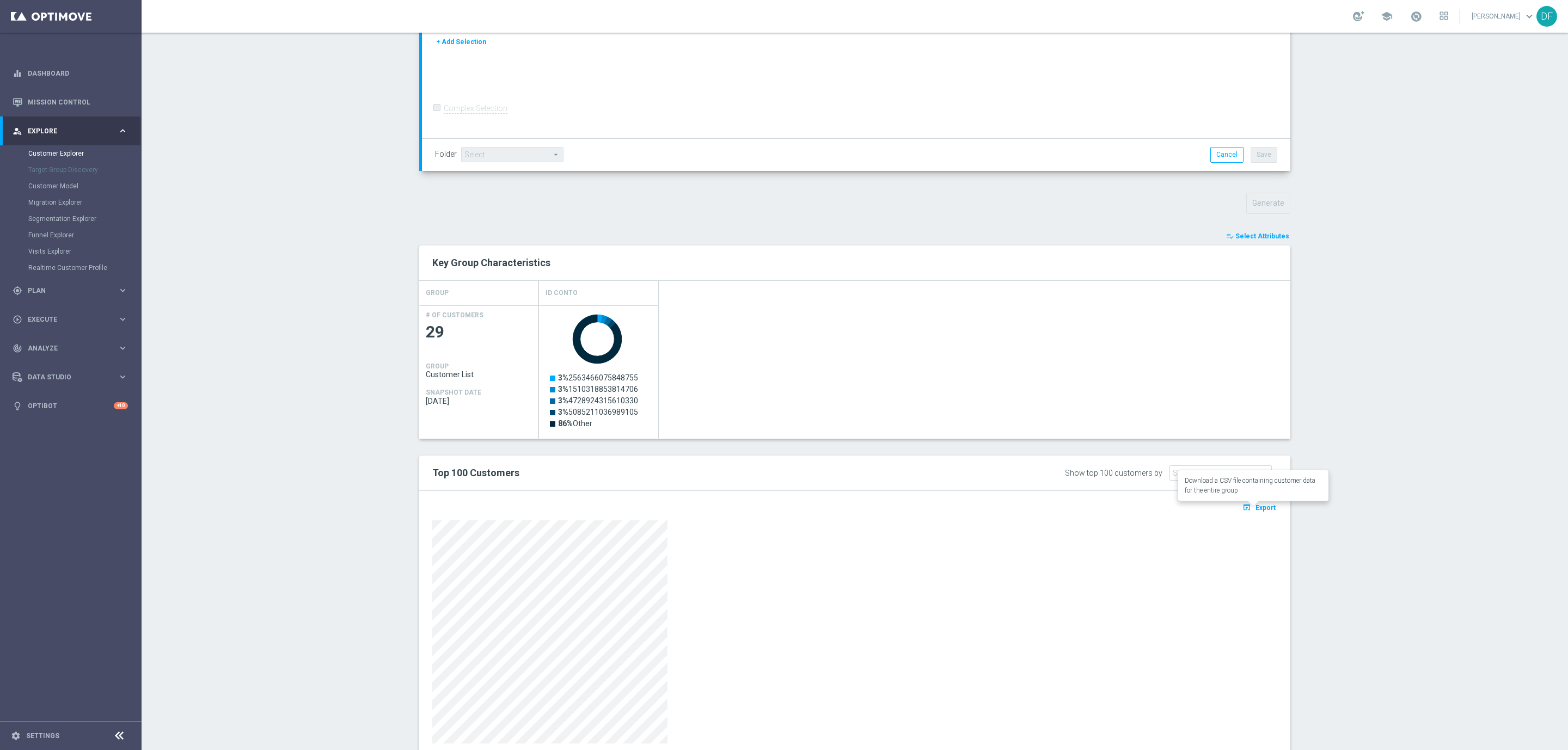
click at [1263, 507] on span "Export" at bounding box center [1265, 508] width 20 height 7
